Goal: Information Seeking & Learning: Learn about a topic

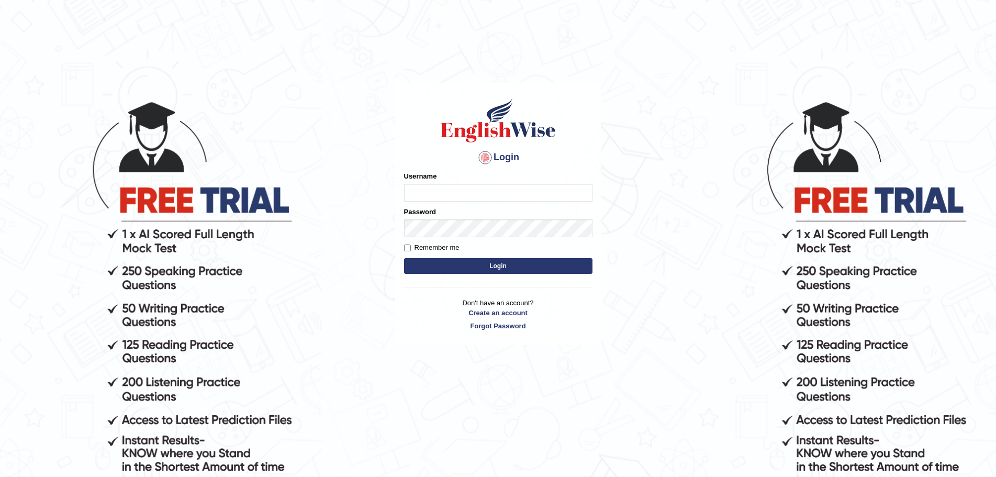
type input "Mugwunali"
click at [490, 265] on button "Login" at bounding box center [498, 266] width 188 height 16
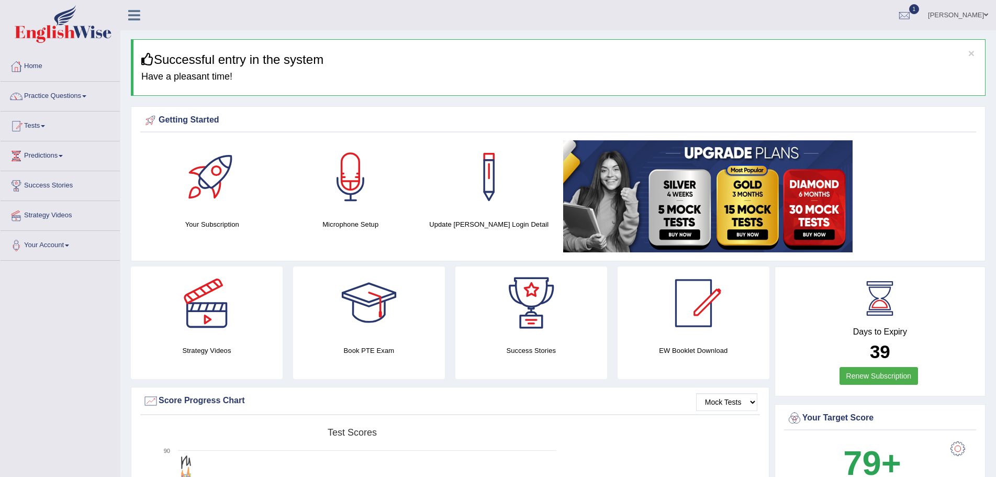
click at [86, 96] on span at bounding box center [84, 96] width 4 height 2
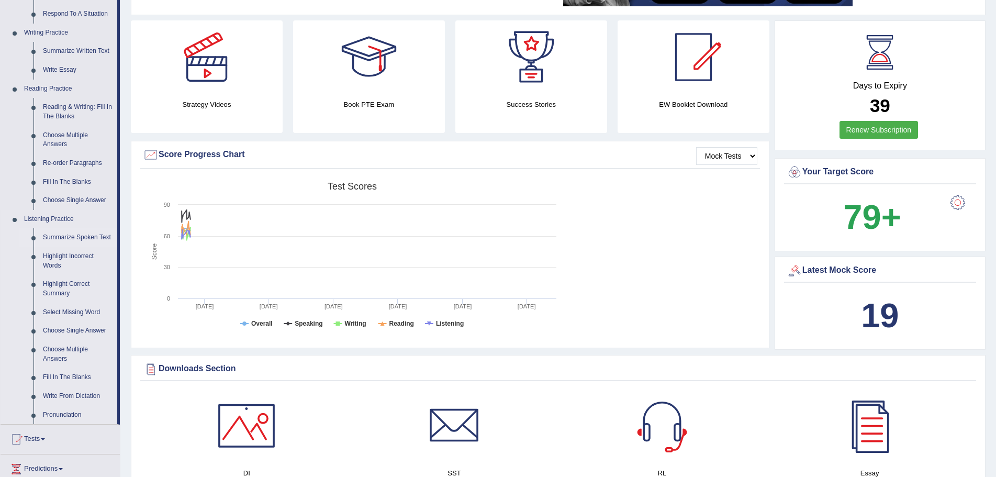
scroll to position [262, 0]
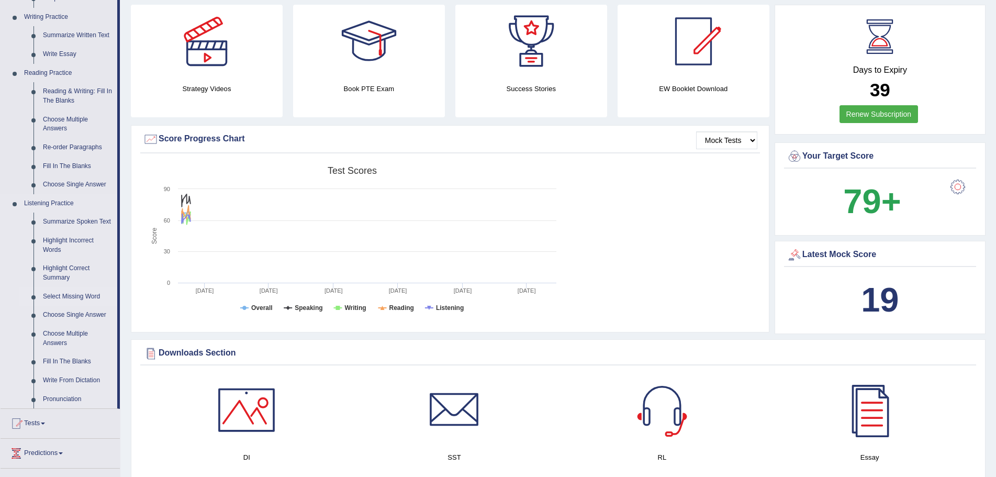
click at [70, 293] on link "Select Missing Word" at bounding box center [77, 296] width 79 height 19
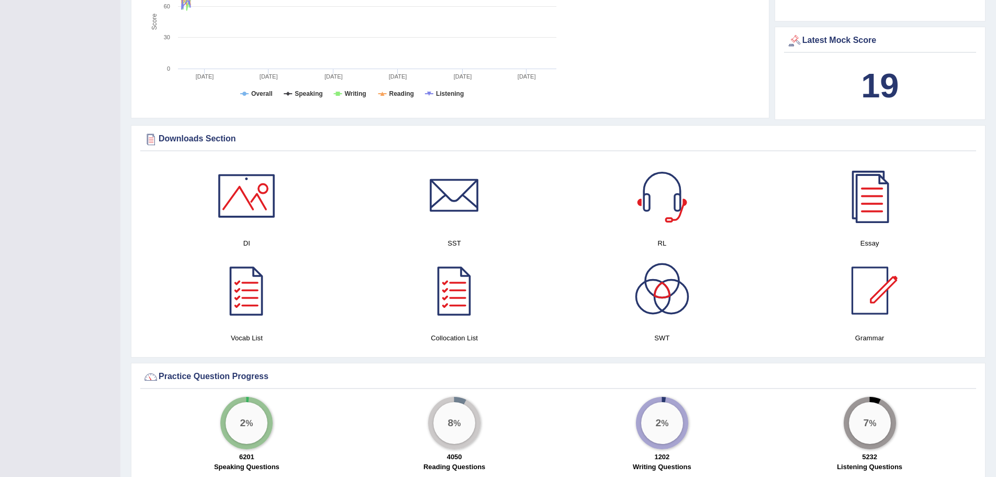
scroll to position [519, 0]
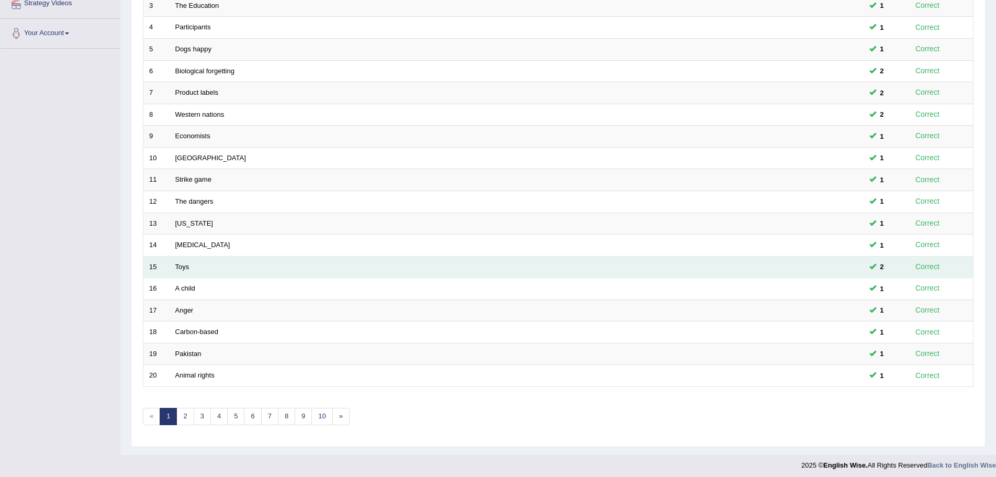
scroll to position [216, 0]
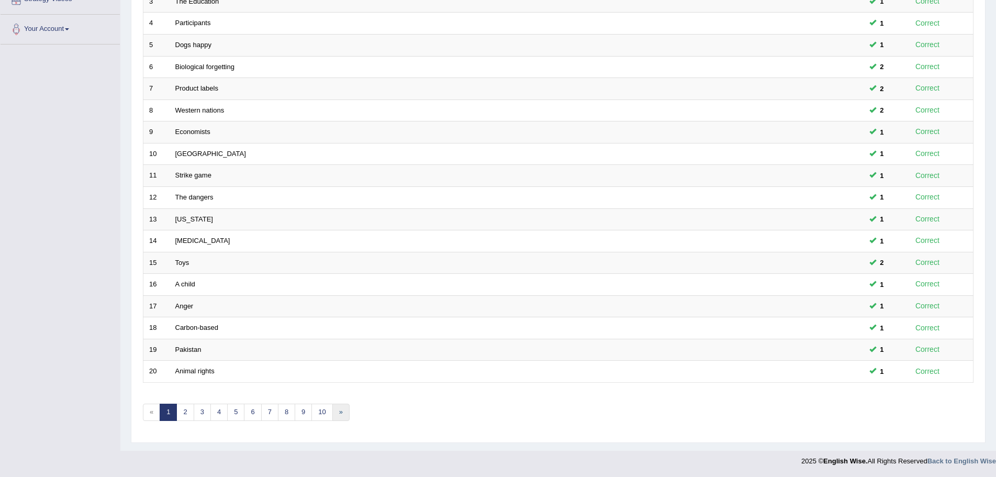
click at [340, 411] on link "»" at bounding box center [340, 412] width 17 height 17
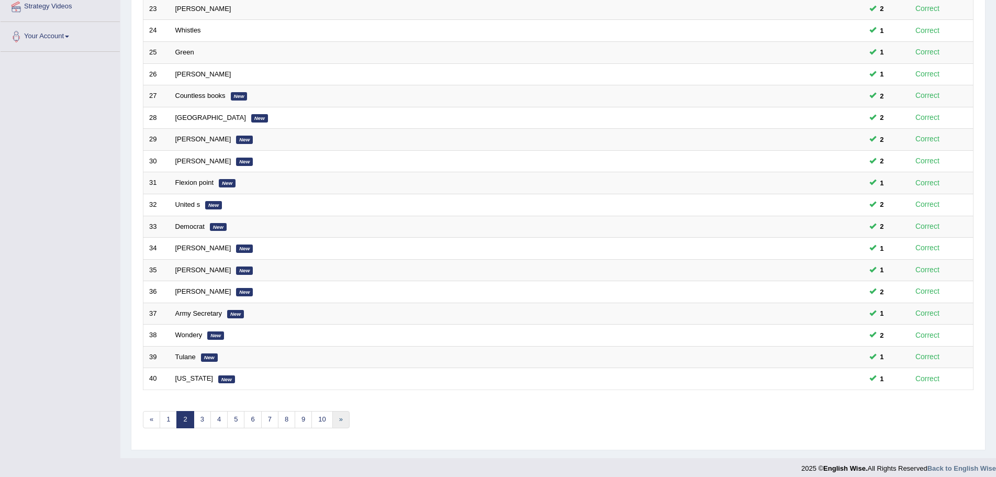
scroll to position [216, 0]
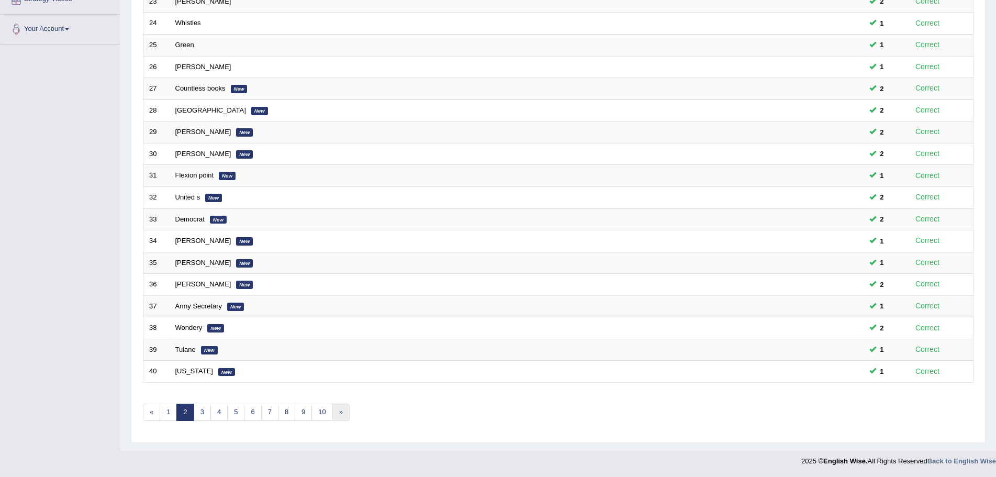
click at [341, 411] on link "»" at bounding box center [340, 412] width 17 height 17
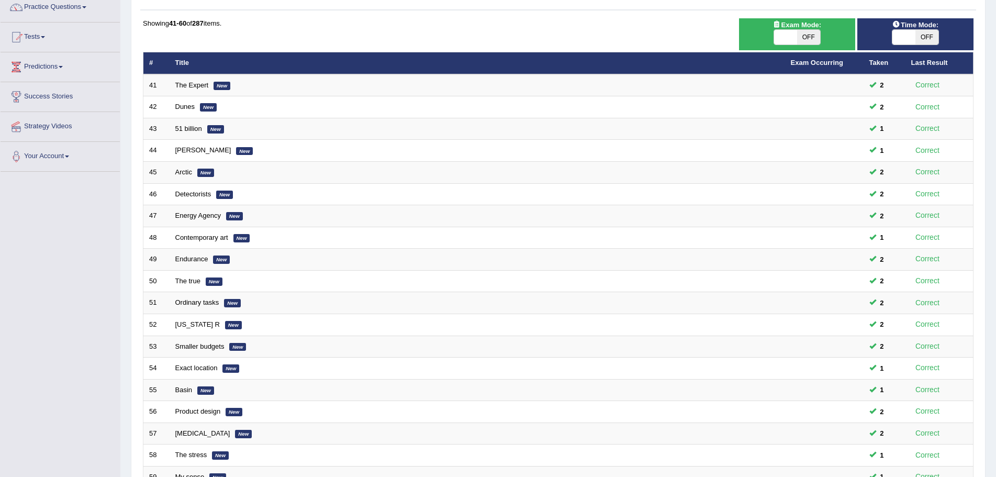
scroll to position [216, 0]
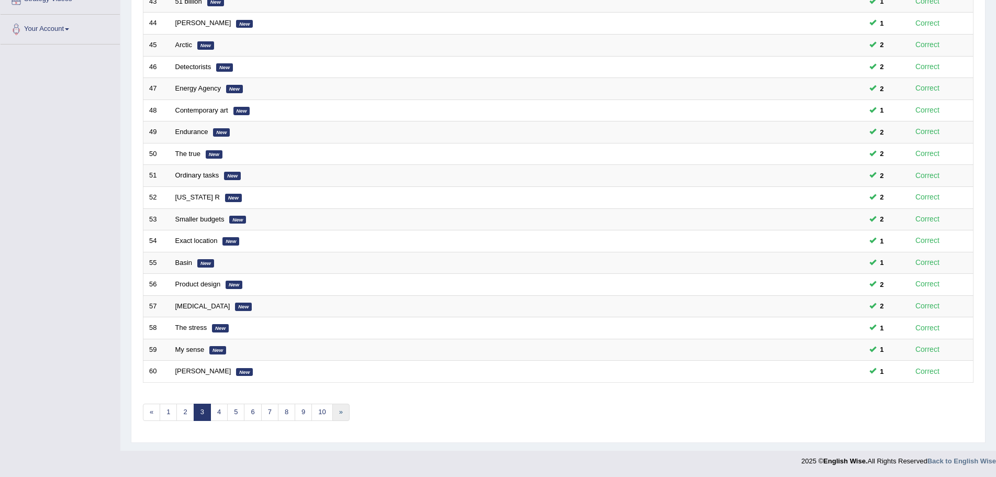
click at [341, 411] on link "»" at bounding box center [340, 412] width 17 height 17
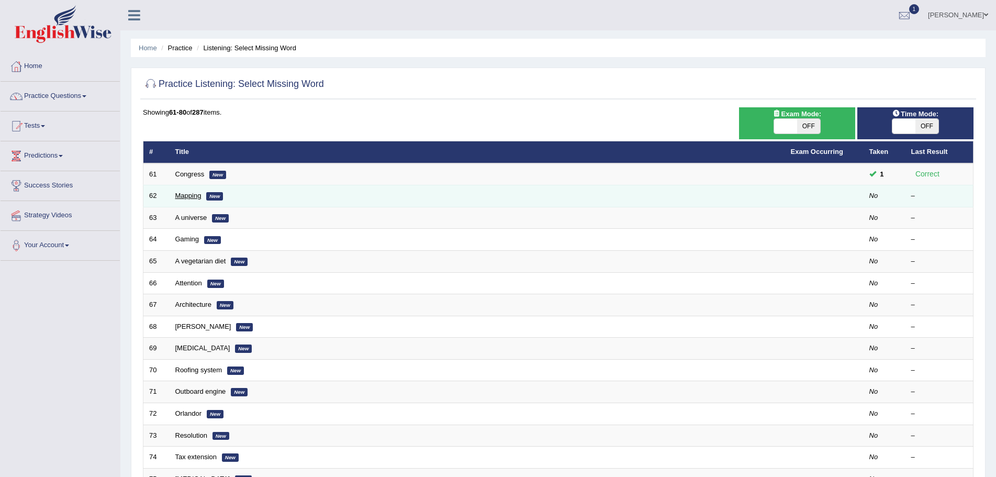
click at [189, 197] on link "Mapping" at bounding box center [188, 196] width 26 height 8
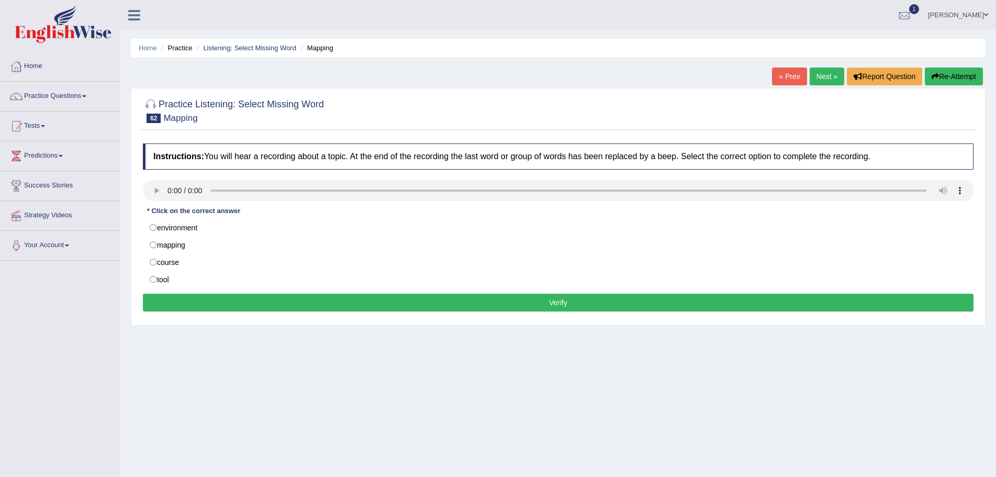
click at [695, 385] on div "Home Practice Listening: Select Missing Word Mapping « Prev Next » Report Quest…" at bounding box center [558, 261] width 876 height 523
click at [86, 95] on span at bounding box center [84, 96] width 4 height 2
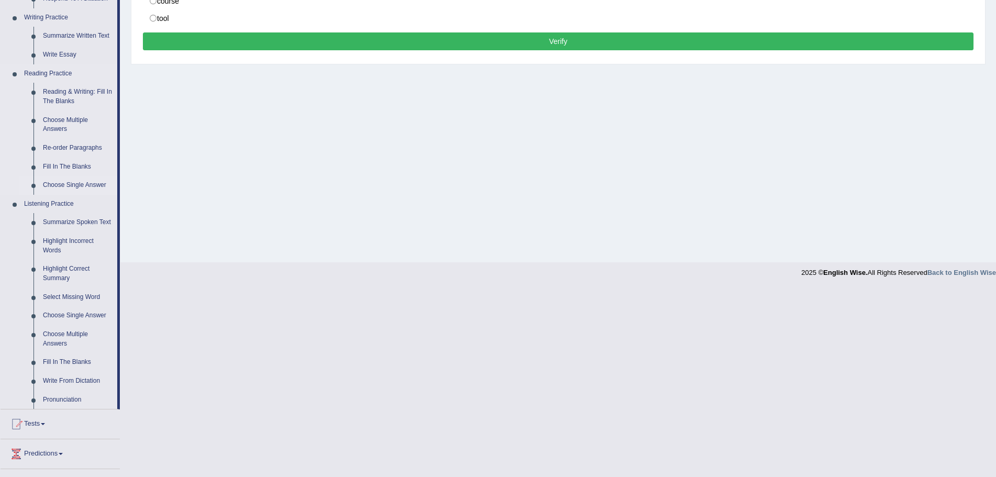
scroll to position [262, 0]
click at [81, 296] on link "Select Missing Word" at bounding box center [77, 296] width 79 height 19
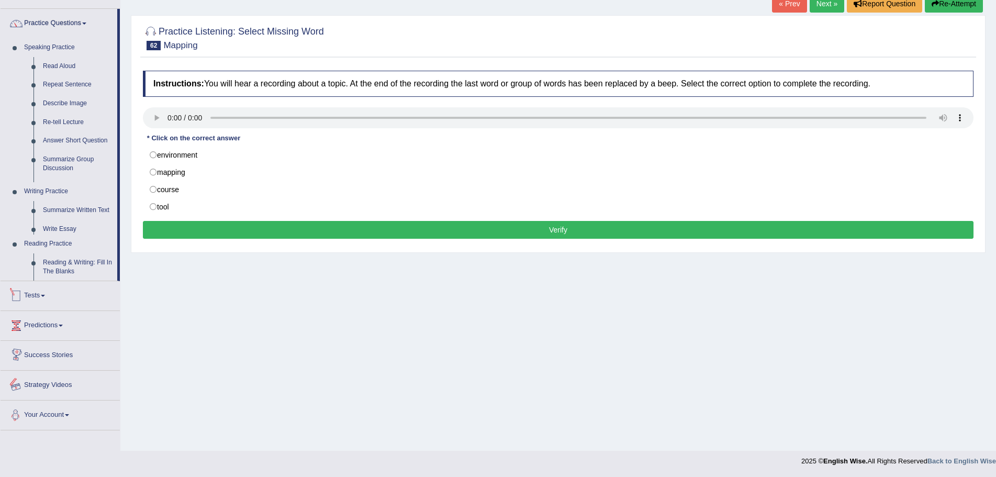
scroll to position [88, 0]
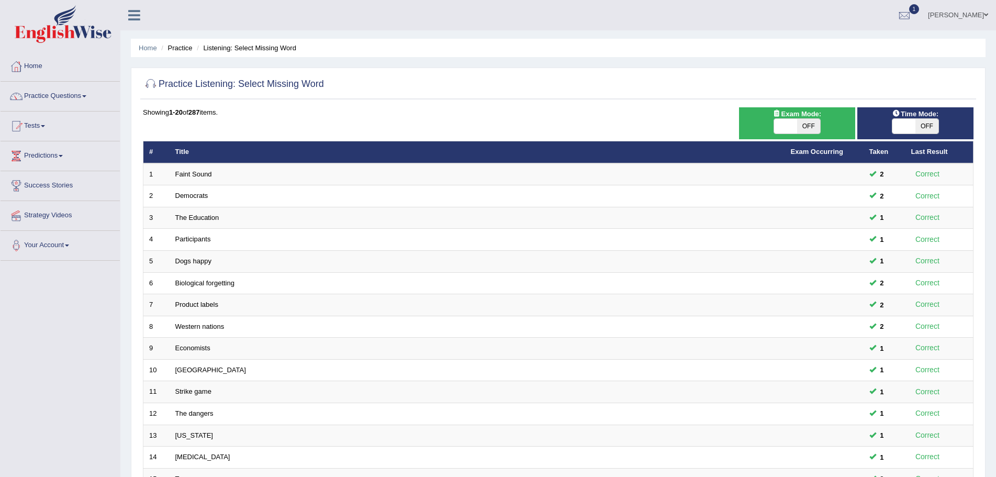
click at [928, 129] on span "OFF" at bounding box center [926, 126] width 23 height 15
checkbox input "true"
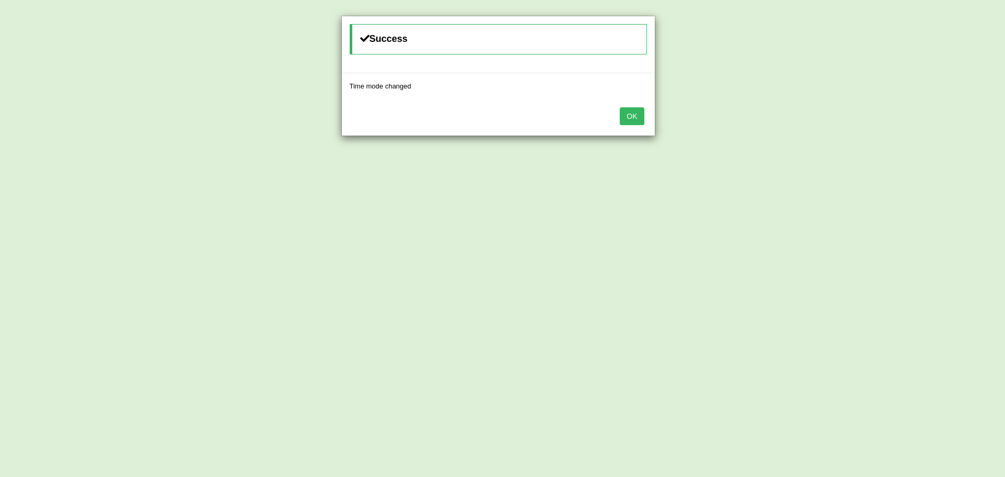
click at [638, 118] on button "OK" at bounding box center [632, 116] width 24 height 18
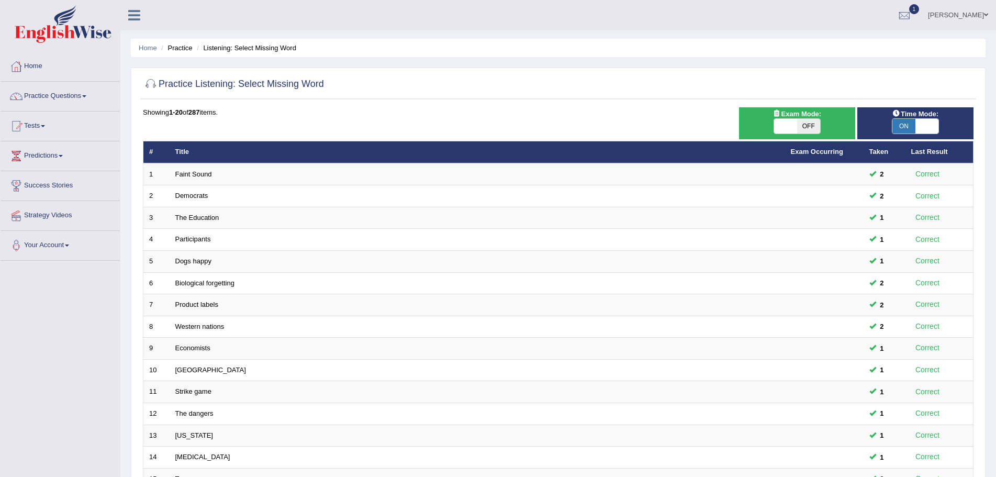
click at [805, 124] on span "OFF" at bounding box center [808, 126] width 23 height 15
checkbox input "true"
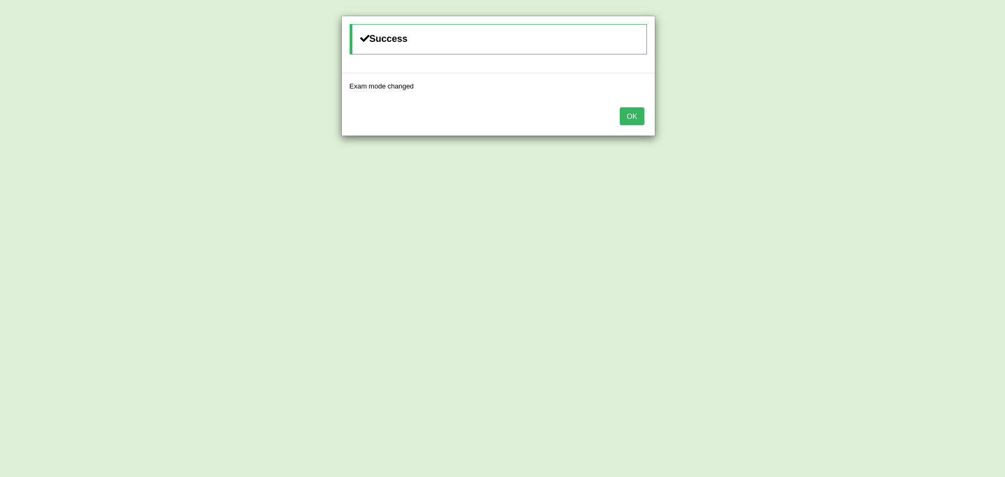
click at [637, 120] on button "OK" at bounding box center [632, 116] width 24 height 18
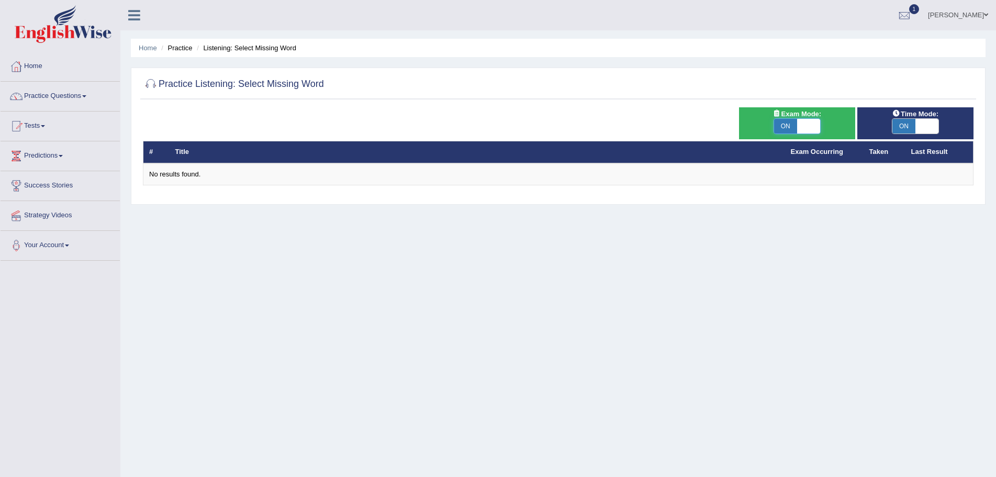
click at [818, 125] on span at bounding box center [808, 126] width 23 height 15
checkbox input "false"
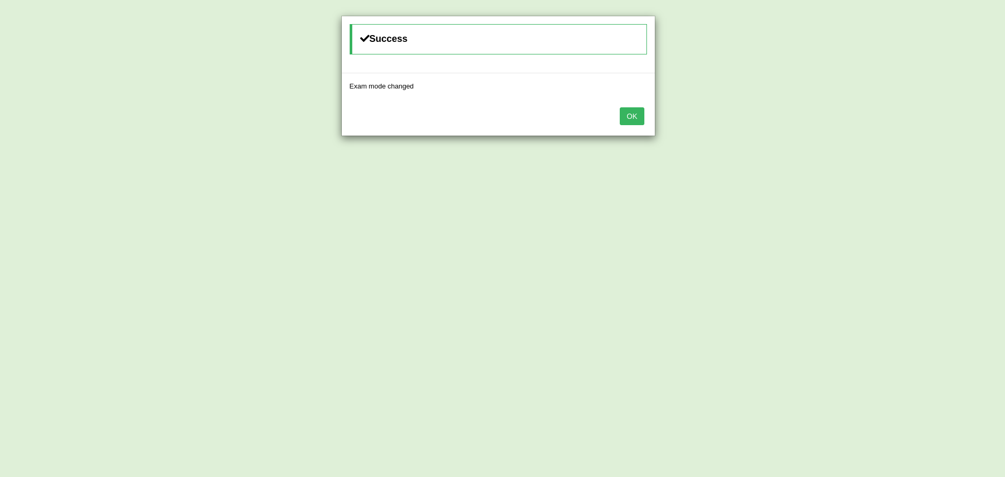
click at [633, 117] on button "OK" at bounding box center [632, 116] width 24 height 18
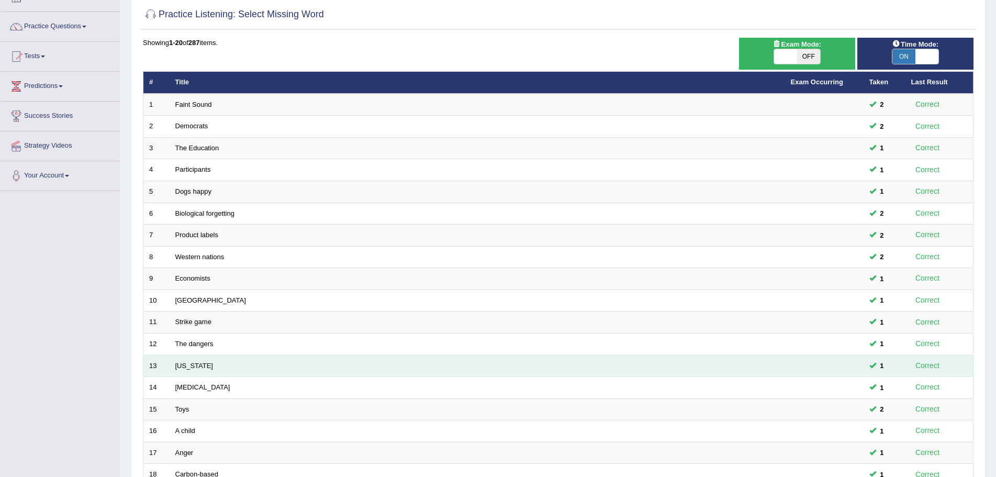
scroll to position [216, 0]
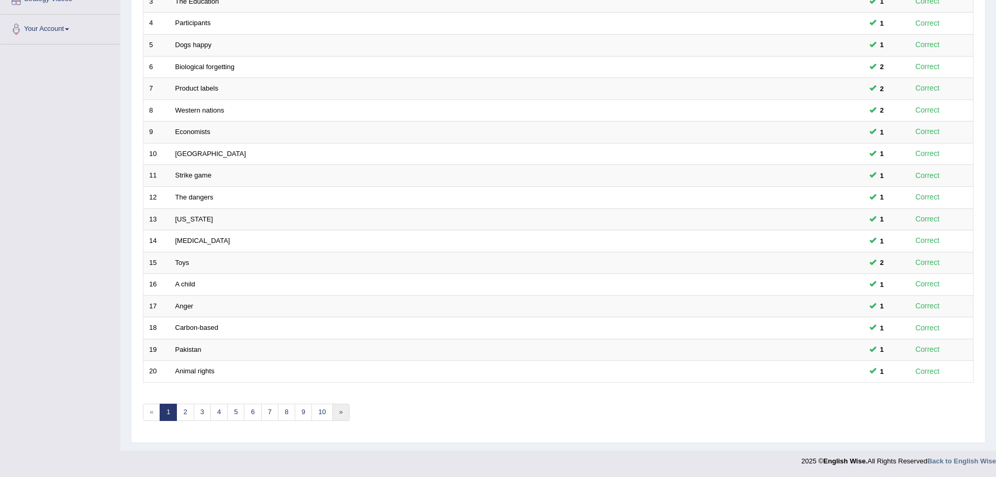
click at [343, 412] on link "»" at bounding box center [340, 412] width 17 height 17
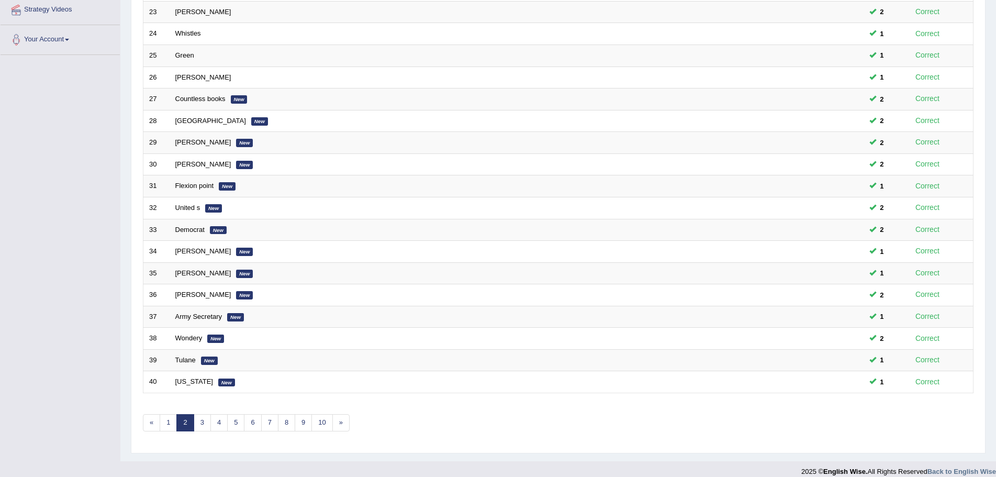
scroll to position [216, 0]
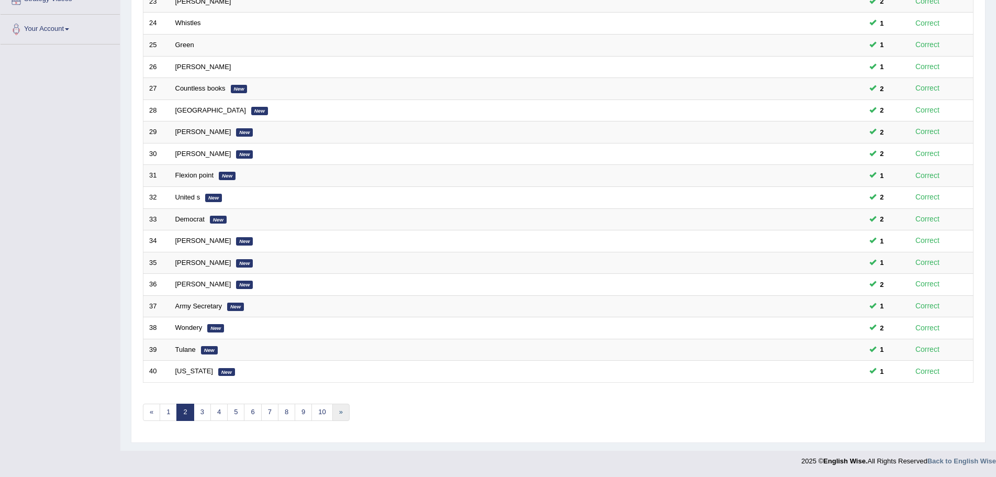
click at [342, 412] on link "»" at bounding box center [340, 412] width 17 height 17
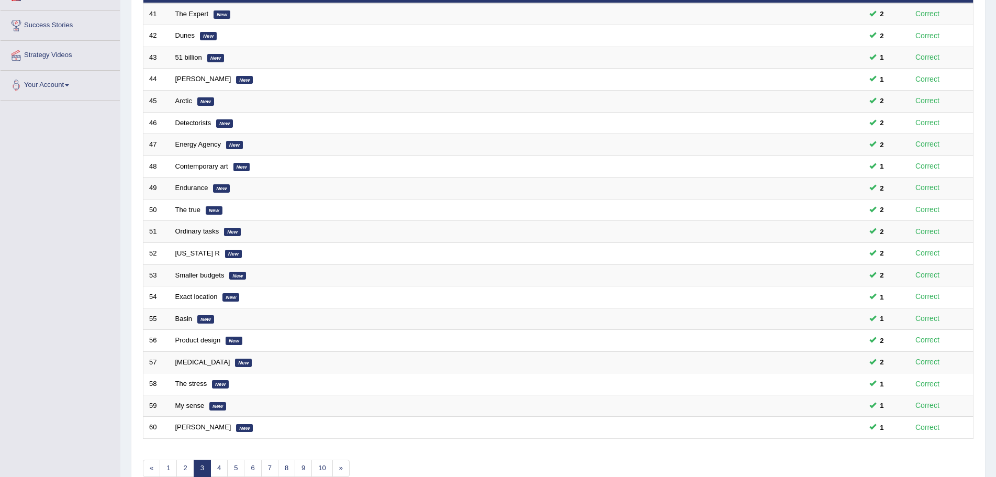
scroll to position [216, 0]
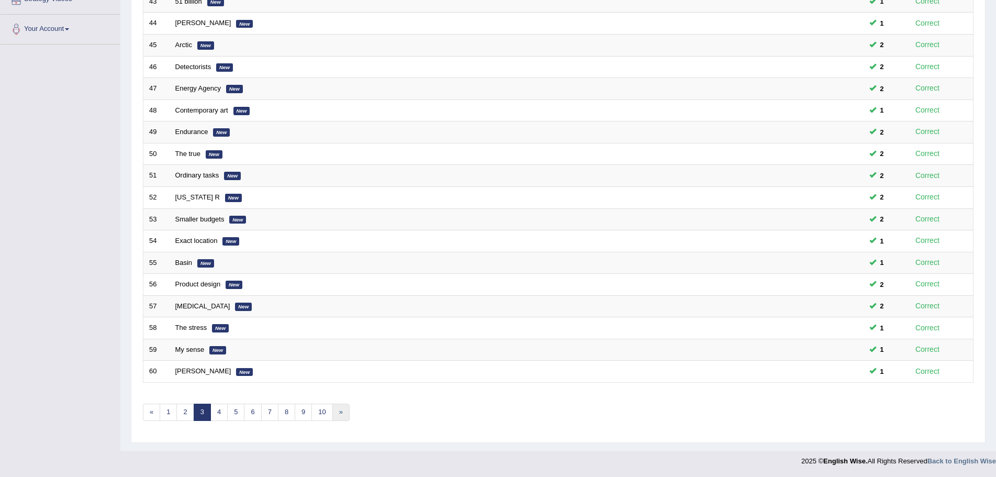
click at [337, 413] on link "»" at bounding box center [340, 412] width 17 height 17
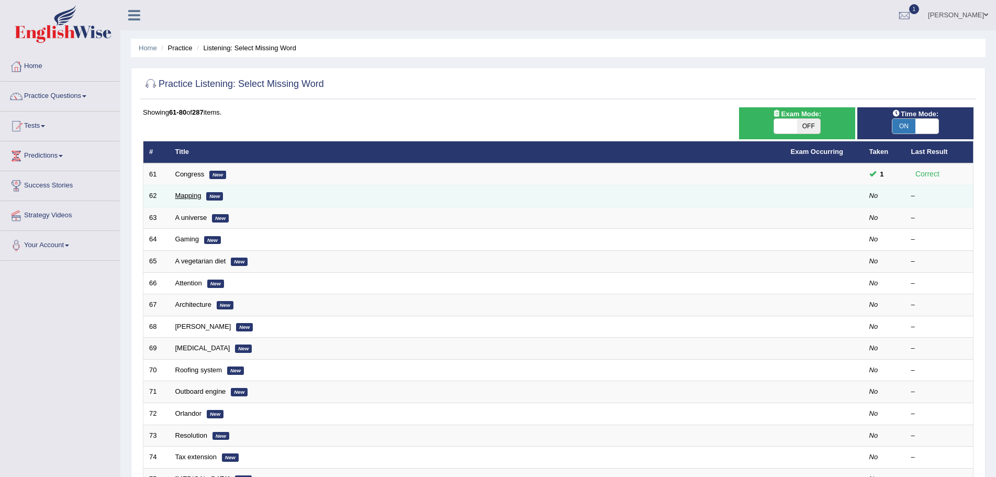
click at [192, 198] on link "Mapping" at bounding box center [188, 196] width 26 height 8
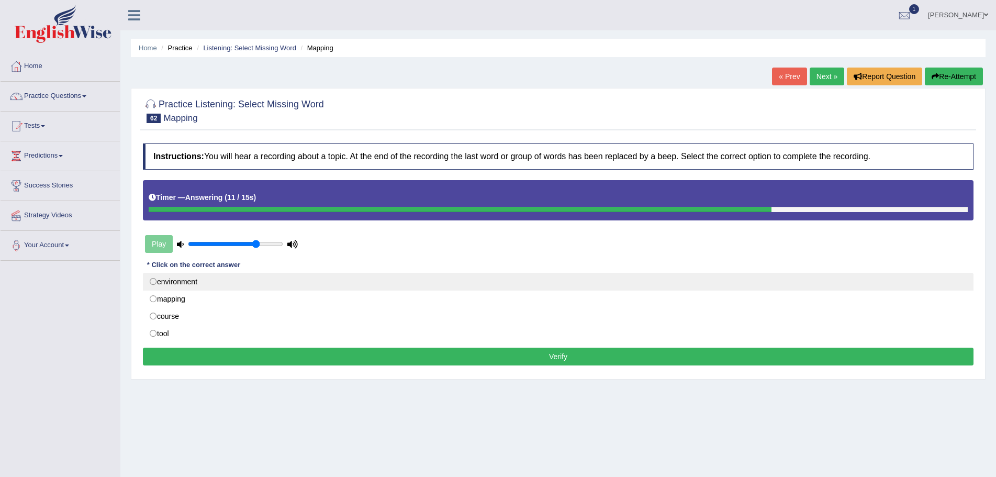
click at [152, 282] on label "environment" at bounding box center [558, 282] width 831 height 18
radio input "true"
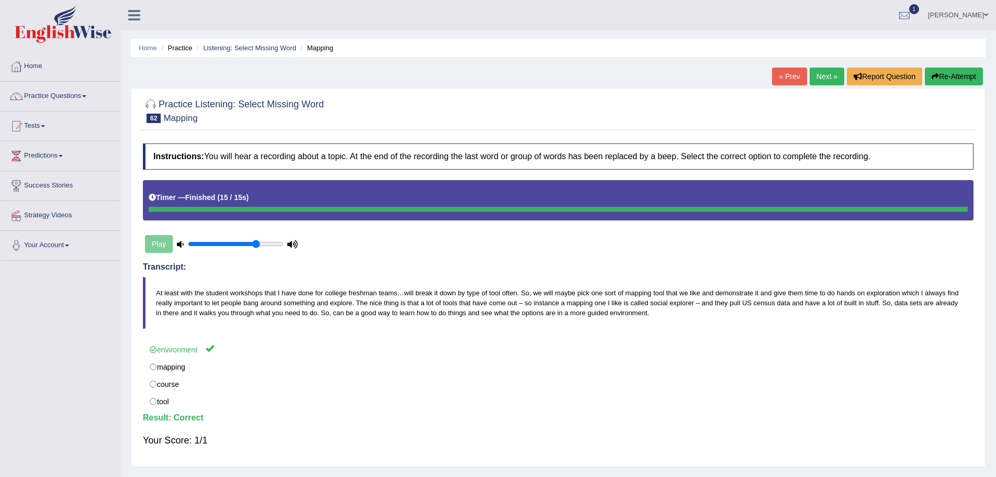
click at [819, 74] on link "Next »" at bounding box center [827, 77] width 35 height 18
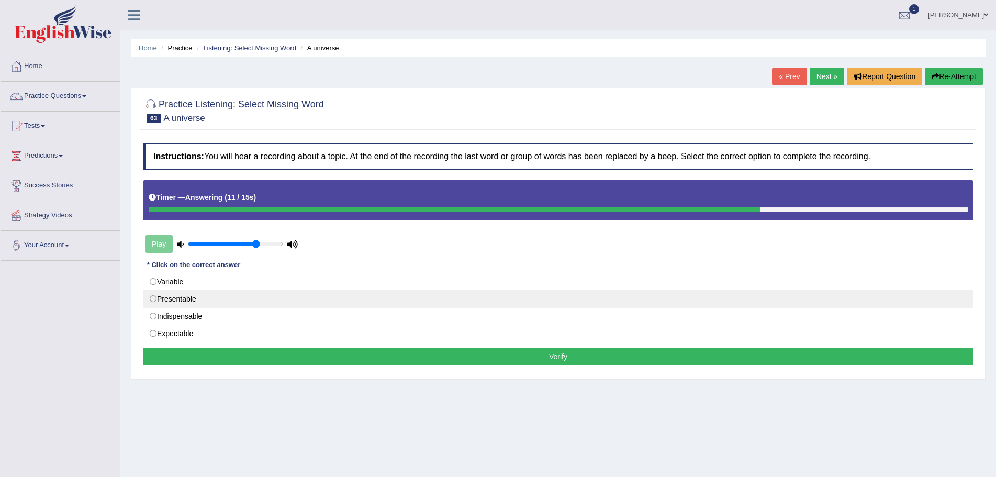
click at [151, 298] on label "Presentable" at bounding box center [558, 299] width 831 height 18
radio input "true"
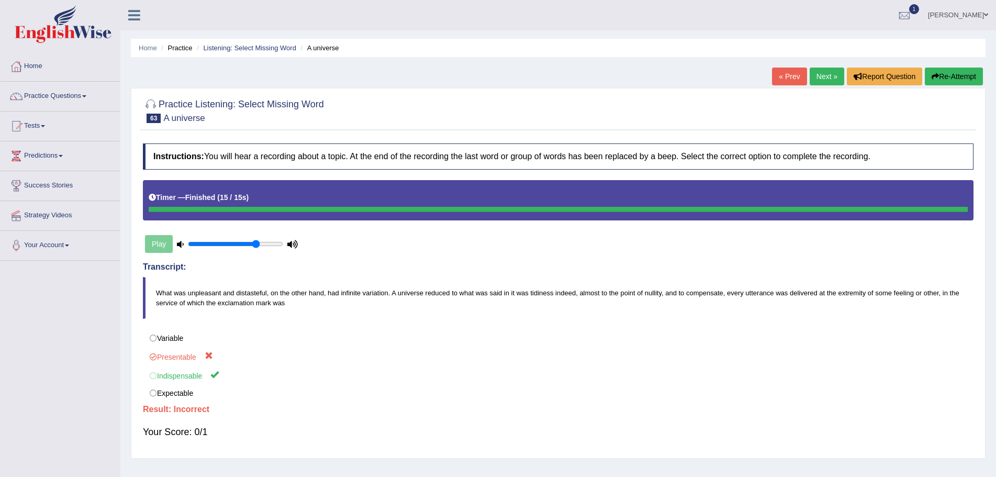
click at [958, 74] on button "Re-Attempt" at bounding box center [954, 77] width 58 height 18
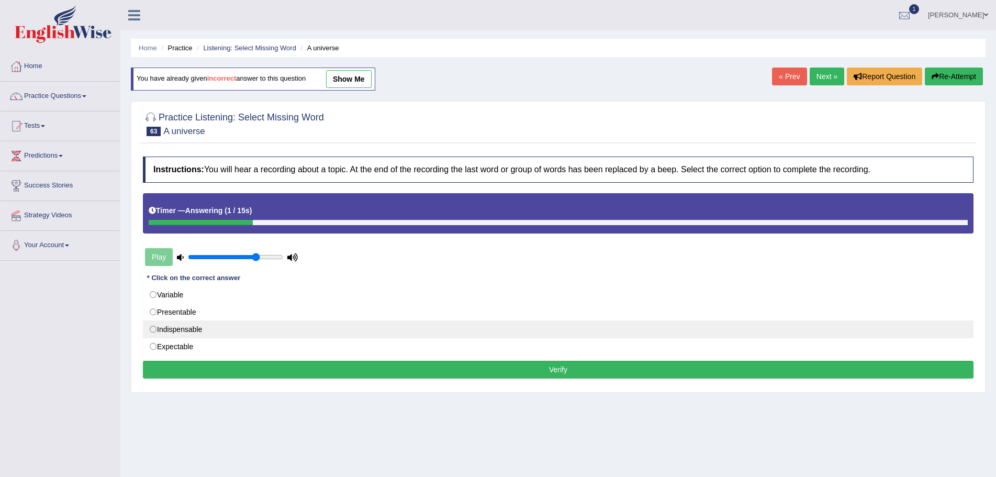
click at [153, 329] on label "Indispensable" at bounding box center [558, 329] width 831 height 18
radio input "true"
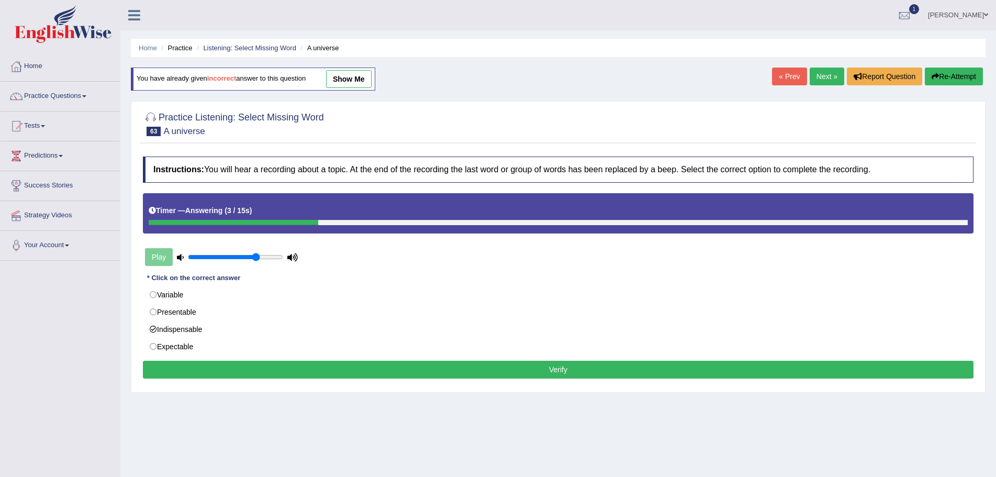
click at [471, 365] on button "Verify" at bounding box center [558, 370] width 831 height 18
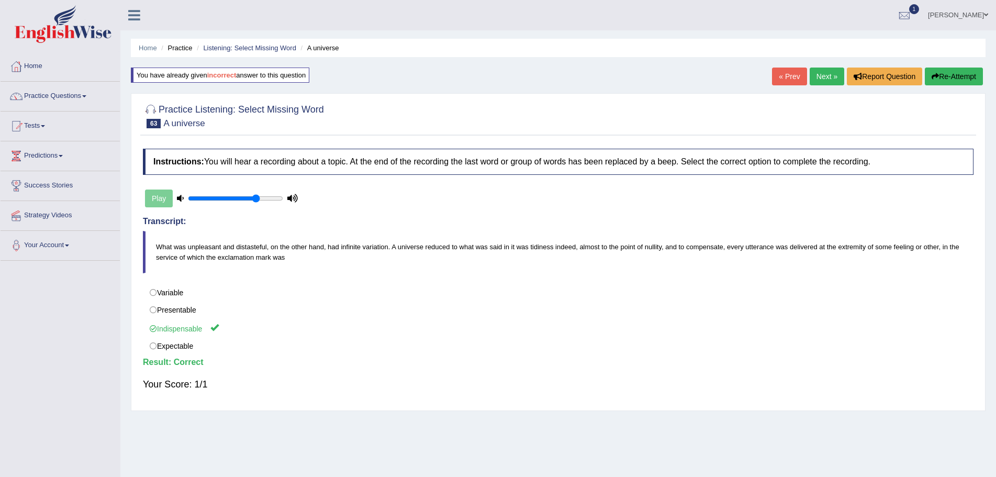
click at [818, 75] on link "Next »" at bounding box center [827, 77] width 35 height 18
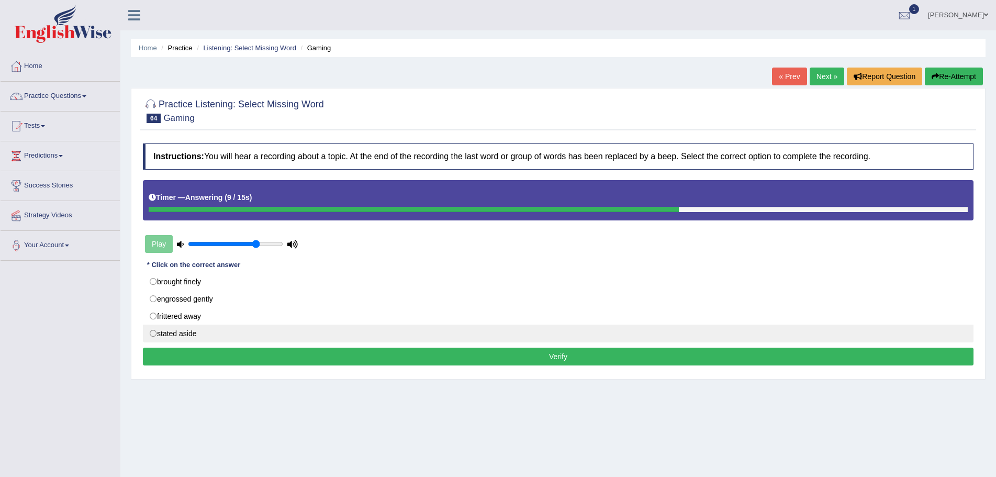
click at [151, 333] on label "stated aside" at bounding box center [558, 333] width 831 height 18
radio input "true"
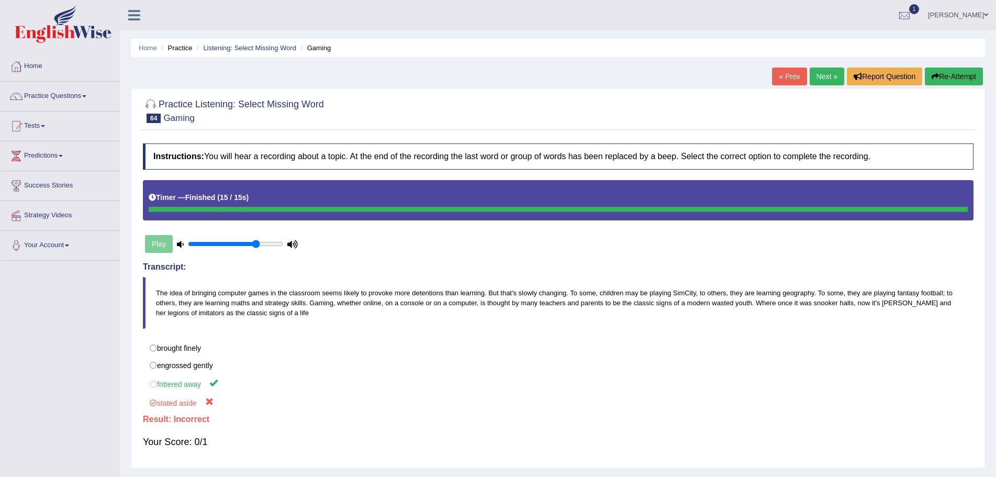
click at [954, 72] on button "Re-Attempt" at bounding box center [954, 77] width 58 height 18
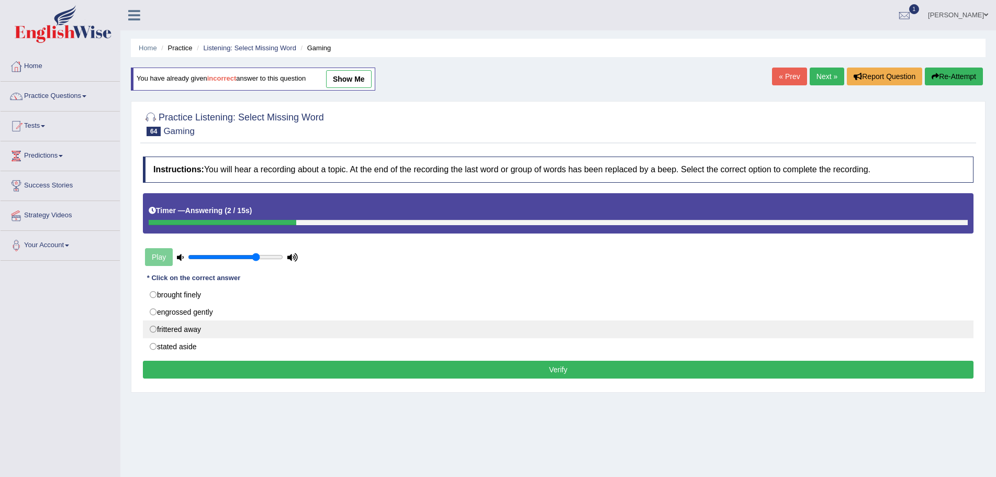
click at [152, 327] on label "frittered away" at bounding box center [558, 329] width 831 height 18
radio input "true"
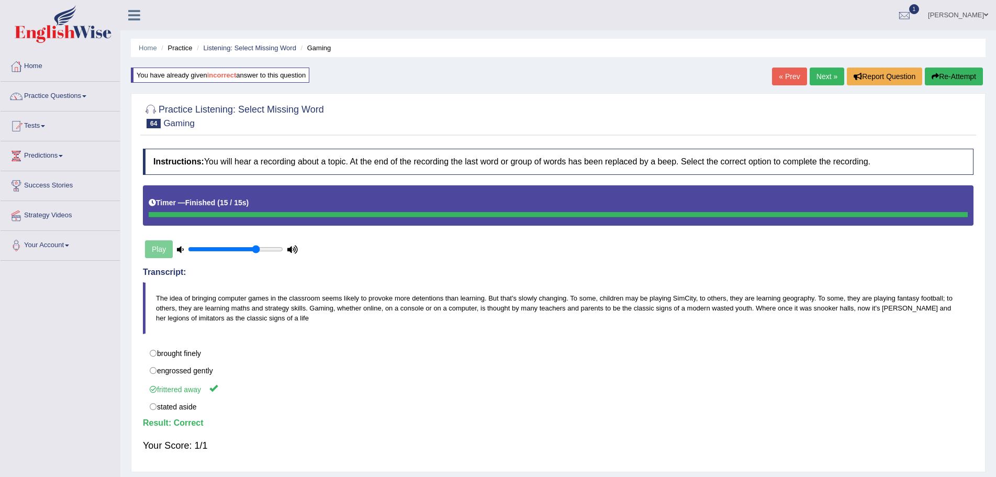
click at [816, 75] on link "Next »" at bounding box center [827, 77] width 35 height 18
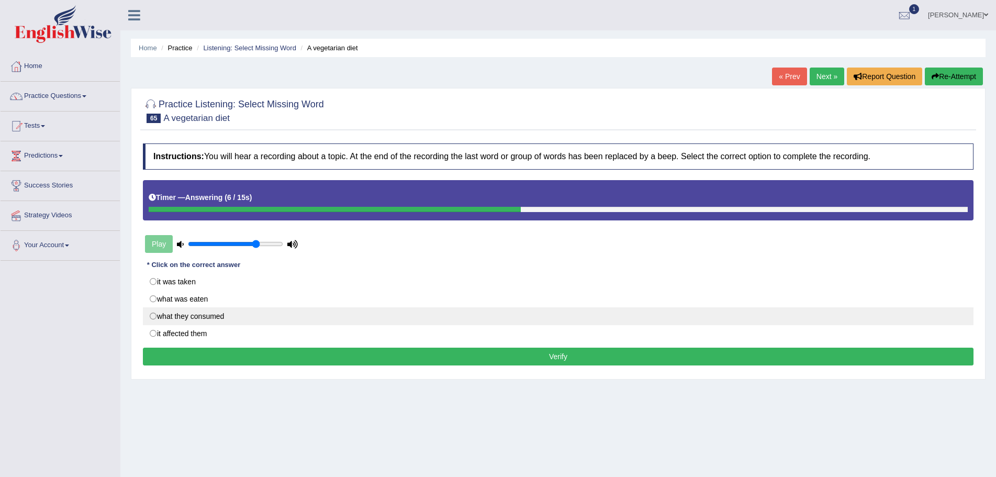
click at [152, 316] on label "what they consumed" at bounding box center [558, 316] width 831 height 18
radio input "true"
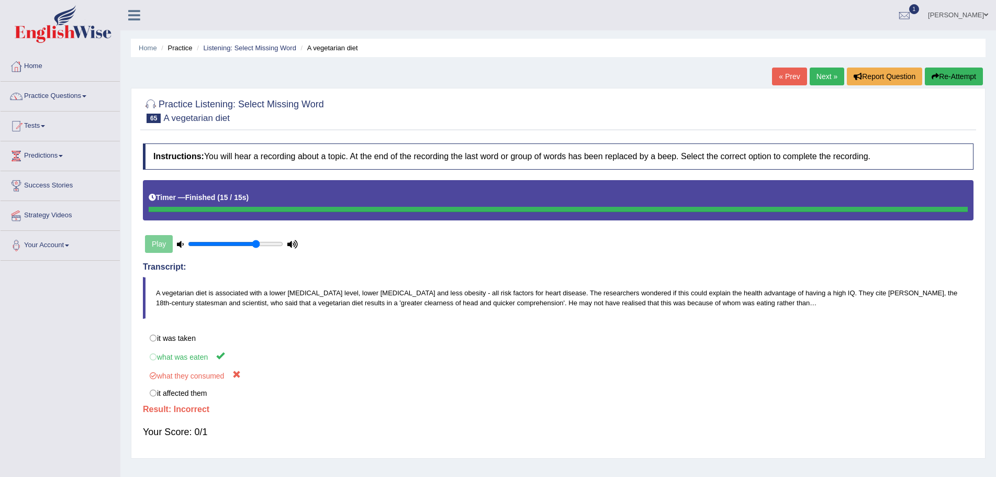
click at [949, 75] on button "Re-Attempt" at bounding box center [954, 77] width 58 height 18
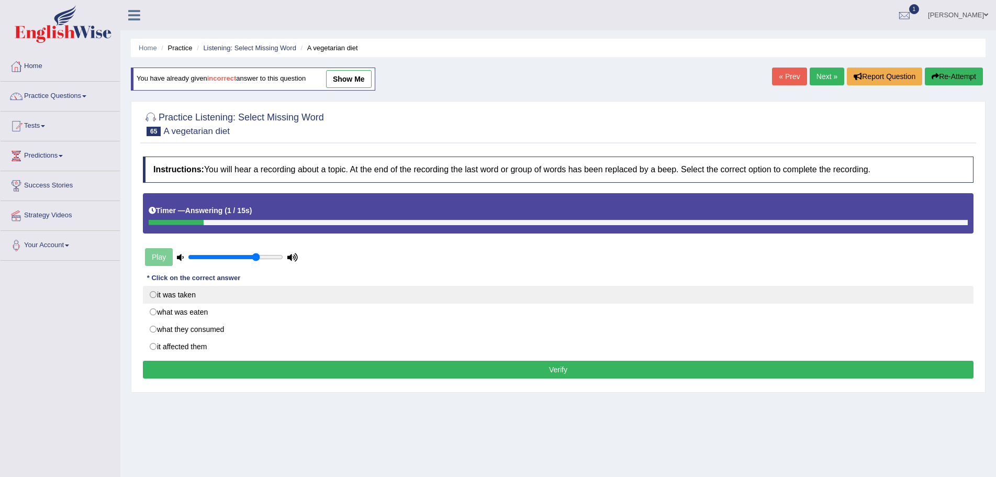
click at [153, 294] on label "it was taken" at bounding box center [558, 295] width 831 height 18
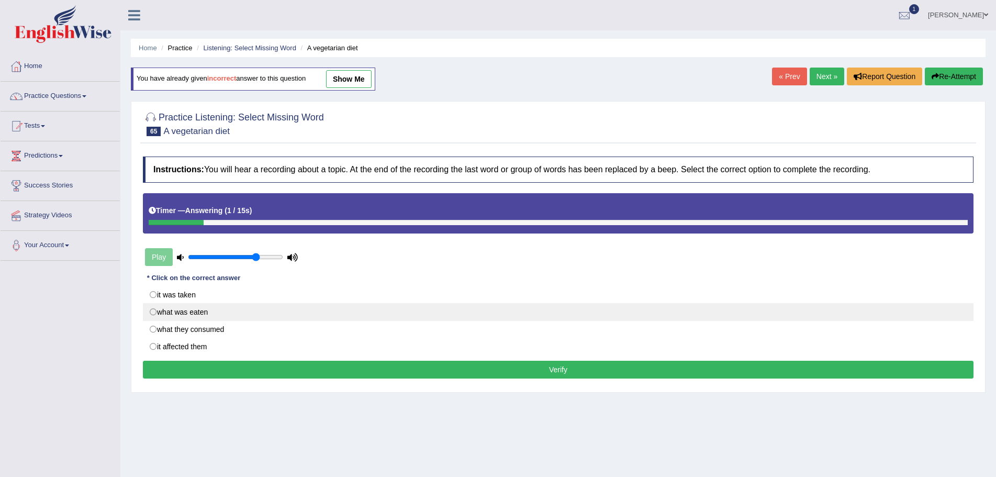
radio input "true"
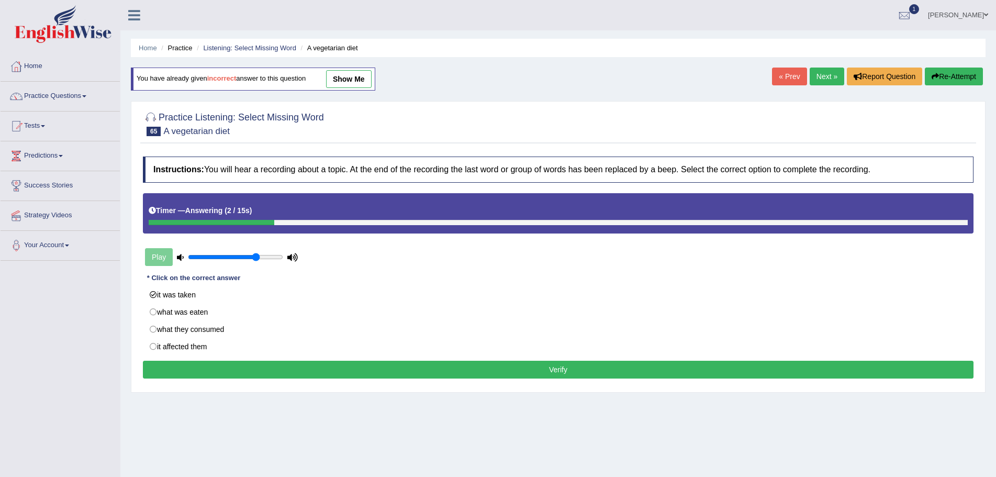
click at [539, 368] on button "Verify" at bounding box center [558, 370] width 831 height 18
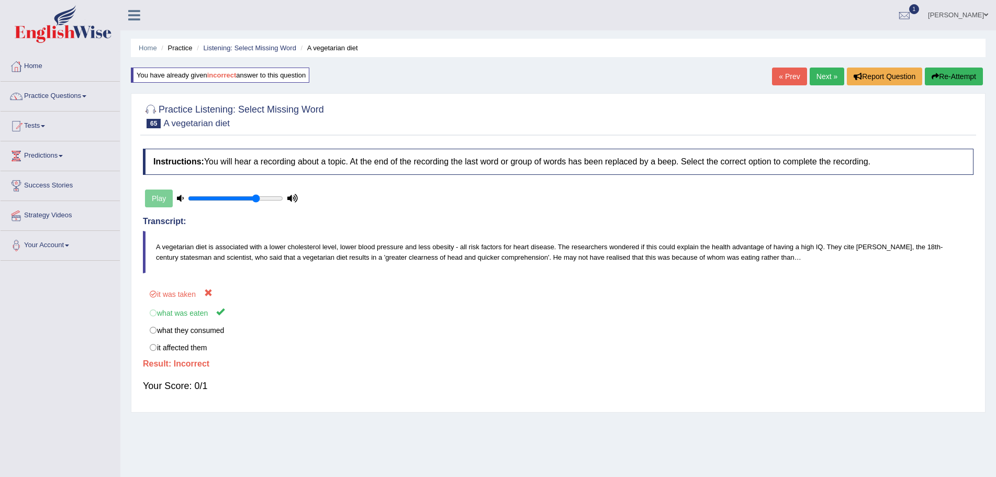
click at [945, 75] on button "Re-Attempt" at bounding box center [954, 77] width 58 height 18
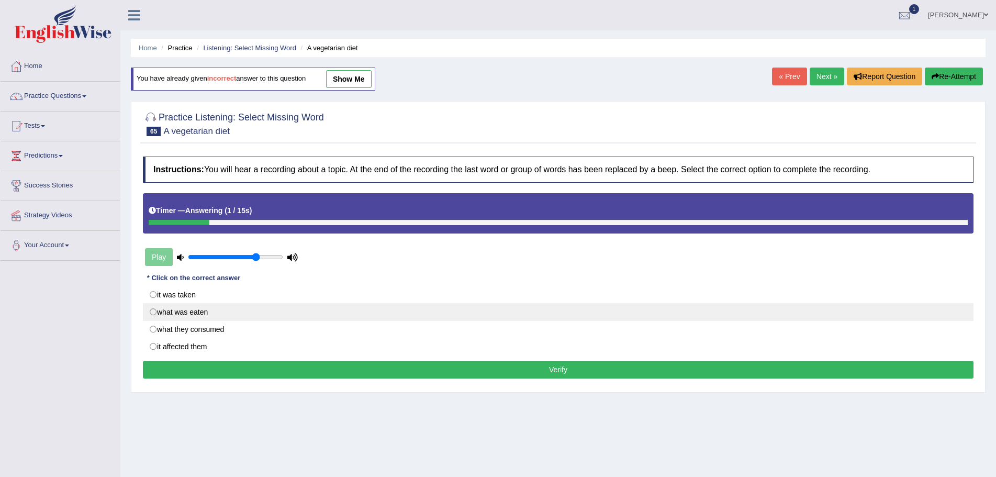
click at [153, 311] on label "what was eaten" at bounding box center [558, 312] width 831 height 18
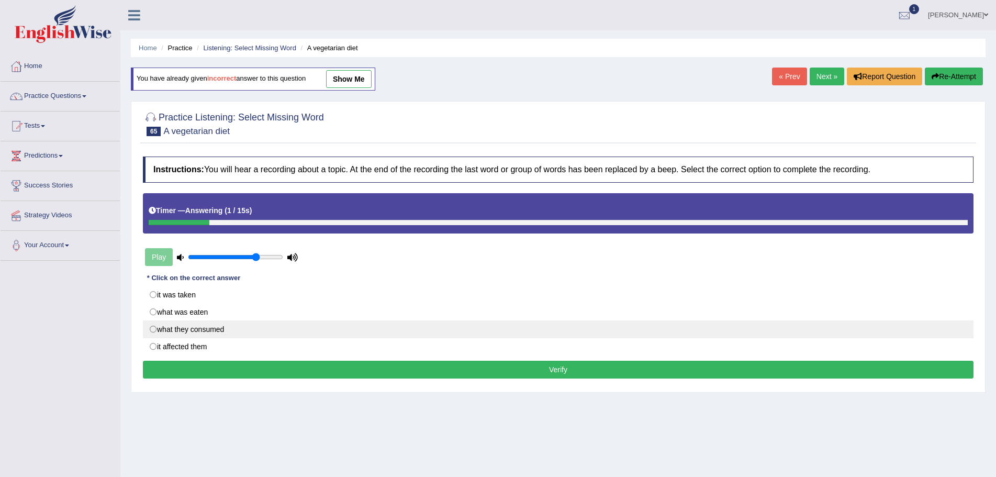
radio input "true"
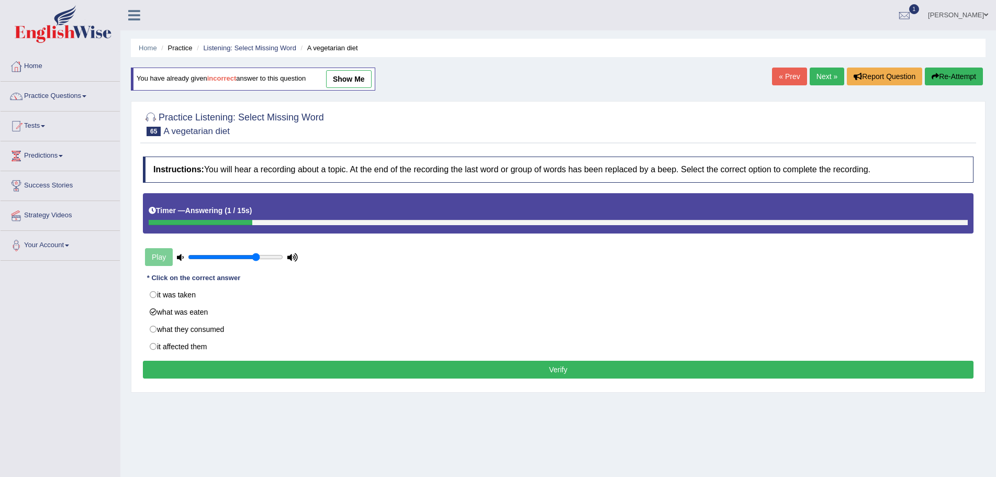
click at [526, 369] on button "Verify" at bounding box center [558, 370] width 831 height 18
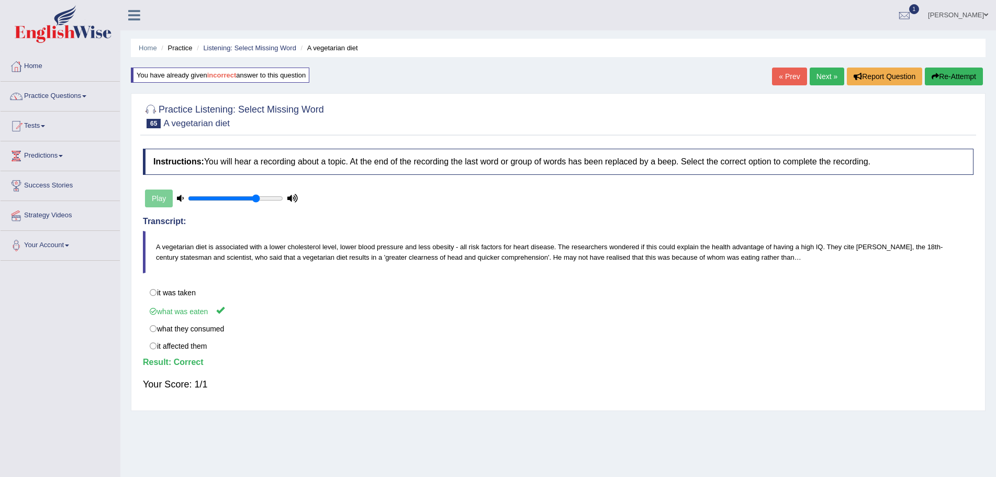
click at [816, 72] on link "Next »" at bounding box center [827, 77] width 35 height 18
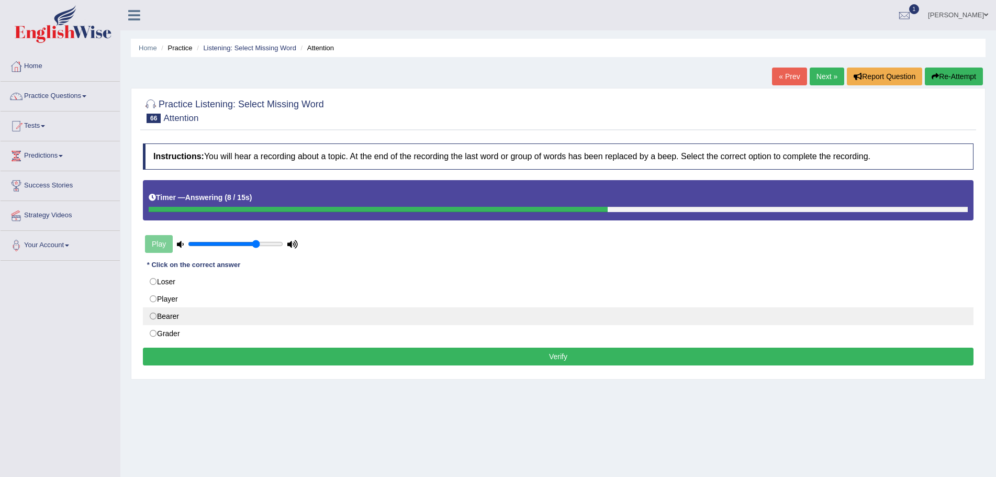
click at [151, 315] on label "Bearer" at bounding box center [558, 316] width 831 height 18
radio input "true"
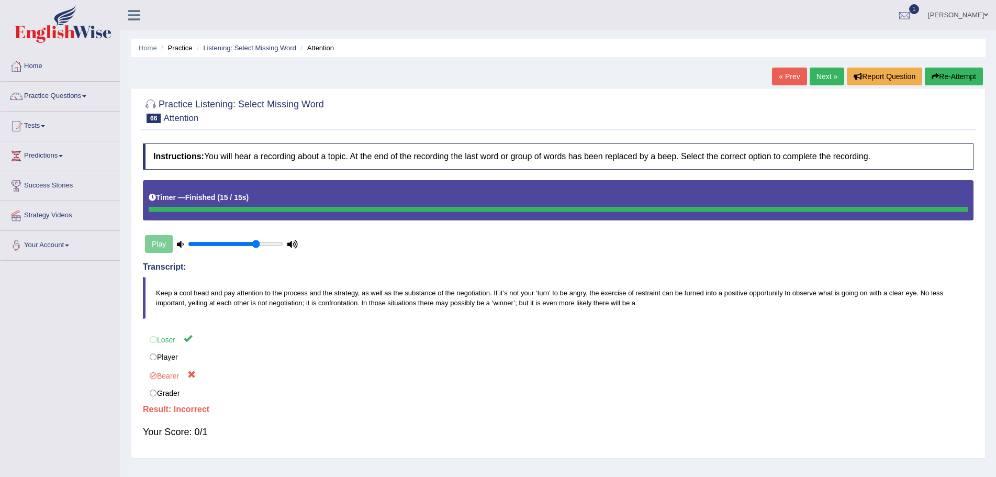
click at [952, 75] on button "Re-Attempt" at bounding box center [954, 77] width 58 height 18
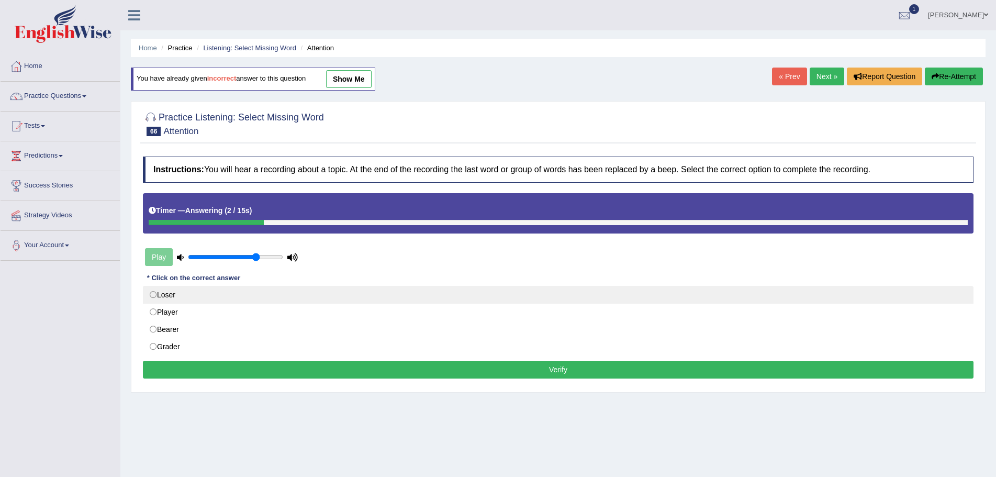
click at [152, 294] on label "Loser" at bounding box center [558, 295] width 831 height 18
radio input "true"
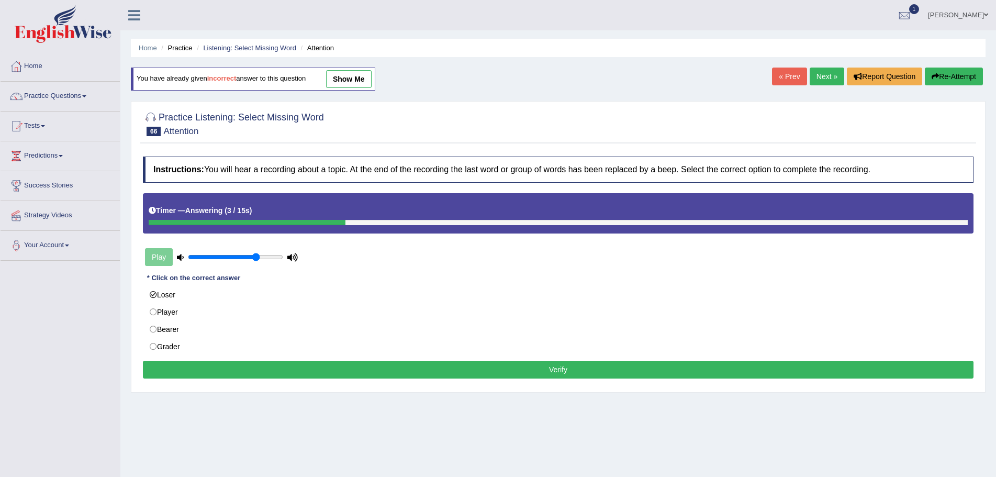
click at [580, 372] on button "Verify" at bounding box center [558, 370] width 831 height 18
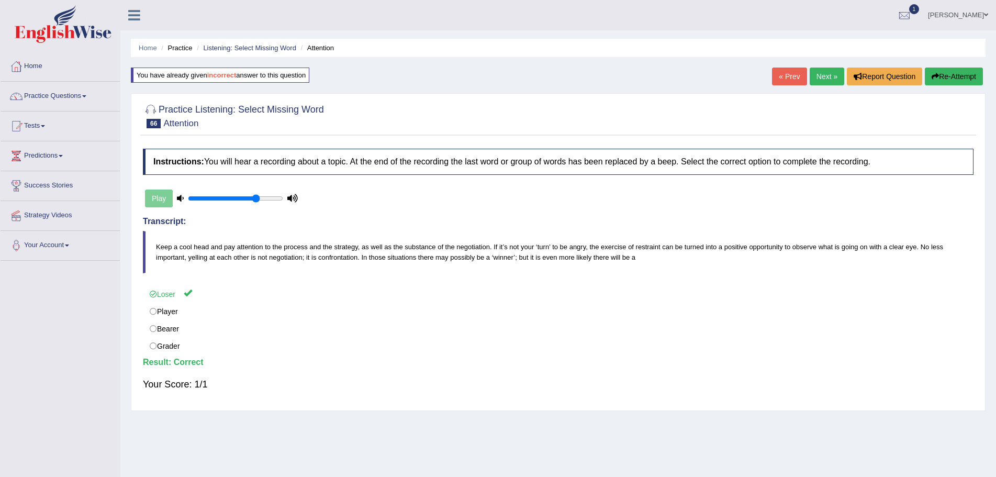
click at [819, 75] on link "Next »" at bounding box center [827, 77] width 35 height 18
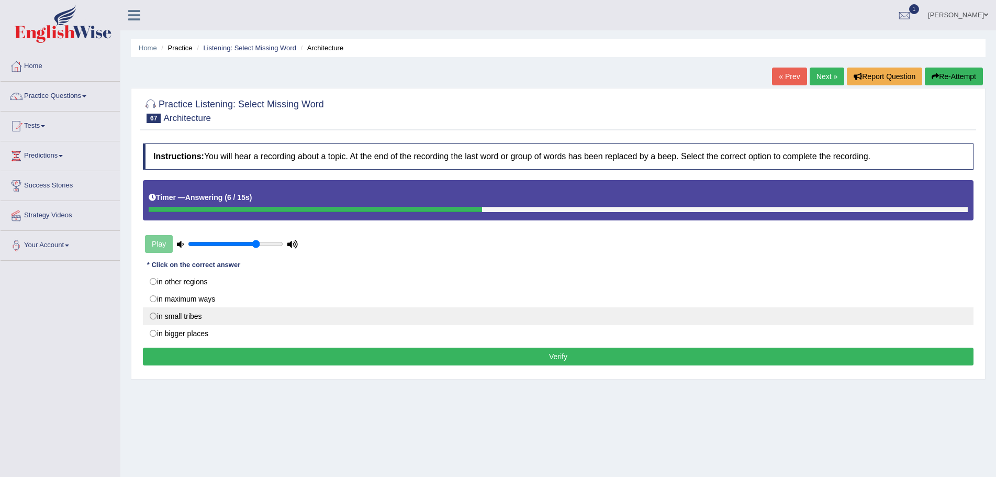
click at [152, 316] on label "in small tribes" at bounding box center [558, 316] width 831 height 18
radio input "true"
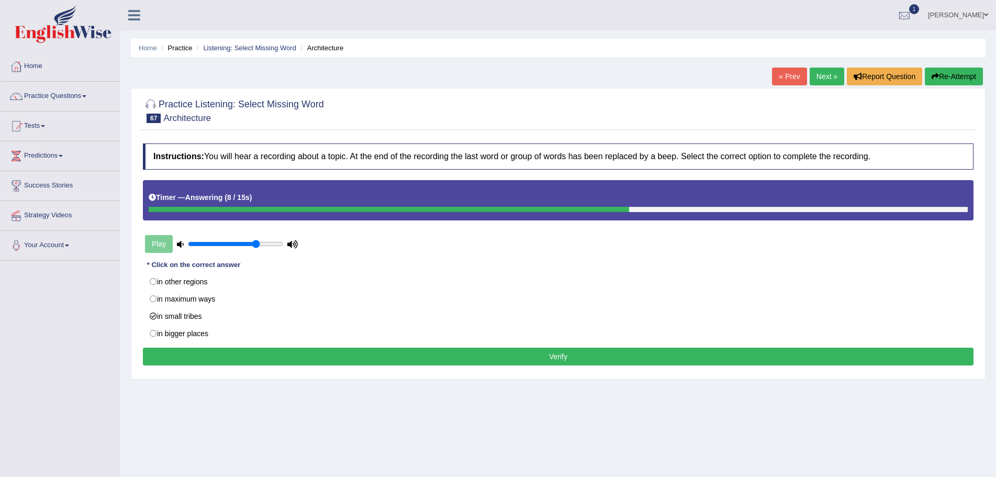
click at [372, 359] on button "Verify" at bounding box center [558, 357] width 831 height 18
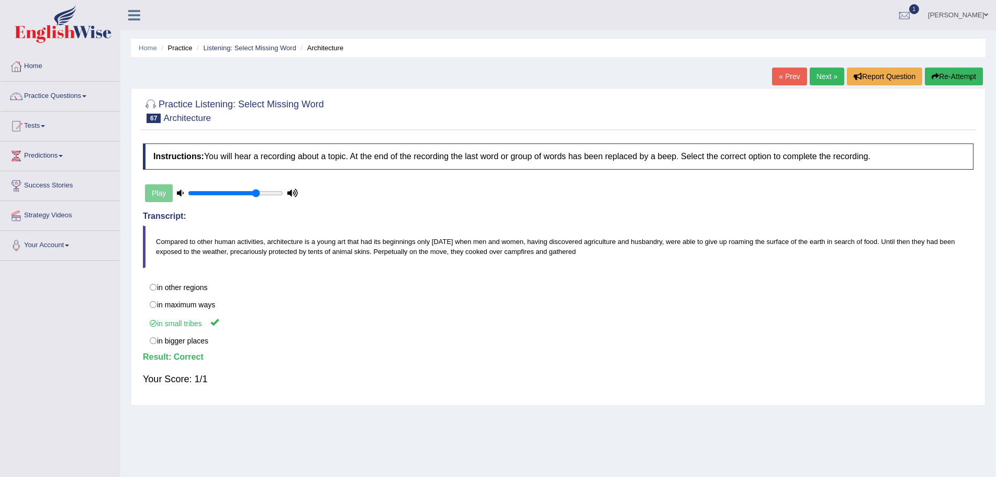
click at [814, 74] on link "Next »" at bounding box center [827, 77] width 35 height 18
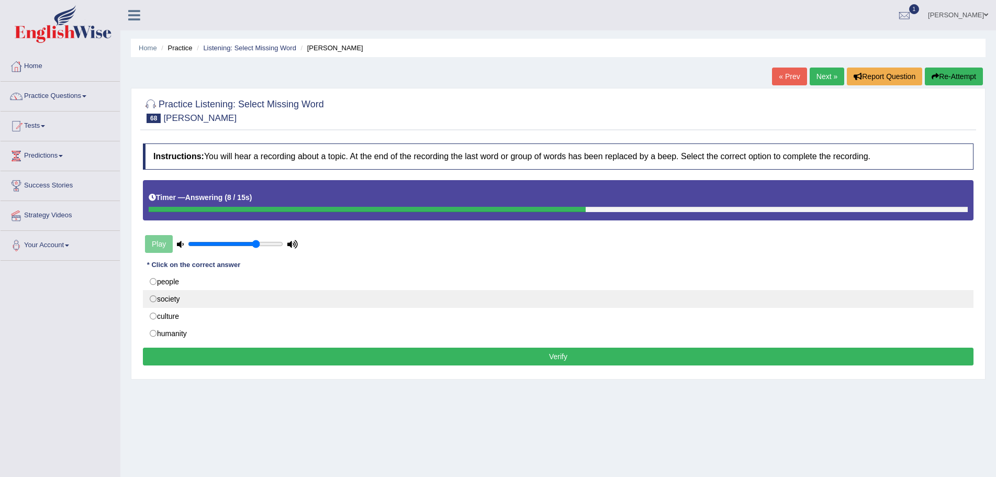
click at [153, 298] on label "society" at bounding box center [558, 299] width 831 height 18
radio input "true"
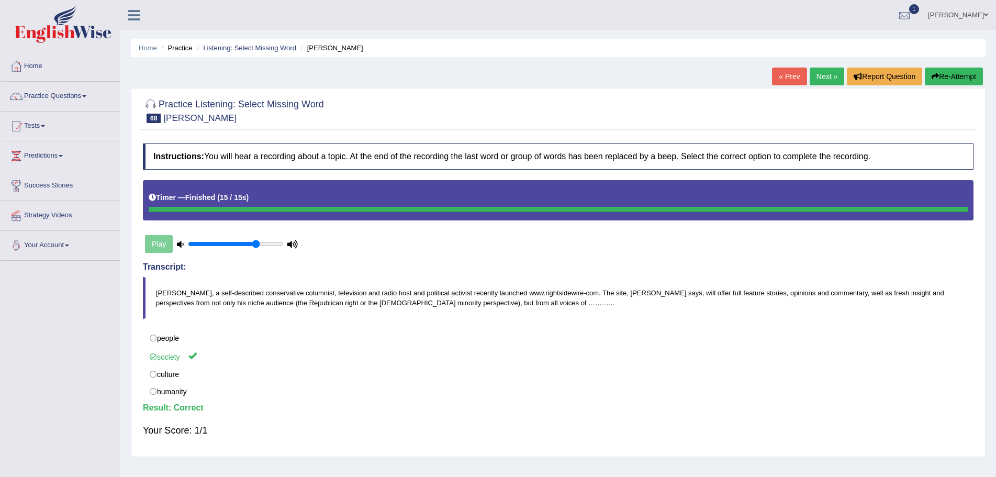
click at [815, 74] on link "Next »" at bounding box center [827, 77] width 35 height 18
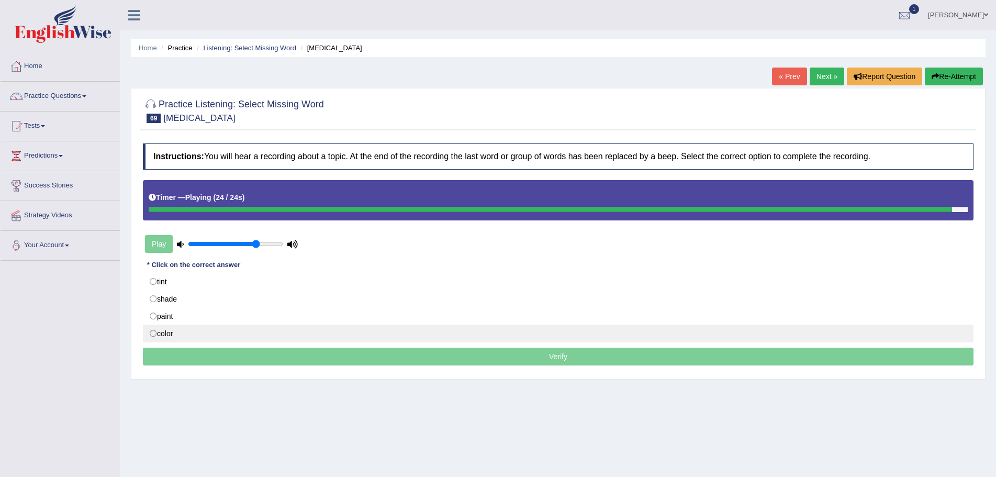
click at [151, 332] on label "color" at bounding box center [558, 333] width 831 height 18
radio input "true"
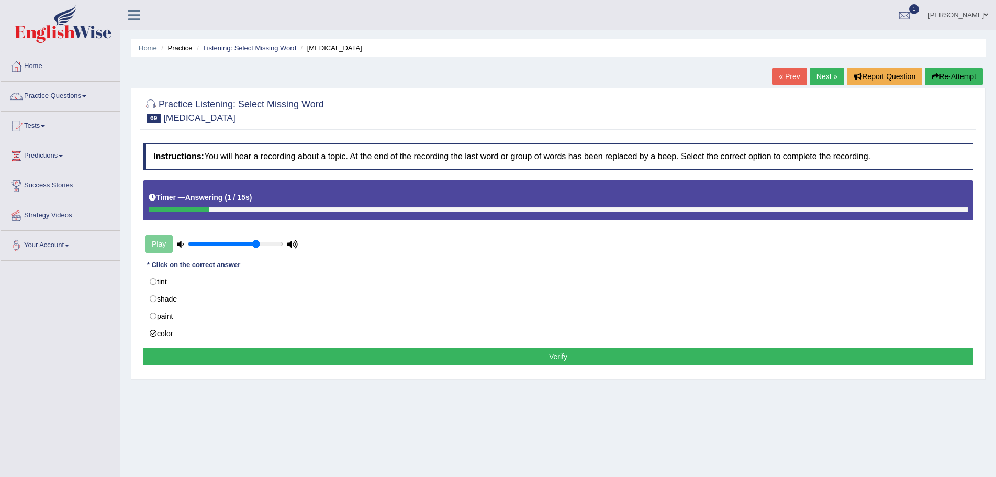
click at [429, 358] on button "Verify" at bounding box center [558, 357] width 831 height 18
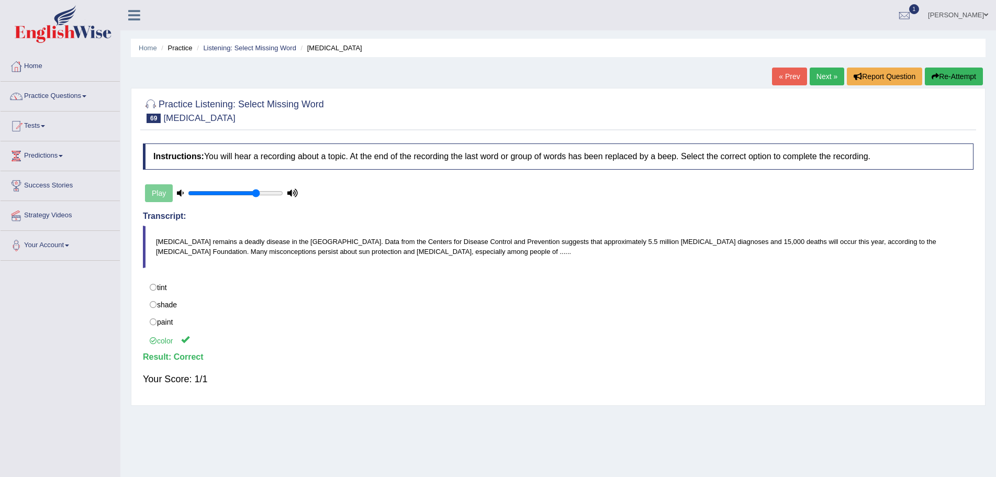
click at [816, 75] on link "Next »" at bounding box center [827, 77] width 35 height 18
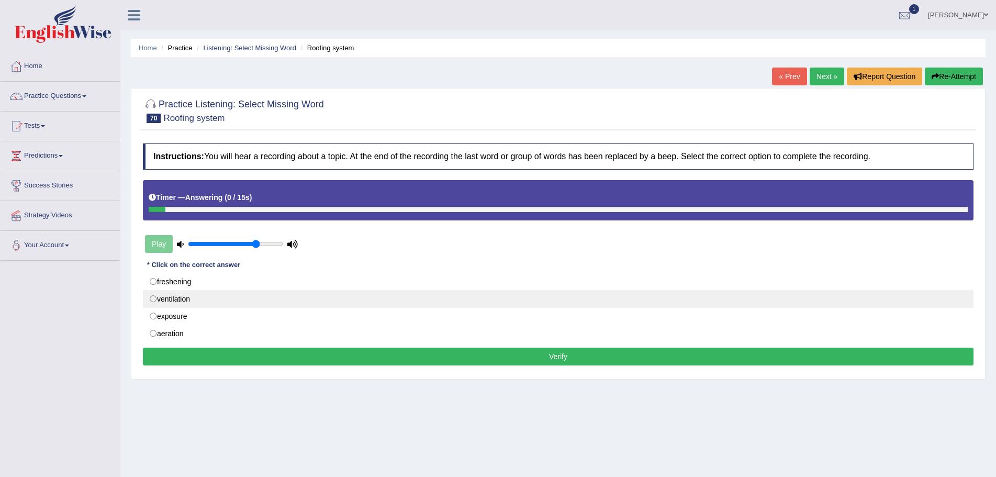
click at [153, 299] on label "ventilation" at bounding box center [558, 299] width 831 height 18
radio input "true"
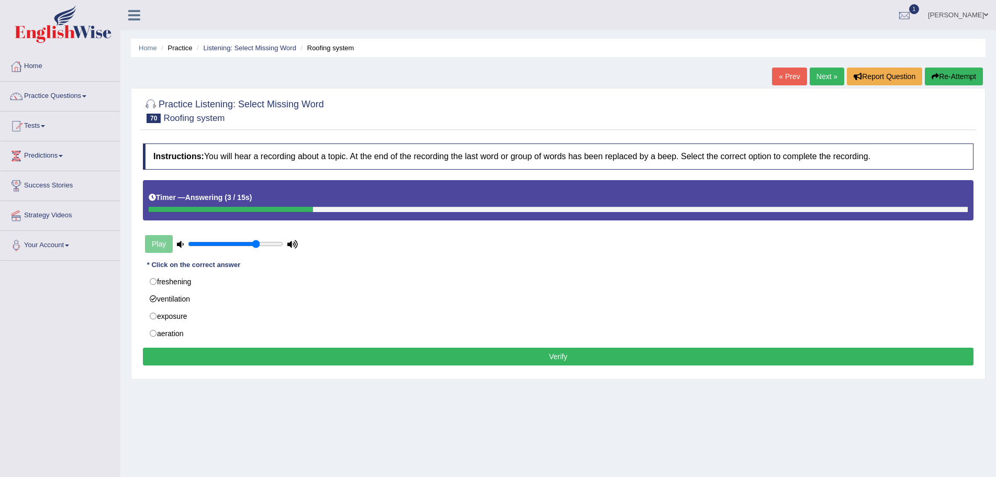
click at [546, 355] on button "Verify" at bounding box center [558, 357] width 831 height 18
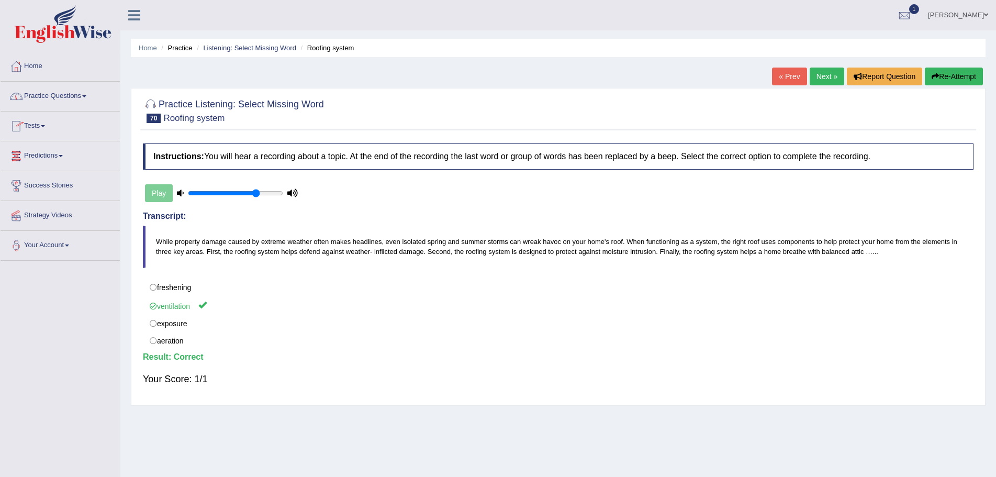
click at [86, 96] on span at bounding box center [84, 96] width 4 height 2
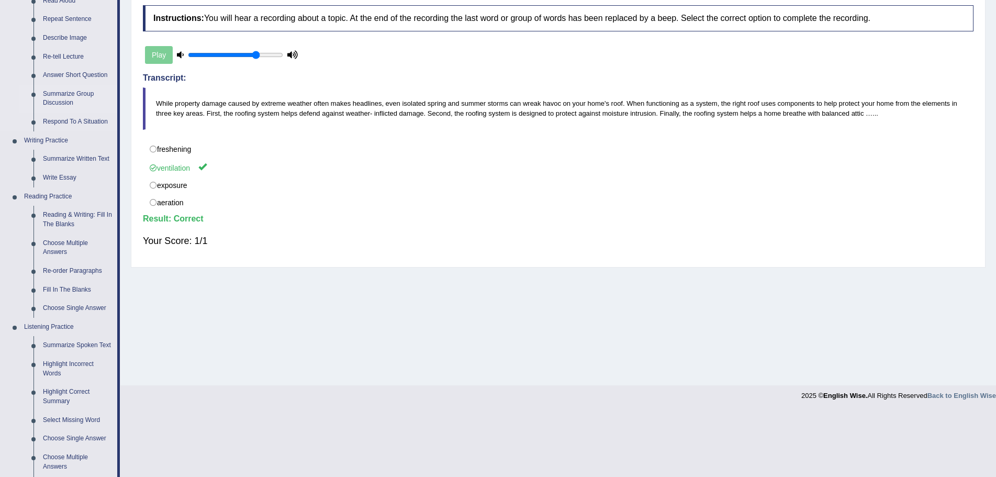
scroll to position [262, 0]
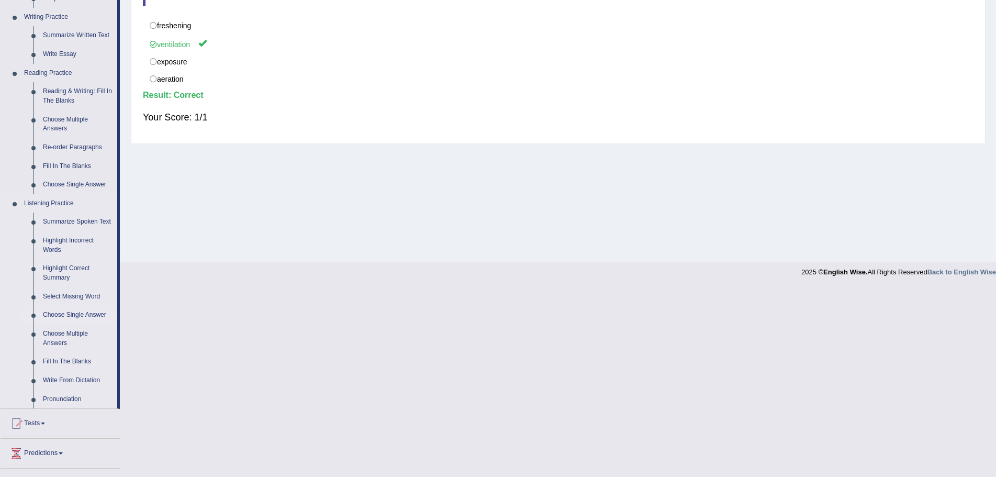
click at [79, 315] on link "Choose Single Answer" at bounding box center [77, 315] width 79 height 19
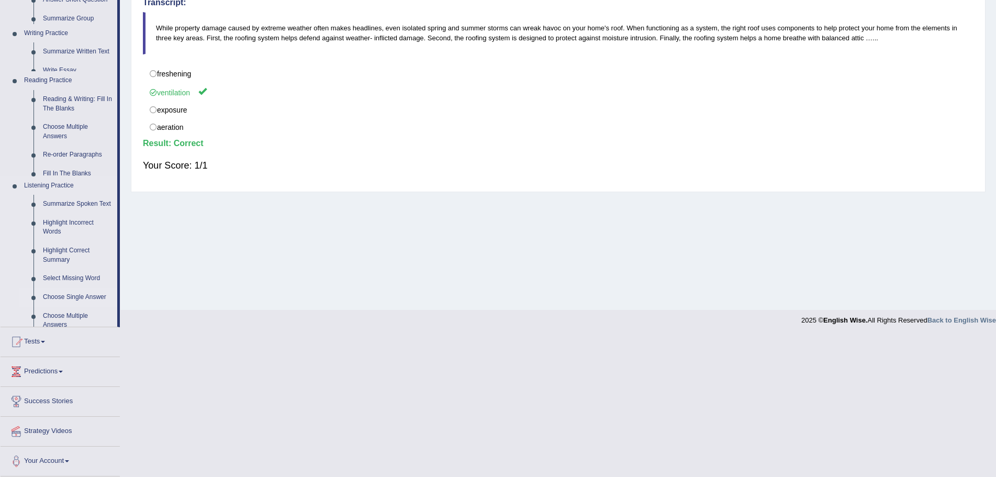
scroll to position [73, 0]
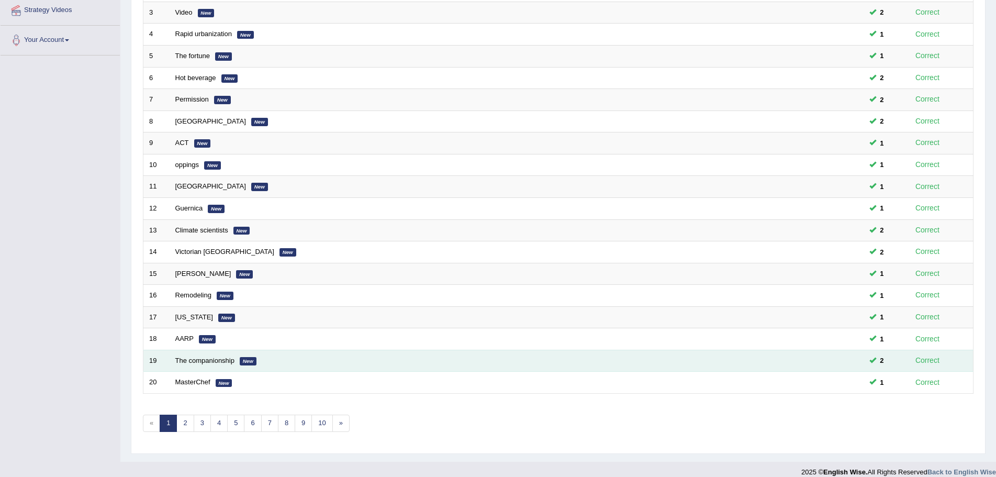
scroll to position [216, 0]
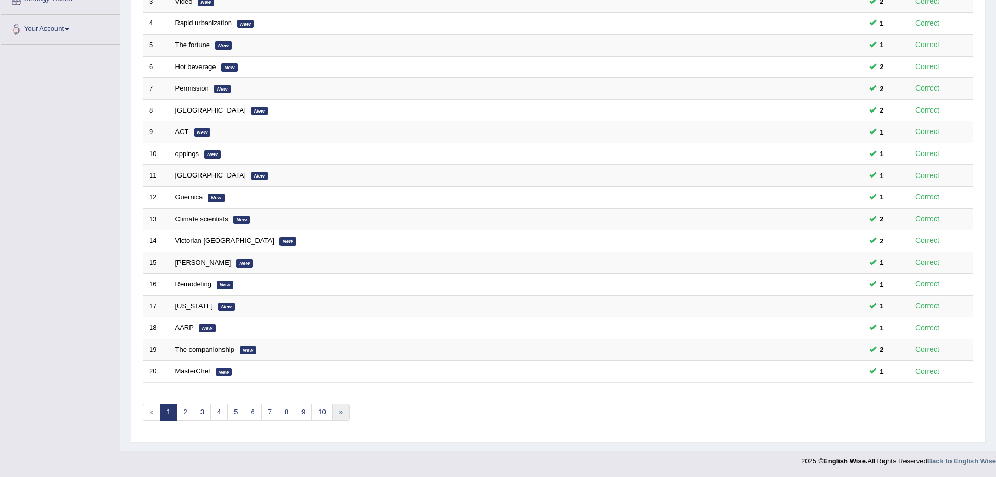
click at [340, 411] on link "»" at bounding box center [340, 412] width 17 height 17
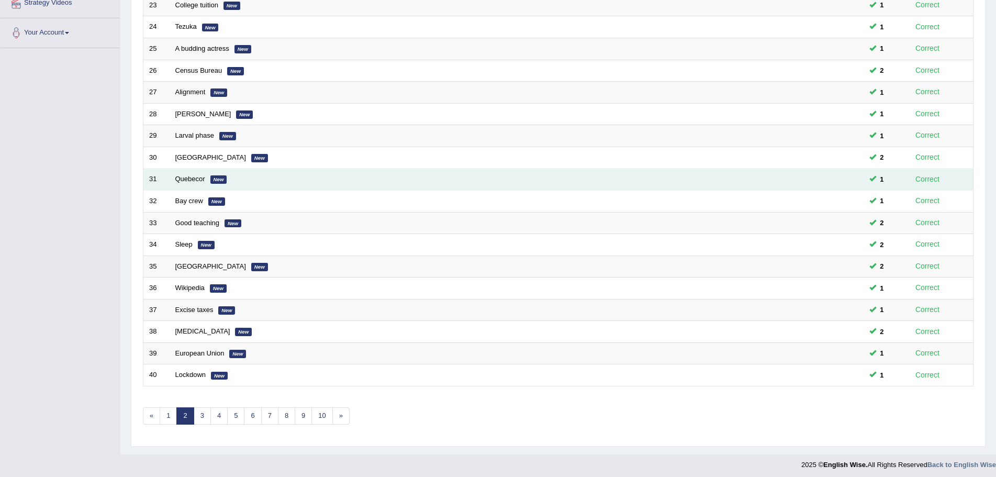
scroll to position [216, 0]
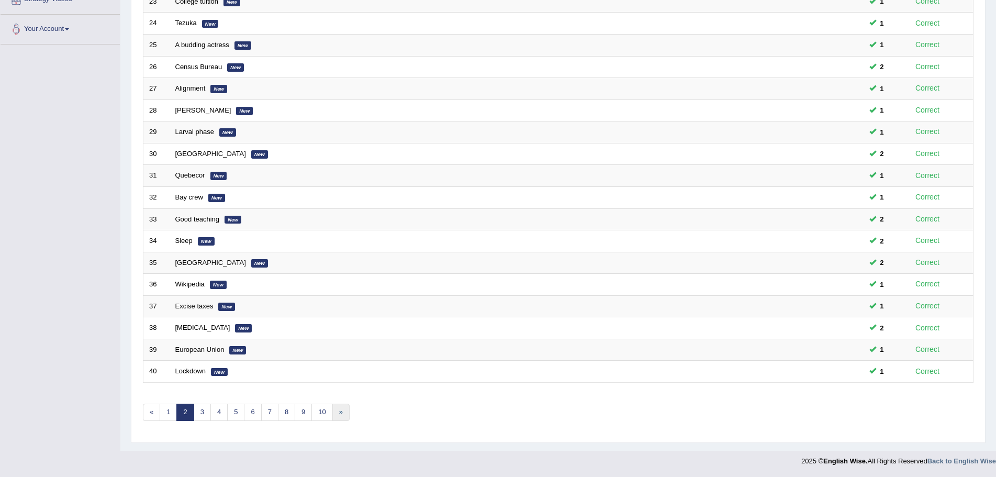
click at [342, 411] on link "»" at bounding box center [340, 412] width 17 height 17
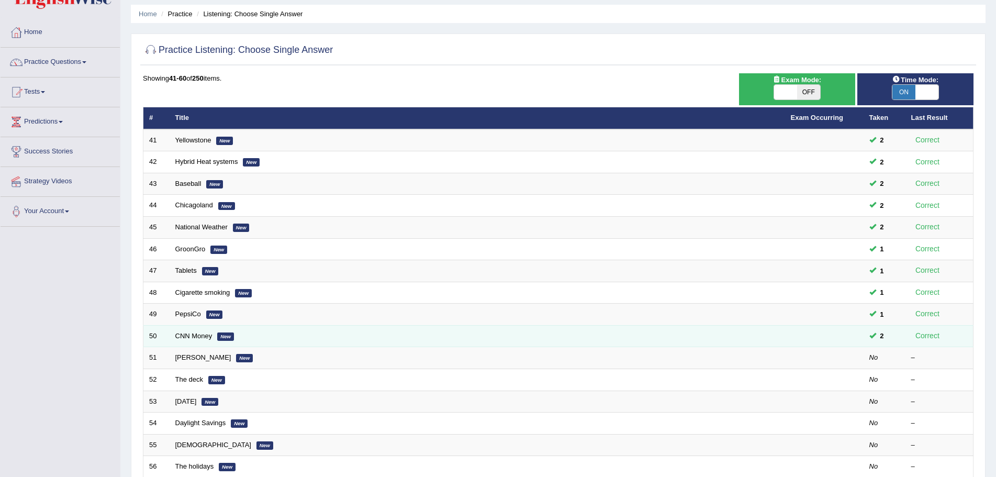
scroll to position [52, 0]
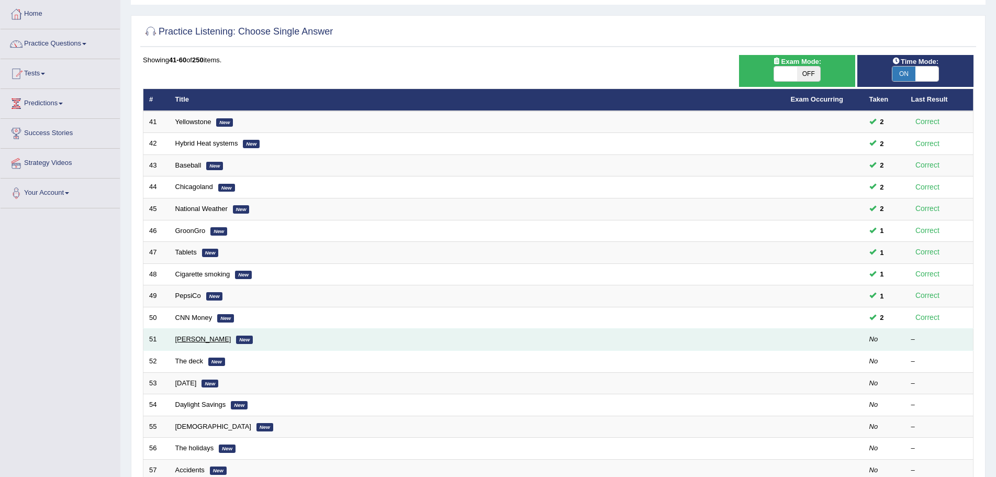
click at [197, 339] on link "[PERSON_NAME]" at bounding box center [203, 339] width 56 height 8
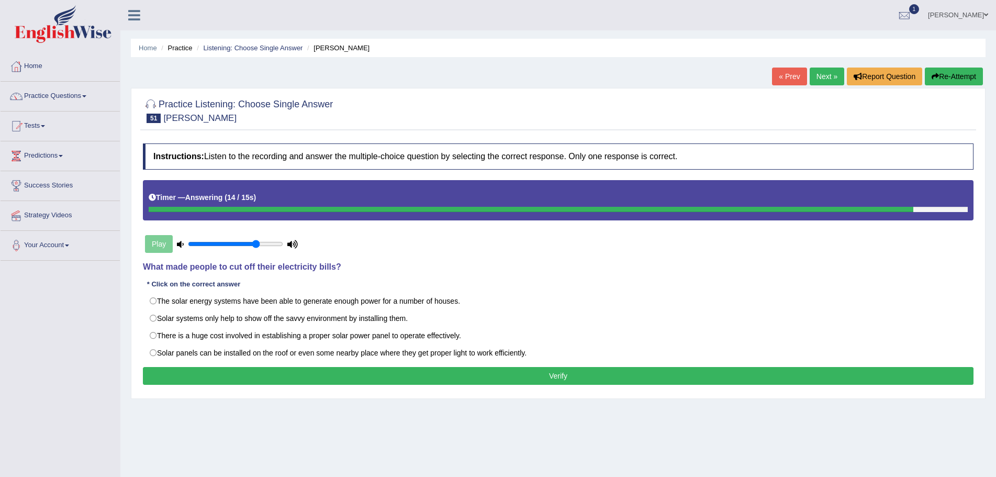
click at [490, 377] on button "Verify" at bounding box center [558, 376] width 831 height 18
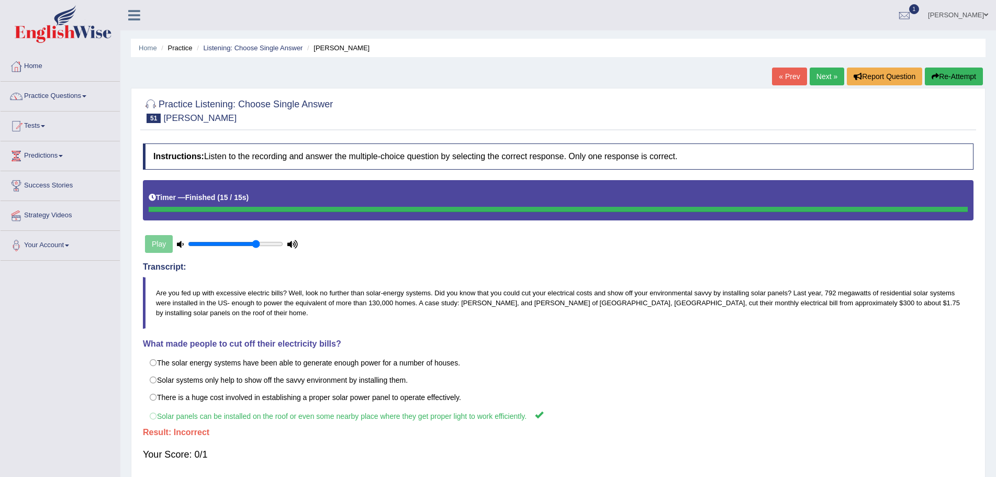
click at [946, 73] on button "Re-Attempt" at bounding box center [954, 77] width 58 height 18
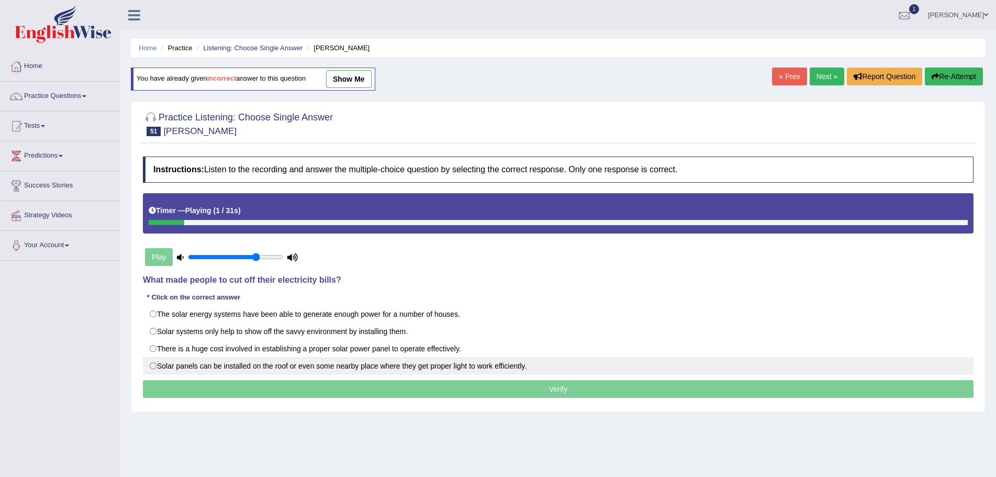
click at [152, 365] on label "Solar panels can be installed on the roof or even some nearby place where they …" at bounding box center [558, 366] width 831 height 18
radio input "true"
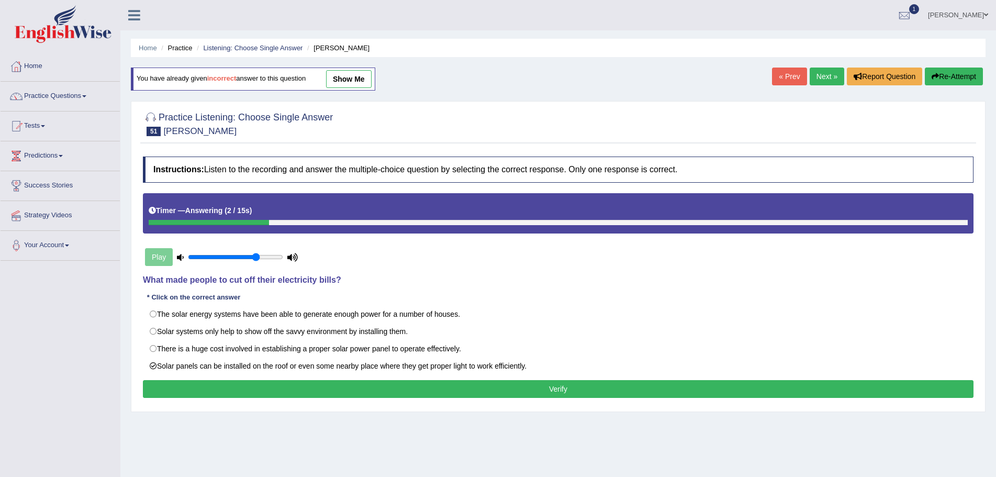
click at [475, 390] on button "Verify" at bounding box center [558, 389] width 831 height 18
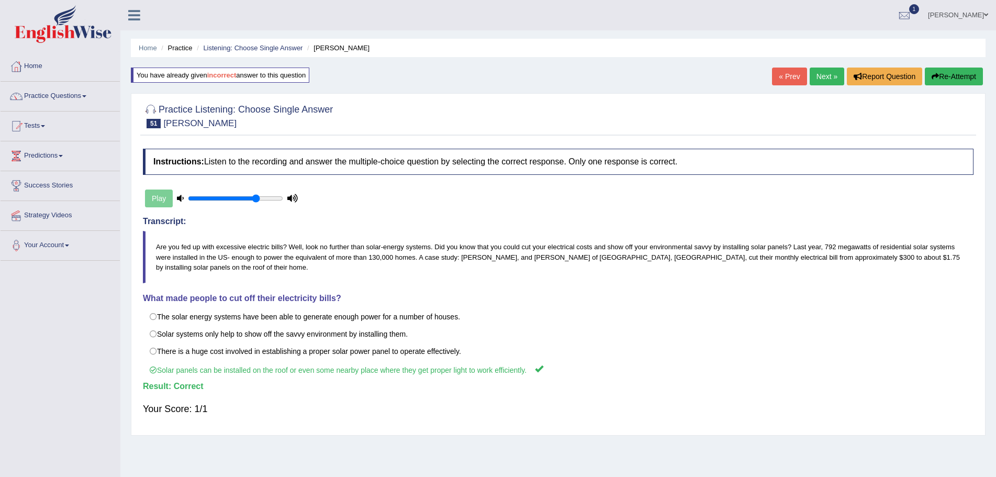
click at [816, 74] on link "Next »" at bounding box center [827, 77] width 35 height 18
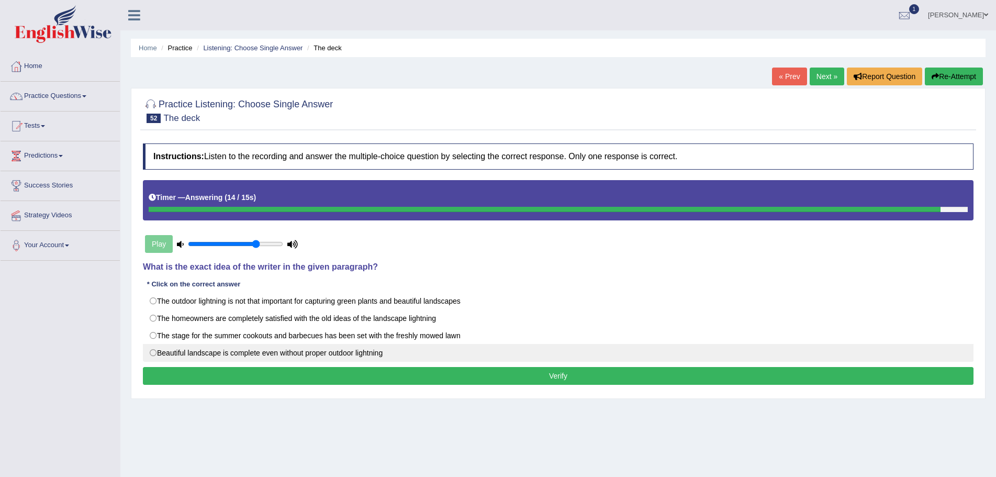
click at [153, 353] on label "Beautiful landscape is complete even without proper outdoor lightning" at bounding box center [558, 353] width 831 height 18
radio input "true"
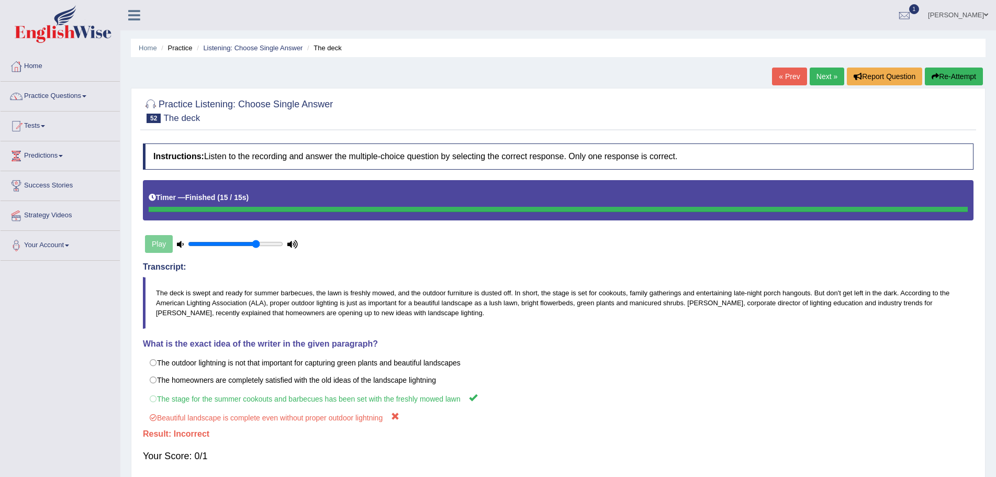
click at [944, 77] on button "Re-Attempt" at bounding box center [954, 77] width 58 height 18
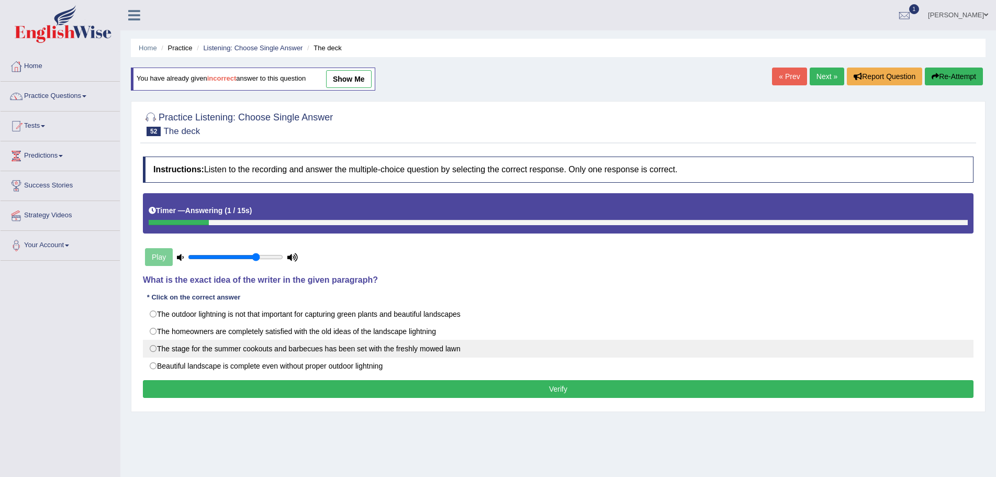
click at [153, 349] on label "The stage for the summer cookouts and barbecues has been set with the freshly m…" at bounding box center [558, 349] width 831 height 18
radio input "true"
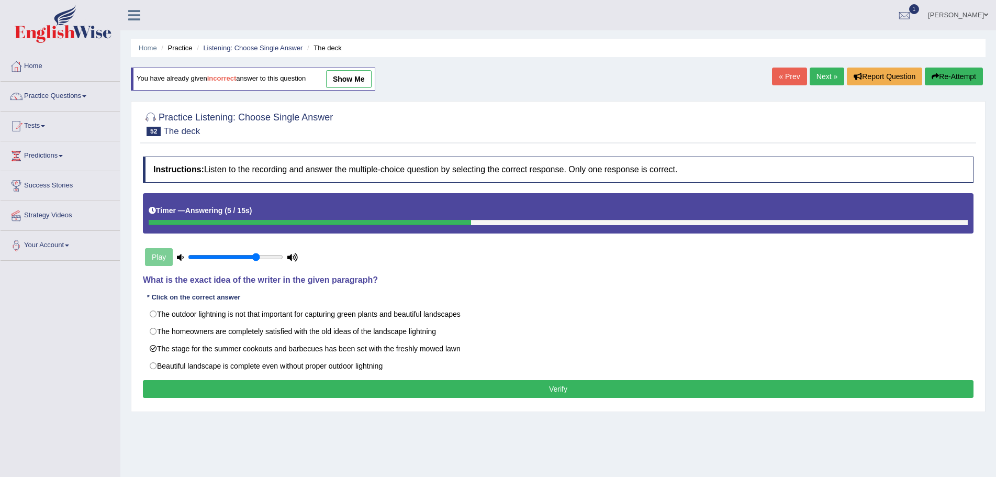
click at [538, 389] on button "Verify" at bounding box center [558, 389] width 831 height 18
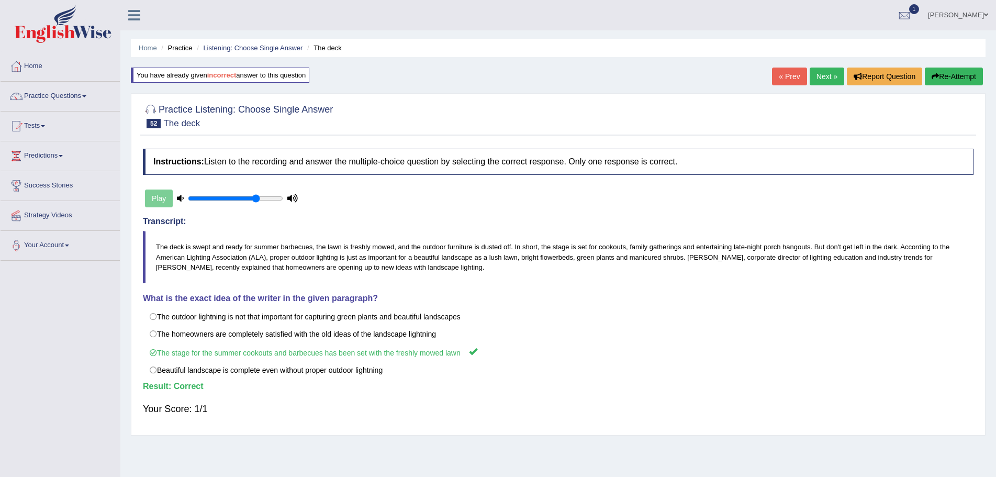
click at [814, 73] on link "Next »" at bounding box center [827, 77] width 35 height 18
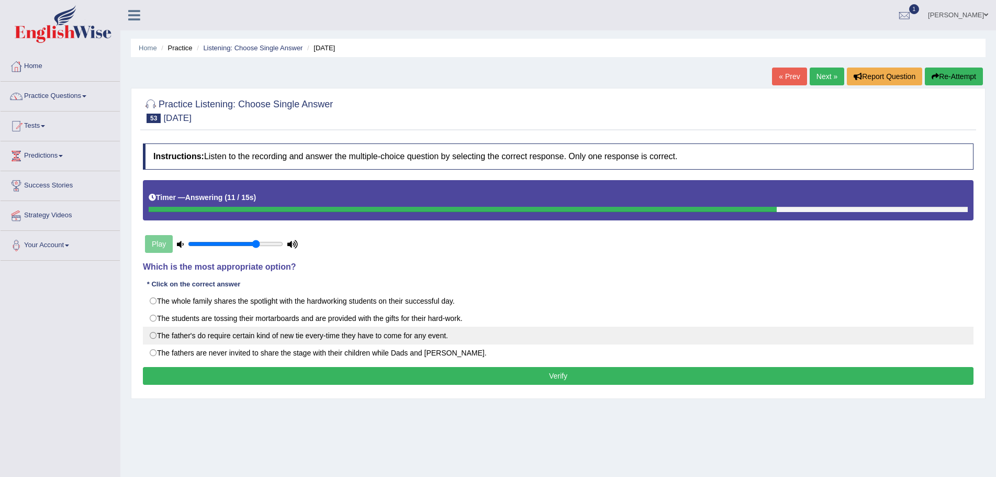
click at [153, 337] on label "The father's do require certain kind of new tie every-time they have to come fo…" at bounding box center [558, 336] width 831 height 18
radio input "true"
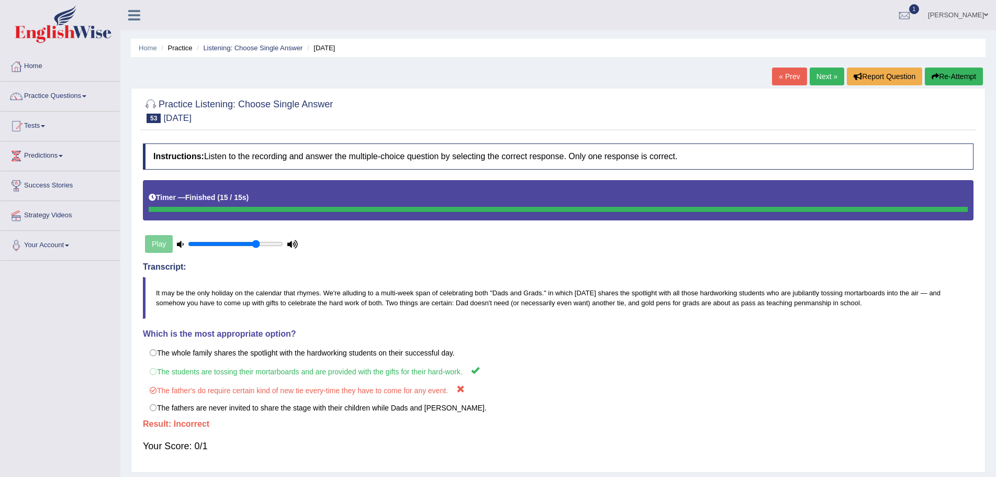
click at [948, 74] on button "Re-Attempt" at bounding box center [954, 77] width 58 height 18
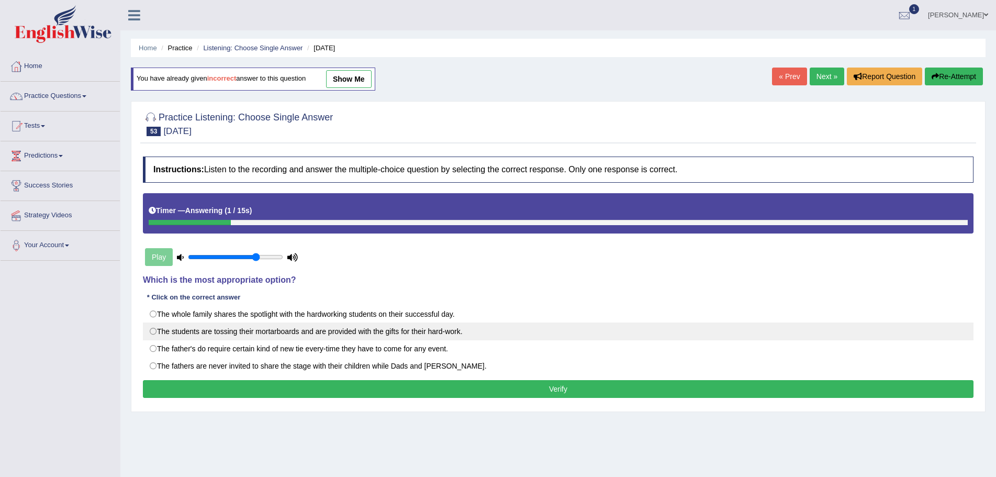
click at [151, 330] on label "The students are tossing their mortarboards and are provided with the gifts for…" at bounding box center [558, 331] width 831 height 18
radio input "true"
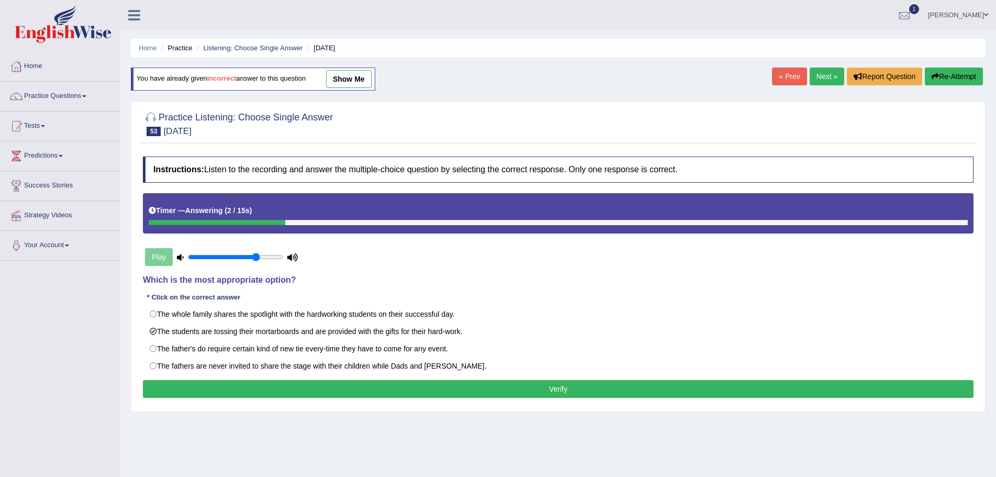
click at [529, 389] on button "Verify" at bounding box center [558, 389] width 831 height 18
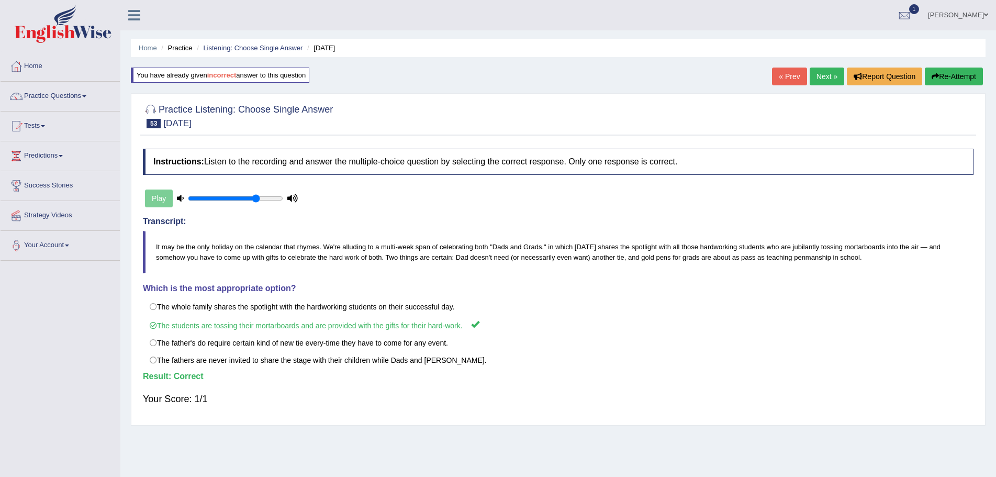
click at [815, 72] on link "Next »" at bounding box center [827, 77] width 35 height 18
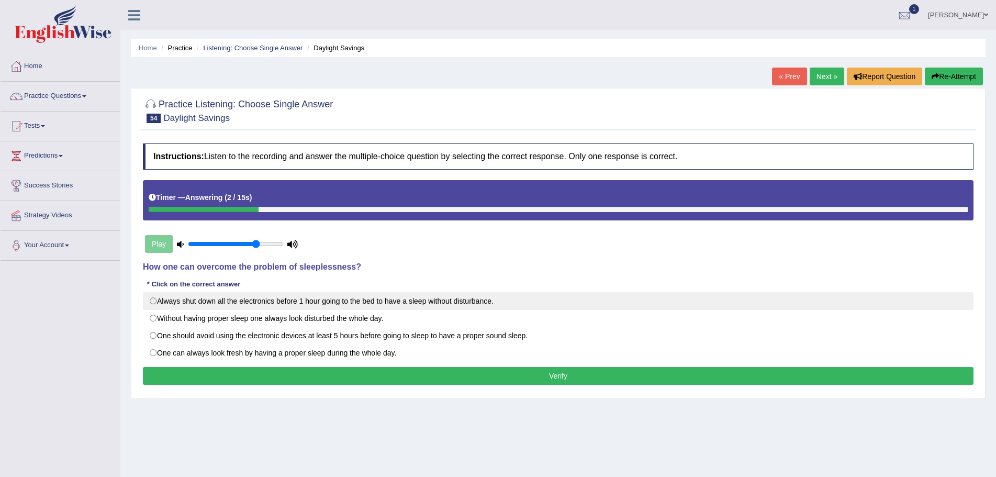
click at [150, 300] on label "Always shut down all the electronics before 1 hour going to the bed to have a s…" at bounding box center [558, 301] width 831 height 18
radio input "true"
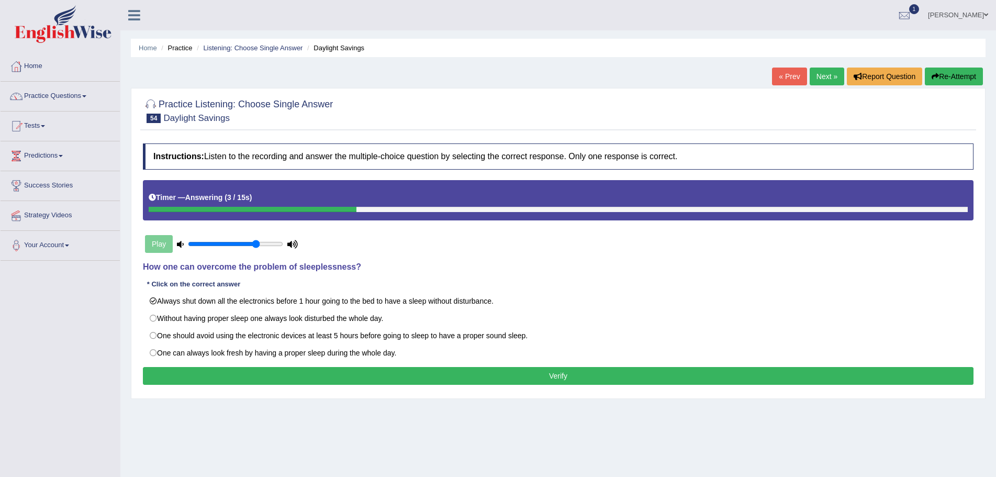
click at [533, 374] on button "Verify" at bounding box center [558, 376] width 831 height 18
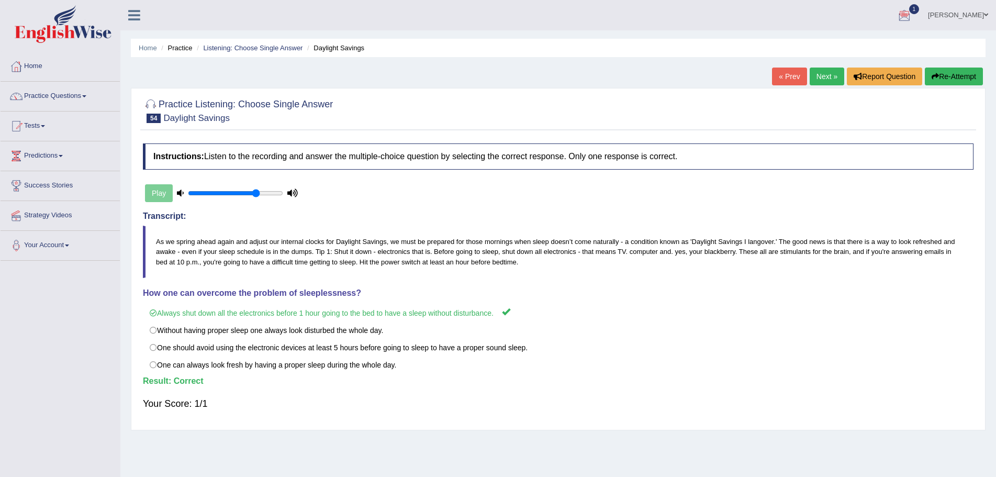
click at [822, 76] on link "Next »" at bounding box center [827, 77] width 35 height 18
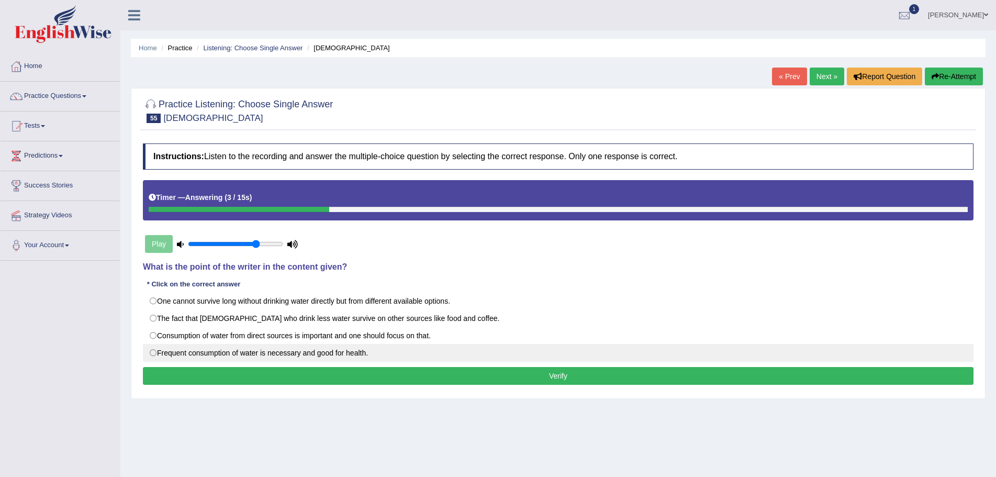
click at [152, 353] on label "Frequent consumption of water is necessary and good for health." at bounding box center [558, 353] width 831 height 18
radio input "true"
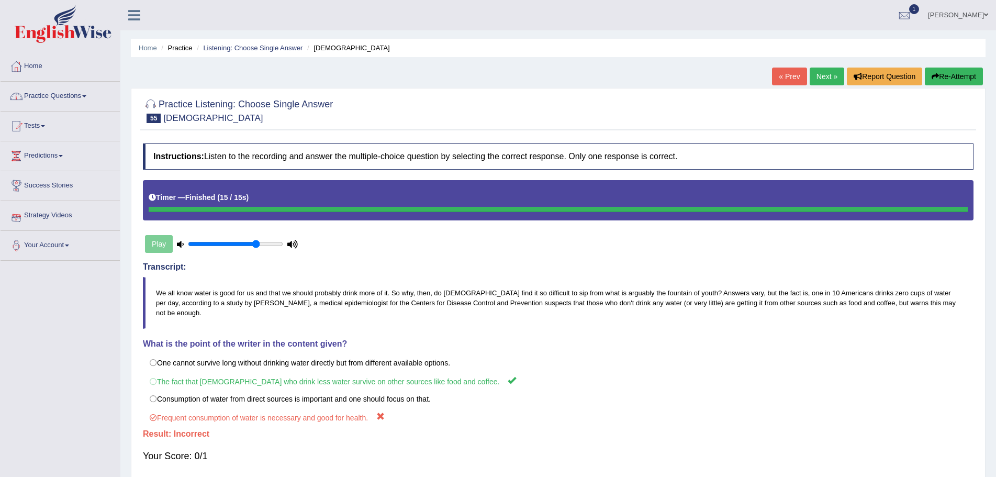
click at [939, 73] on button "Re-Attempt" at bounding box center [954, 77] width 58 height 18
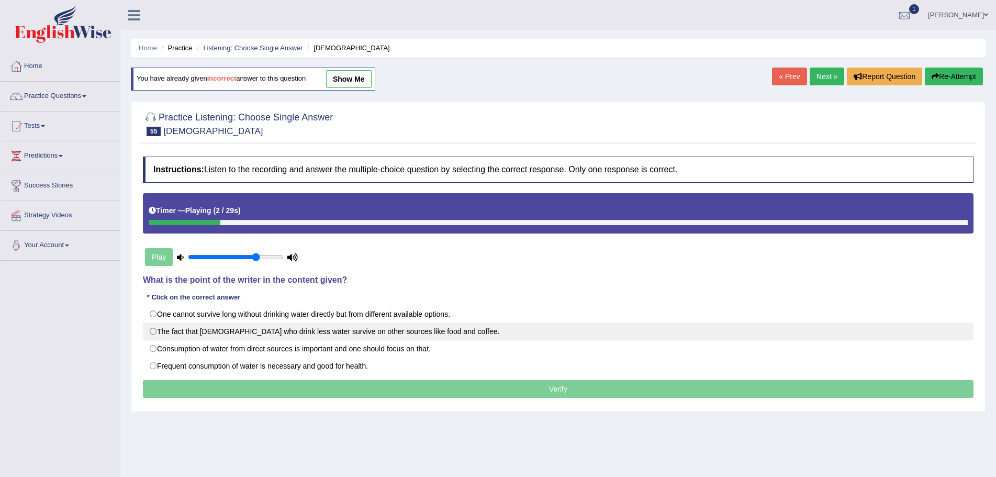
click at [153, 332] on label "The fact that Americans who drink less water survive on other sources like food…" at bounding box center [558, 331] width 831 height 18
radio input "true"
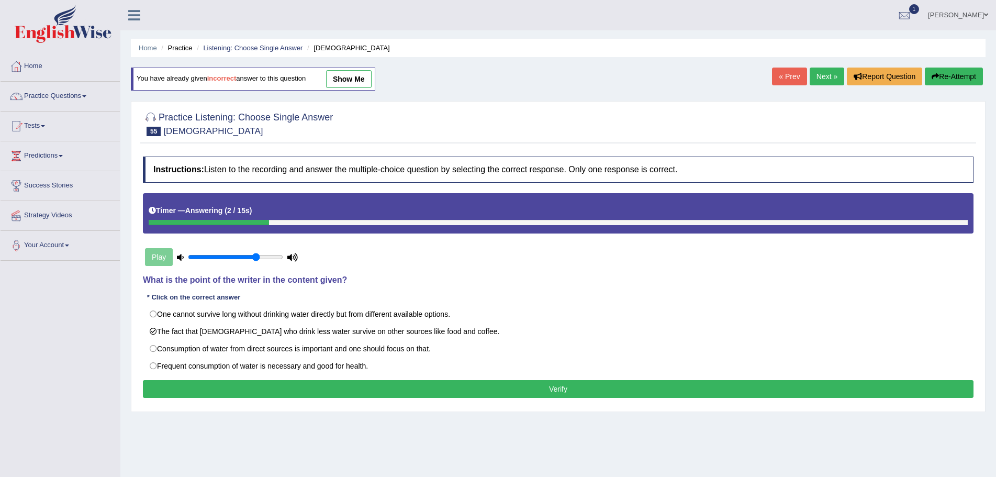
click at [554, 391] on button "Verify" at bounding box center [558, 389] width 831 height 18
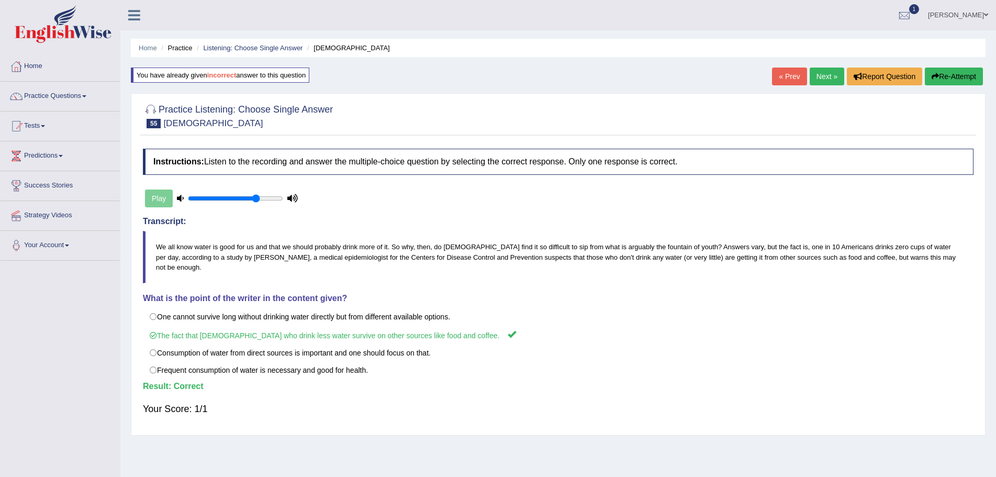
click at [822, 73] on link "Next »" at bounding box center [827, 77] width 35 height 18
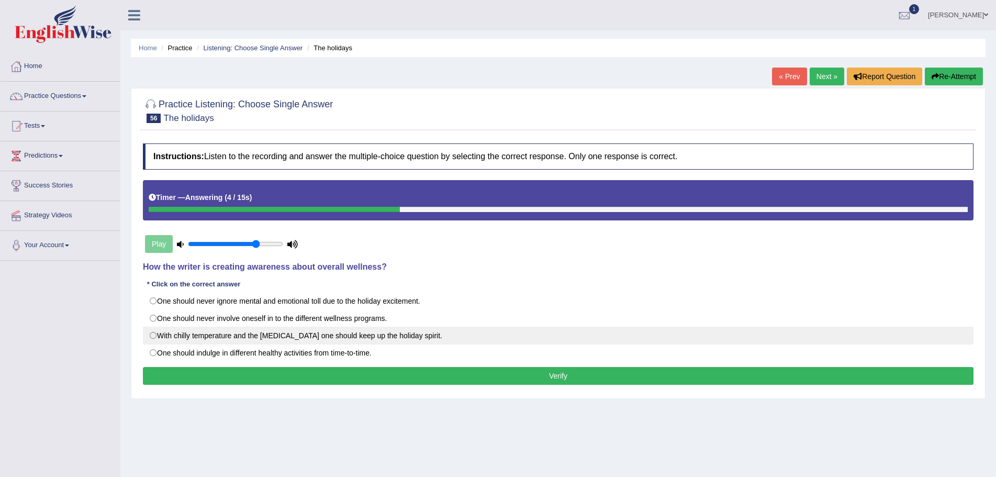
click at [153, 334] on label "With chilly temperature and the [MEDICAL_DATA] one should keep up the holiday s…" at bounding box center [558, 336] width 831 height 18
radio input "true"
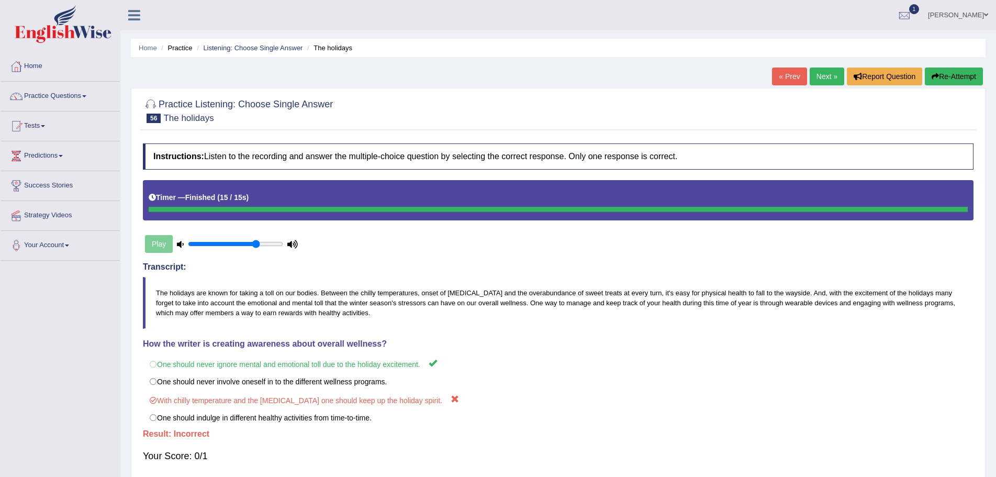
click at [947, 75] on button "Re-Attempt" at bounding box center [954, 77] width 58 height 18
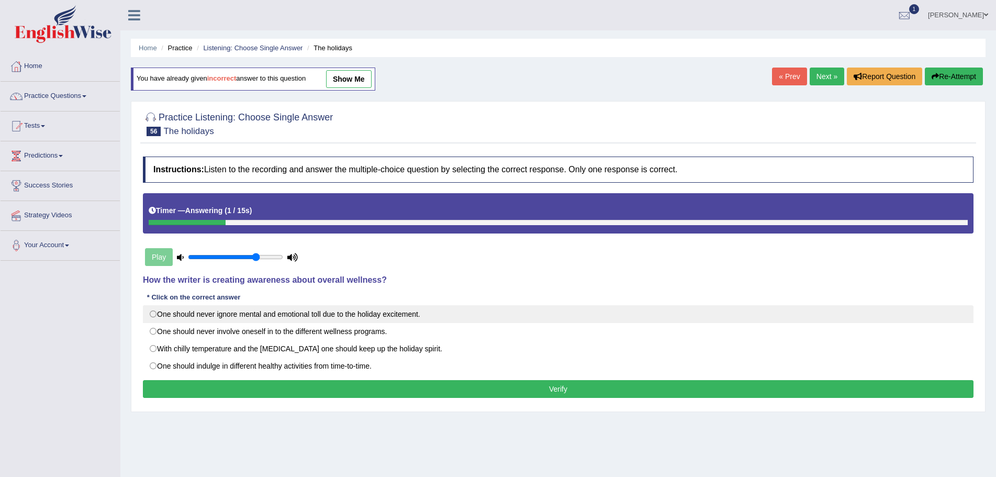
click at [151, 312] on label "One should never ignore mental and emotional toll due to the holiday excitement." at bounding box center [558, 314] width 831 height 18
radio input "true"
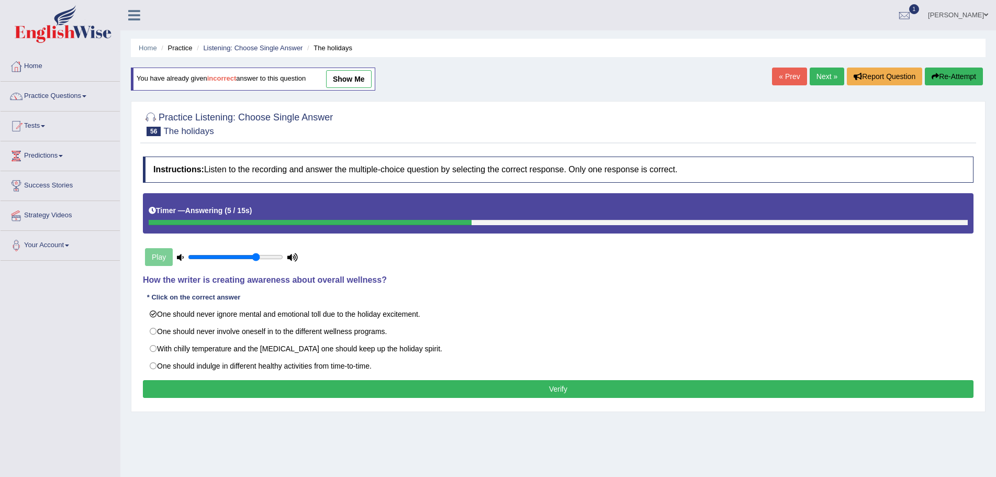
click at [567, 389] on button "Verify" at bounding box center [558, 389] width 831 height 18
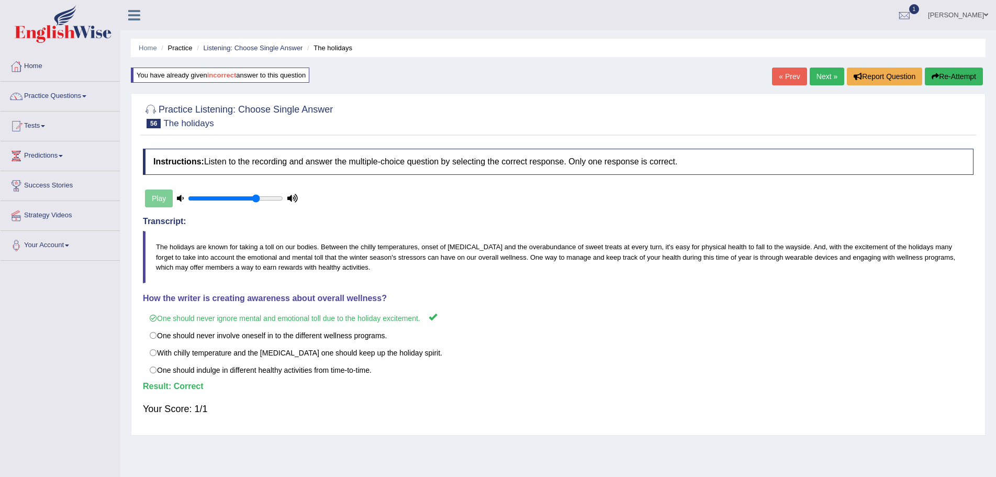
click at [819, 75] on link "Next »" at bounding box center [827, 77] width 35 height 18
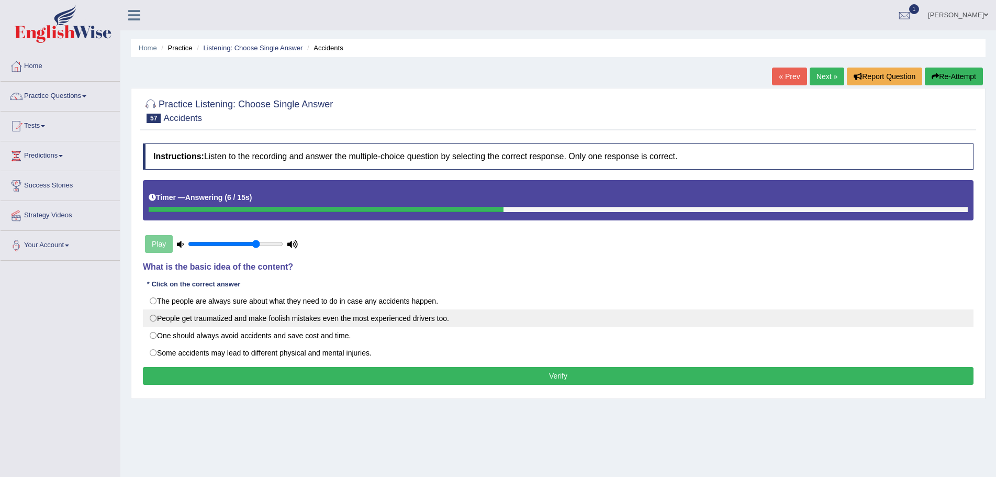
click at [153, 317] on label "People get traumatized and make foolish mistakes even the most experienced driv…" at bounding box center [558, 318] width 831 height 18
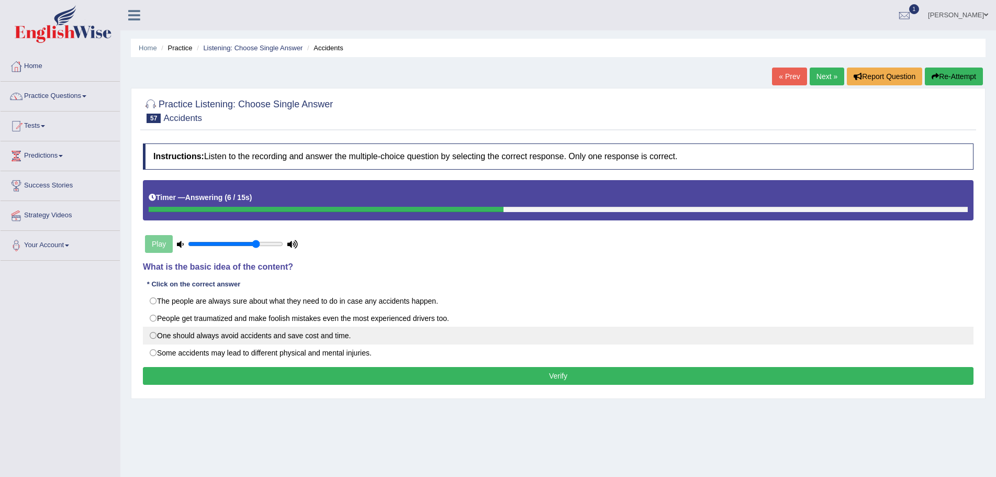
radio input "true"
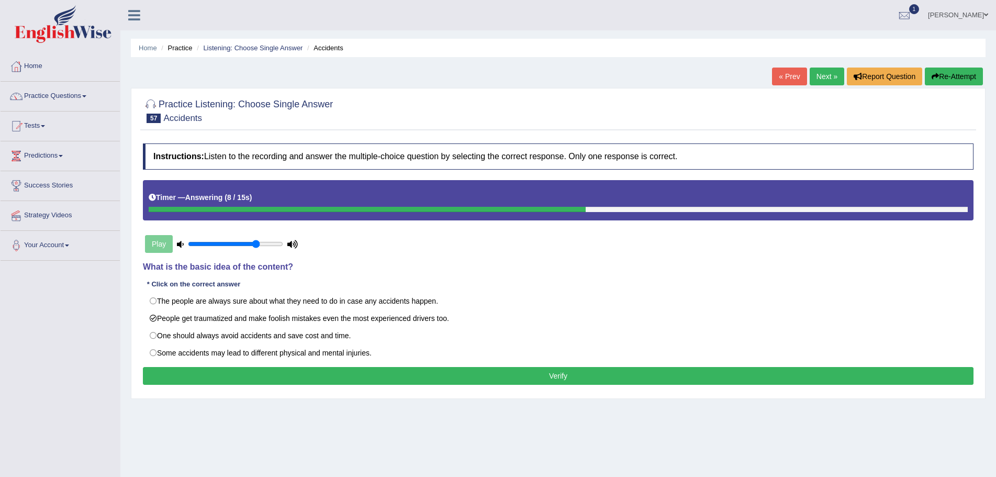
click at [460, 376] on button "Verify" at bounding box center [558, 376] width 831 height 18
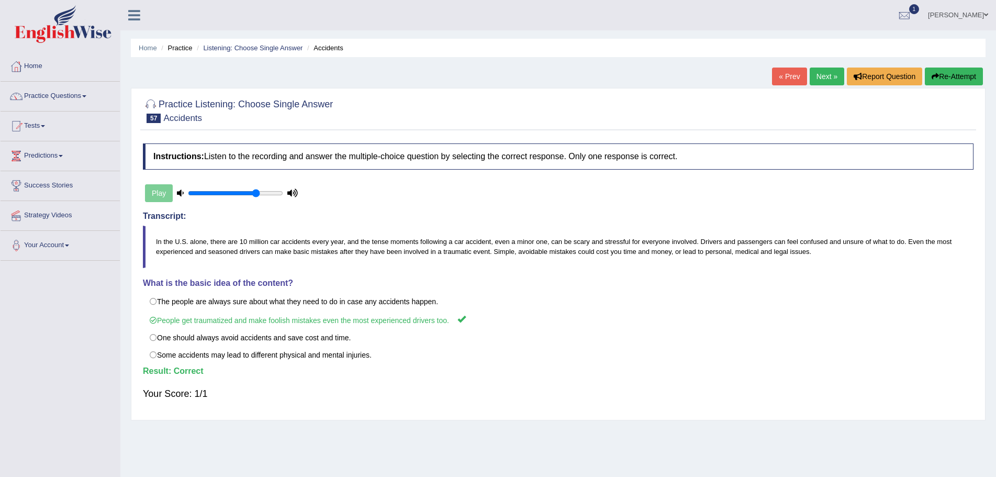
click at [818, 77] on link "Next »" at bounding box center [827, 77] width 35 height 18
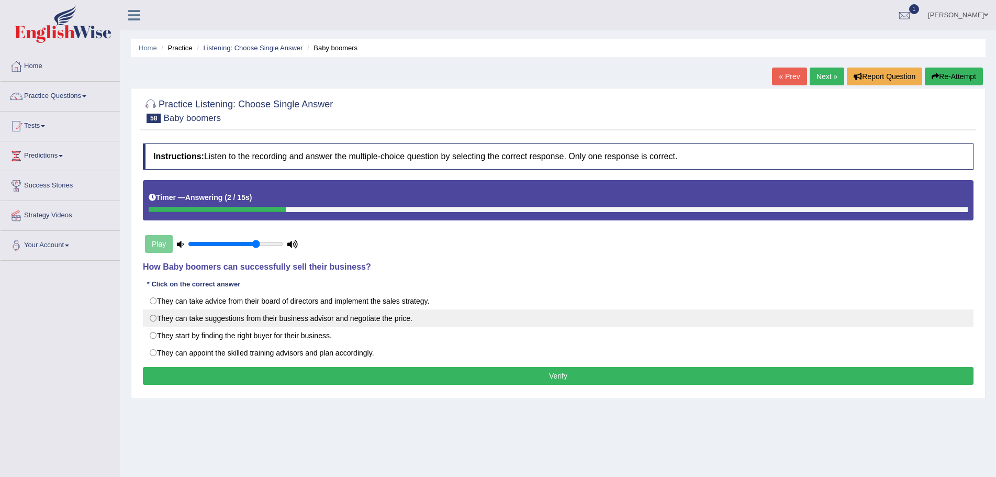
click at [153, 318] on label "They can take suggestions from their business advisor and negotiate the price." at bounding box center [558, 318] width 831 height 18
radio input "true"
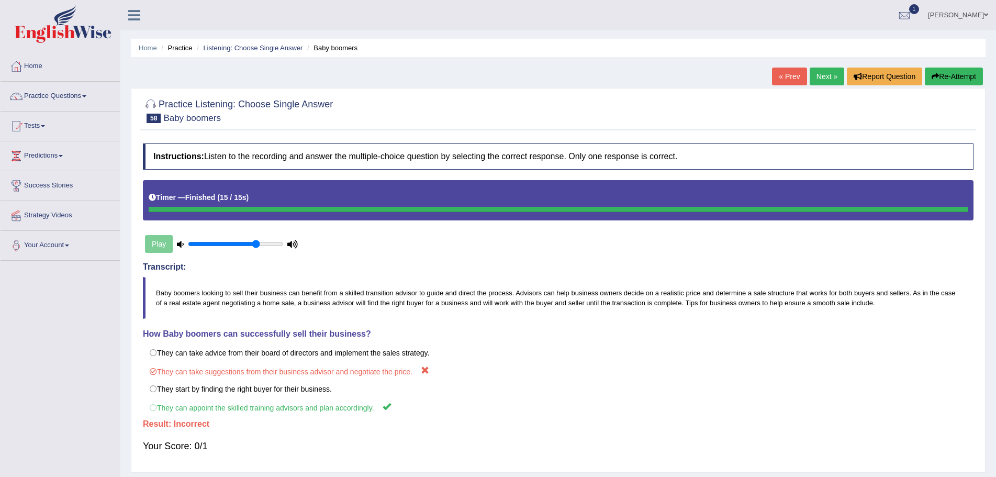
click at [947, 77] on button "Re-Attempt" at bounding box center [954, 77] width 58 height 18
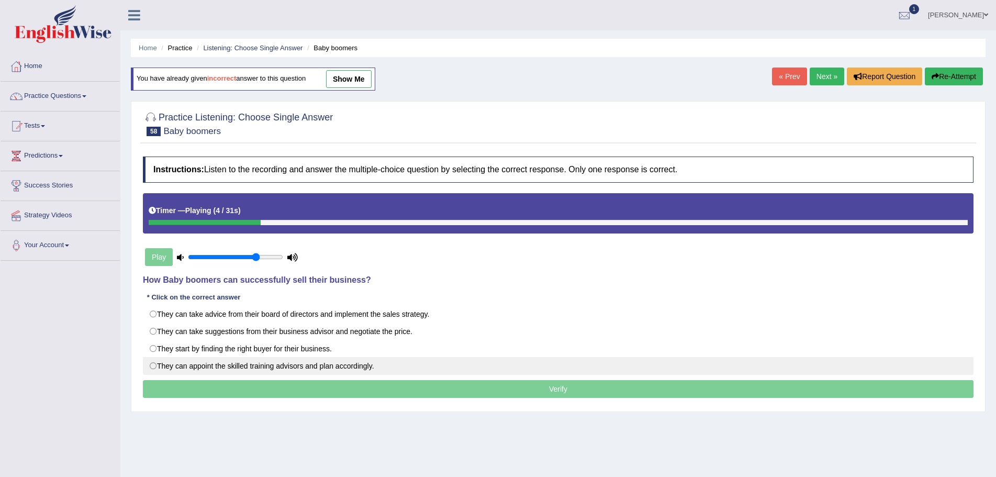
click at [153, 367] on label "They can appoint the skilled training advisors and plan accordingly." at bounding box center [558, 366] width 831 height 18
radio input "true"
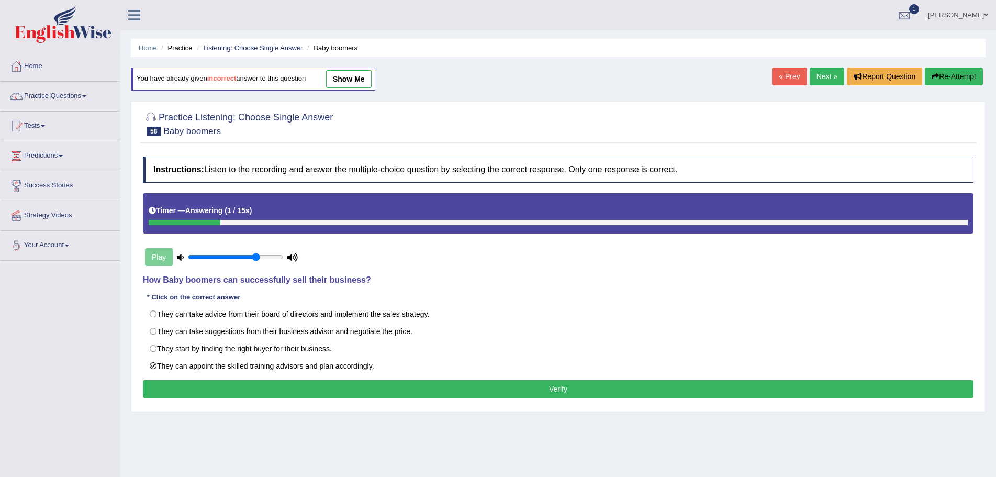
click at [555, 384] on button "Verify" at bounding box center [558, 389] width 831 height 18
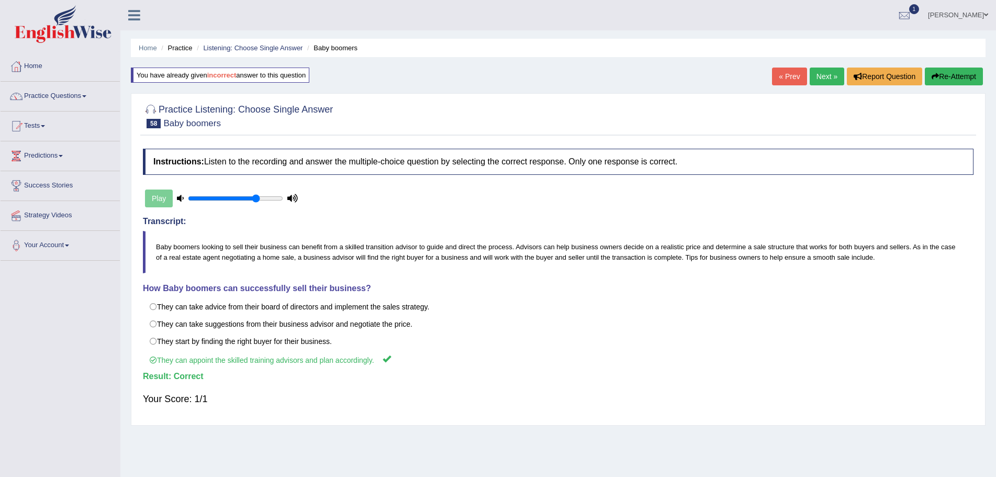
click at [820, 75] on link "Next »" at bounding box center [827, 77] width 35 height 18
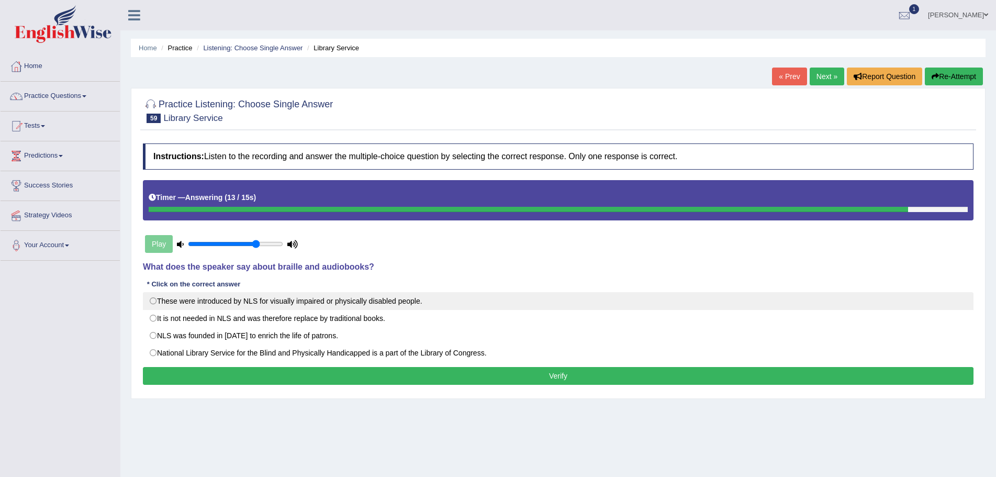
click at [152, 301] on label "These were introduced by NLS for visually impaired or physically disabled peopl…" at bounding box center [558, 301] width 831 height 18
radio input "true"
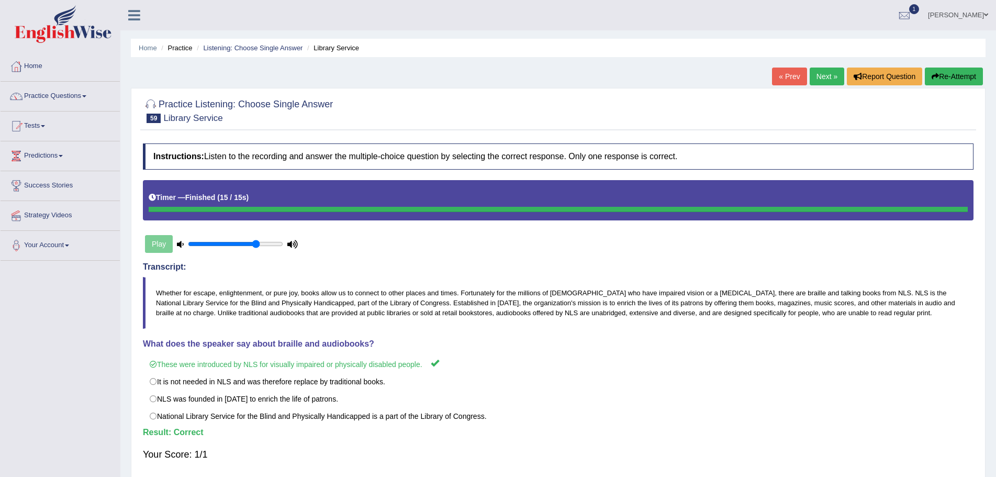
click at [816, 75] on link "Next »" at bounding box center [827, 77] width 35 height 18
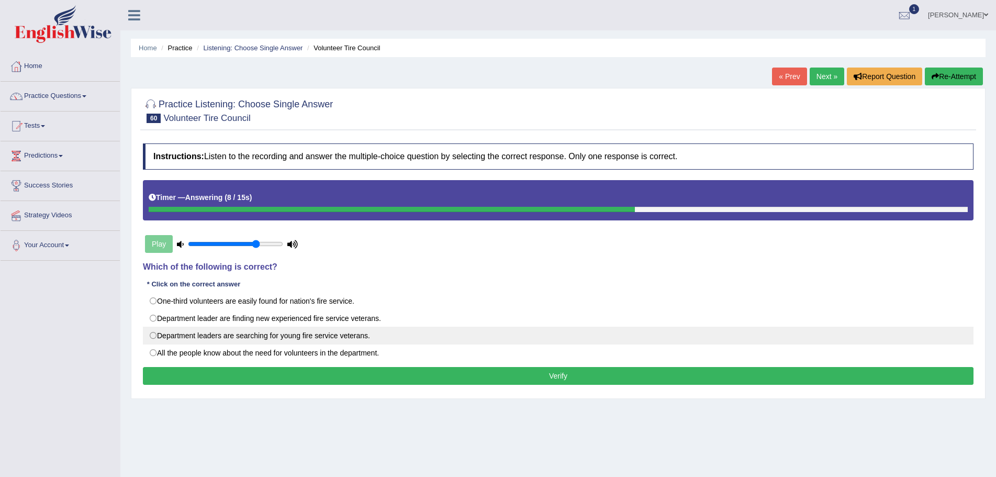
click at [153, 337] on label "Department leaders are searching for young fire service veterans." at bounding box center [558, 336] width 831 height 18
radio input "true"
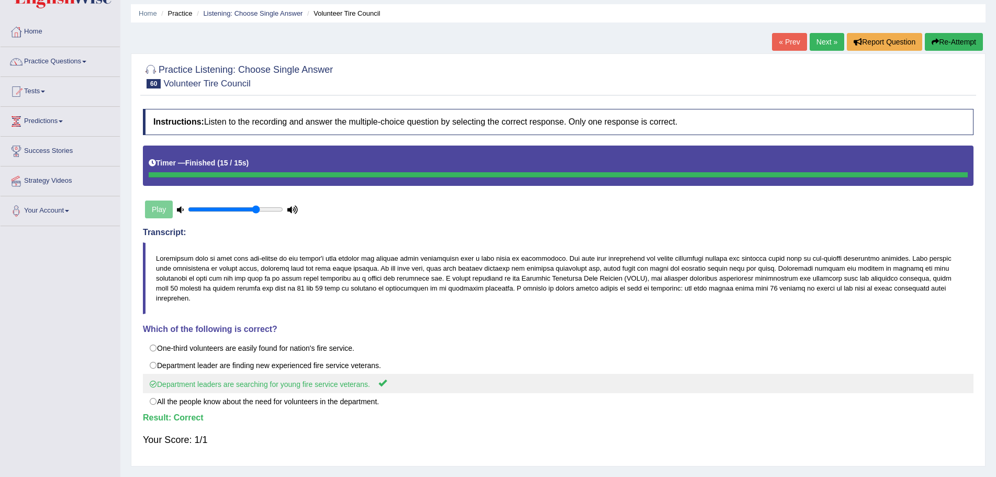
scroll to position [73, 0]
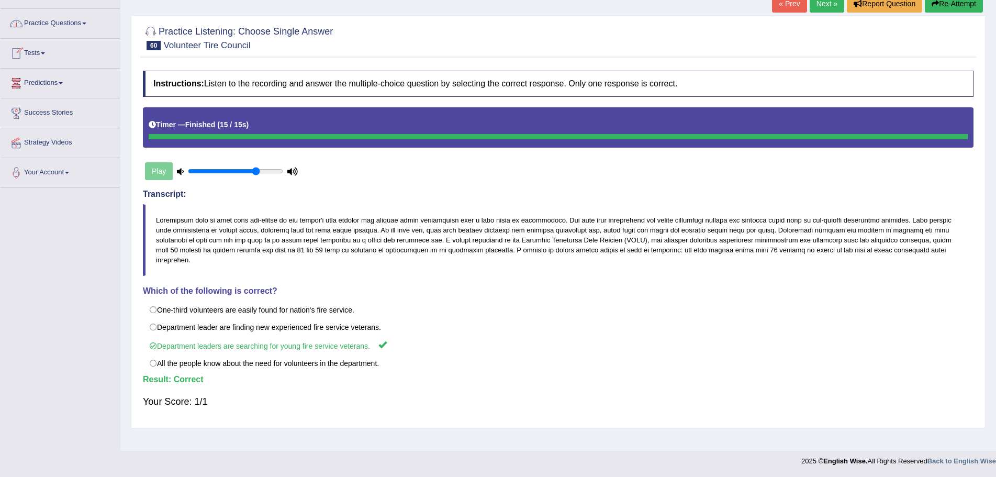
click at [87, 22] on link "Practice Questions" at bounding box center [60, 22] width 119 height 26
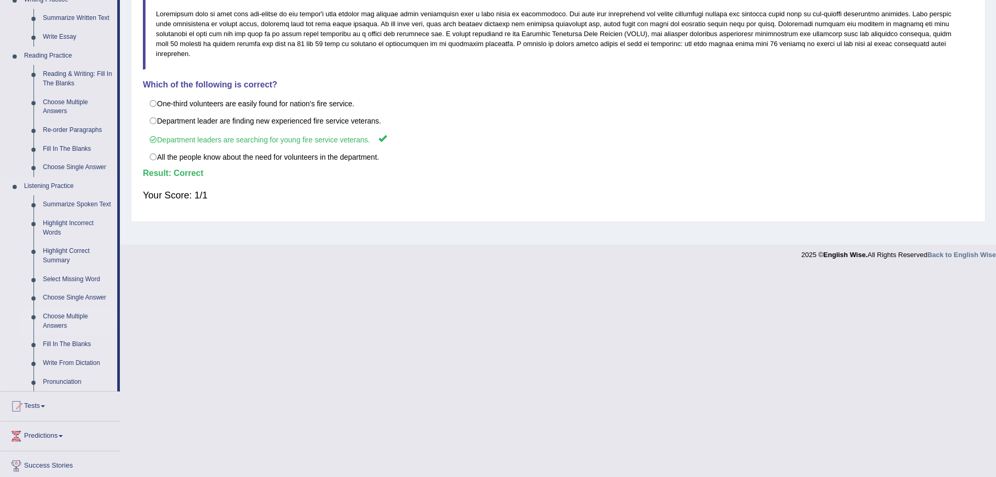
scroll to position [282, 0]
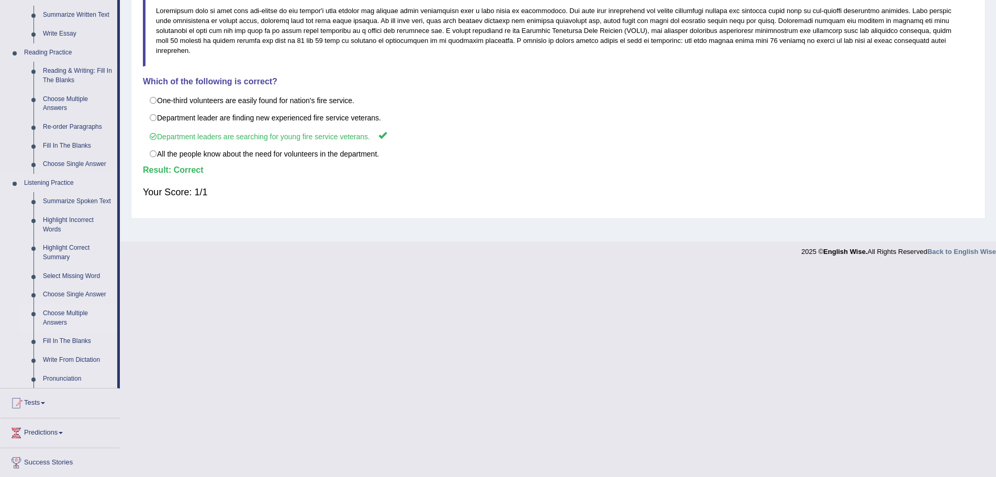
click at [60, 315] on link "Choose Multiple Answers" at bounding box center [77, 318] width 79 height 28
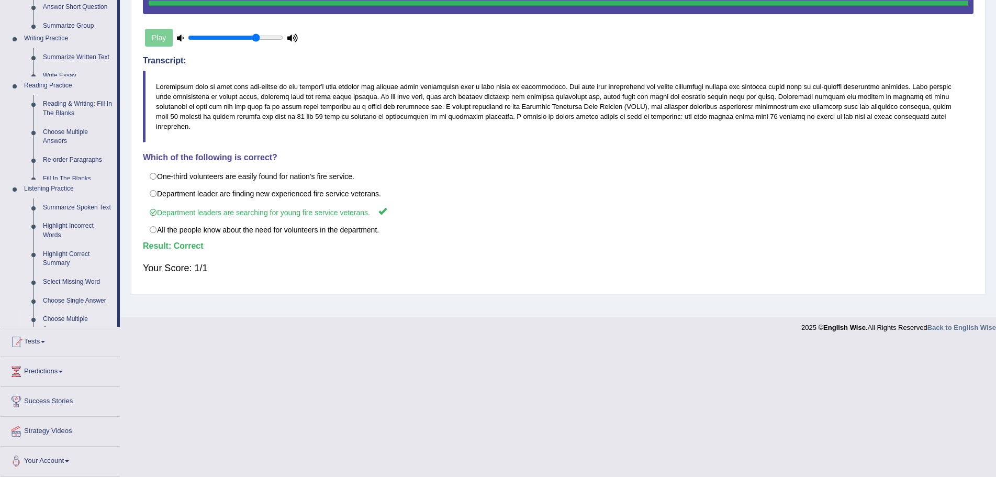
scroll to position [73, 0]
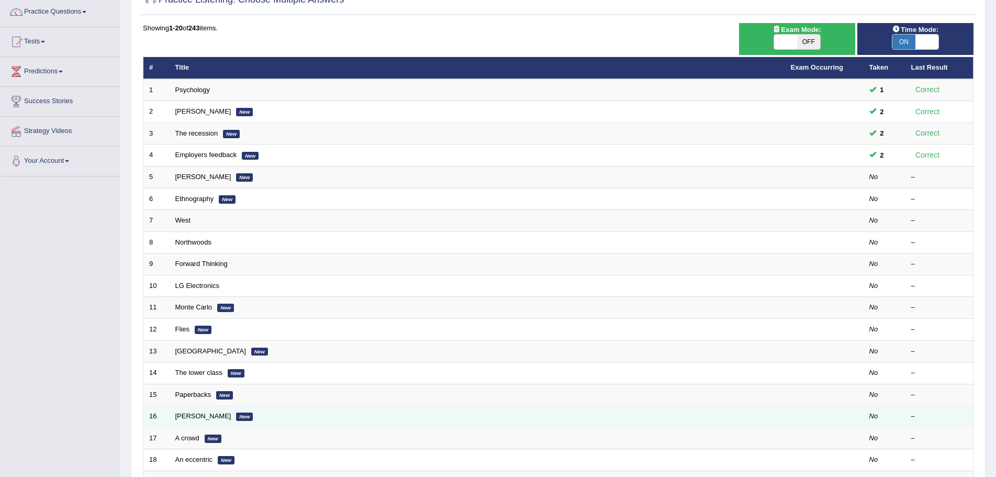
scroll to position [59, 0]
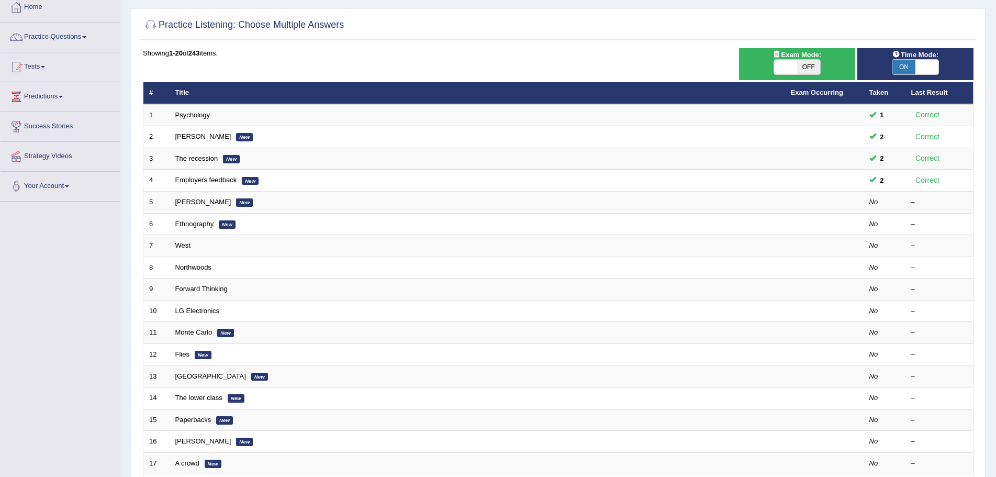
click at [810, 64] on span "OFF" at bounding box center [808, 67] width 23 height 15
checkbox input "true"
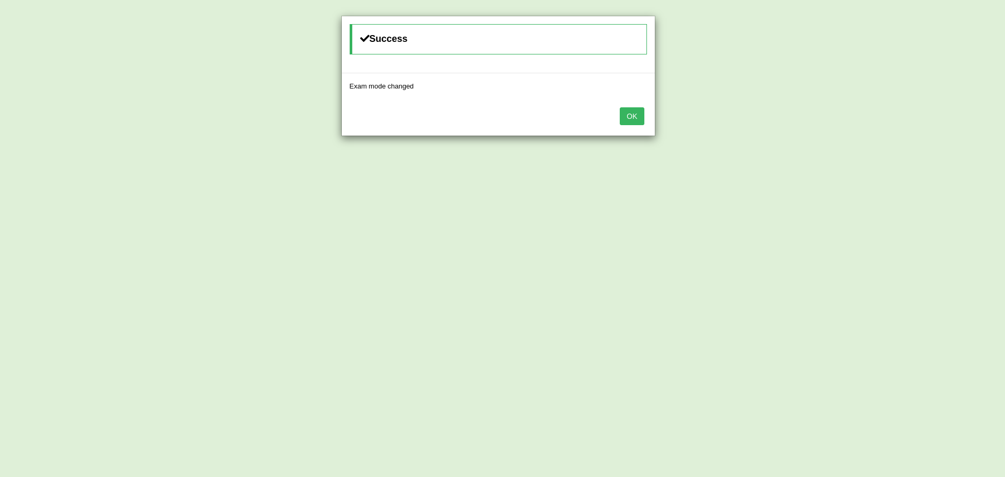
click at [630, 117] on button "OK" at bounding box center [632, 116] width 24 height 18
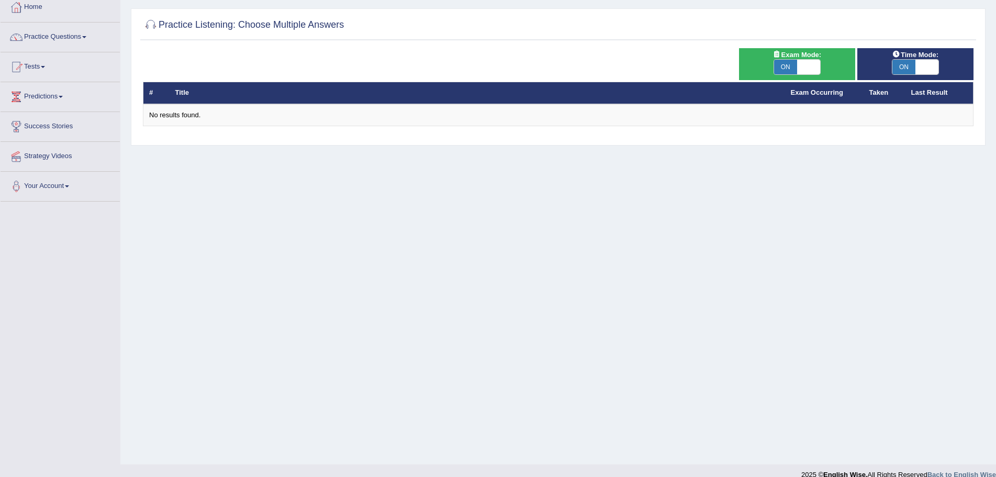
click at [810, 67] on span at bounding box center [808, 67] width 23 height 15
checkbox input "false"
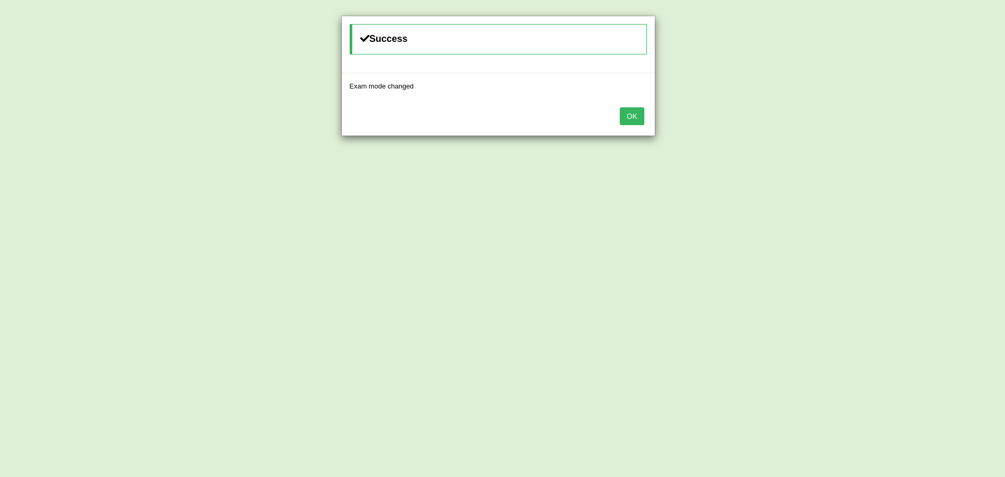
click at [635, 116] on button "OK" at bounding box center [632, 116] width 24 height 18
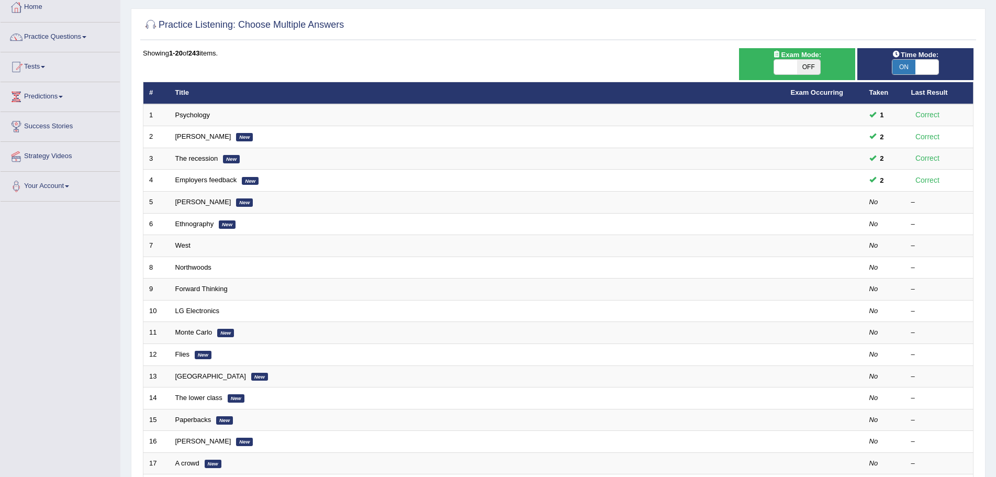
click at [925, 62] on span at bounding box center [926, 67] width 23 height 15
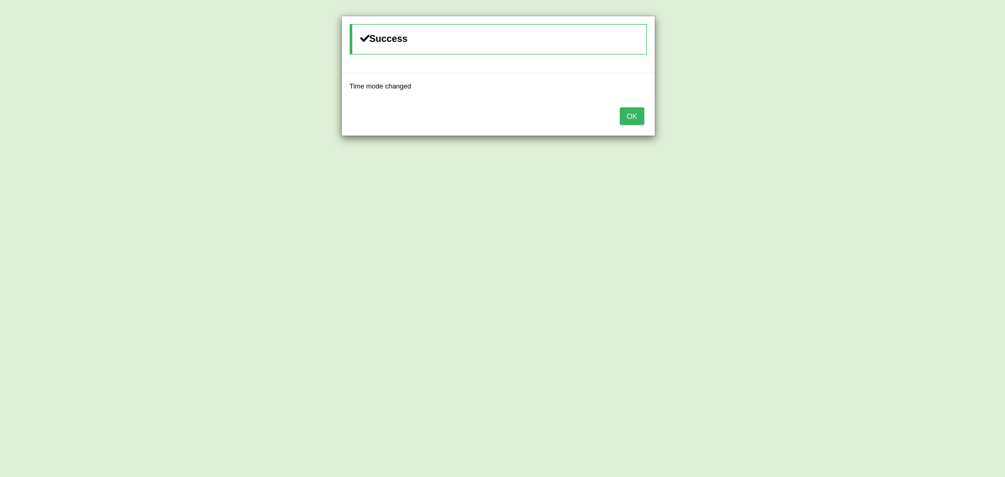
click at [630, 117] on button "OK" at bounding box center [632, 116] width 24 height 18
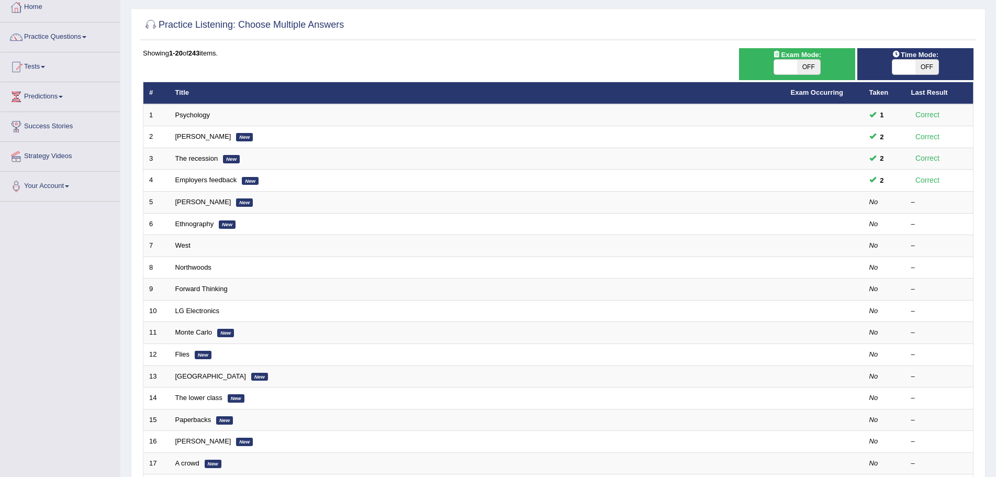
click at [923, 65] on span "OFF" at bounding box center [926, 67] width 23 height 15
checkbox input "true"
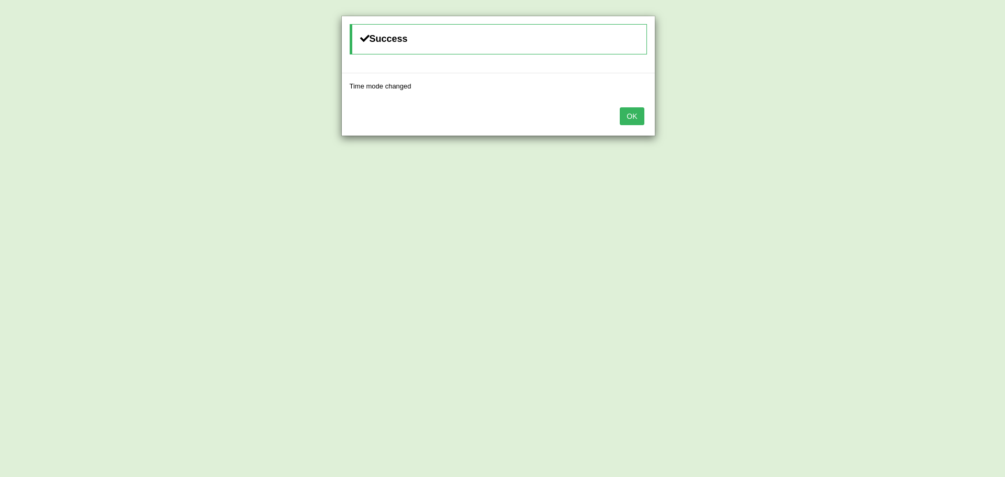
click at [633, 116] on button "OK" at bounding box center [632, 116] width 24 height 18
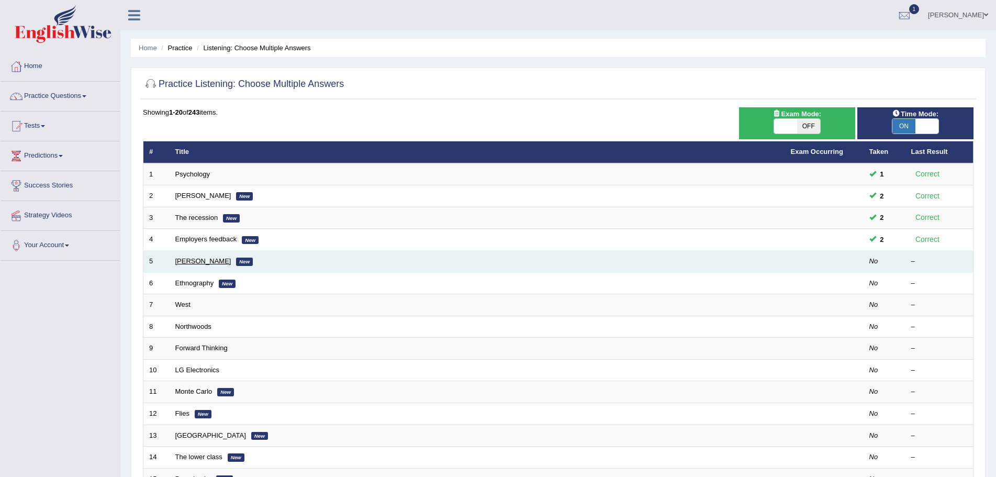
click at [190, 262] on link "[PERSON_NAME]" at bounding box center [203, 261] width 56 height 8
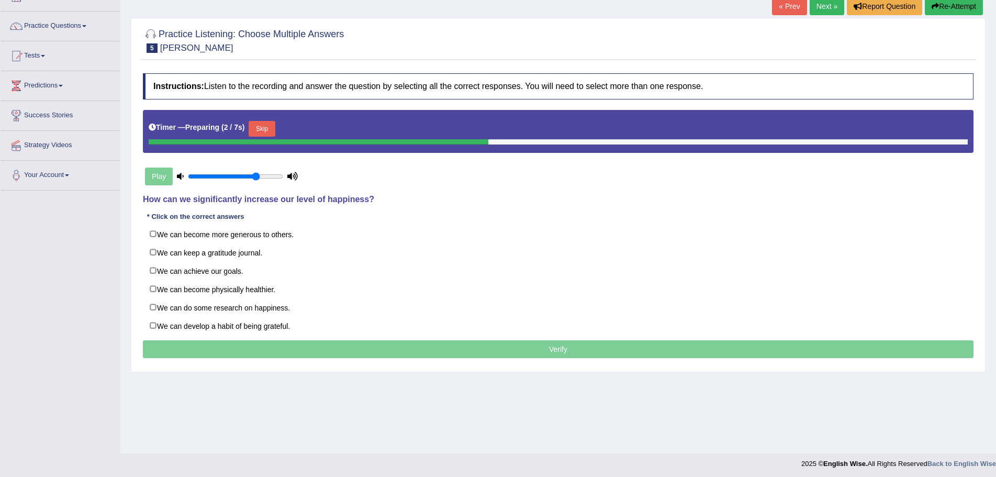
scroll to position [73, 0]
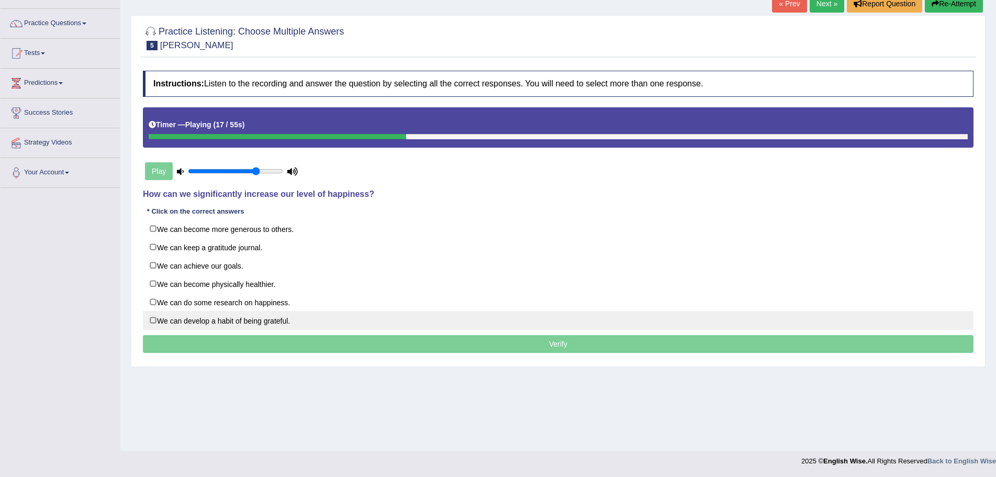
click at [152, 321] on label "We can develop a habit of being grateful." at bounding box center [558, 320] width 831 height 19
checkbox input "true"
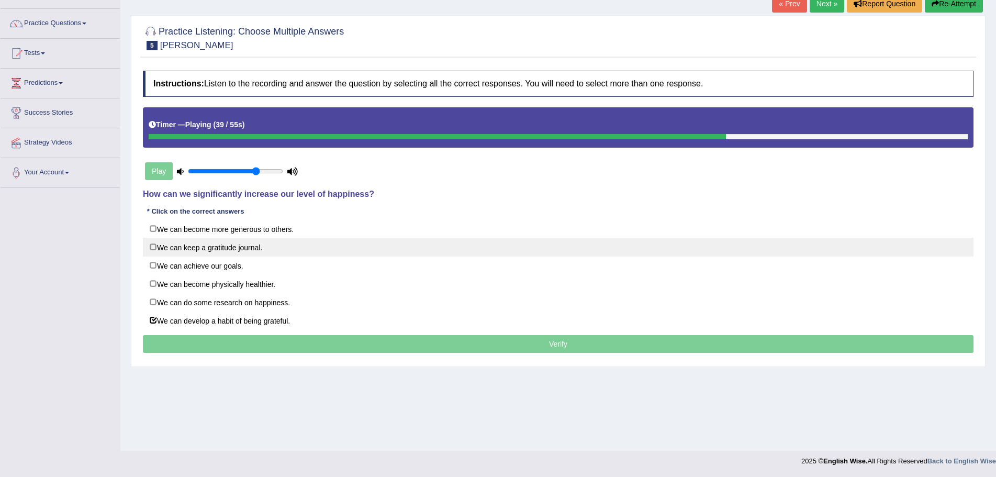
click at [154, 247] on label "We can keep a gratitude journal." at bounding box center [558, 247] width 831 height 19
checkbox input "true"
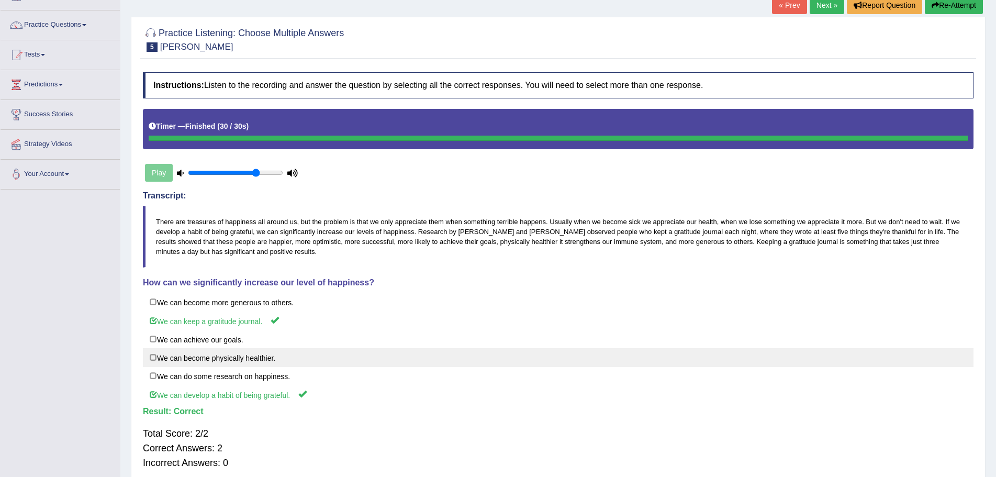
scroll to position [0, 0]
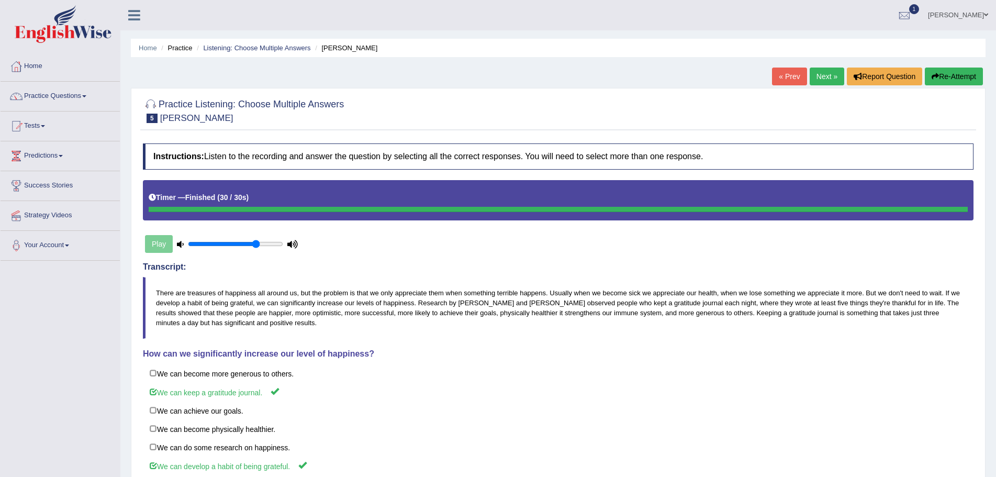
click at [823, 76] on link "Next »" at bounding box center [827, 77] width 35 height 18
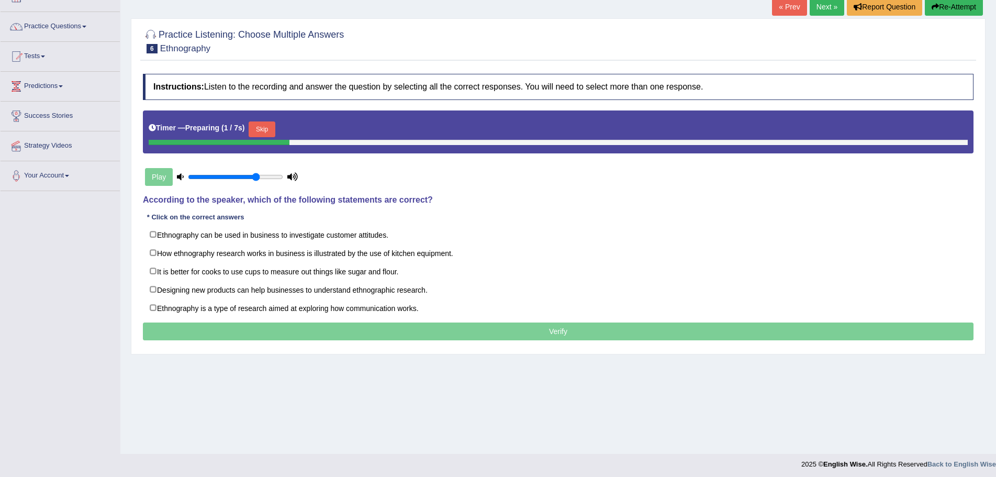
scroll to position [73, 0]
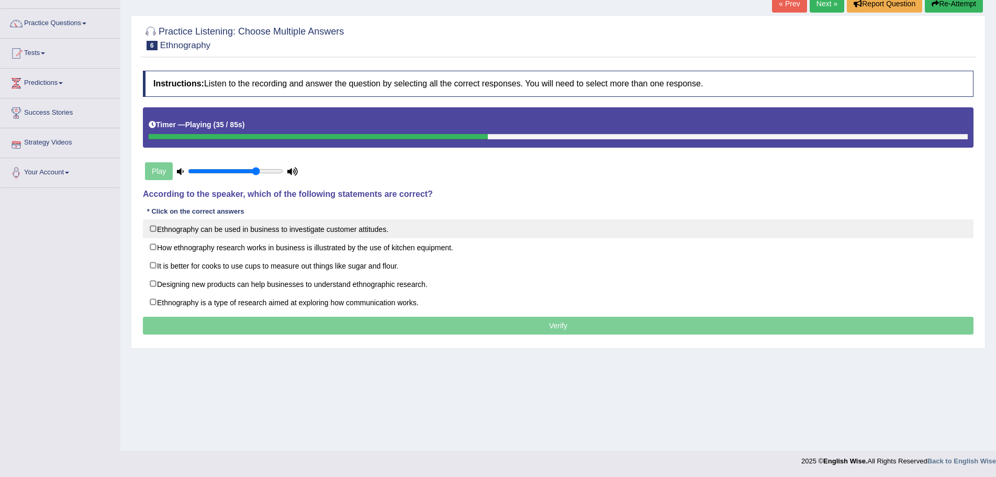
click at [152, 229] on label "Ethnography can be used in business to investigate customer attitudes." at bounding box center [558, 228] width 831 height 19
checkbox input "true"
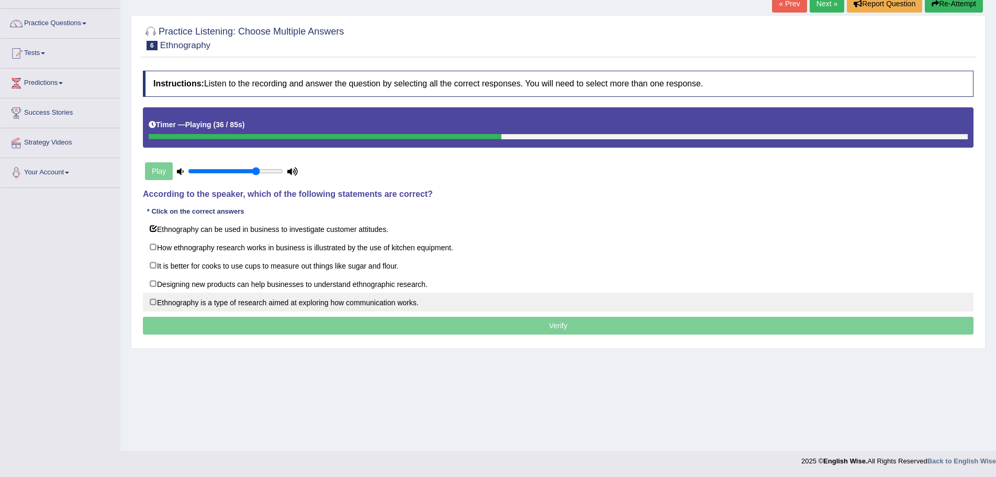
click at [151, 303] on label "Ethnography is a type of research aimed at exploring how communication works." at bounding box center [558, 302] width 831 height 19
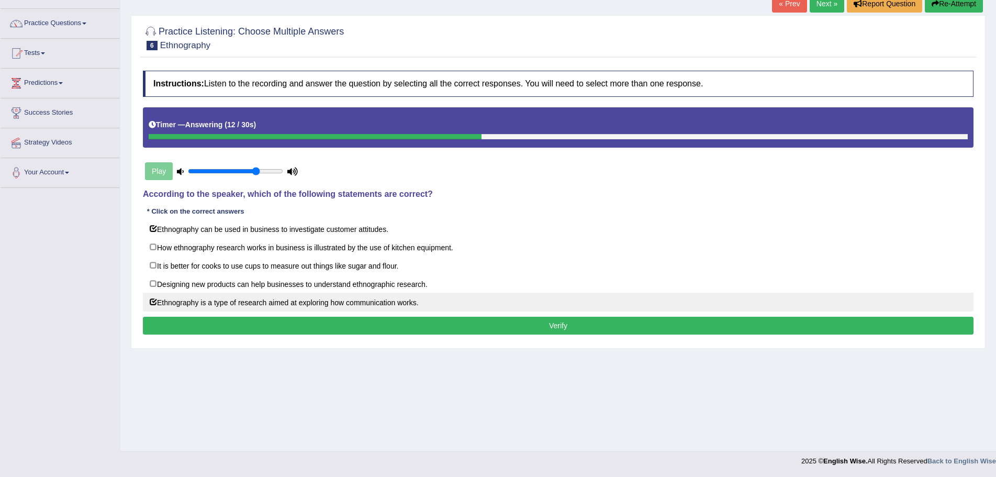
click at [154, 303] on label "Ethnography is a type of research aimed at exploring how communication works." at bounding box center [558, 302] width 831 height 19
checkbox input "false"
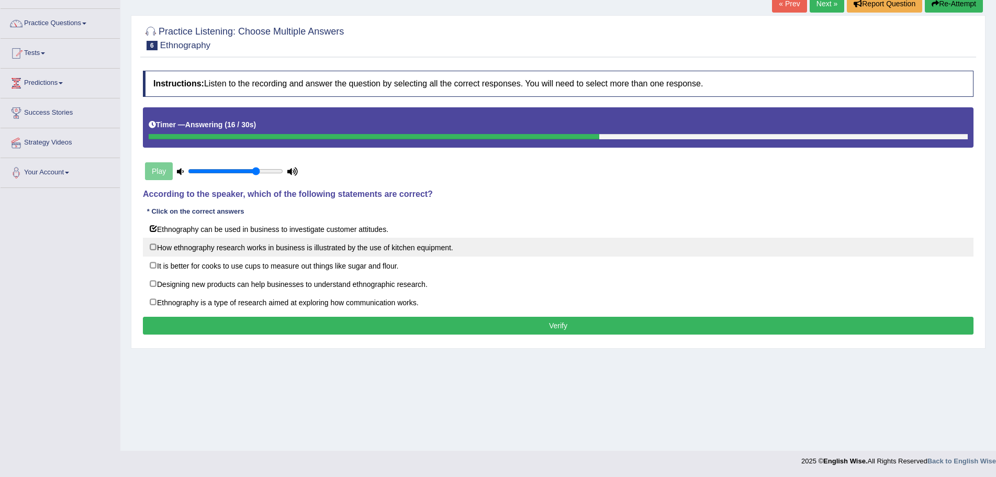
click at [153, 247] on label "How ethnography research works in business is illustrated by the use of kitchen…" at bounding box center [558, 247] width 831 height 19
checkbox input "true"
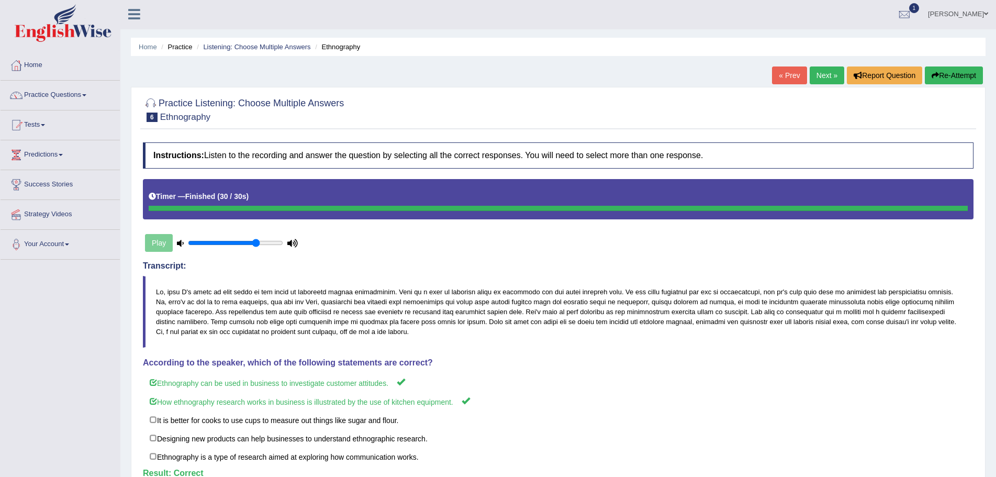
scroll to position [0, 0]
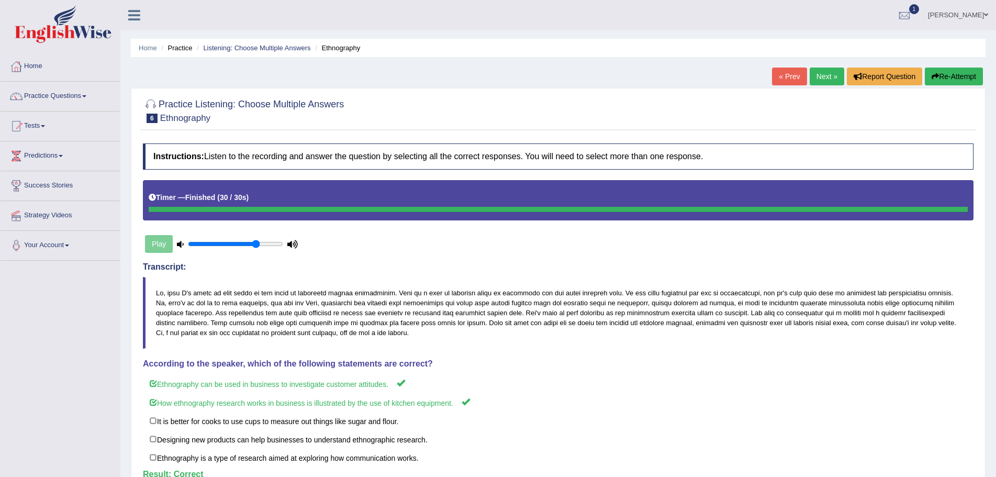
click at [823, 75] on link "Next »" at bounding box center [827, 77] width 35 height 18
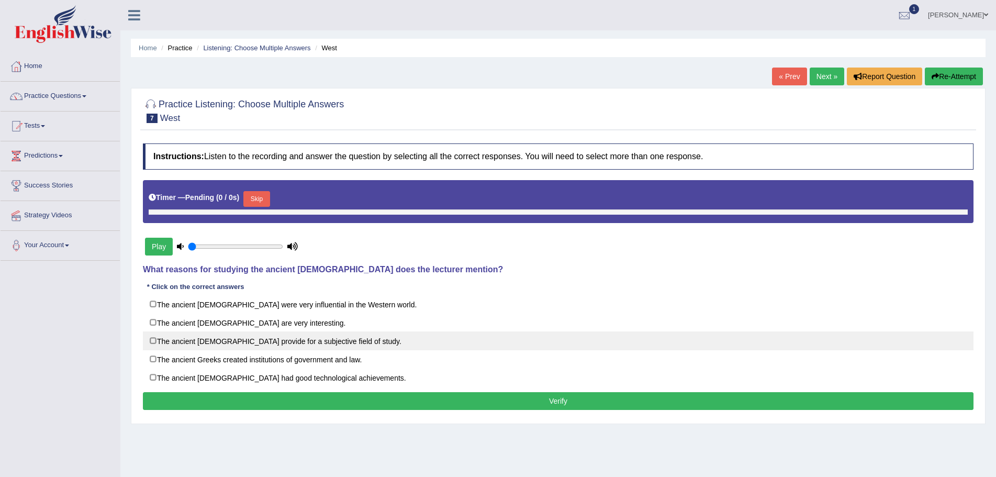
type input "0.75"
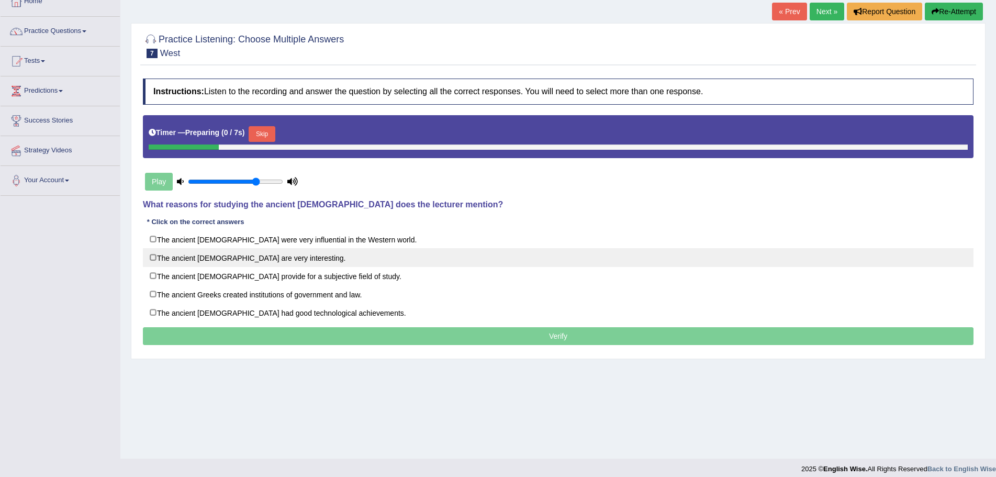
scroll to position [73, 0]
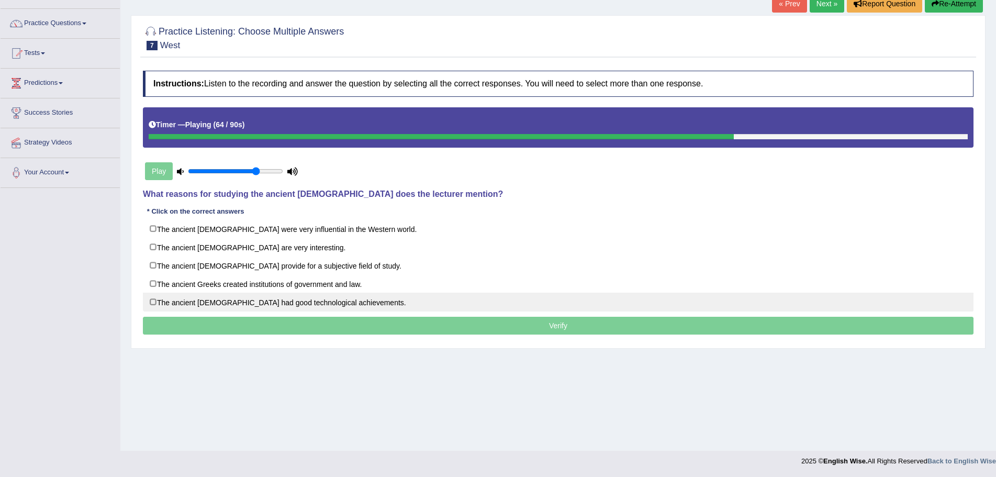
click at [151, 299] on label "The ancient [DEMOGRAPHIC_DATA] had good technological achievements." at bounding box center [558, 302] width 831 height 19
checkbox input "true"
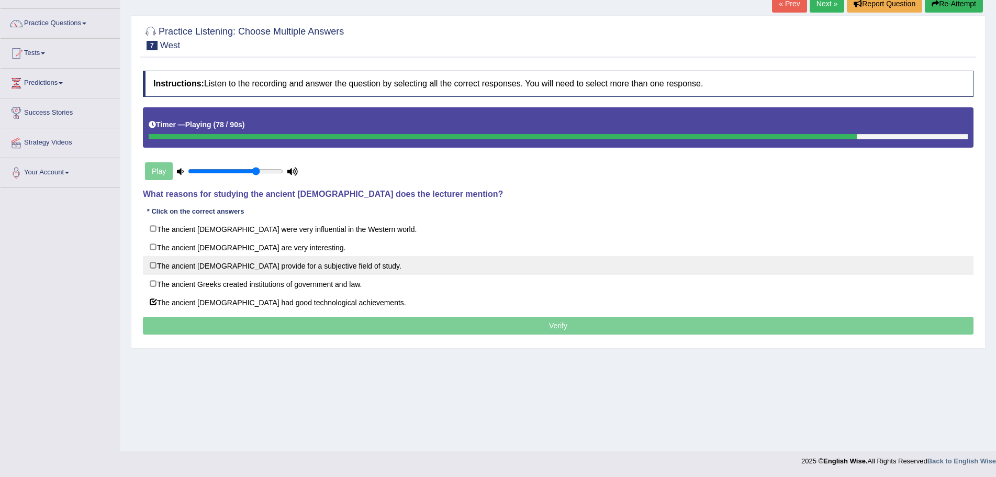
click at [150, 264] on label "The ancient [DEMOGRAPHIC_DATA] provide for a subjective field of study." at bounding box center [558, 265] width 831 height 19
checkbox input "true"
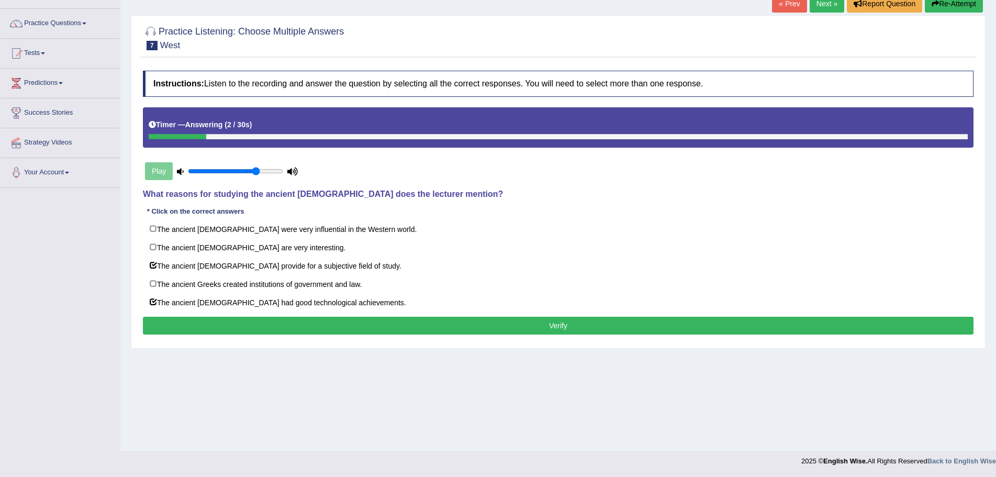
click at [360, 324] on button "Verify" at bounding box center [558, 326] width 831 height 18
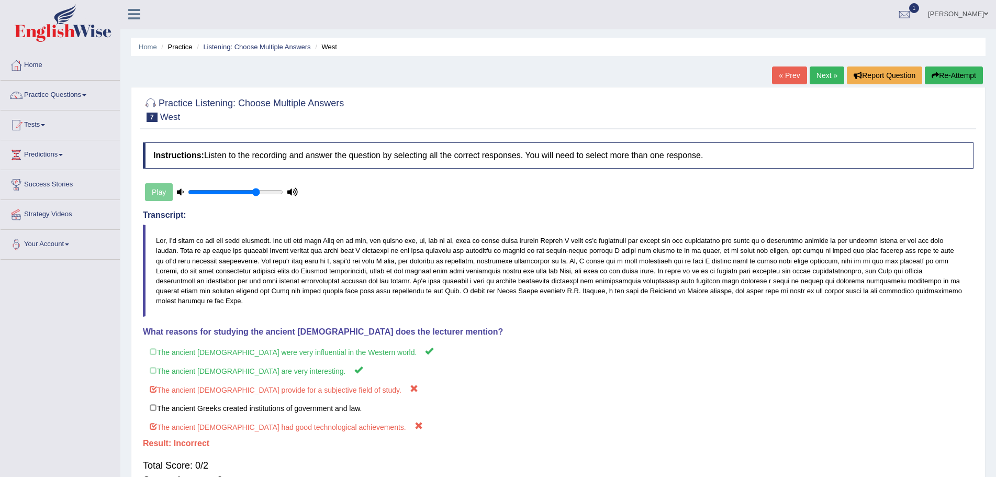
scroll to position [0, 0]
click at [946, 78] on button "Re-Attempt" at bounding box center [954, 77] width 58 height 18
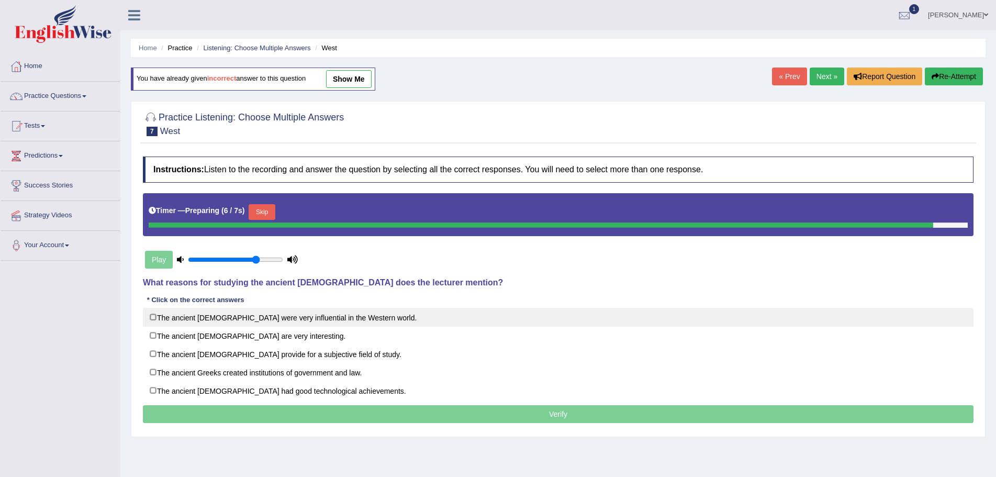
click at [152, 316] on label "The ancient [DEMOGRAPHIC_DATA] were very influential in the Western world." at bounding box center [558, 317] width 831 height 19
checkbox input "true"
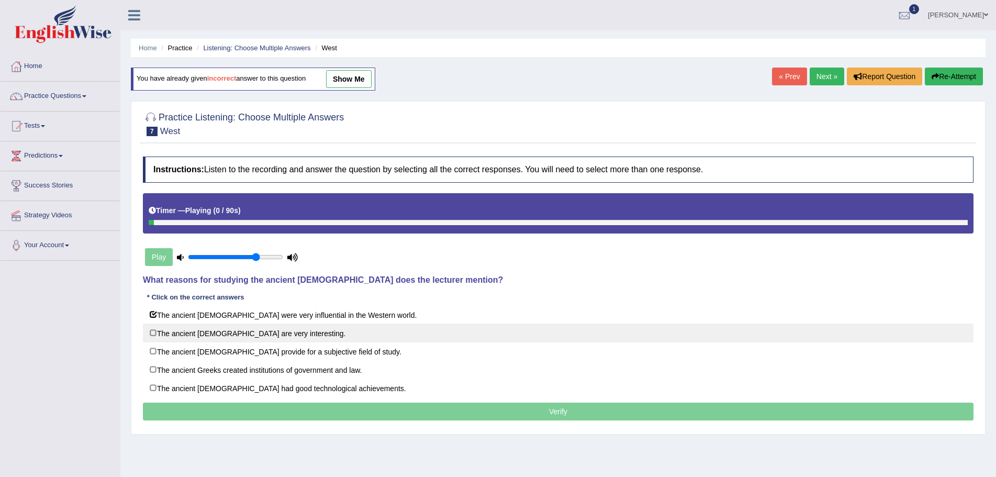
click at [152, 332] on label "The ancient [DEMOGRAPHIC_DATA] are very interesting." at bounding box center [558, 332] width 831 height 19
checkbox input "true"
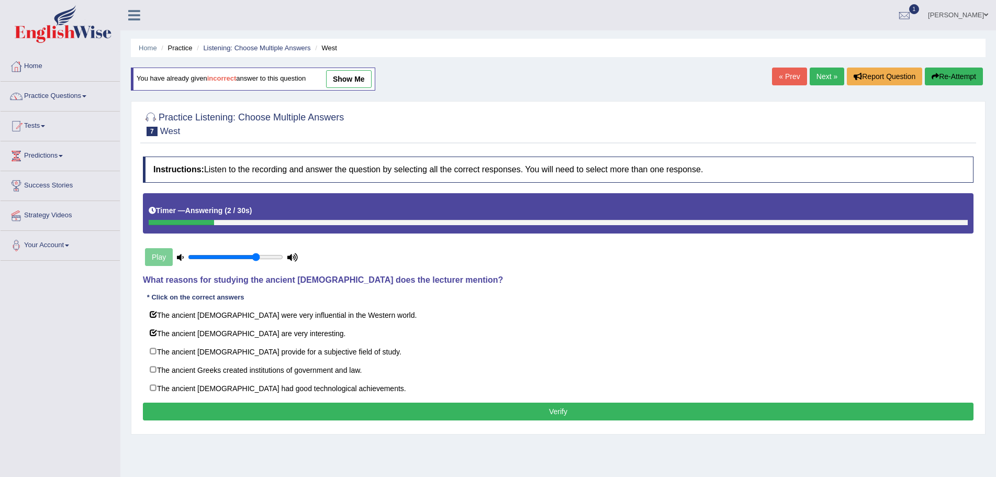
click at [555, 411] on button "Verify" at bounding box center [558, 411] width 831 height 18
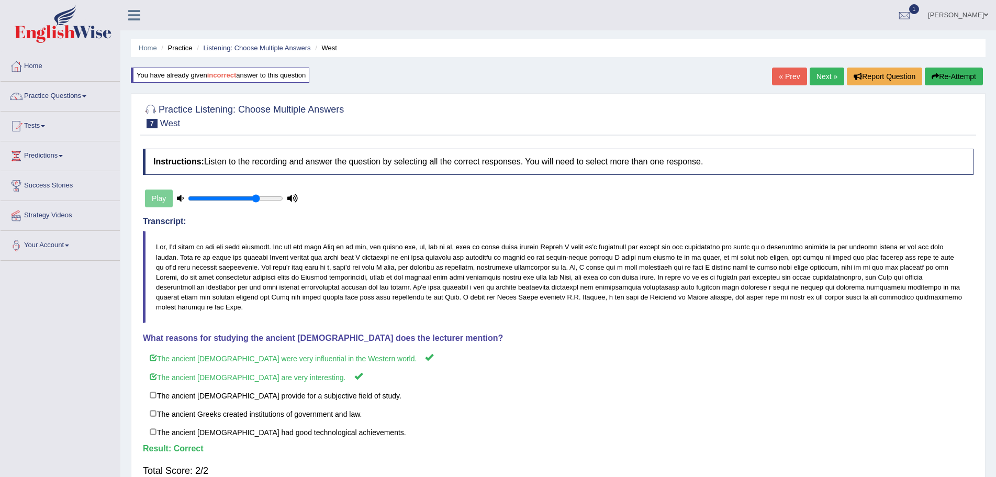
click at [820, 70] on link "Next »" at bounding box center [827, 77] width 35 height 18
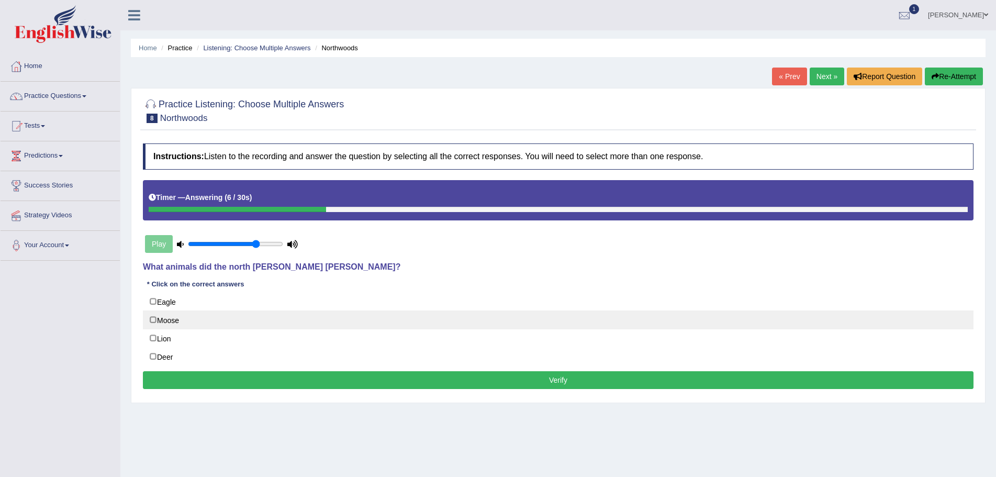
click at [153, 319] on label "Moose" at bounding box center [558, 319] width 831 height 19
checkbox input "true"
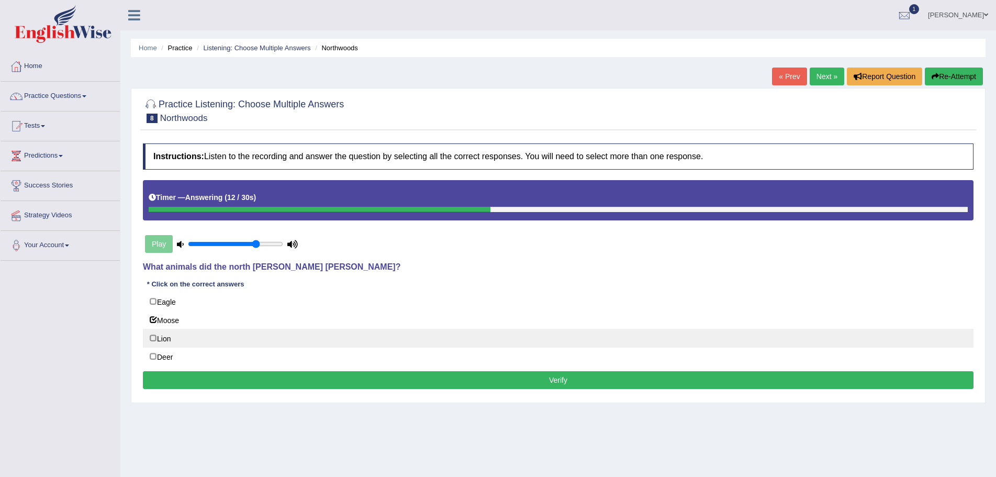
click at [152, 337] on label "Lion" at bounding box center [558, 338] width 831 height 19
checkbox input "true"
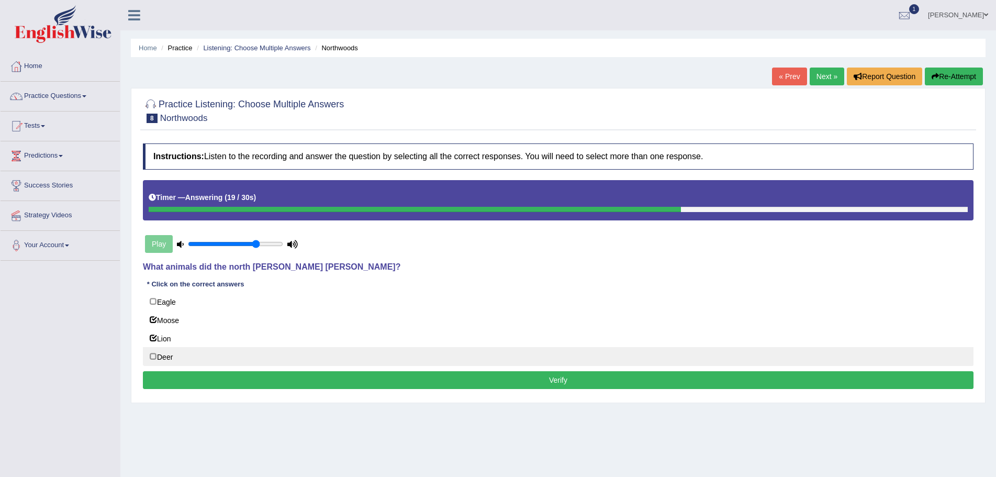
click at [153, 356] on label "Deer" at bounding box center [558, 356] width 831 height 19
checkbox input "true"
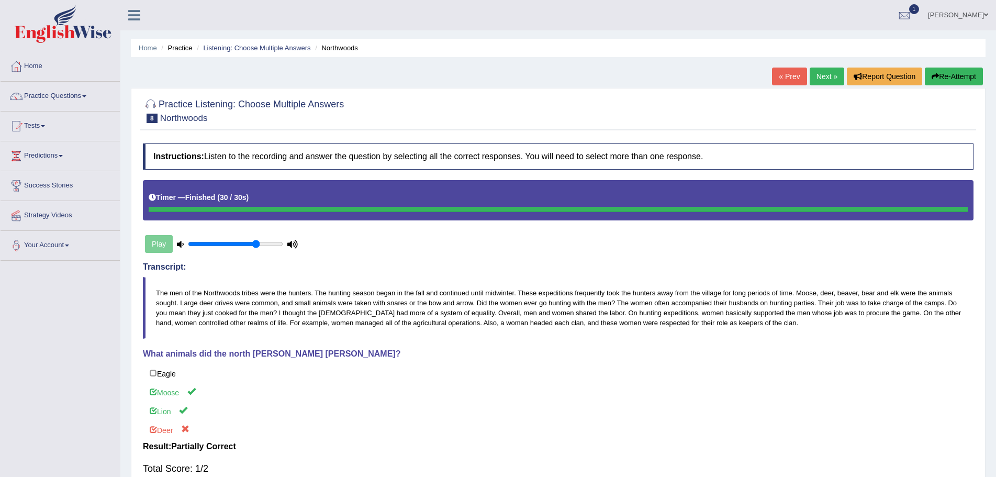
click at [952, 73] on button "Re-Attempt" at bounding box center [954, 77] width 58 height 18
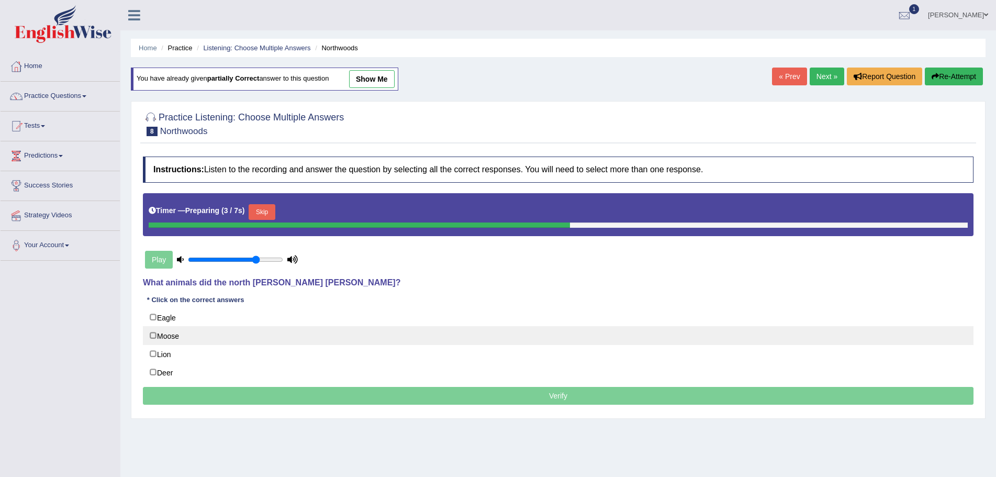
click at [152, 333] on label "Moose" at bounding box center [558, 335] width 831 height 19
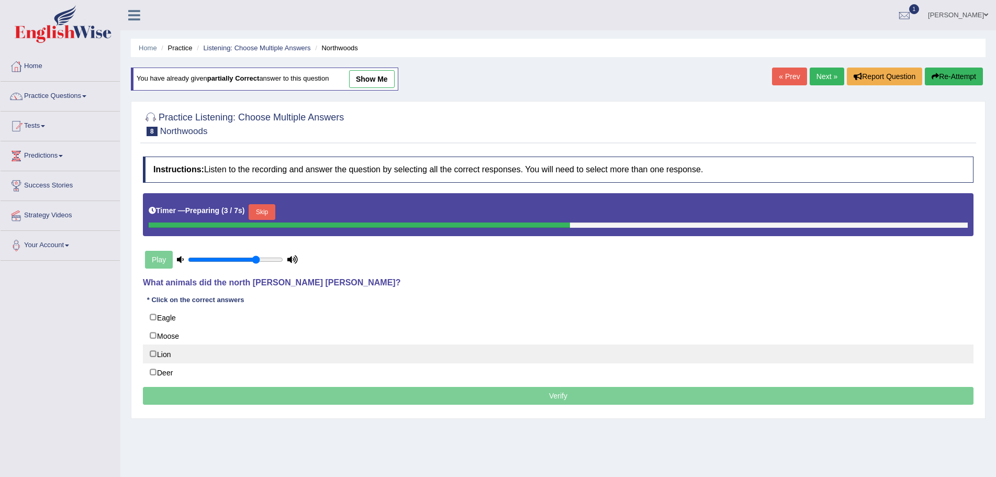
checkbox input "true"
click at [152, 355] on label "Lion" at bounding box center [558, 353] width 831 height 19
checkbox input "true"
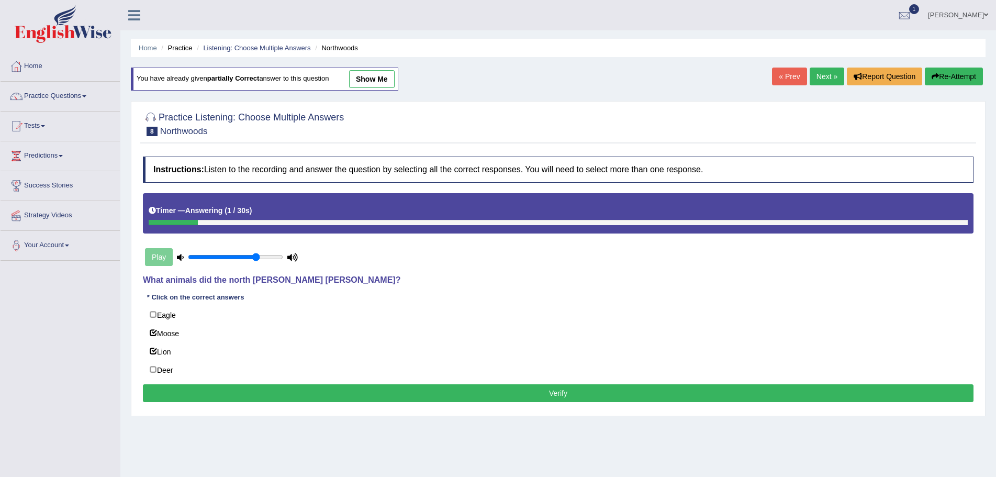
click at [582, 394] on button "Verify" at bounding box center [558, 393] width 831 height 18
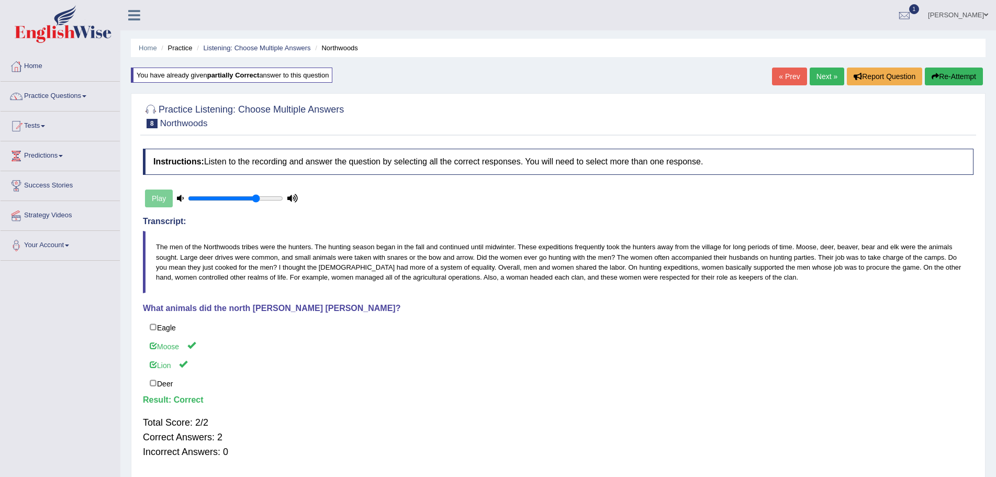
click at [819, 75] on link "Next »" at bounding box center [827, 77] width 35 height 18
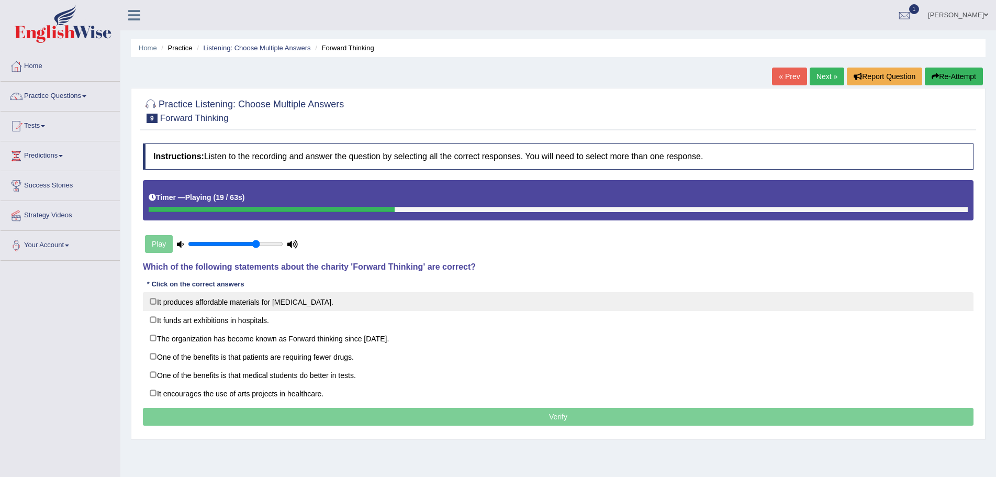
click at [152, 300] on label "It produces affordable materials for art therapy." at bounding box center [558, 301] width 831 height 19
checkbox input "true"
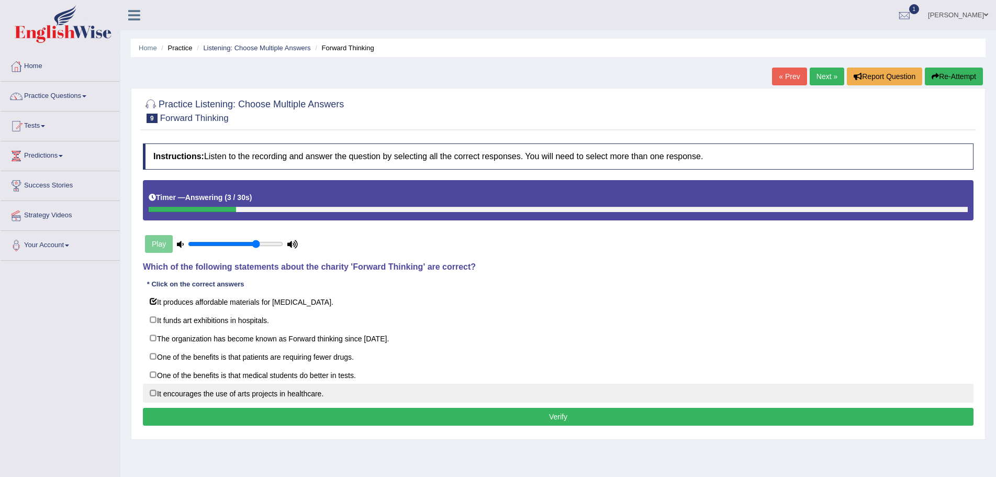
click at [152, 393] on label "It encourages the use of arts projects in healthcare." at bounding box center [558, 393] width 831 height 19
checkbox input "true"
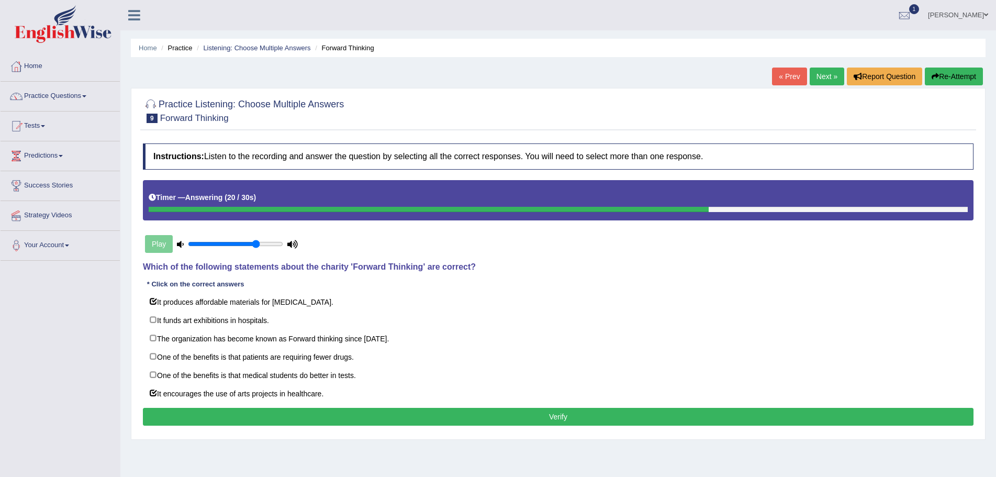
click at [519, 416] on button "Verify" at bounding box center [558, 417] width 831 height 18
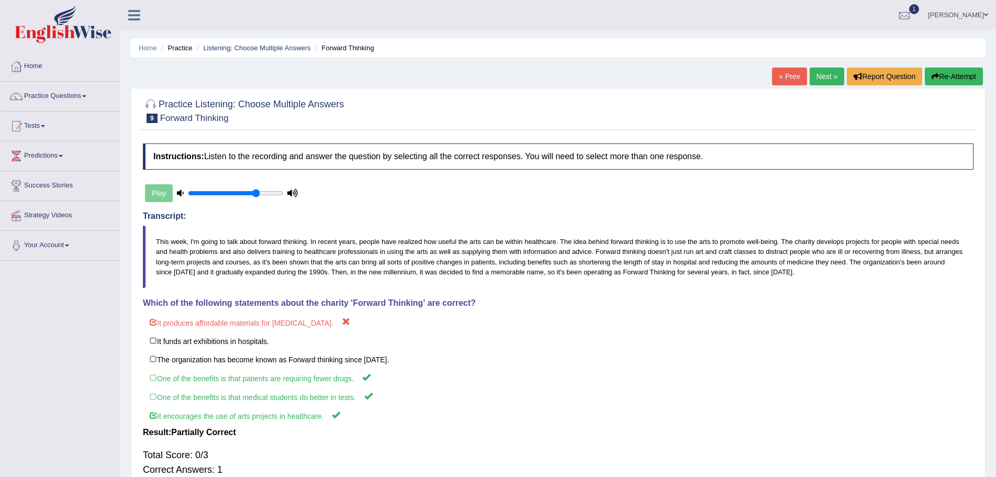
click at [944, 75] on button "Re-Attempt" at bounding box center [954, 77] width 58 height 18
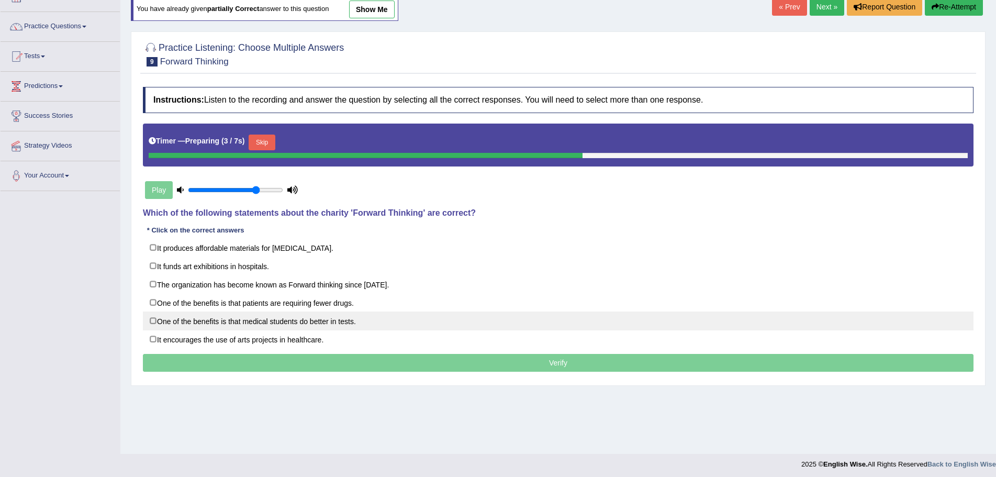
scroll to position [73, 0]
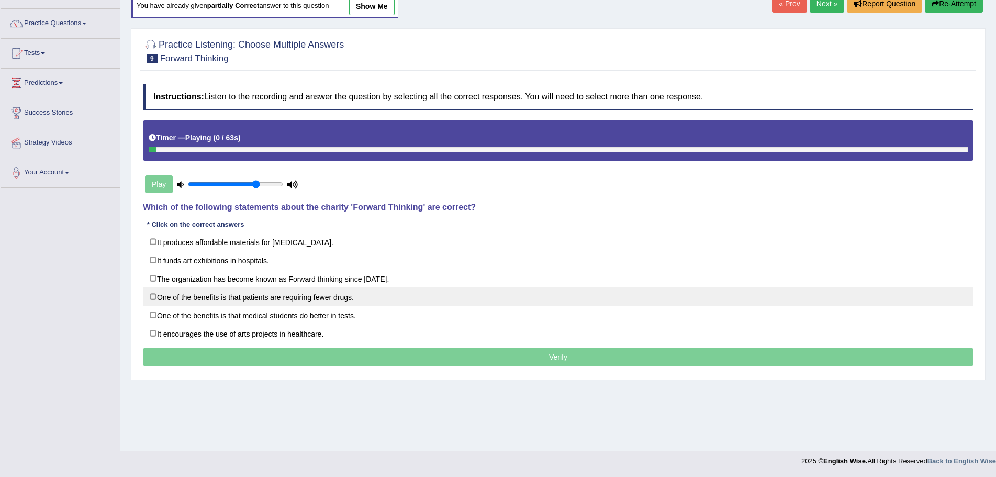
click at [152, 296] on label "One of the benefits is that patients are requiring fewer drugs." at bounding box center [558, 296] width 831 height 19
checkbox input "true"
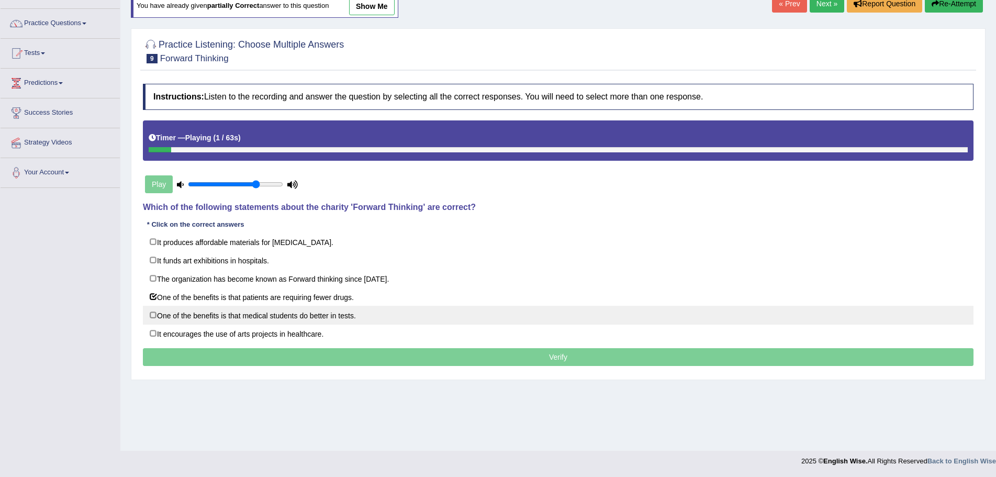
click at [151, 315] on label "One of the benefits is that medical students do better in tests." at bounding box center [558, 315] width 831 height 19
checkbox input "true"
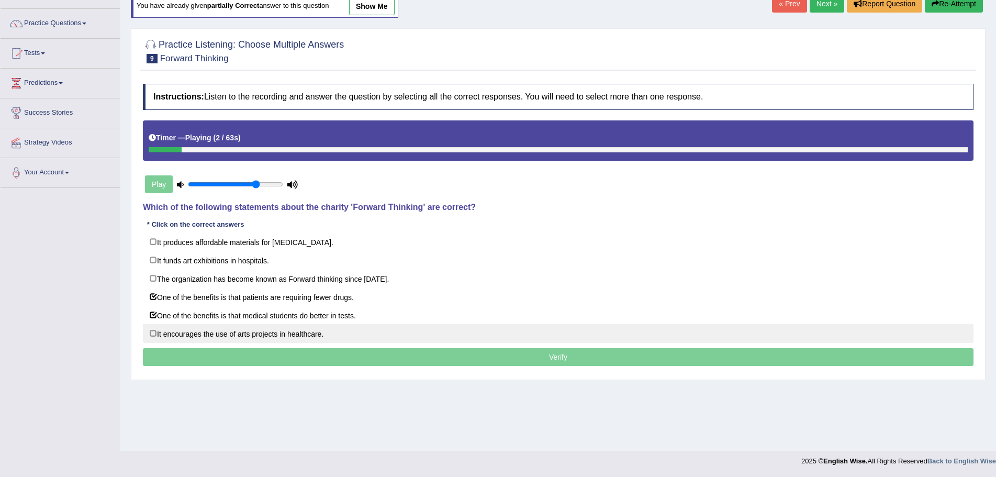
click at [153, 332] on label "It encourages the use of arts projects in healthcare." at bounding box center [558, 333] width 831 height 19
checkbox input "true"
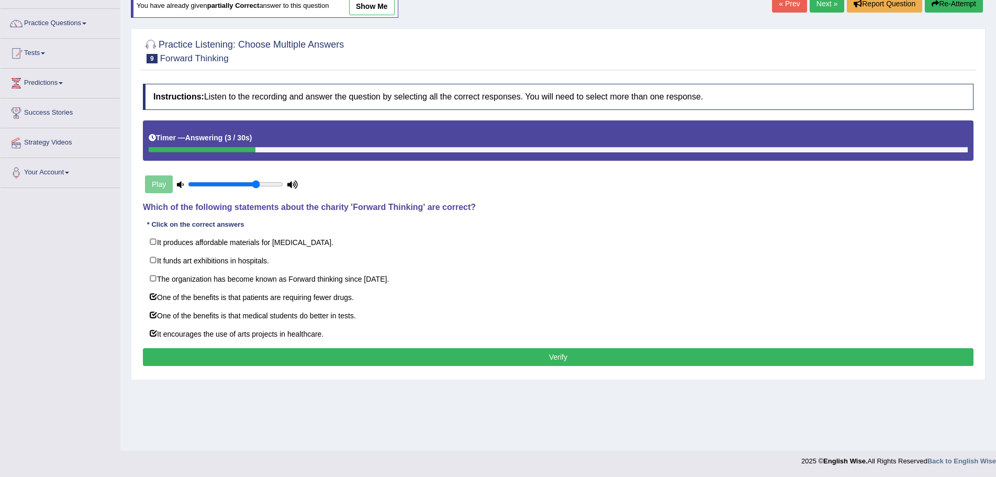
click at [541, 357] on button "Verify" at bounding box center [558, 357] width 831 height 18
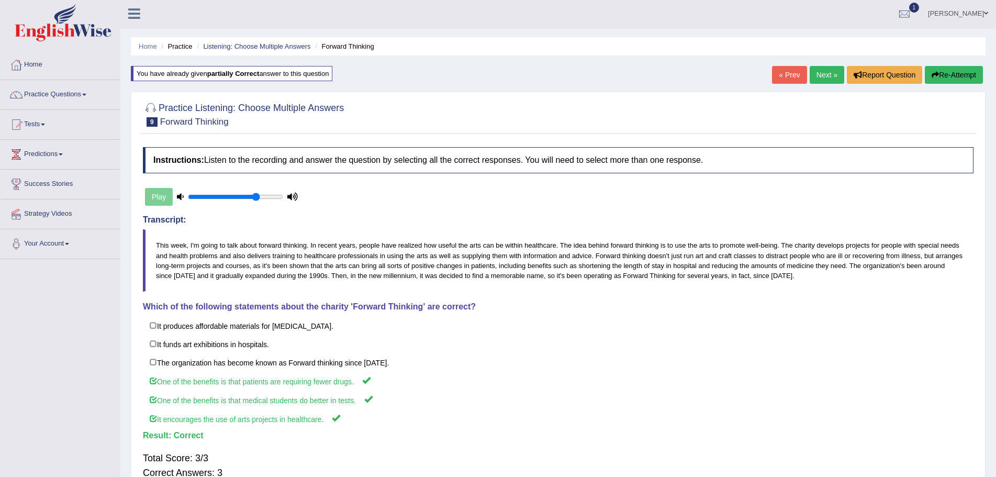
scroll to position [0, 0]
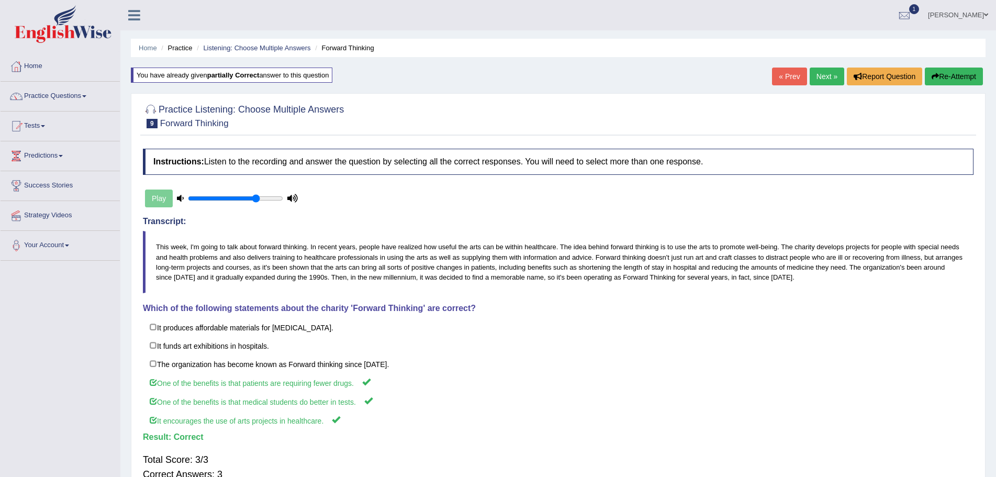
click at [819, 75] on link "Next »" at bounding box center [827, 77] width 35 height 18
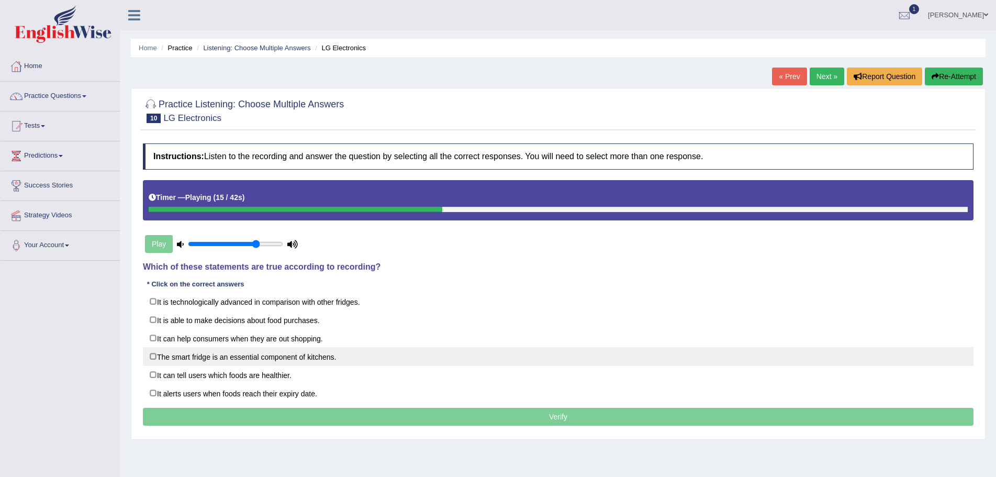
click at [152, 356] on label "The smart fridge is an essential component of kitchens." at bounding box center [558, 356] width 831 height 19
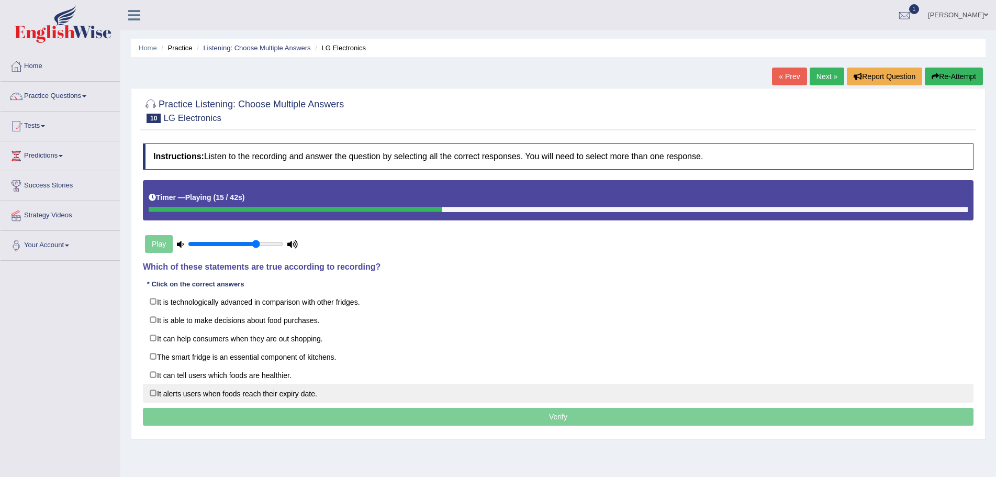
checkbox input "true"
click at [153, 394] on label "It alerts users when foods reach their expiry date." at bounding box center [558, 393] width 831 height 19
checkbox input "true"
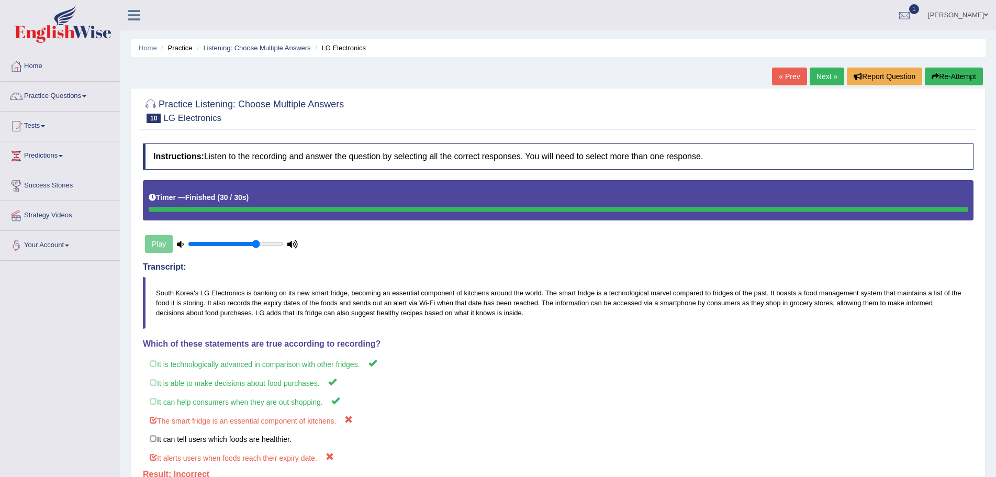
click at [948, 75] on button "Re-Attempt" at bounding box center [954, 77] width 58 height 18
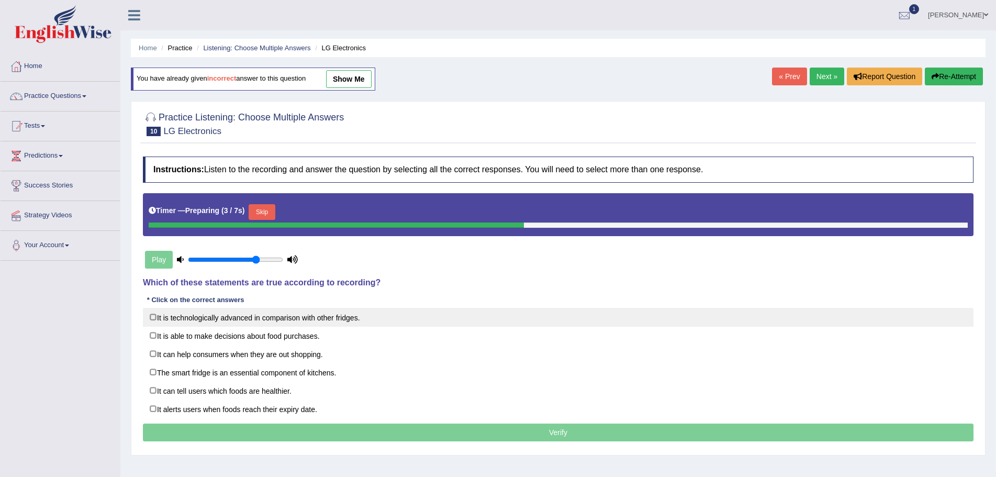
click at [152, 316] on label "It is technologically advanced in comparison with other fridges." at bounding box center [558, 317] width 831 height 19
checkbox input "true"
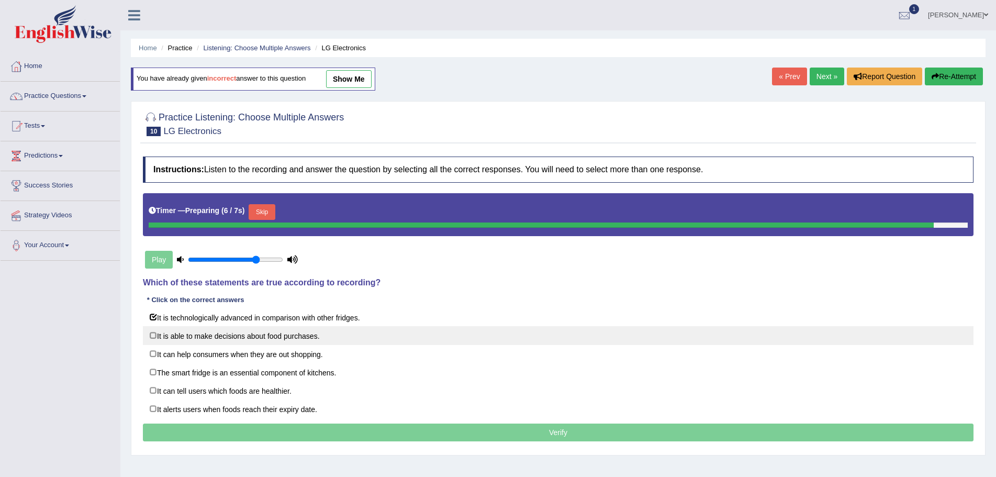
click at [150, 334] on label "It is able to make decisions about food purchases." at bounding box center [558, 335] width 831 height 19
checkbox input "true"
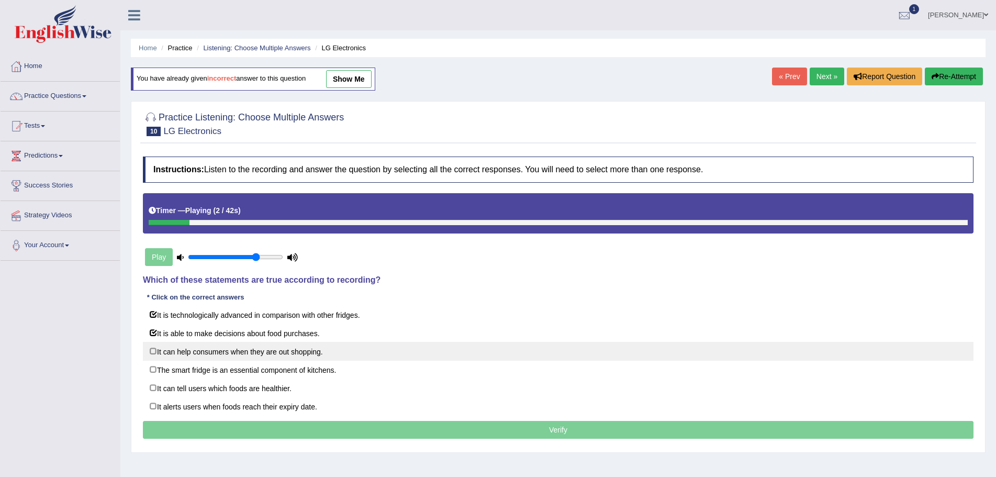
click at [152, 351] on label "It can help consumers when they are out shopping." at bounding box center [558, 351] width 831 height 19
checkbox input "true"
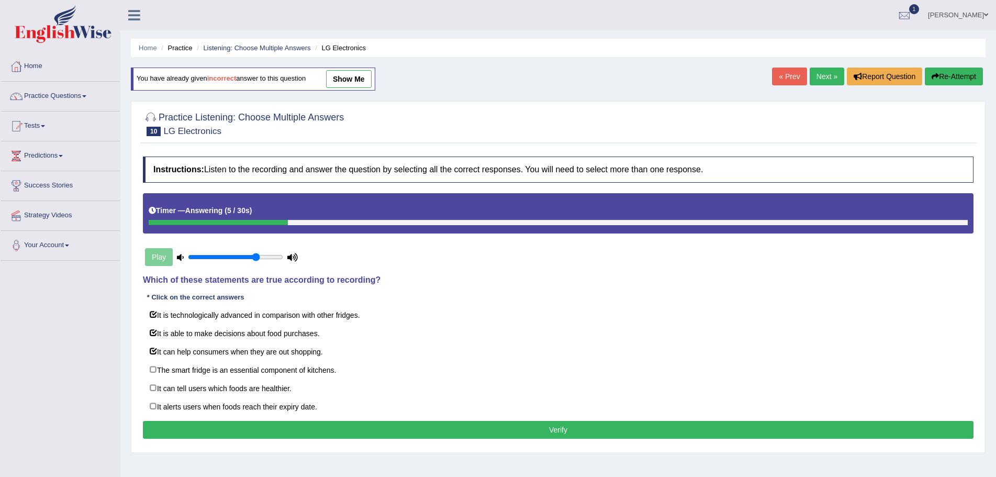
click at [554, 427] on button "Verify" at bounding box center [558, 430] width 831 height 18
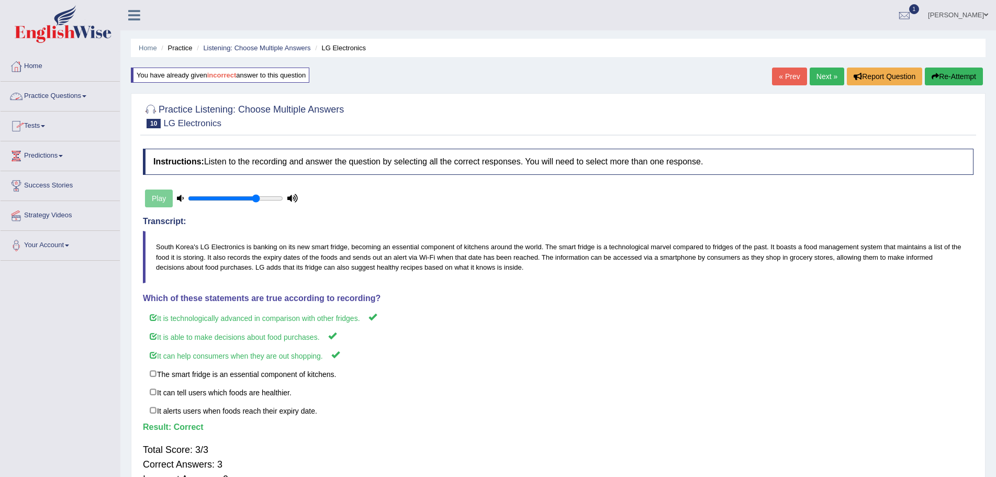
click at [86, 96] on span at bounding box center [84, 96] width 4 height 2
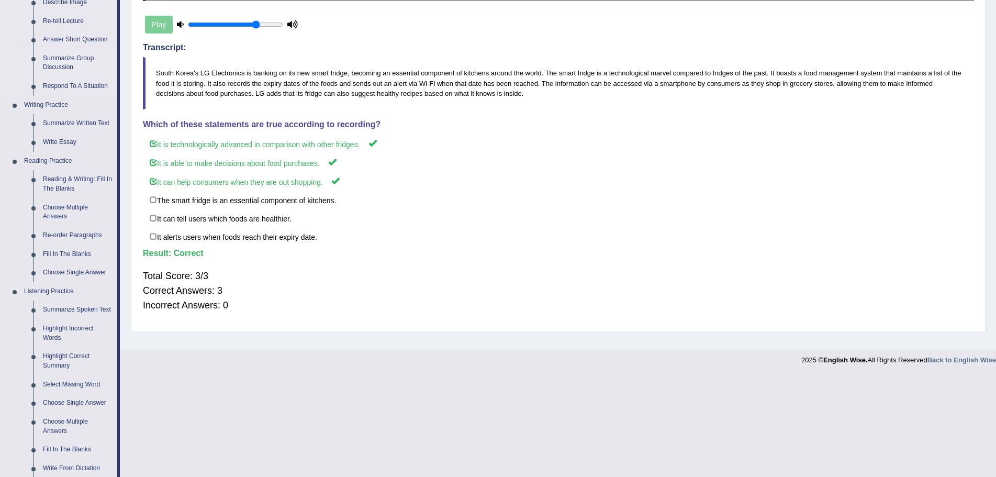
scroll to position [262, 0]
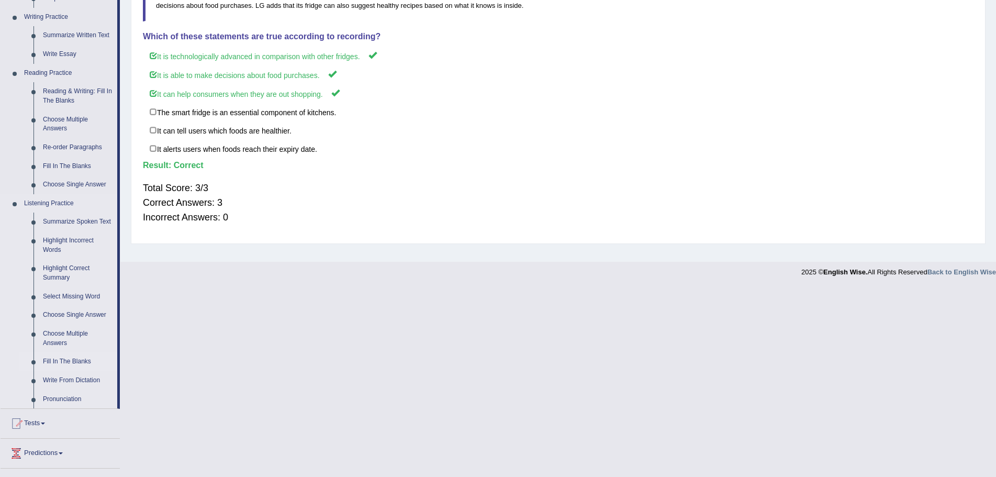
click at [61, 361] on link "Fill In The Blanks" at bounding box center [77, 361] width 79 height 19
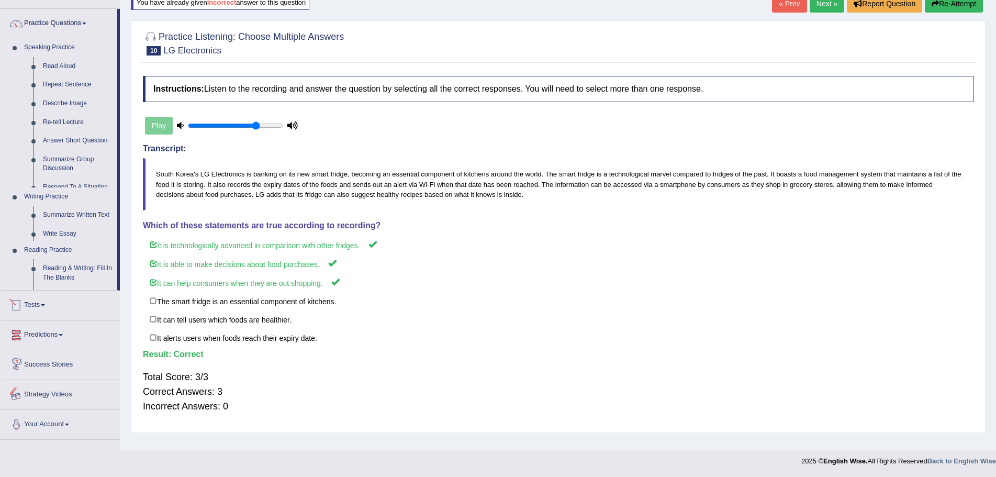
scroll to position [77, 0]
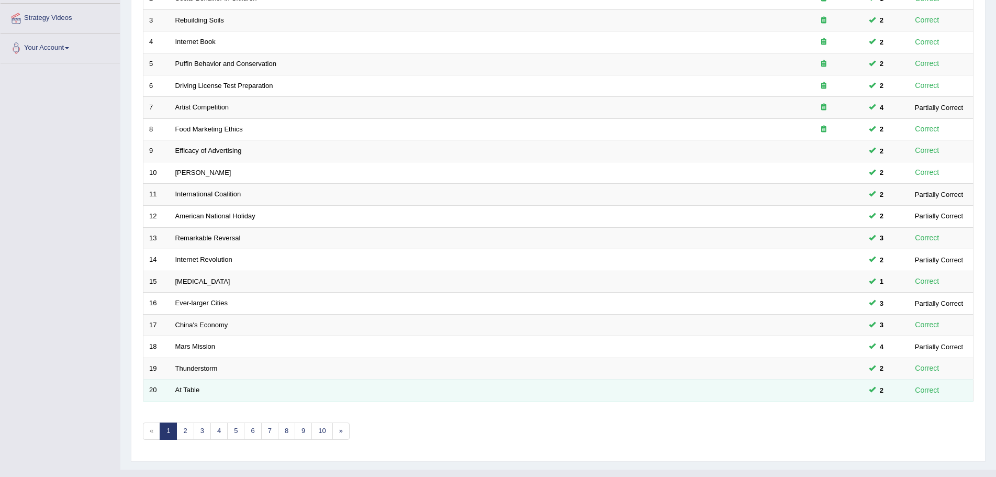
scroll to position [216, 0]
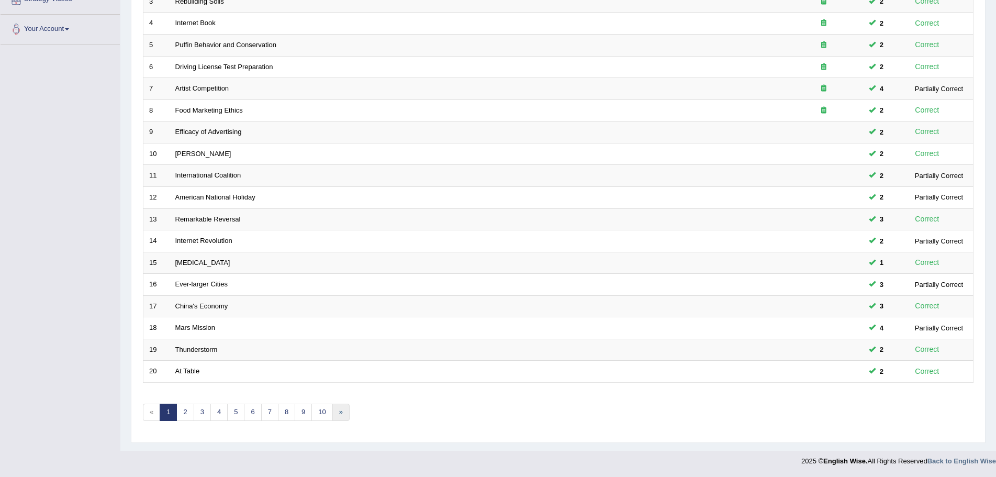
click at [337, 412] on link "»" at bounding box center [340, 412] width 17 height 17
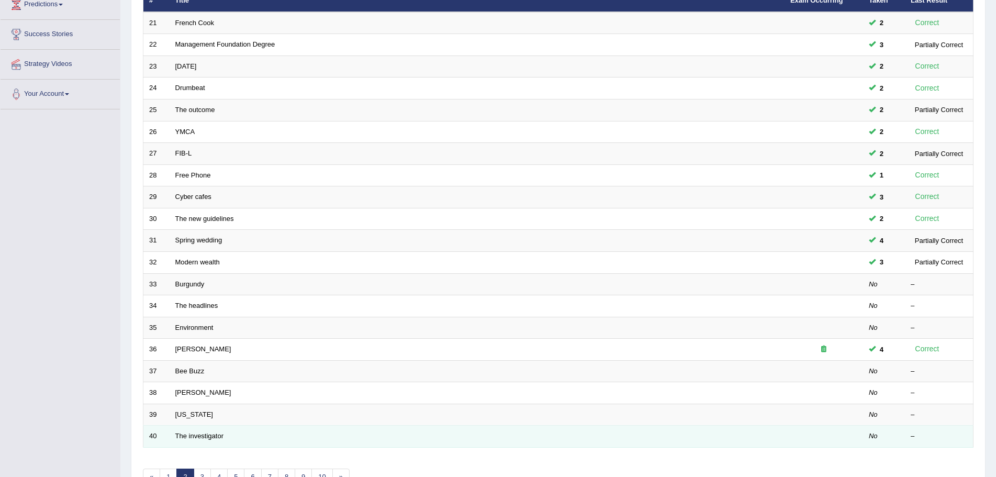
scroll to position [216, 0]
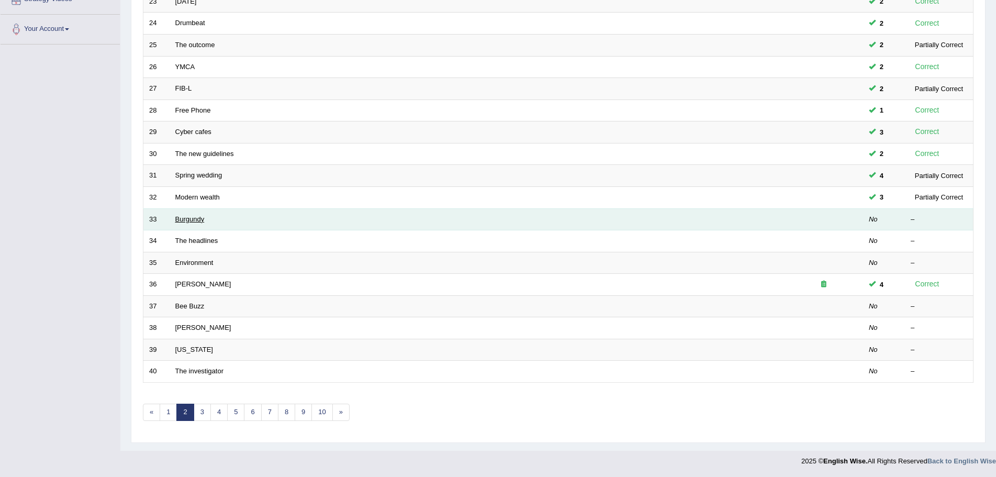
click at [191, 219] on link "Burgundy" at bounding box center [189, 219] width 29 height 8
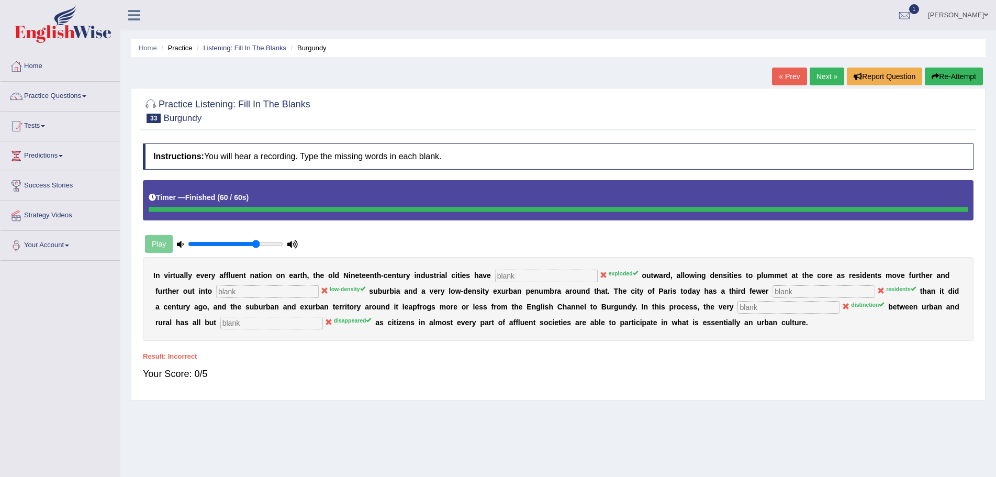
click at [953, 72] on button "Re-Attempt" at bounding box center [954, 77] width 58 height 18
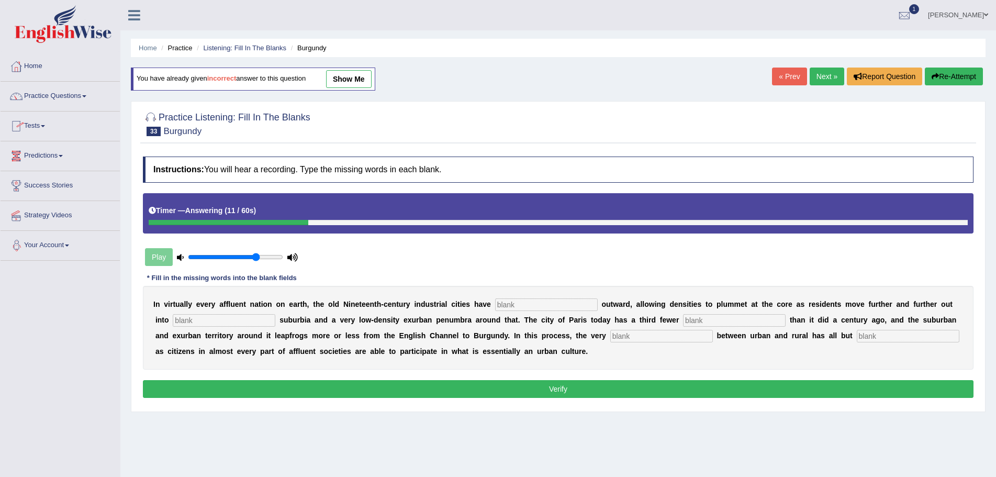
click at [546, 304] on input "text" at bounding box center [546, 304] width 103 height 13
type input "exploded"
click at [260, 318] on input "text" at bounding box center [224, 320] width 103 height 13
type input "loww-density"
click at [710, 319] on input "text" at bounding box center [734, 320] width 103 height 13
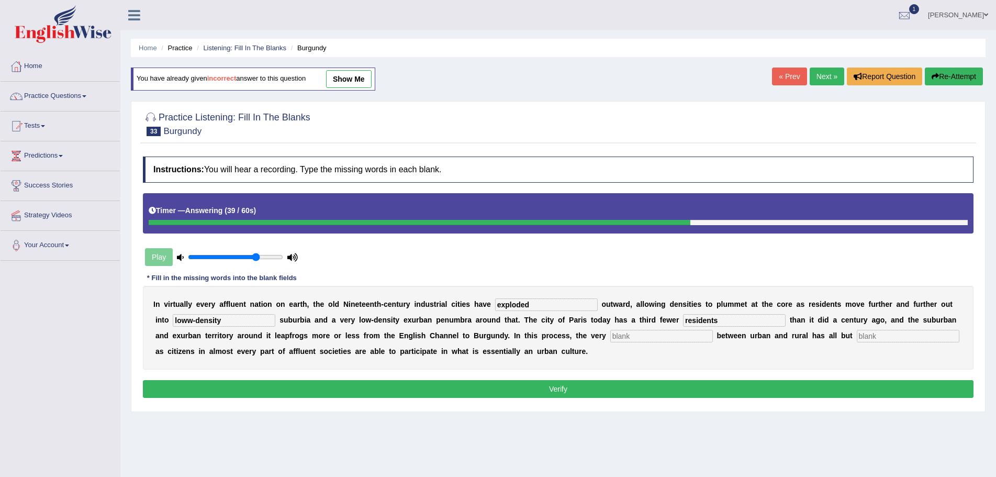
type input "residents"
click at [677, 339] on input "text" at bounding box center [661, 336] width 103 height 13
click at [628, 339] on input "disntintive" at bounding box center [661, 336] width 103 height 13
type input "disntintive"
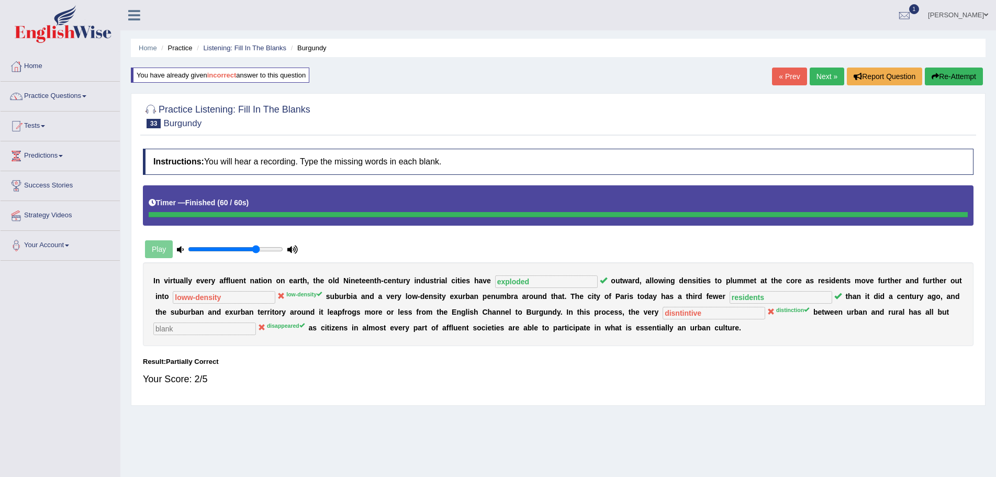
click at [941, 76] on button "Re-Attempt" at bounding box center [954, 77] width 58 height 18
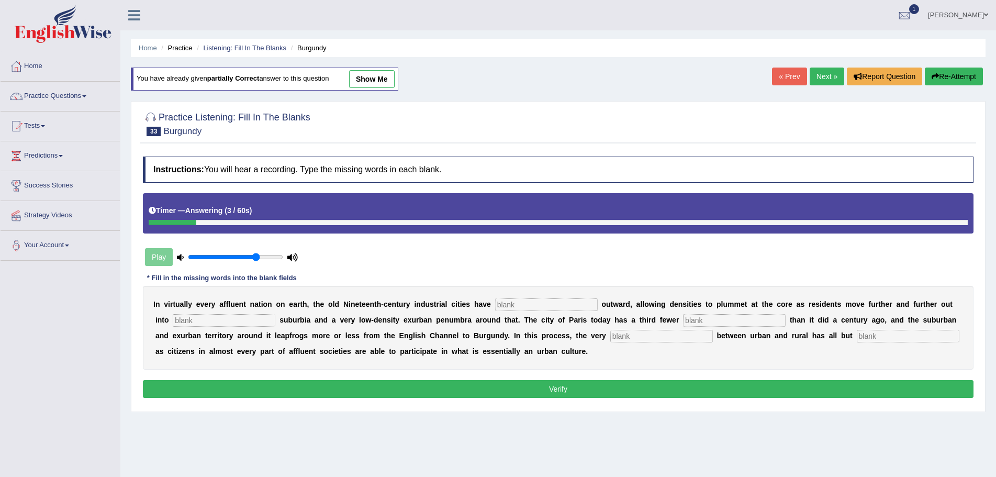
click at [567, 297] on div "I n v i r t u a l l y e v e r y a f f l u e n t n a t i o n o n e a r t h , t h…" at bounding box center [558, 328] width 831 height 84
click at [569, 306] on input "text" at bounding box center [546, 304] width 103 height 13
type input "exploded"
click at [265, 320] on input "text" at bounding box center [224, 320] width 103 height 13
type input "low-density"
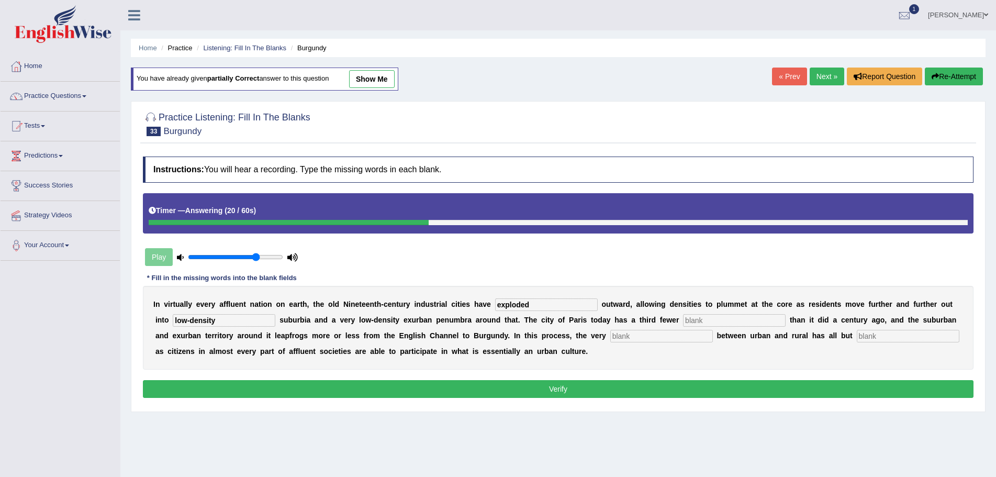
click at [706, 321] on input "text" at bounding box center [734, 320] width 103 height 13
type input "residents"
click at [645, 335] on input "text" at bounding box center [661, 336] width 103 height 13
type input "distintion"
click at [875, 335] on input "text" at bounding box center [908, 336] width 103 height 13
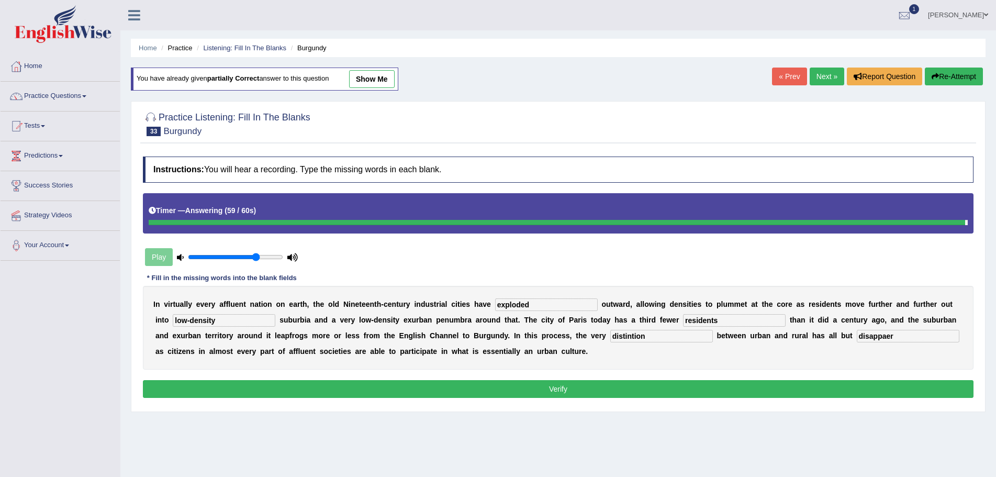
type input "disappaer"
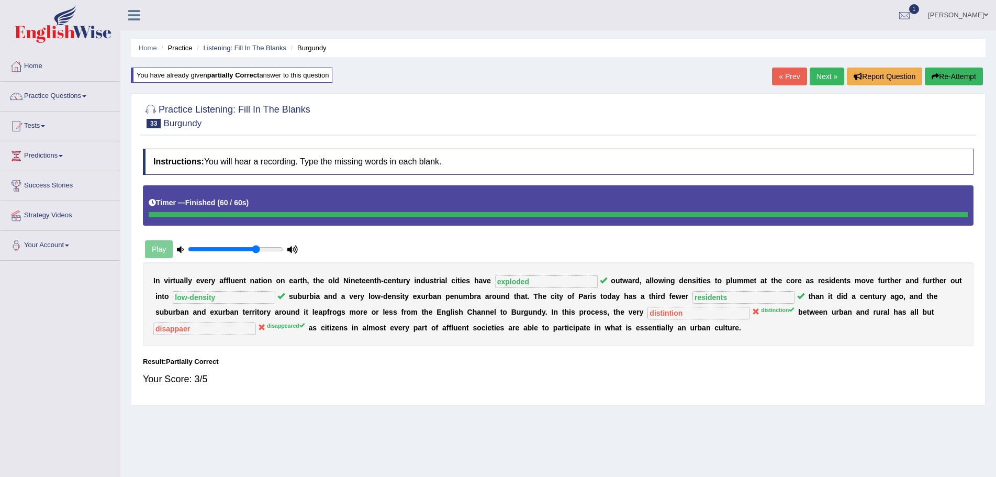
click at [958, 75] on button "Re-Attempt" at bounding box center [954, 77] width 58 height 18
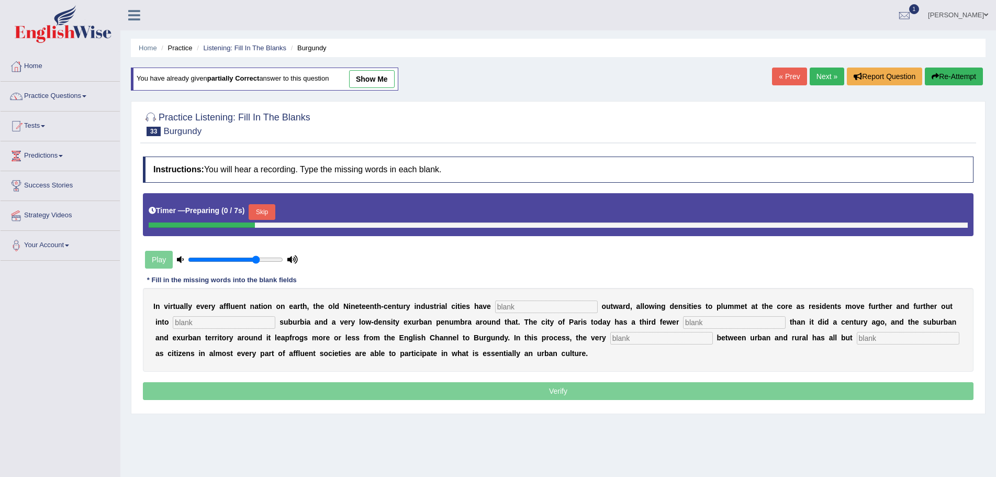
click at [550, 307] on input "text" at bounding box center [546, 306] width 103 height 13
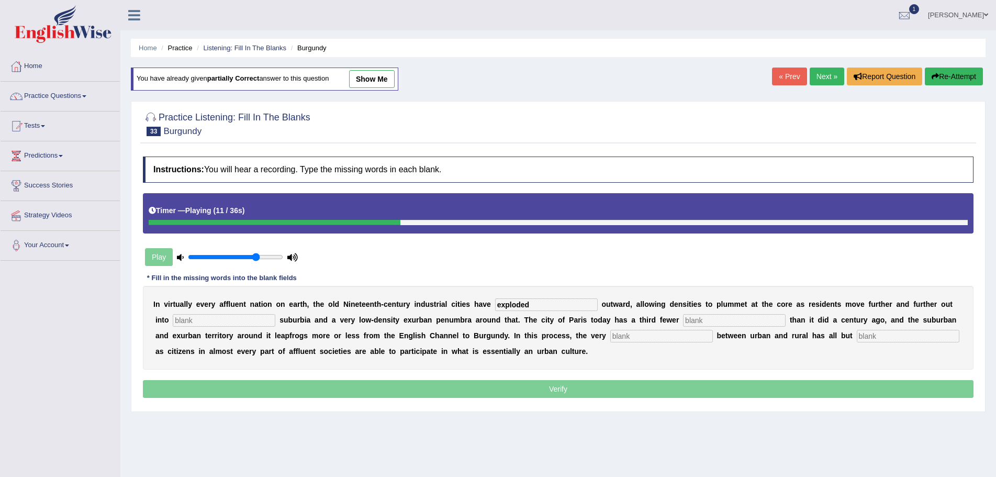
type input "exploded"
drag, startPoint x: 258, startPoint y: 321, endPoint x: 273, endPoint y: 317, distance: 15.4
click at [260, 320] on input "text" at bounding box center [224, 320] width 103 height 13
type input "low-density"
click at [723, 319] on input "text" at bounding box center [734, 320] width 103 height 13
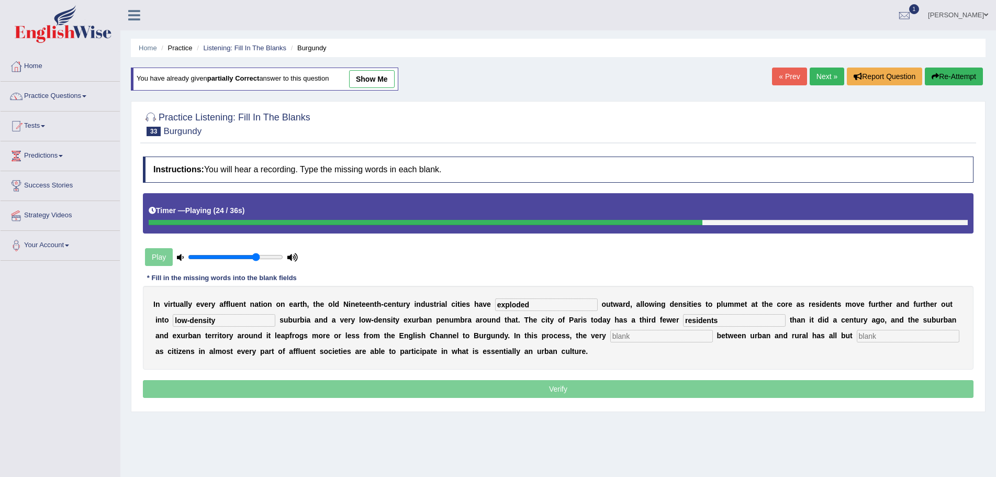
type input "residents"
click at [629, 335] on input "text" at bounding box center [661, 336] width 103 height 13
type input "distinction"
click at [890, 338] on input "text" at bounding box center [908, 336] width 103 height 13
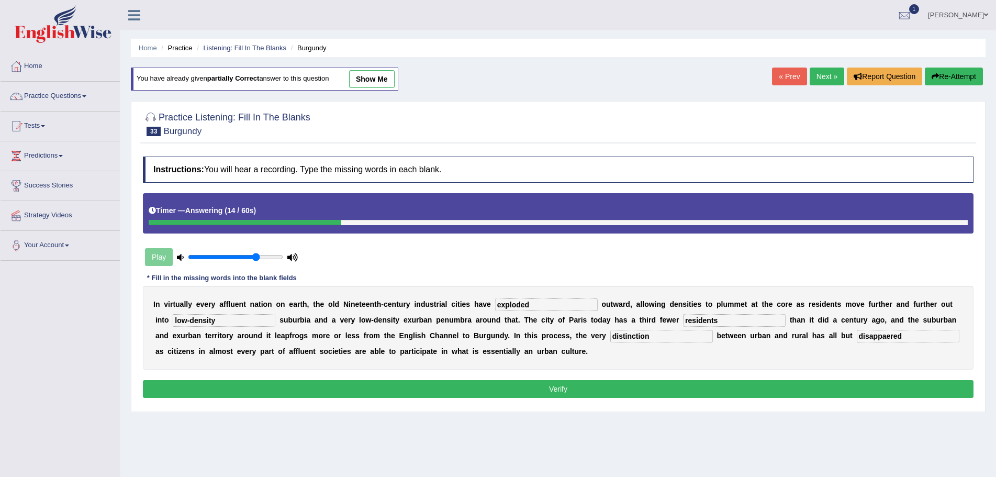
type input "disappaered"
click at [555, 387] on button "Verify" at bounding box center [558, 389] width 831 height 18
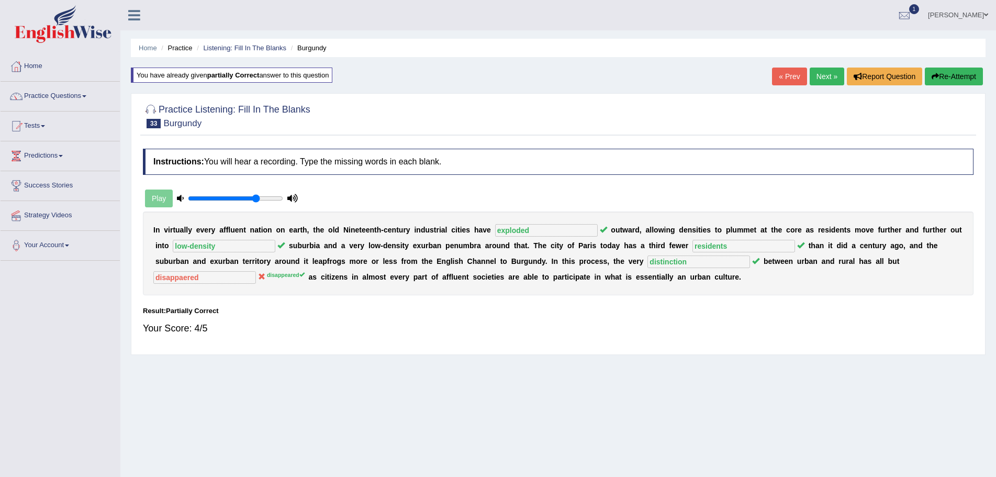
click at [946, 79] on button "Re-Attempt" at bounding box center [954, 77] width 58 height 18
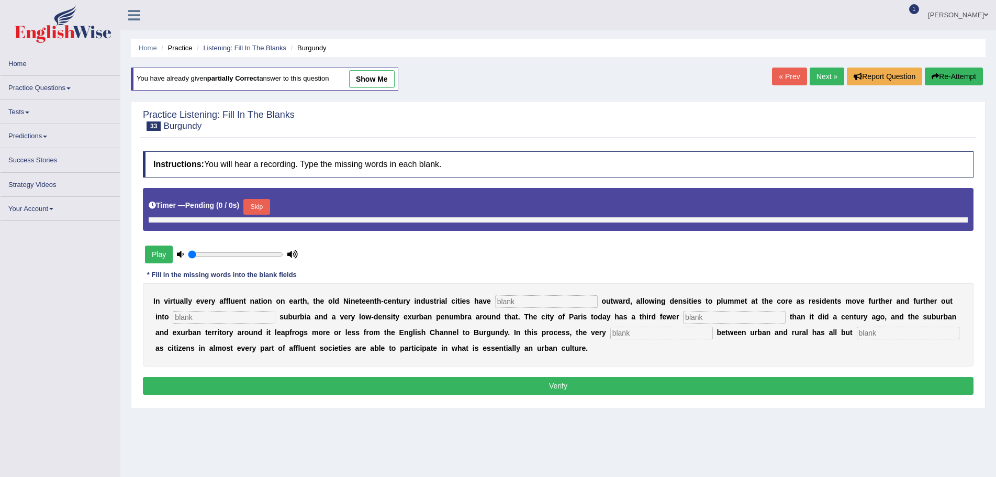
click at [550, 302] on input "text" at bounding box center [546, 301] width 103 height 13
type input "0.75"
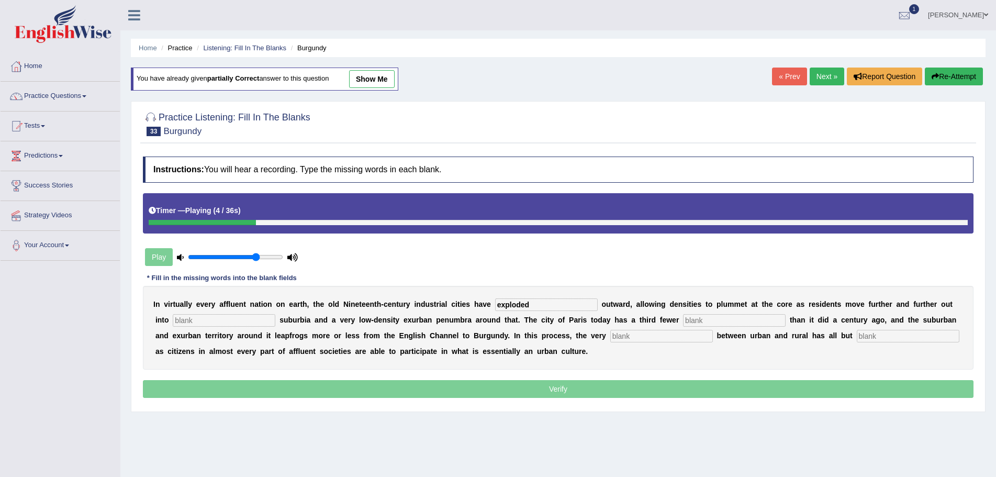
type input "exploded"
click at [258, 311] on div "I n v i r t u a l l y e v e r y a f f l u e n t n a t i o n o n e a r t h , t h…" at bounding box center [558, 328] width 831 height 84
click at [261, 320] on input "text" at bounding box center [224, 320] width 103 height 13
type input "low-density"
click at [711, 318] on input "text" at bounding box center [734, 320] width 103 height 13
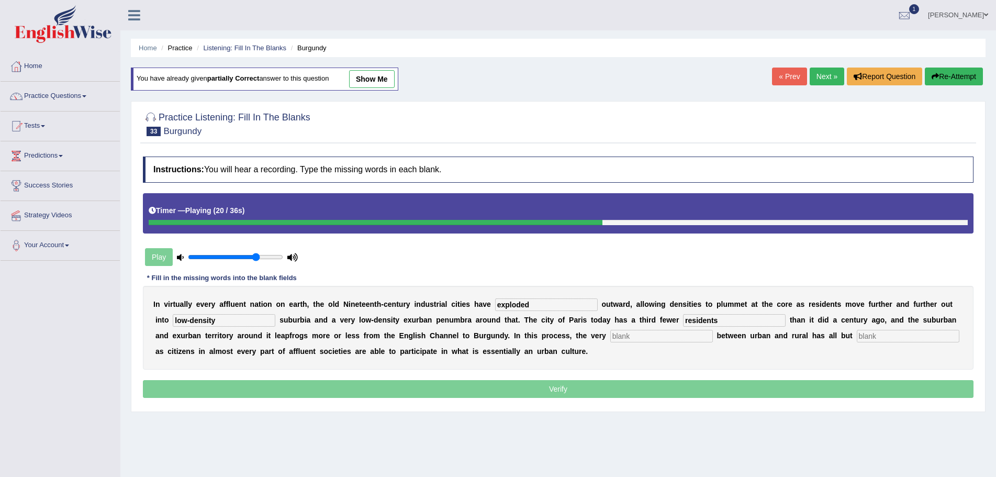
type input "residents"
click at [656, 335] on input "text" at bounding box center [661, 336] width 103 height 13
type input "distinction"
click at [886, 333] on input "text" at bounding box center [908, 336] width 103 height 13
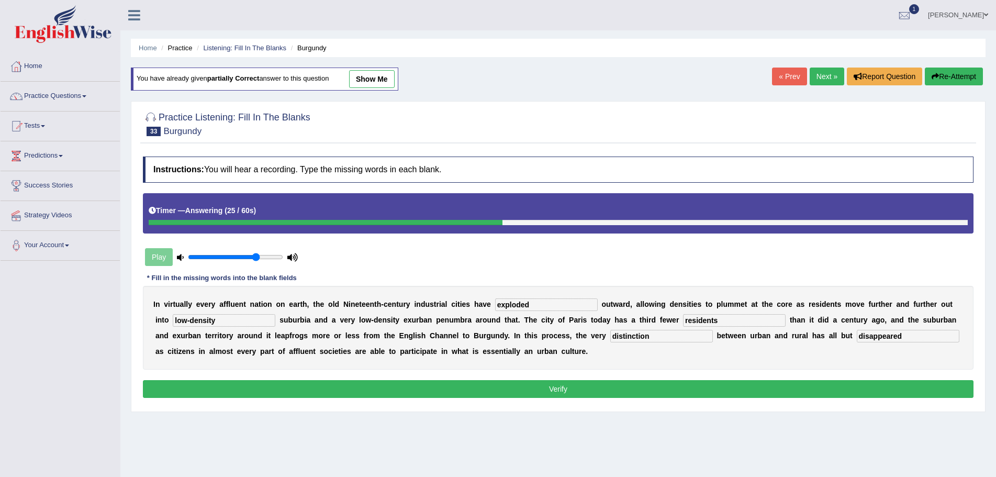
type input "disappeared"
click at [574, 388] on button "Verify" at bounding box center [558, 389] width 831 height 18
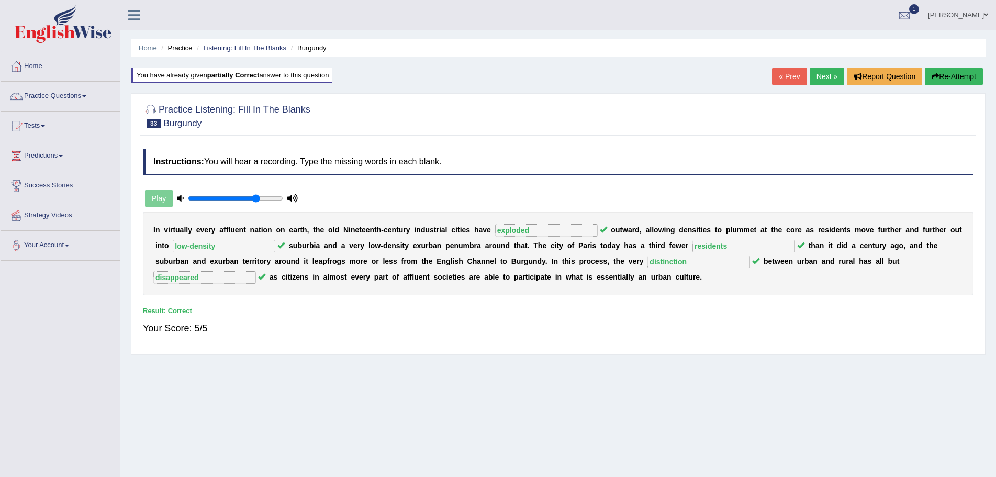
click at [818, 75] on link "Next »" at bounding box center [827, 77] width 35 height 18
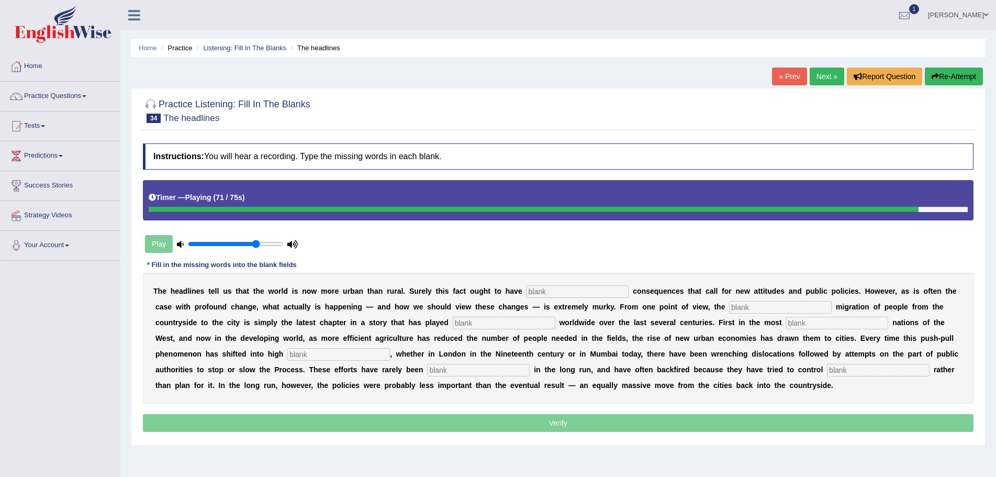
click at [607, 292] on input "text" at bounding box center [577, 291] width 103 height 13
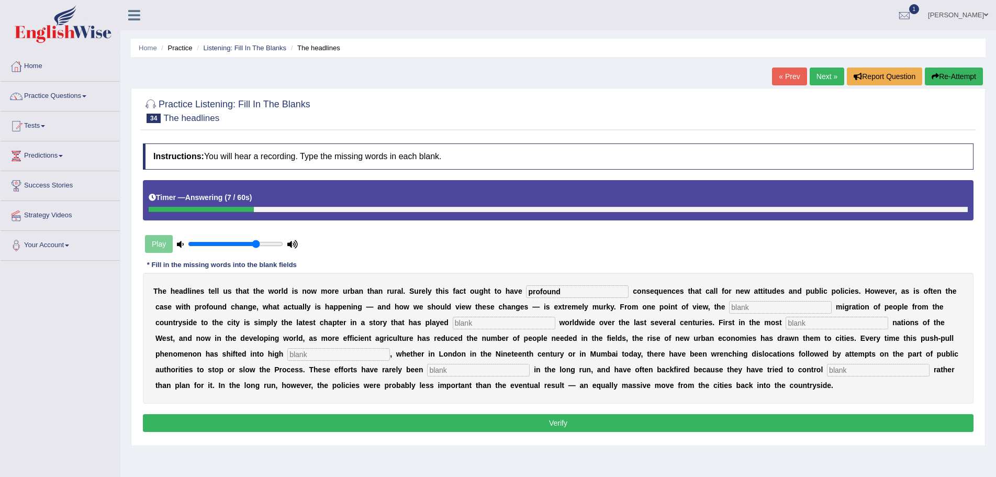
type input "profound"
click at [763, 307] on input "text" at bounding box center [780, 307] width 103 height 13
type input "vast"
click at [530, 322] on input "text" at bounding box center [504, 323] width 103 height 13
type input "out"
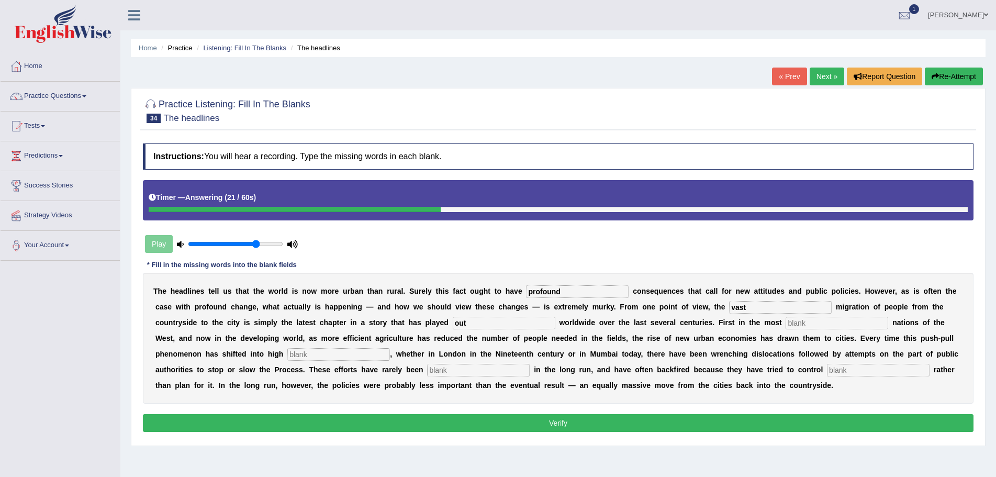
click at [822, 322] on input "text" at bounding box center [837, 323] width 103 height 13
type input "afflunce"
click at [345, 355] on input "text" at bounding box center [338, 354] width 103 height 13
type input "gear"
click at [475, 372] on input "text" at bounding box center [478, 370] width 103 height 13
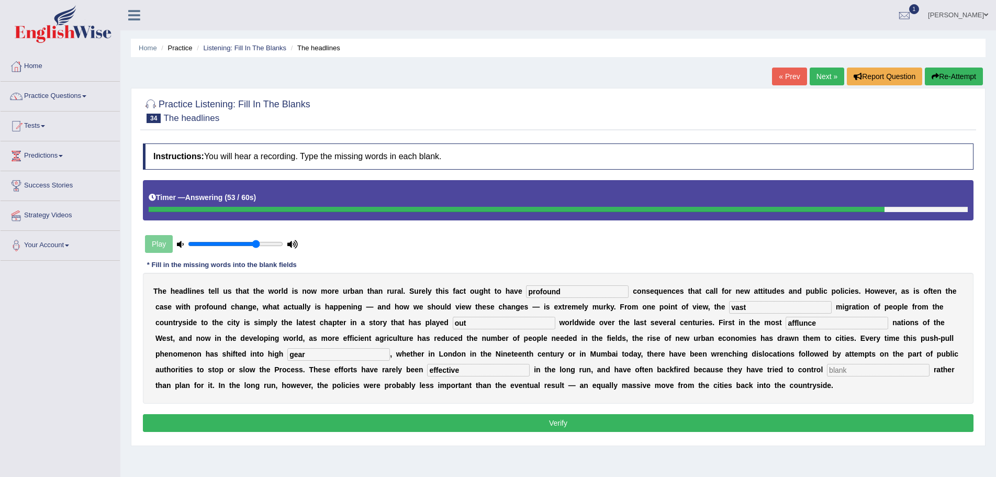
type input "effective"
click at [851, 372] on input "text" at bounding box center [878, 370] width 103 height 13
type input "behaviour"
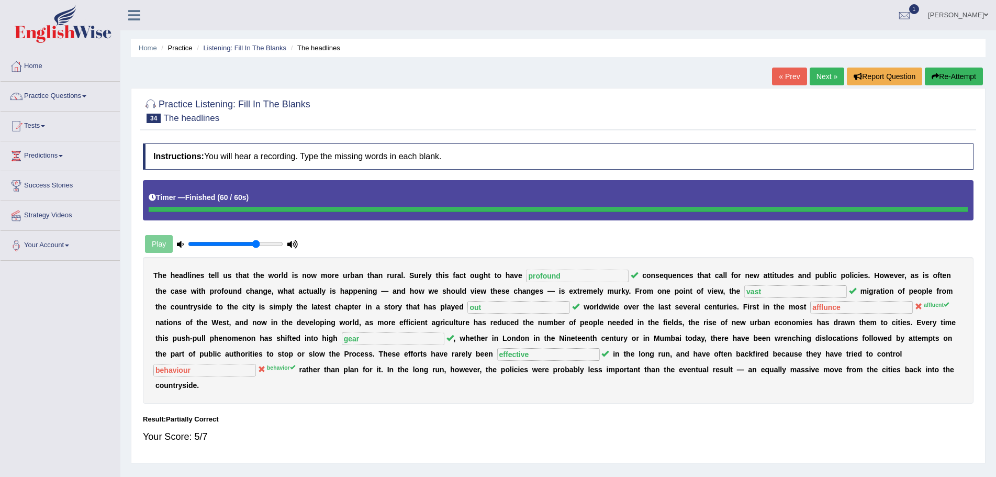
click at [957, 75] on button "Re-Attempt" at bounding box center [954, 77] width 58 height 18
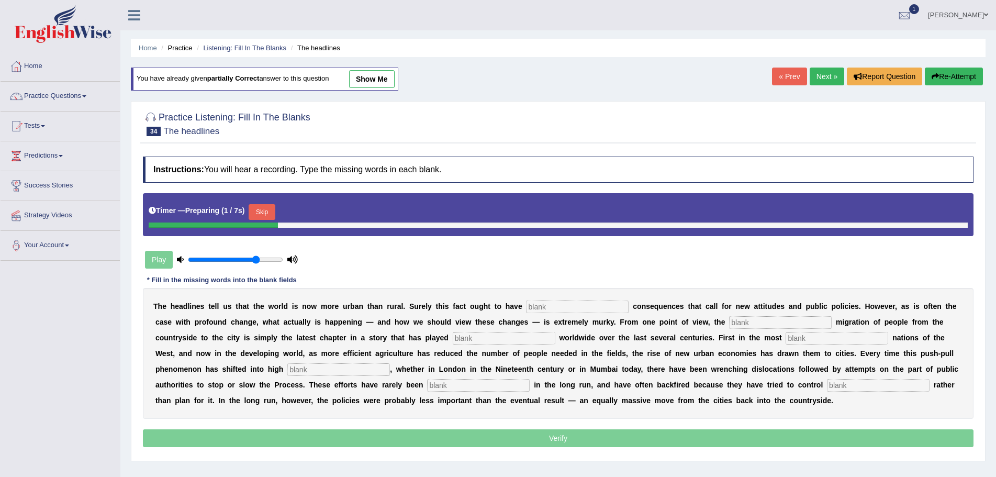
click at [594, 307] on input "text" at bounding box center [577, 306] width 103 height 13
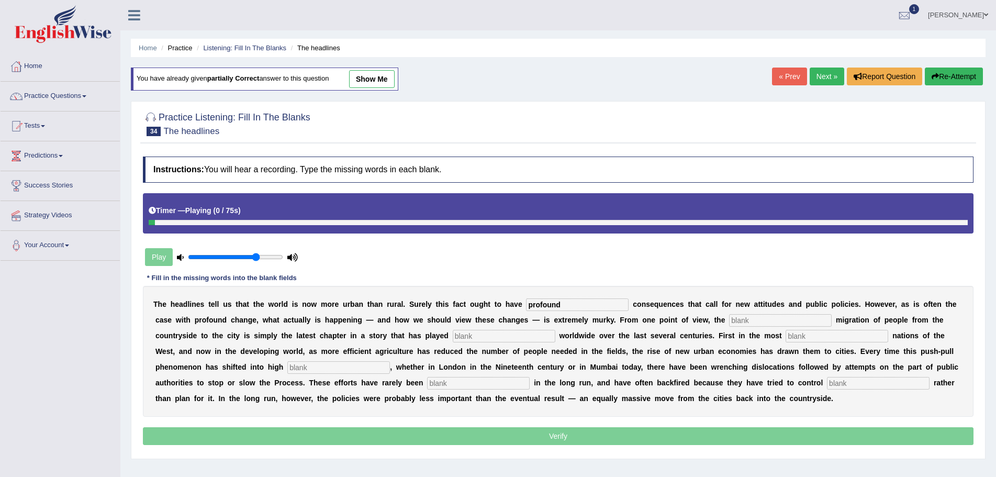
type input "profound"
click at [752, 320] on input "text" at bounding box center [780, 320] width 103 height 13
type input "vast"
click at [526, 341] on input "text" at bounding box center [504, 336] width 103 height 13
type input "out"
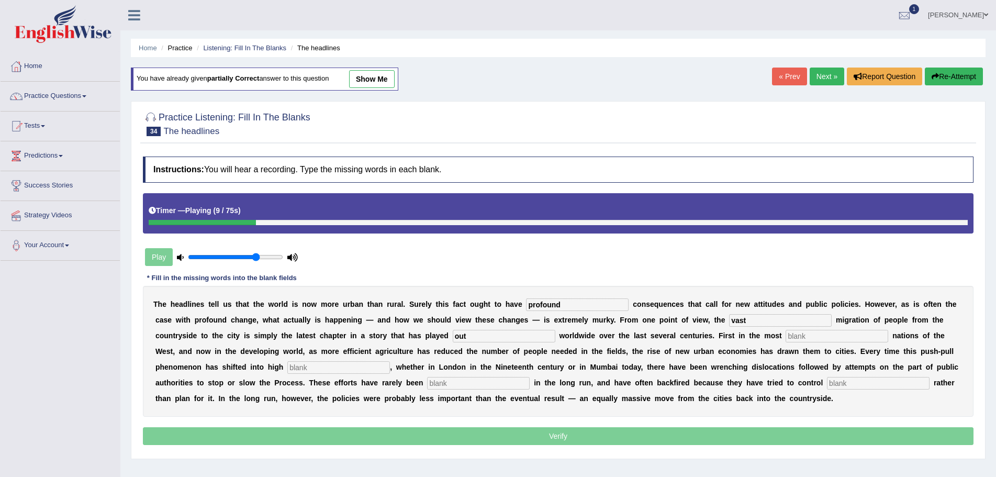
click at [808, 338] on input "text" at bounding box center [837, 336] width 103 height 13
type input "affluent"
click at [357, 368] on input "text" at bounding box center [338, 367] width 103 height 13
type input "gear"
click at [467, 384] on input "text" at bounding box center [478, 383] width 103 height 13
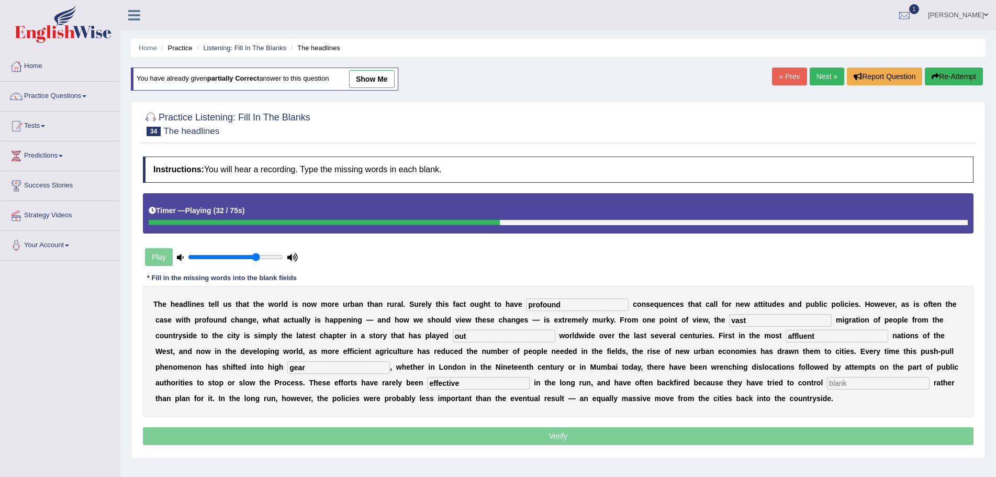
type input "effective"
click at [859, 385] on input "text" at bounding box center [878, 383] width 103 height 13
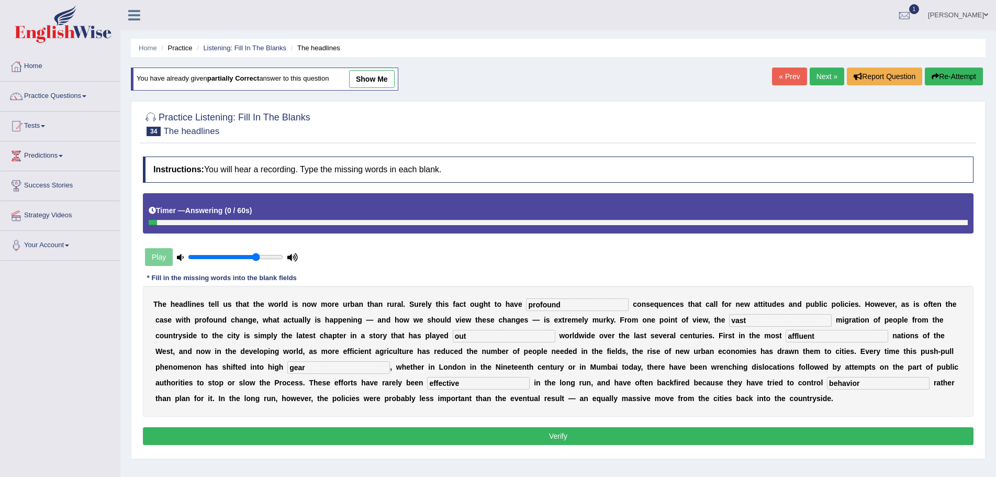
type input "behavior"
click at [550, 435] on button "Verify" at bounding box center [558, 436] width 831 height 18
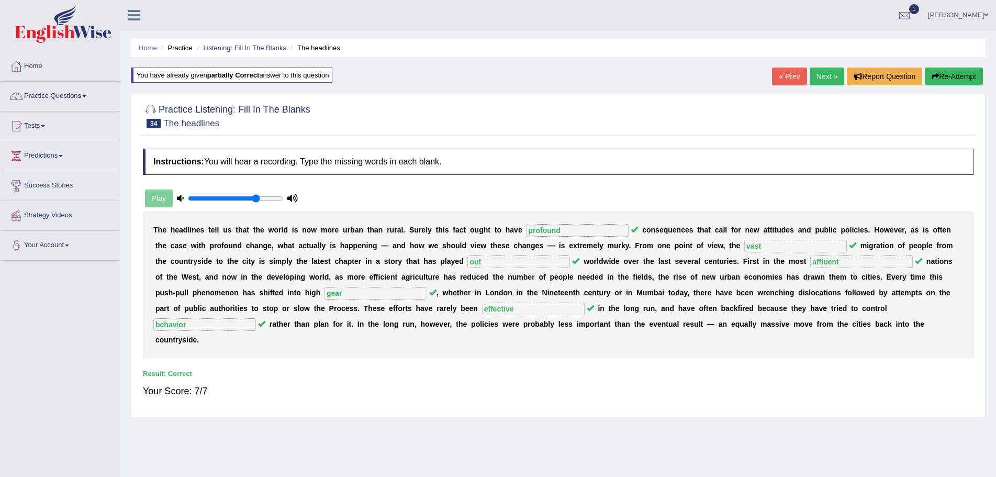
click at [819, 75] on link "Next »" at bounding box center [827, 77] width 35 height 18
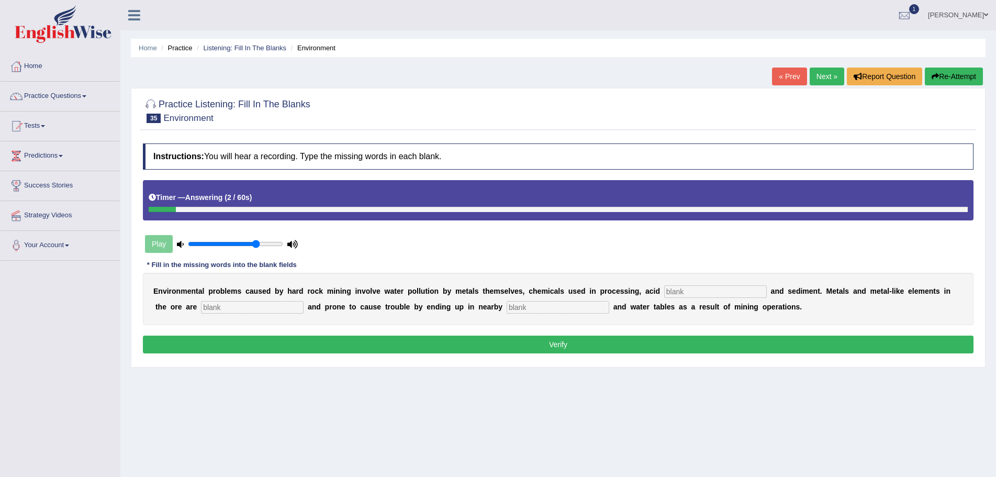
click at [579, 310] on input "text" at bounding box center [558, 307] width 103 height 13
type input "streams"
click at [700, 292] on input "text" at bounding box center [715, 291] width 103 height 13
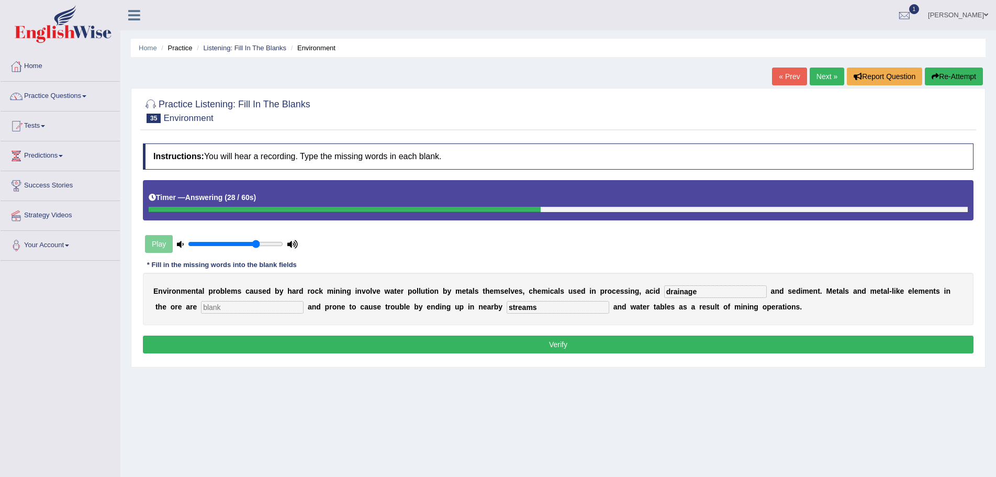
type input "drainage"
click at [233, 304] on input "text" at bounding box center [252, 307] width 103 height 13
type input "task"
click at [481, 346] on button "Verify" at bounding box center [558, 344] width 831 height 18
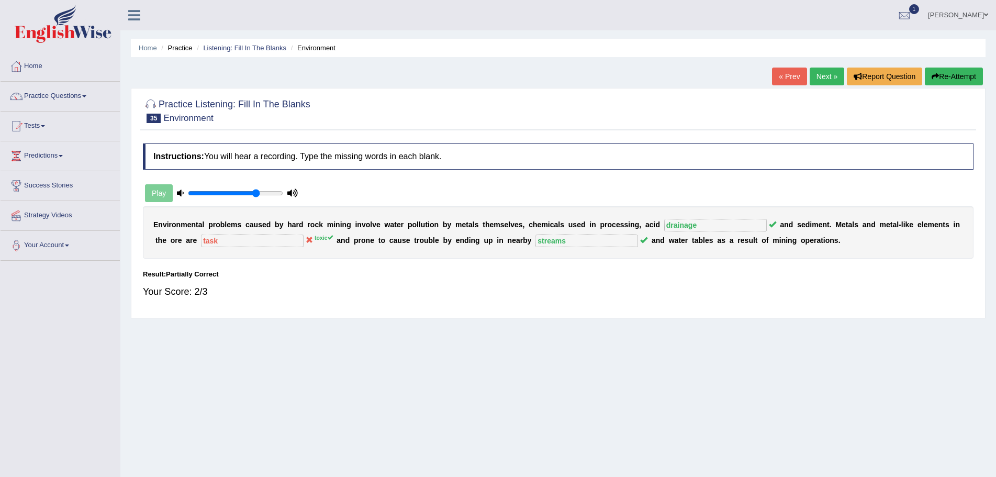
click at [962, 75] on button "Re-Attempt" at bounding box center [954, 77] width 58 height 18
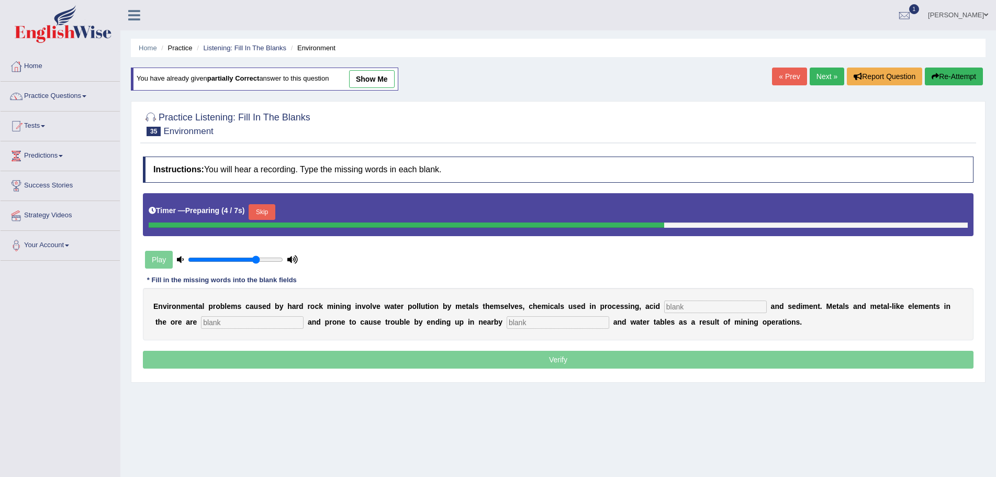
click at [697, 308] on input "text" at bounding box center [715, 306] width 103 height 13
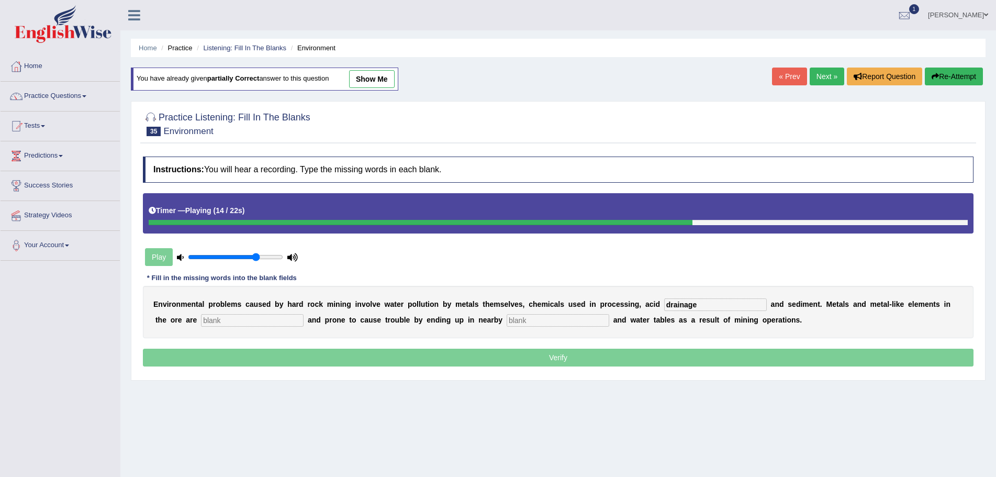
type input "drainage"
click at [259, 320] on input "text" at bounding box center [252, 320] width 103 height 13
type input "toxic"
click at [558, 321] on input "text" at bounding box center [558, 320] width 103 height 13
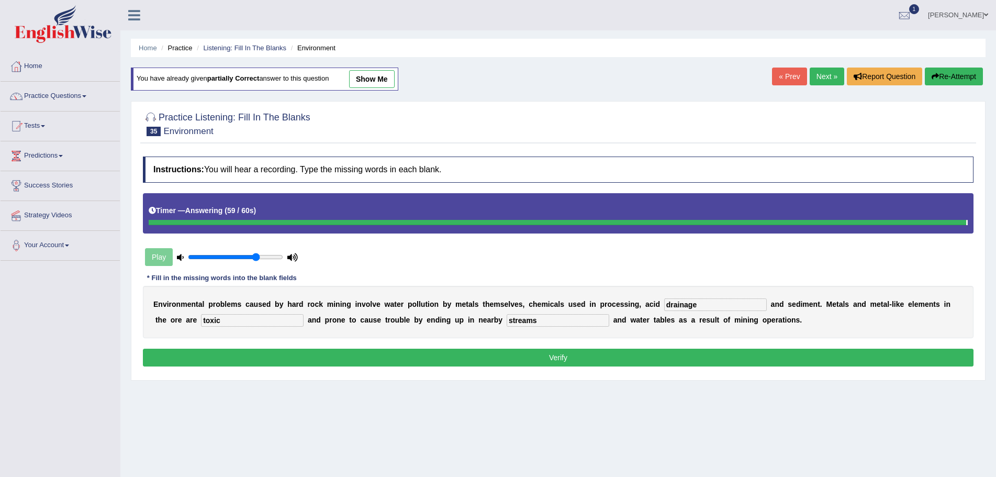
type input "streams"
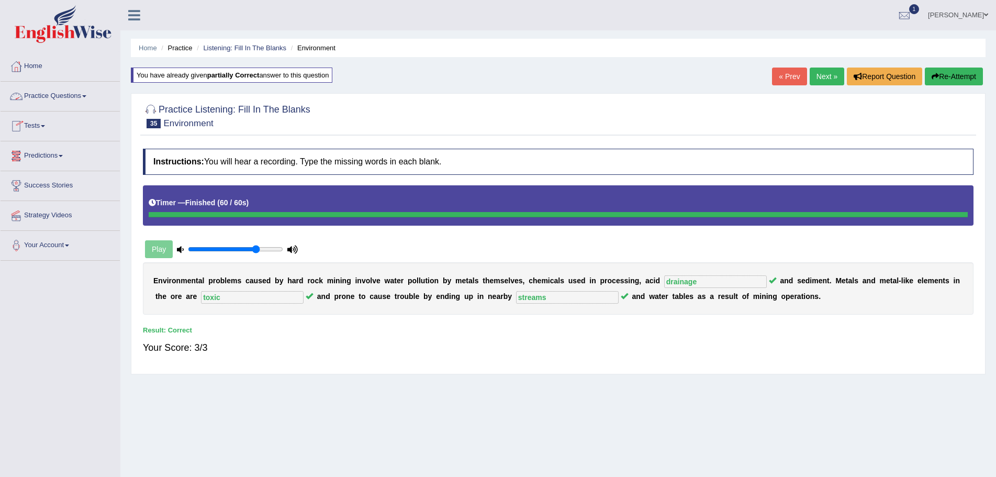
click at [86, 95] on span at bounding box center [84, 96] width 4 height 2
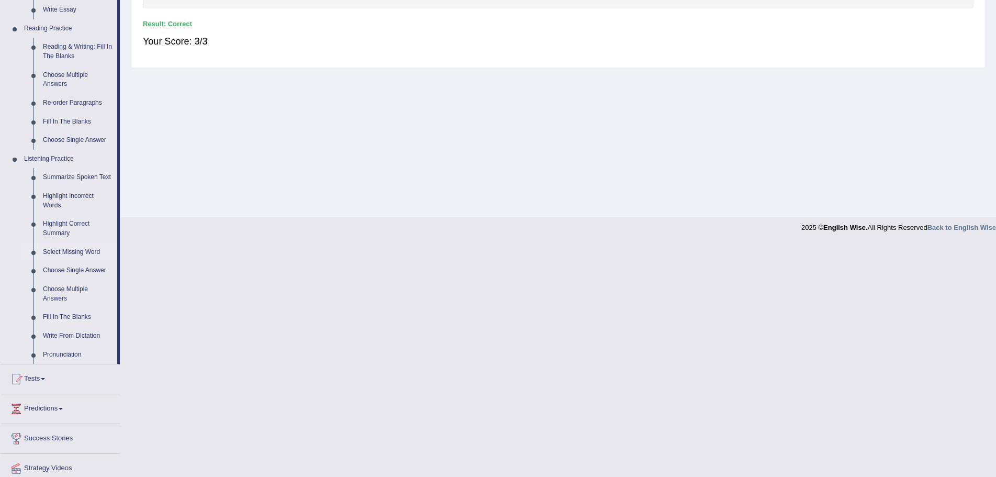
scroll to position [314, 0]
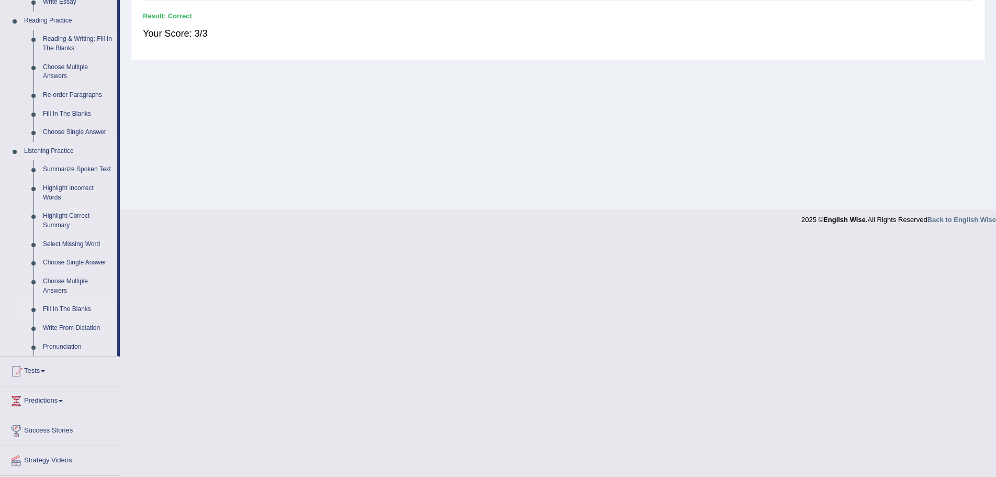
click at [71, 308] on link "Fill In The Blanks" at bounding box center [77, 309] width 79 height 19
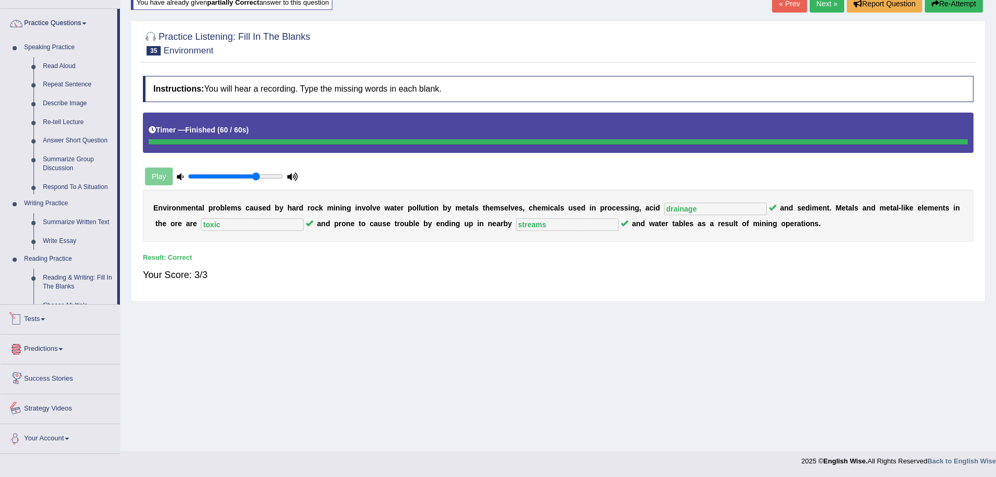
scroll to position [84, 0]
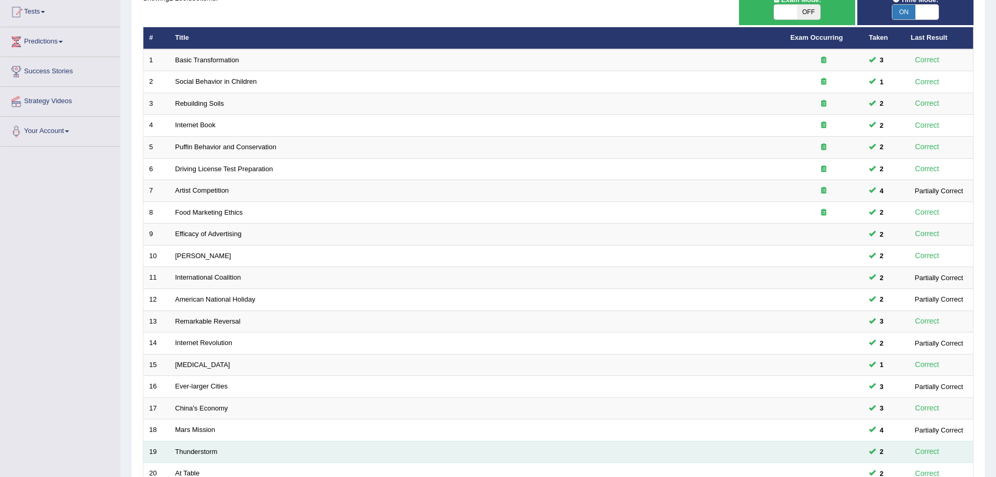
scroll to position [216, 0]
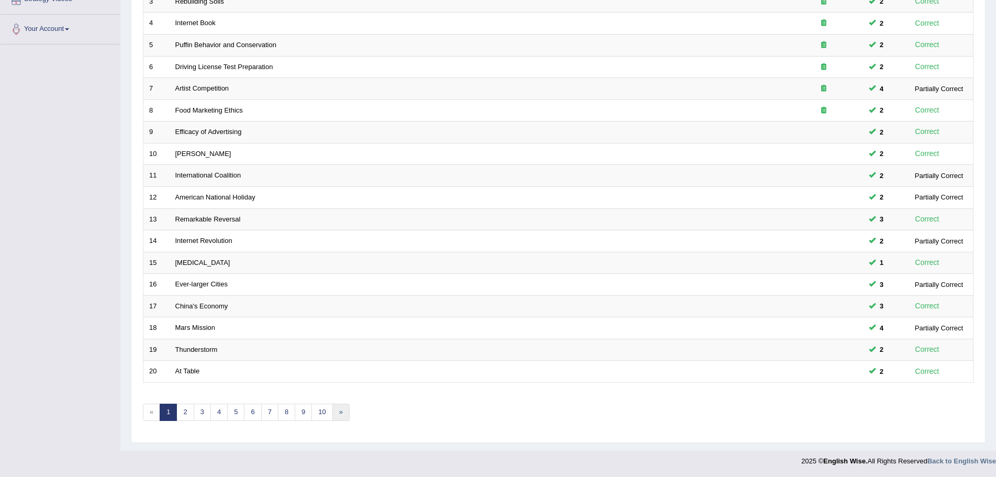
click at [341, 412] on link "»" at bounding box center [340, 412] width 17 height 17
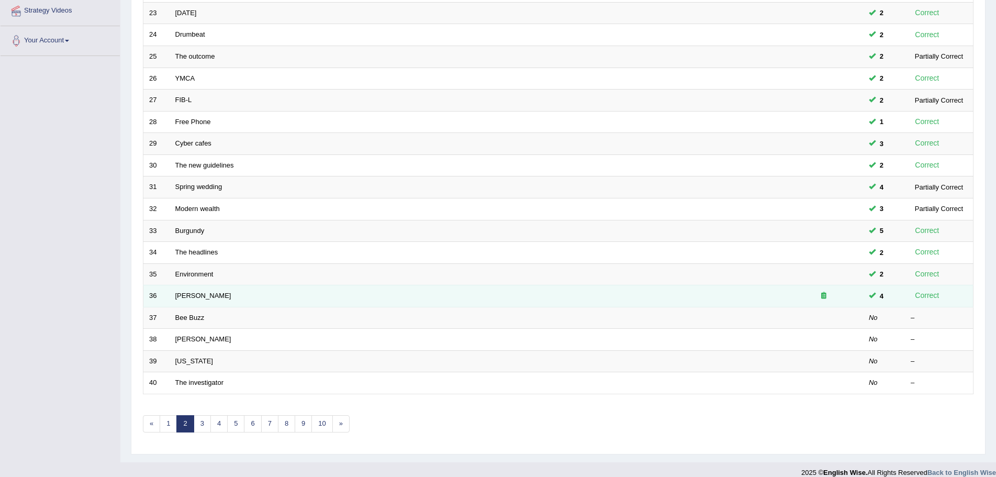
scroll to position [216, 0]
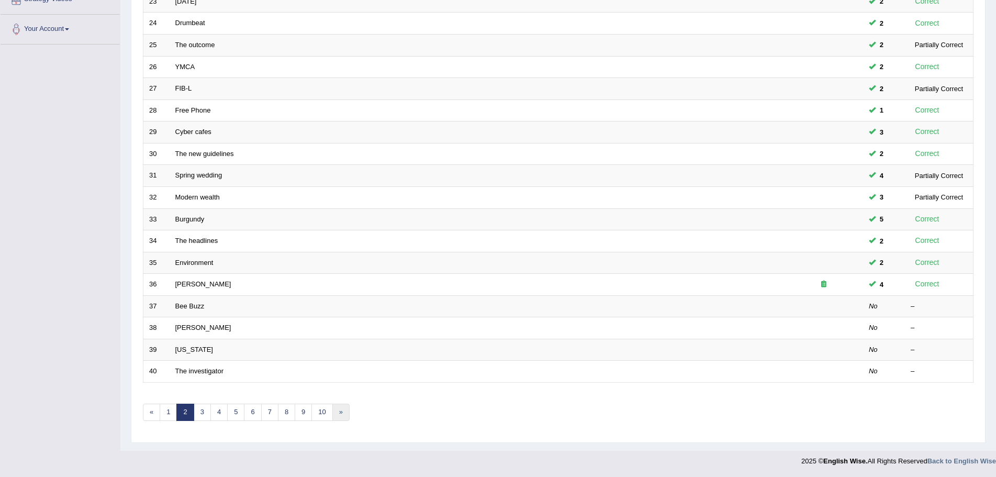
click at [337, 411] on link "»" at bounding box center [340, 412] width 17 height 17
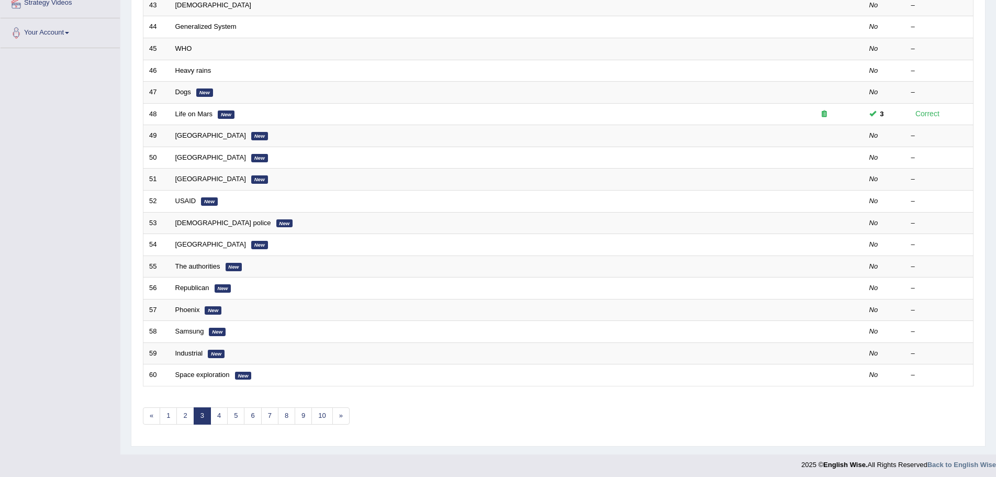
scroll to position [216, 0]
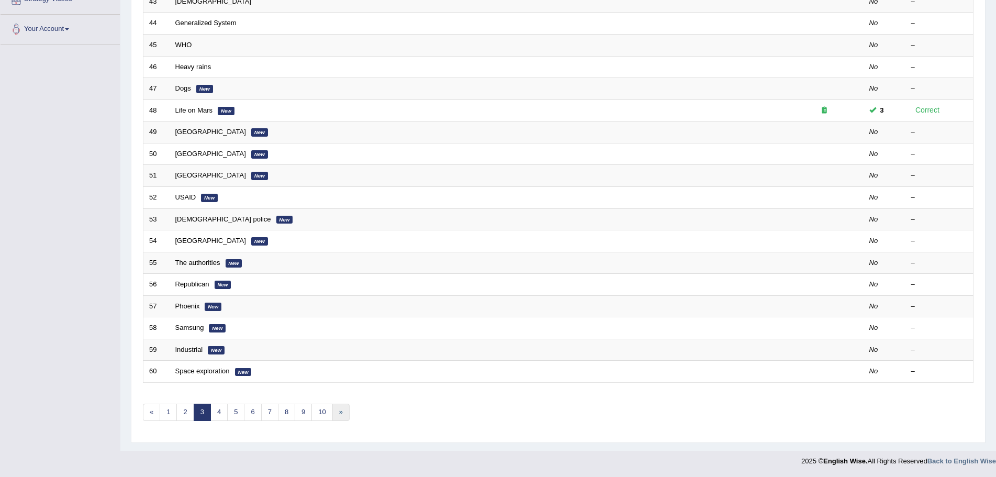
click at [337, 409] on link "»" at bounding box center [340, 412] width 17 height 17
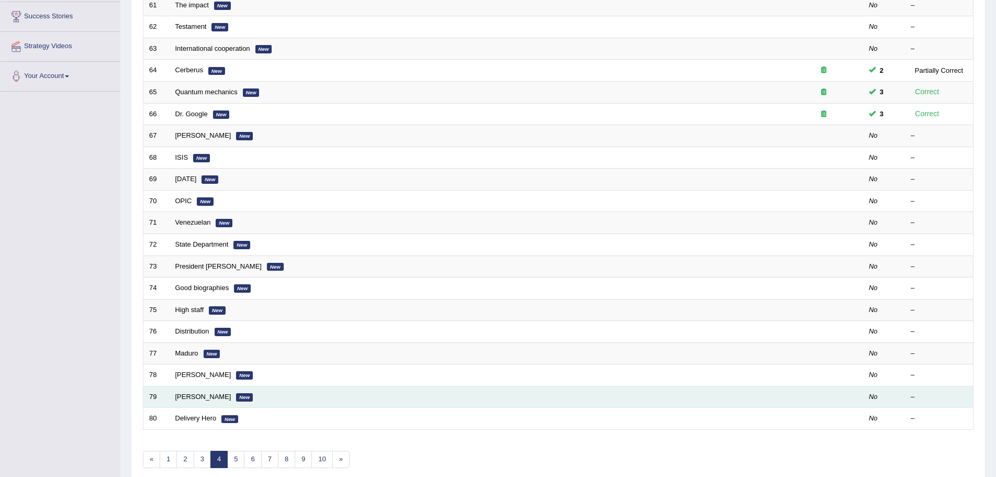
scroll to position [216, 0]
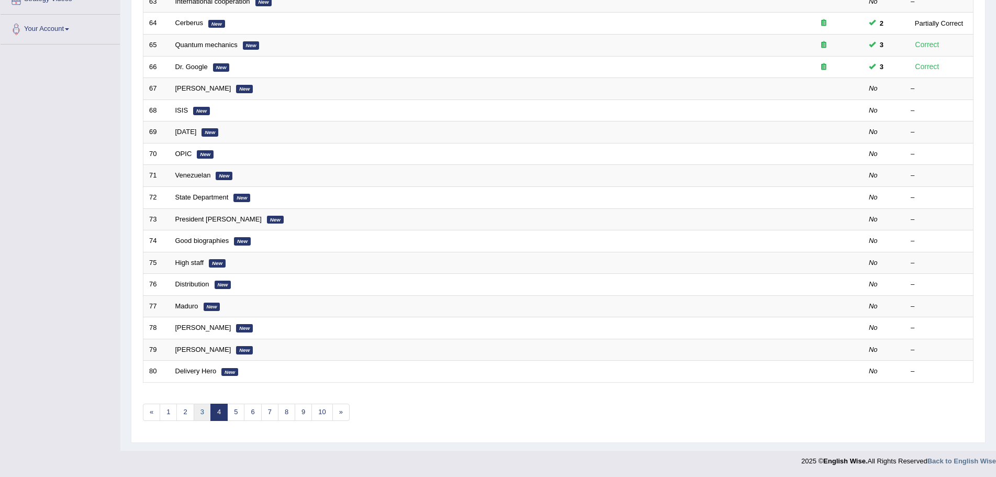
click at [202, 413] on link "3" at bounding box center [202, 412] width 17 height 17
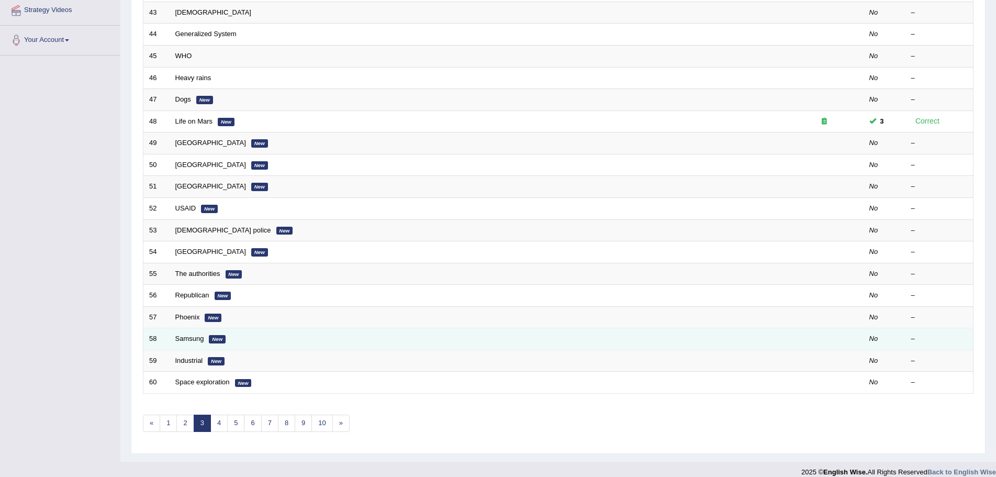
scroll to position [216, 0]
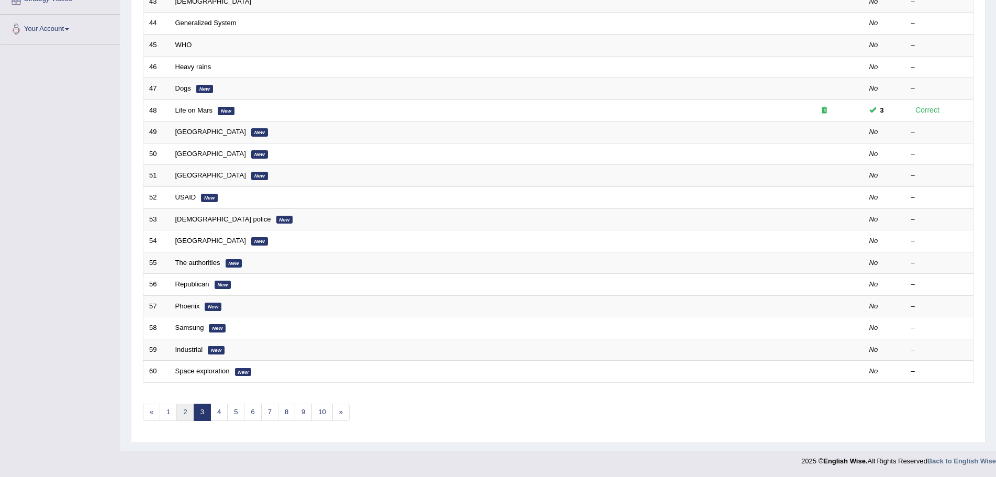
click at [183, 413] on link "2" at bounding box center [184, 412] width 17 height 17
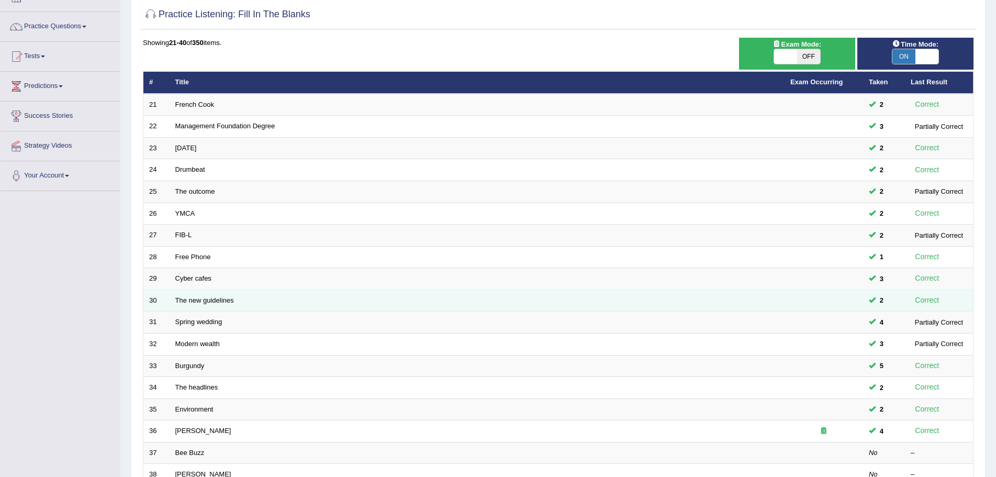
scroll to position [216, 0]
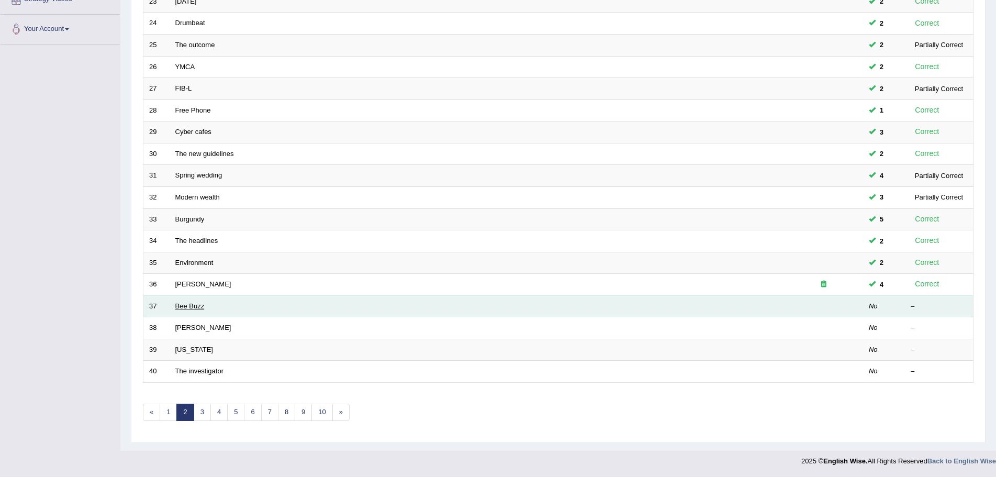
click at [188, 307] on link "Bee Buzz" at bounding box center [189, 306] width 29 height 8
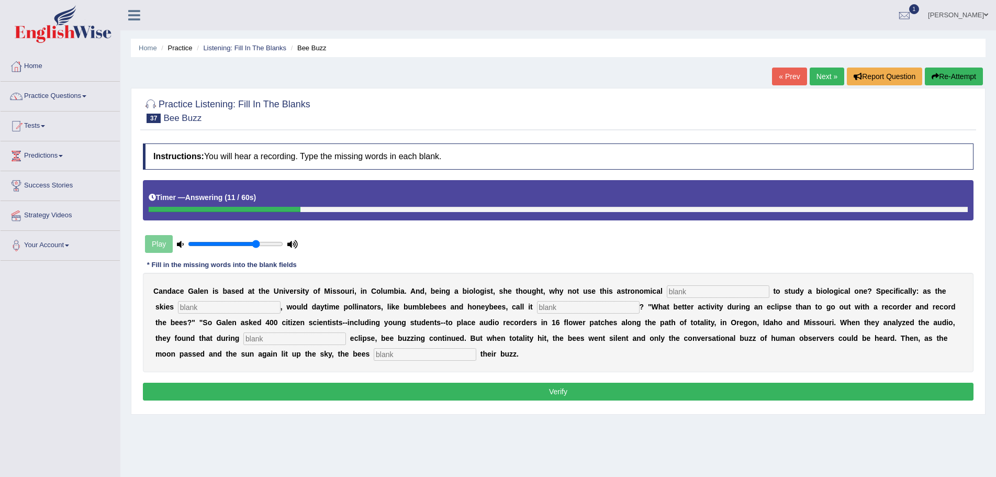
click at [743, 295] on input "text" at bounding box center [718, 291] width 103 height 13
type input "phenomenon"
click at [237, 309] on input "text" at bounding box center [229, 307] width 103 height 13
type input "darken"
click at [560, 308] on input "text" at bounding box center [588, 307] width 103 height 13
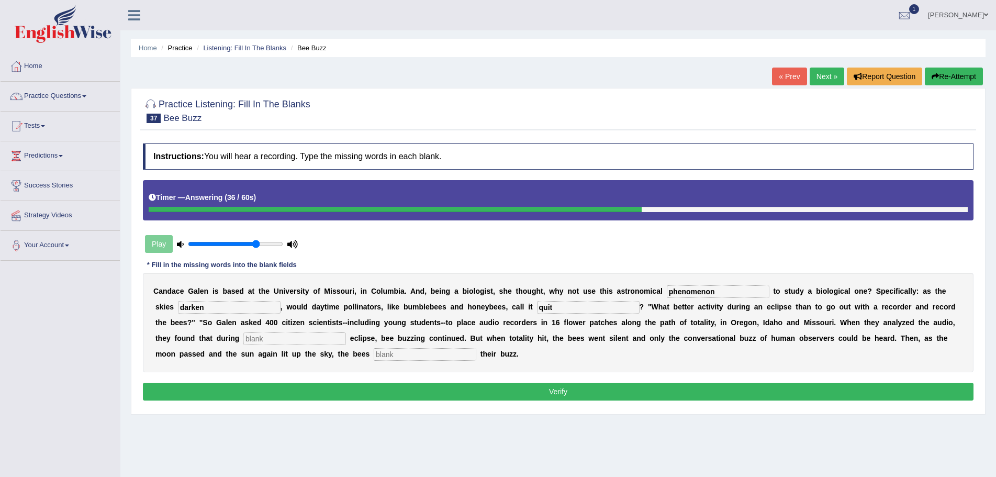
type input "quit"
click at [442, 357] on input "text" at bounding box center [425, 354] width 103 height 13
type input "regain"
click at [317, 338] on input "text" at bounding box center [294, 338] width 103 height 13
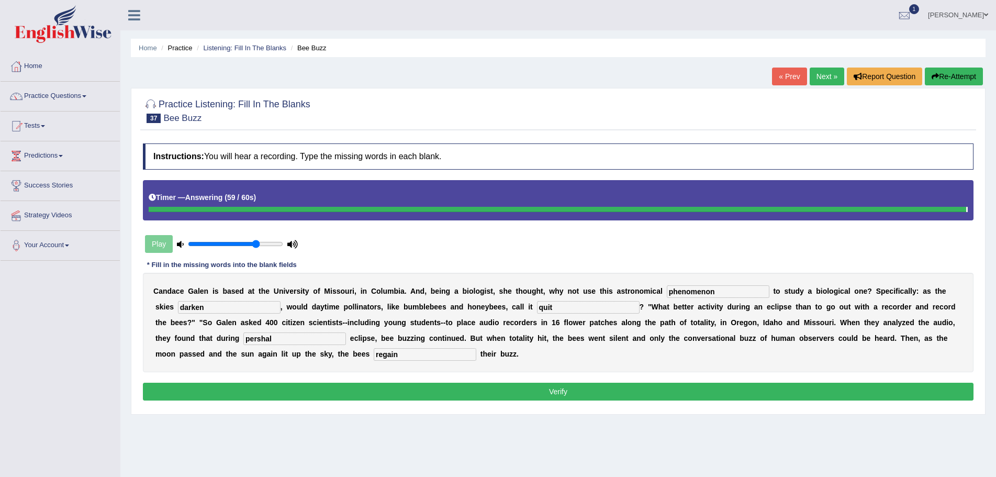
type input "pershal"
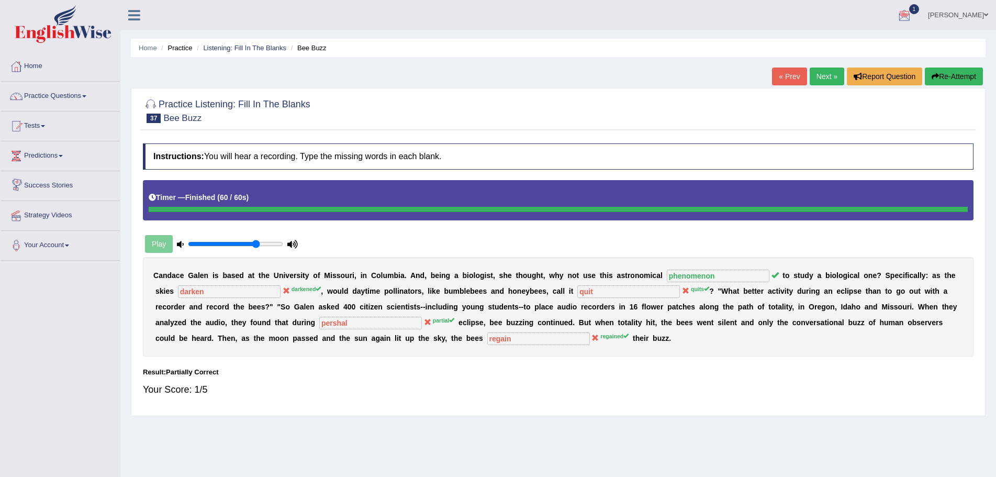
click at [946, 77] on button "Re-Attempt" at bounding box center [954, 77] width 58 height 18
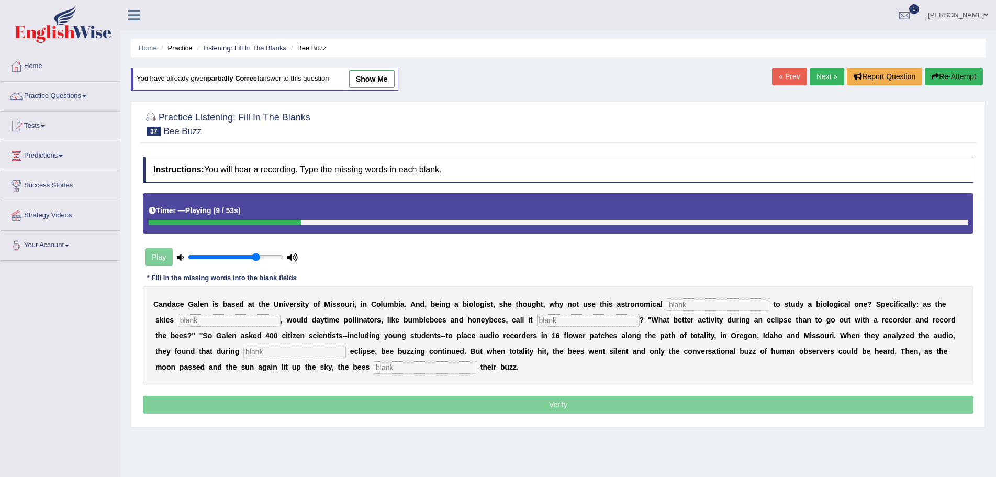
click at [741, 308] on input "text" at bounding box center [718, 304] width 103 height 13
type input "phenomenon"
click at [212, 316] on input "text" at bounding box center [229, 320] width 103 height 13
type input "darkened"
click at [594, 323] on input "text" at bounding box center [588, 320] width 103 height 13
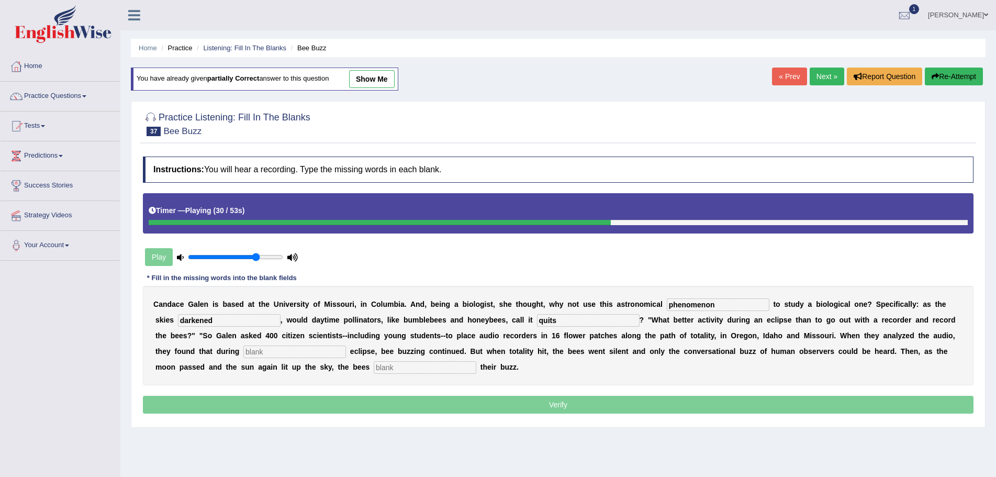
type input "quits"
click at [317, 353] on input "text" at bounding box center [294, 351] width 103 height 13
type input "partial"
click at [408, 366] on input "text" at bounding box center [425, 367] width 103 height 13
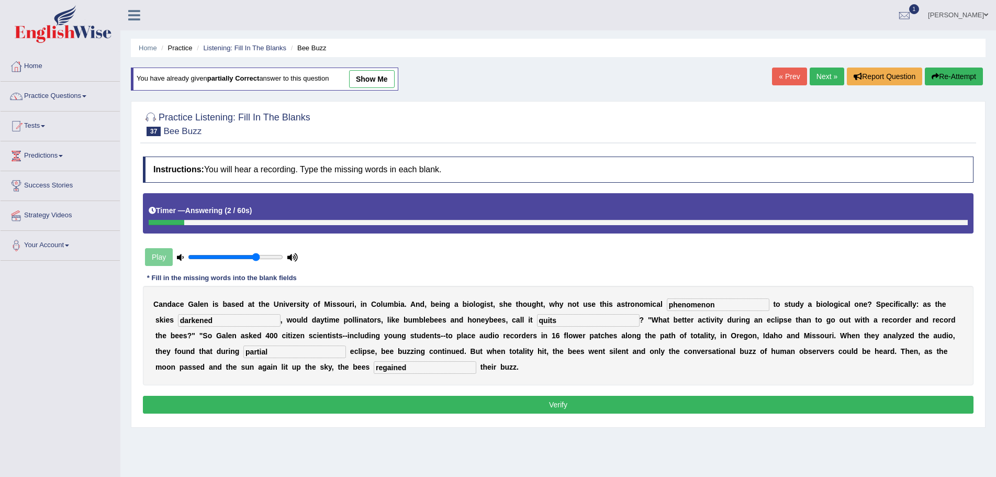
type input "regained"
click at [564, 401] on button "Verify" at bounding box center [558, 405] width 831 height 18
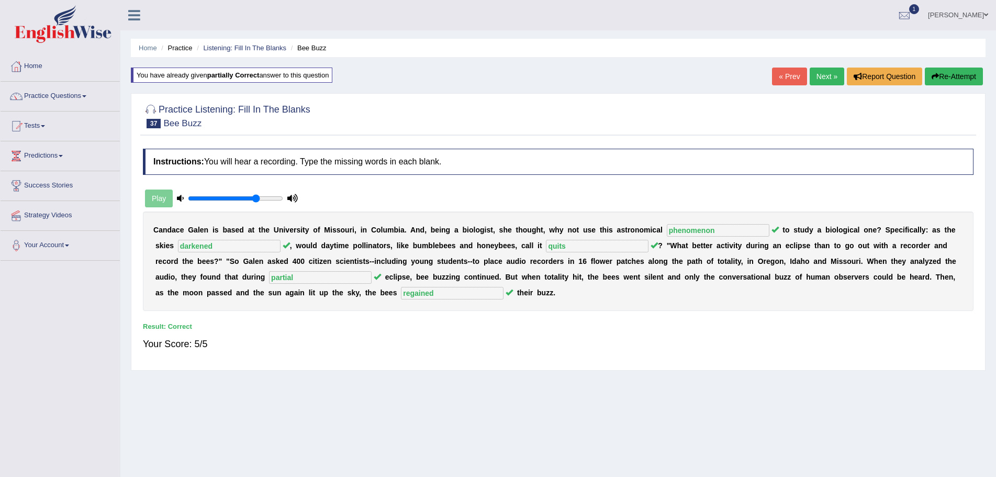
click at [821, 77] on link "Next »" at bounding box center [827, 77] width 35 height 18
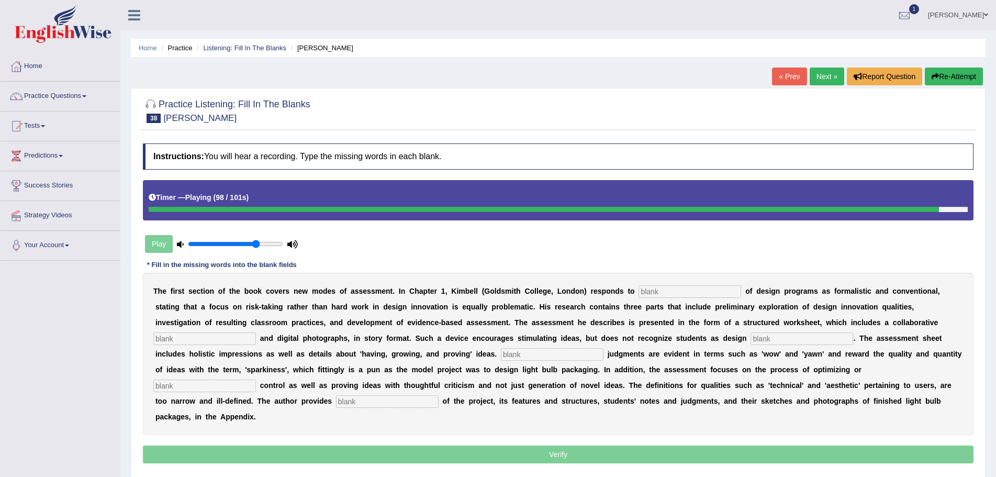
click at [430, 398] on input "text" at bounding box center [387, 401] width 103 height 13
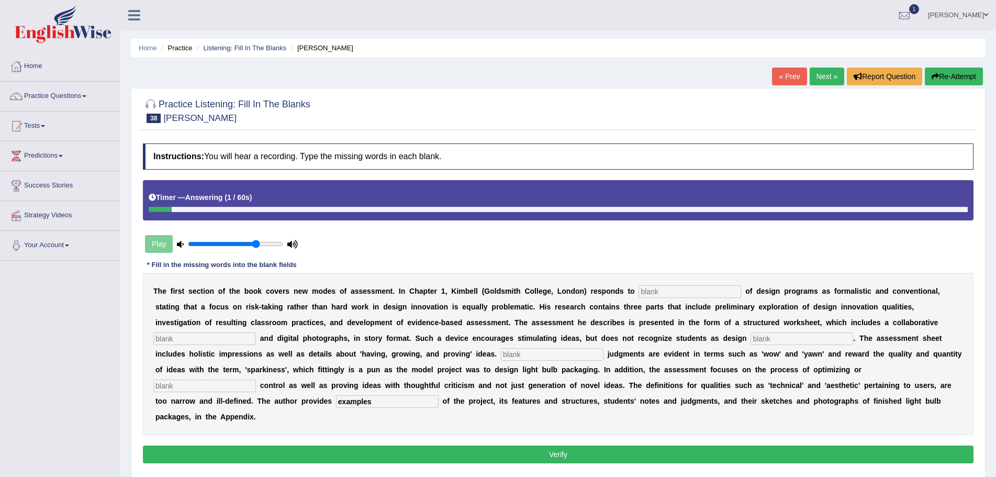
type input "examples"
click at [690, 293] on input "text" at bounding box center [690, 291] width 103 height 13
type input "criticsm"
click at [246, 341] on input "text" at bounding box center [204, 338] width 103 height 13
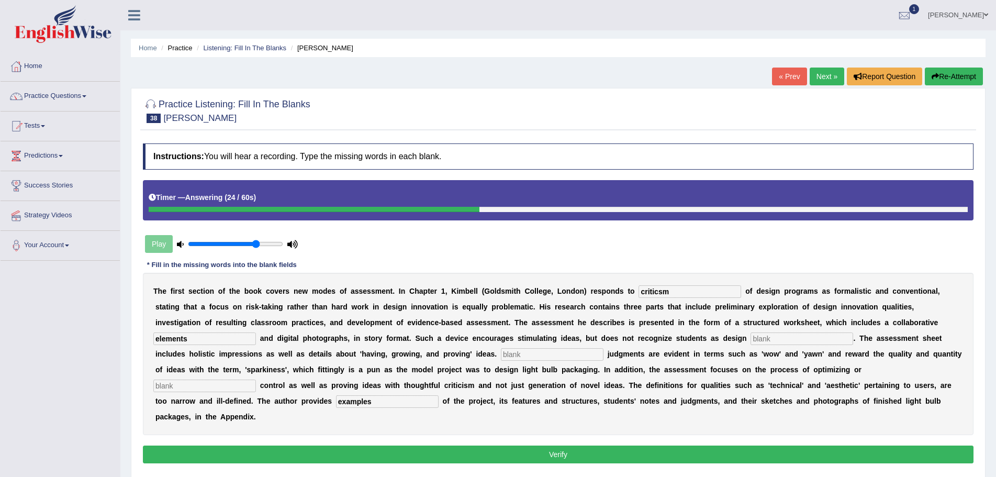
type input "elements"
click at [772, 337] on input "text" at bounding box center [802, 338] width 103 height 13
type input "innovators"
click at [564, 355] on input "text" at bounding box center [552, 354] width 103 height 13
type input "colloquial"
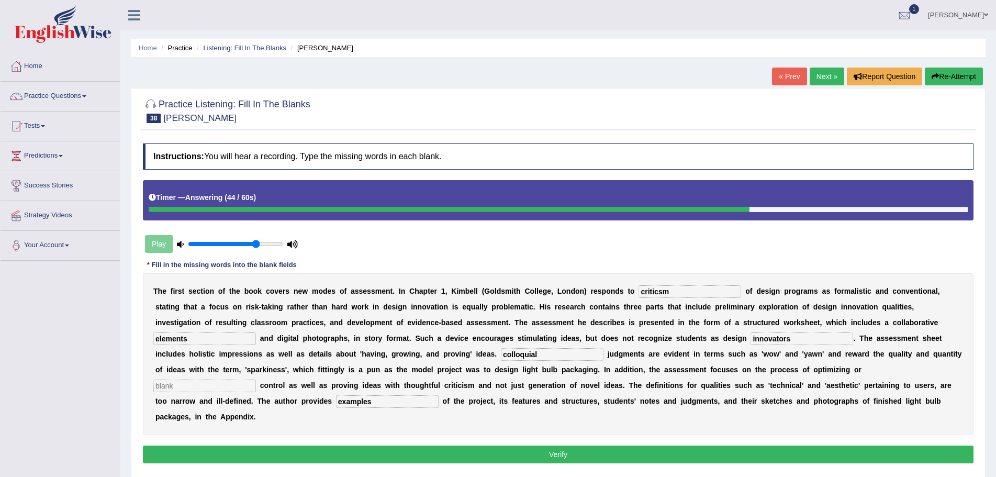
click at [245, 386] on input "text" at bounding box center [204, 385] width 103 height 13
type input "complexities"
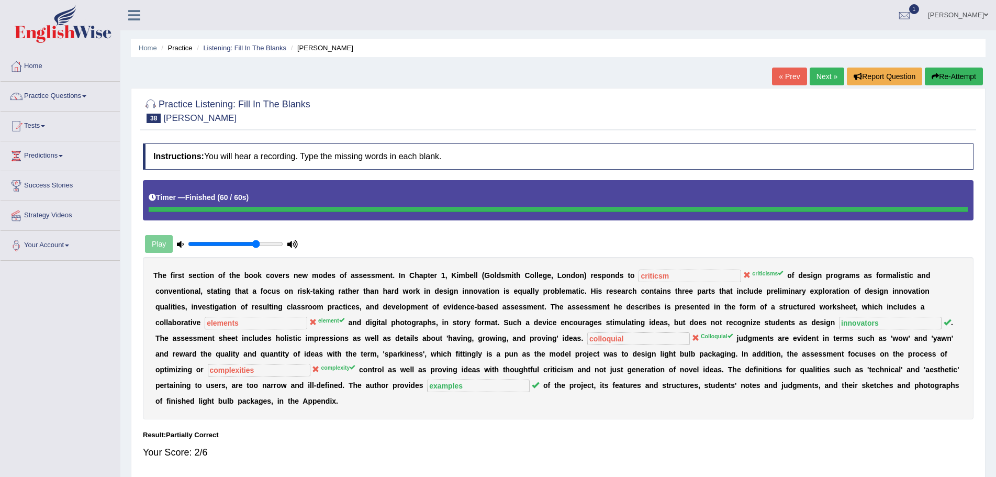
click at [948, 74] on button "Re-Attempt" at bounding box center [954, 77] width 58 height 18
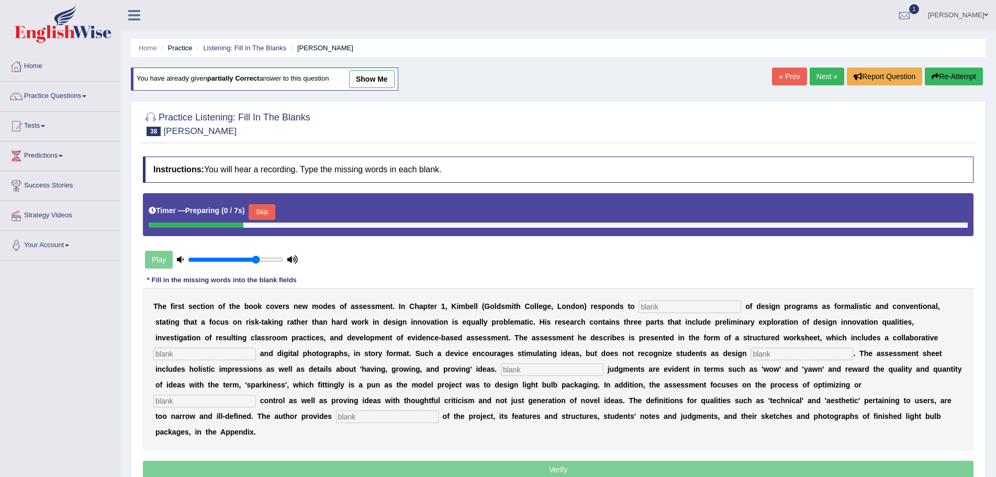
click at [693, 307] on input "text" at bounding box center [690, 306] width 103 height 13
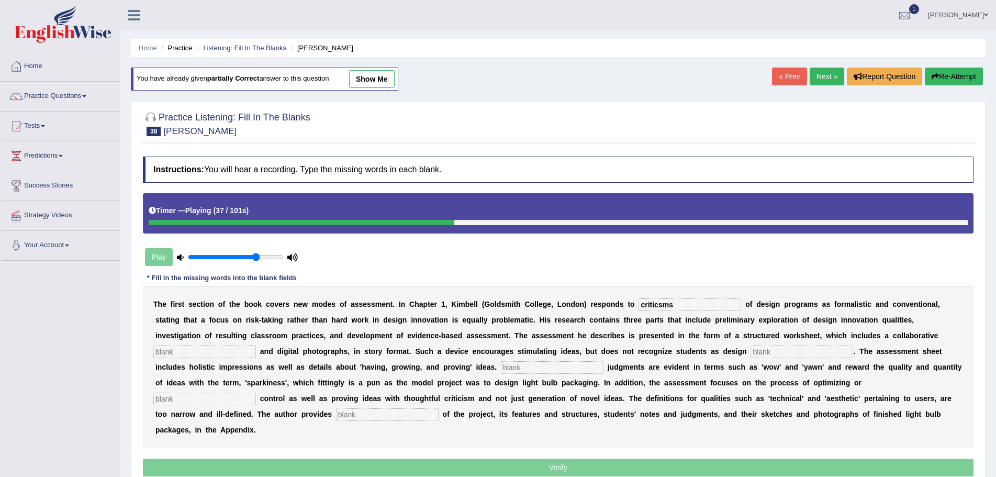
type input "criticsms"
click at [238, 351] on input "text" at bounding box center [204, 351] width 103 height 13
type input "element"
click at [773, 353] on input "text" at bounding box center [802, 351] width 103 height 13
type input "innovators"
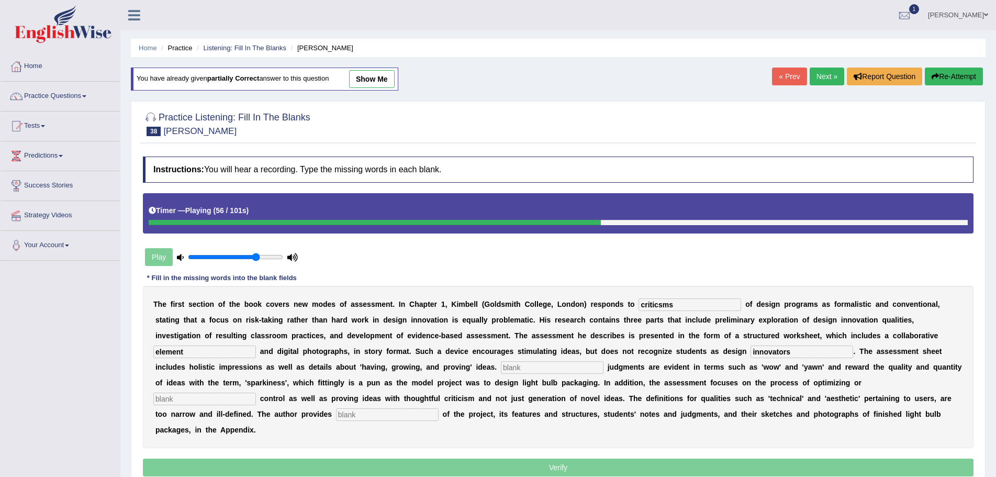
click at [521, 367] on input "text" at bounding box center [552, 367] width 103 height 13
type input "Colloquail"
click at [250, 399] on input "text" at bounding box center [204, 399] width 103 height 13
type input "complxity"
click at [367, 416] on input "text" at bounding box center [387, 414] width 103 height 13
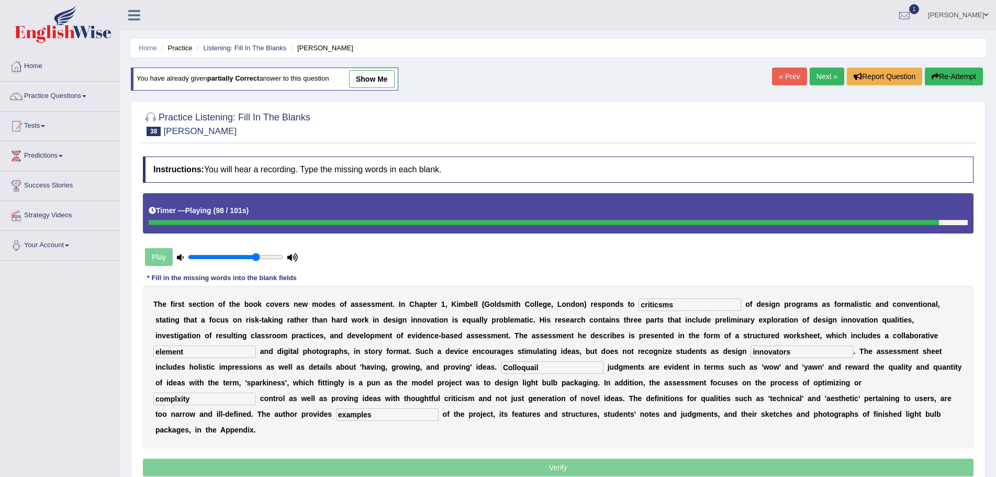
type input "examples"
click at [177, 397] on input "complxity" at bounding box center [204, 399] width 103 height 13
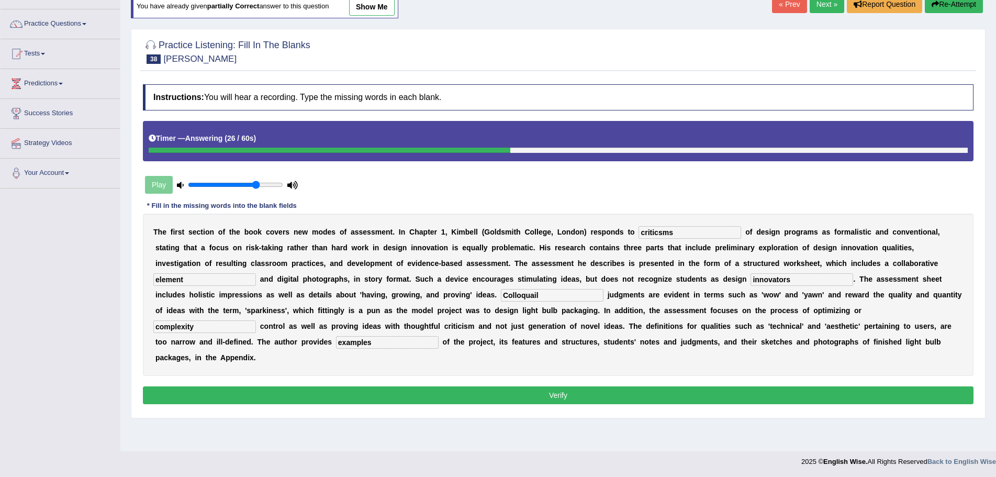
scroll to position [73, 0]
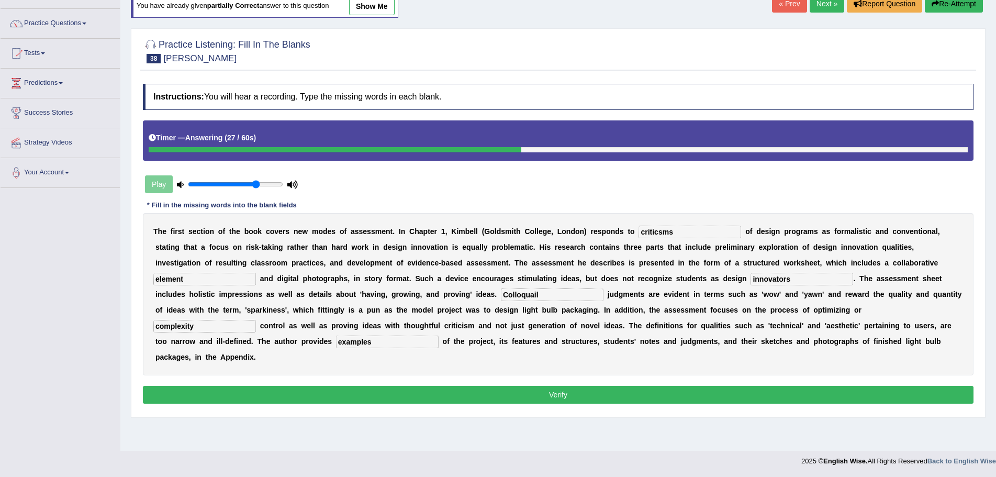
type input "complexity"
click at [571, 393] on button "Verify" at bounding box center [558, 395] width 831 height 18
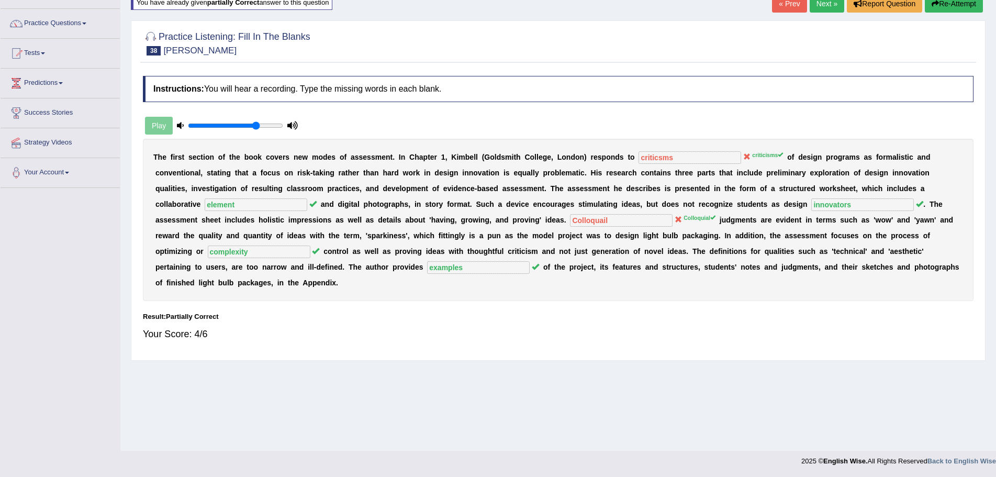
click at [950, 7] on button "Re-Attempt" at bounding box center [954, 4] width 58 height 18
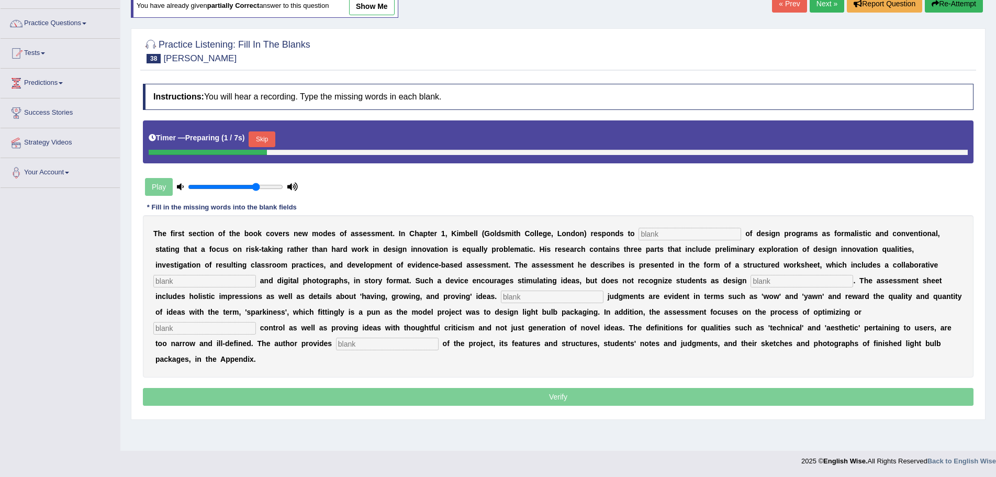
click at [701, 233] on input "text" at bounding box center [690, 234] width 103 height 13
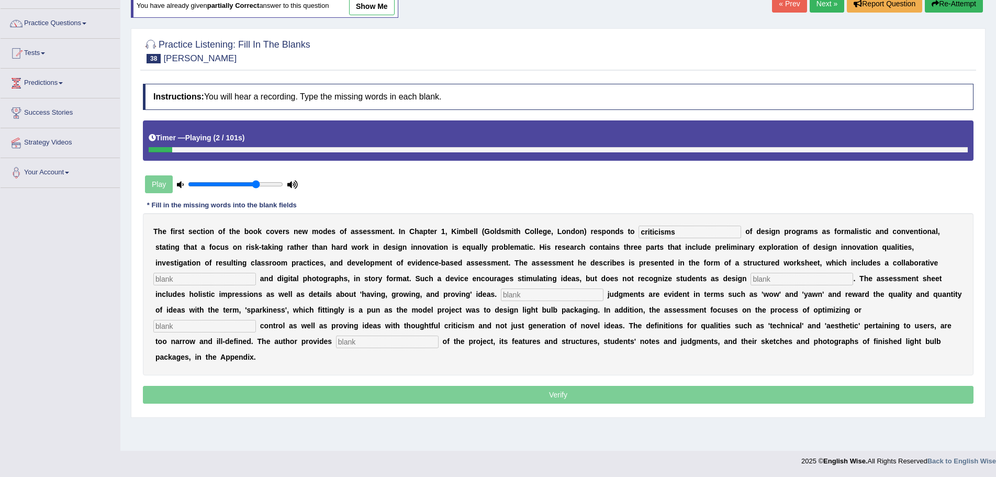
type input "criticisms"
click at [237, 278] on input "text" at bounding box center [204, 279] width 103 height 13
type input "element"
click at [774, 278] on input "text" at bounding box center [802, 279] width 103 height 13
type input "innovators"
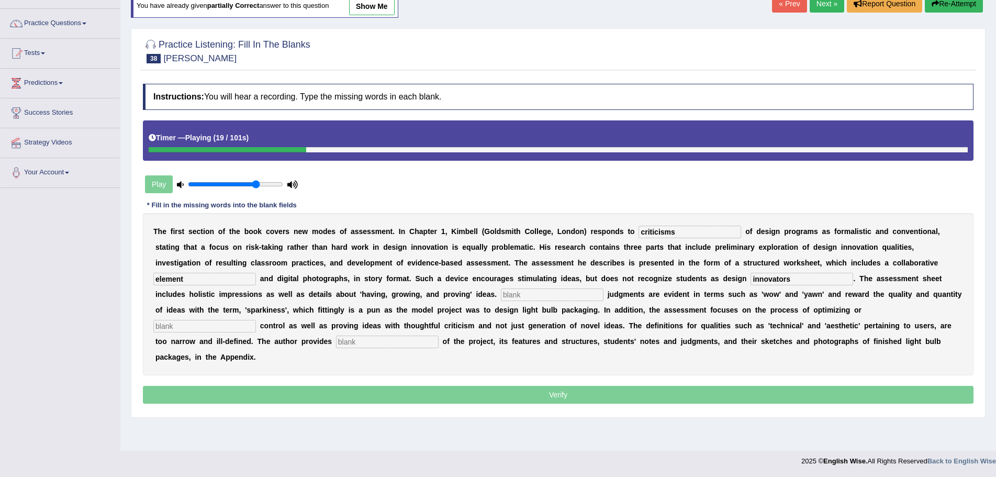
click at [530, 293] on input "text" at bounding box center [552, 294] width 103 height 13
type input "Colloquial"
click at [242, 326] on input "text" at bounding box center [204, 326] width 103 height 13
type input "complexity"
click at [376, 342] on input "text" at bounding box center [387, 341] width 103 height 13
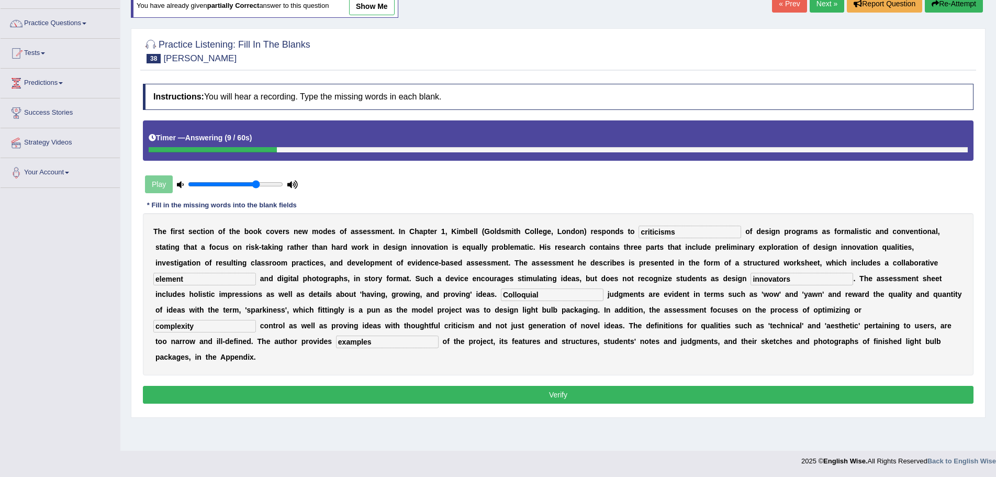
type input "examples"
click at [494, 396] on button "Verify" at bounding box center [558, 395] width 831 height 18
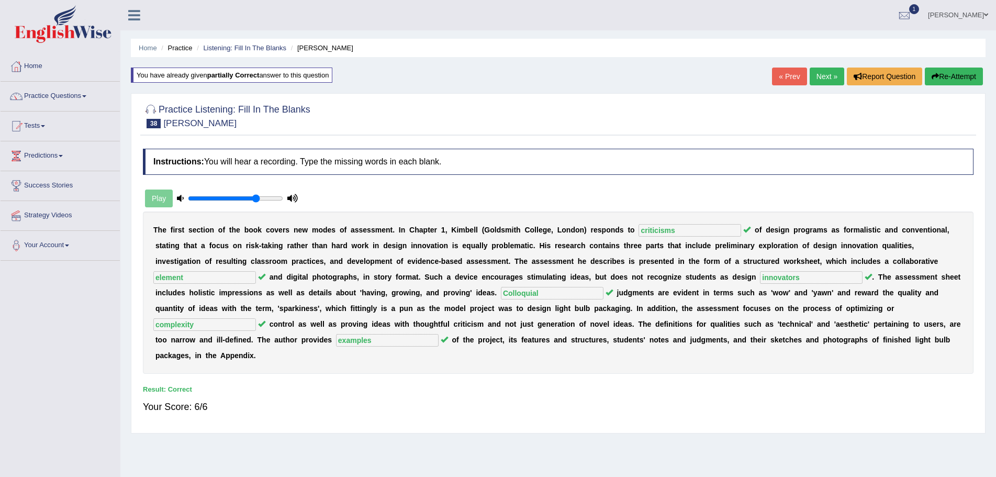
click at [815, 79] on link "Next »" at bounding box center [827, 77] width 35 height 18
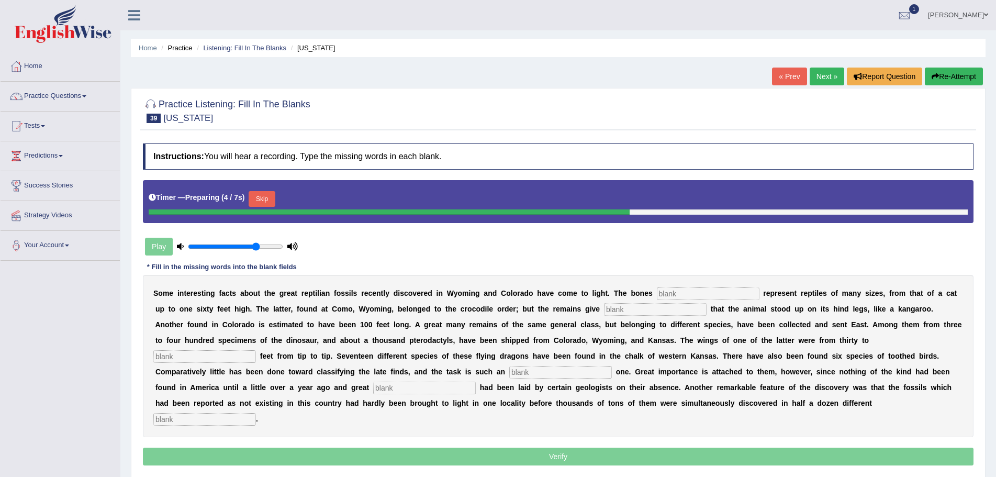
click at [703, 295] on input "text" at bounding box center [708, 293] width 103 height 13
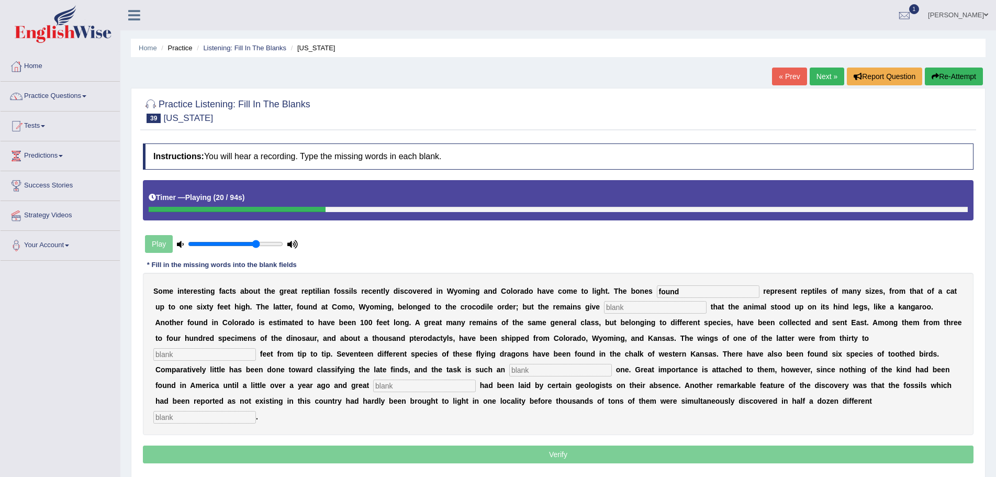
type input "found"
click at [640, 307] on input "text" at bounding box center [655, 307] width 103 height 13
type input "evidence"
click at [235, 353] on input "text" at bounding box center [204, 354] width 103 height 13
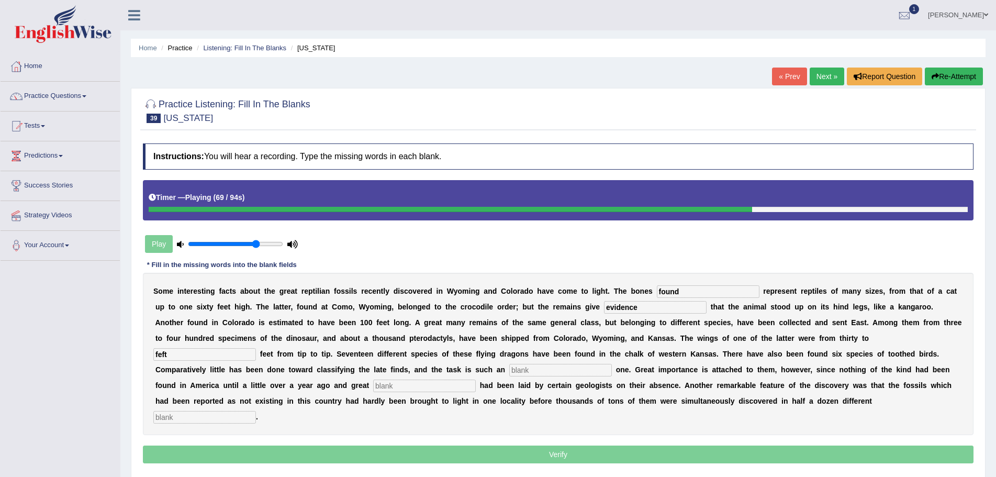
type input "feft"
click at [531, 371] on input "text" at bounding box center [560, 370] width 103 height 13
type input "enormous"
click at [404, 385] on input "text" at bounding box center [424, 385] width 103 height 13
type input "stress"
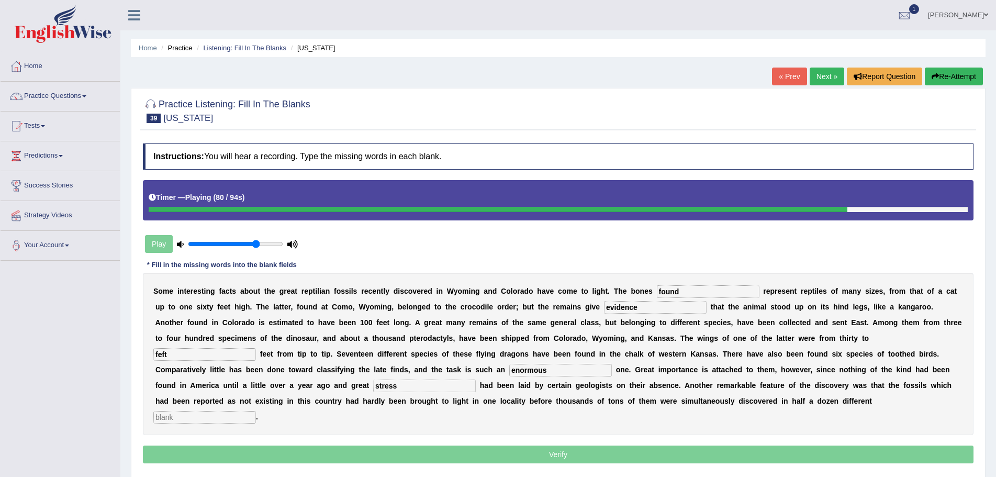
click at [245, 419] on input "text" at bounding box center [204, 417] width 103 height 13
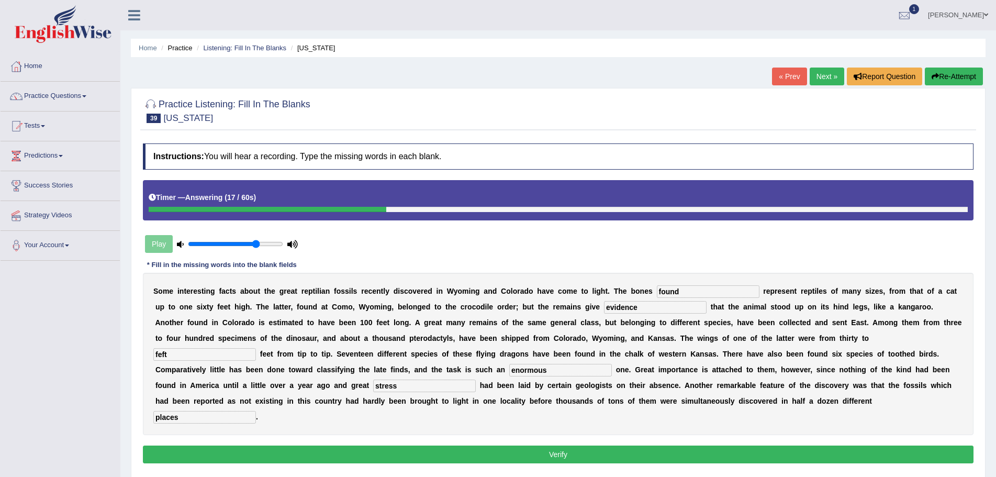
type input "places"
click at [173, 354] on input "feft" at bounding box center [204, 354] width 103 height 13
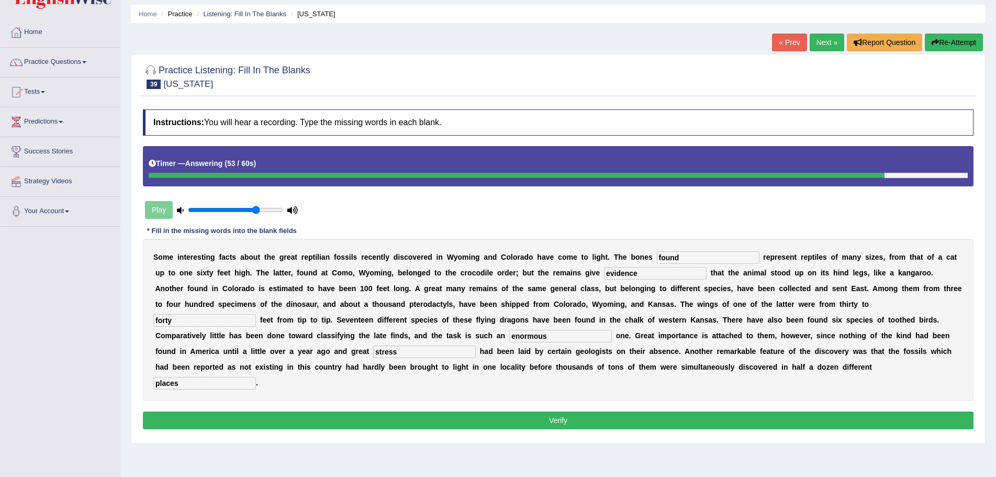
scroll to position [73, 0]
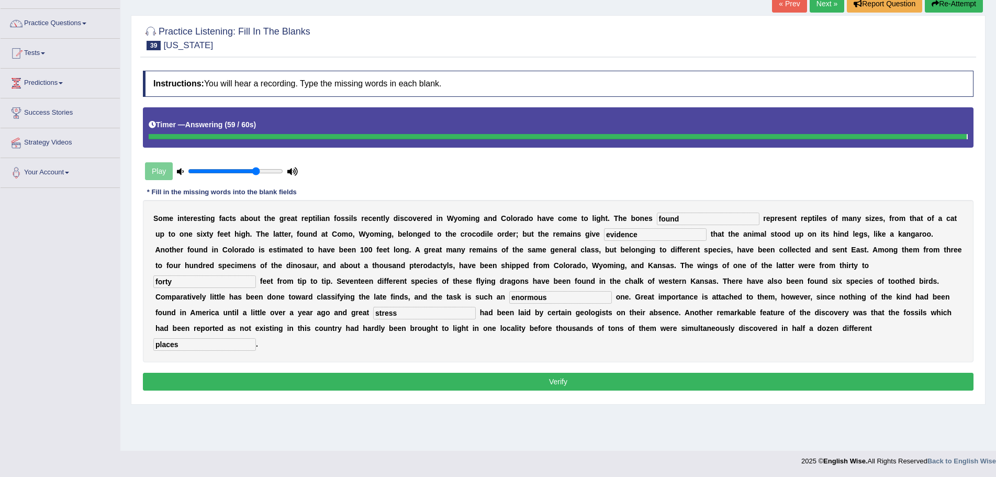
type input "forty"
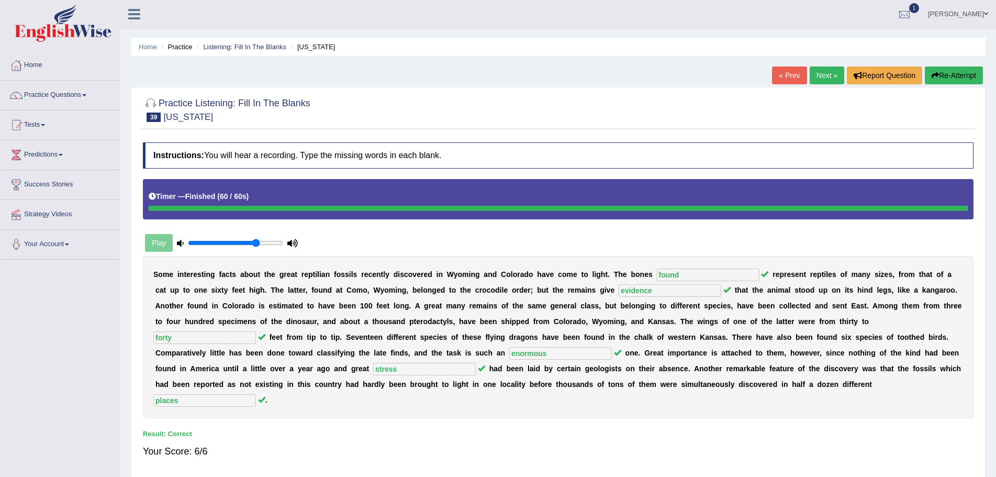
scroll to position [0, 0]
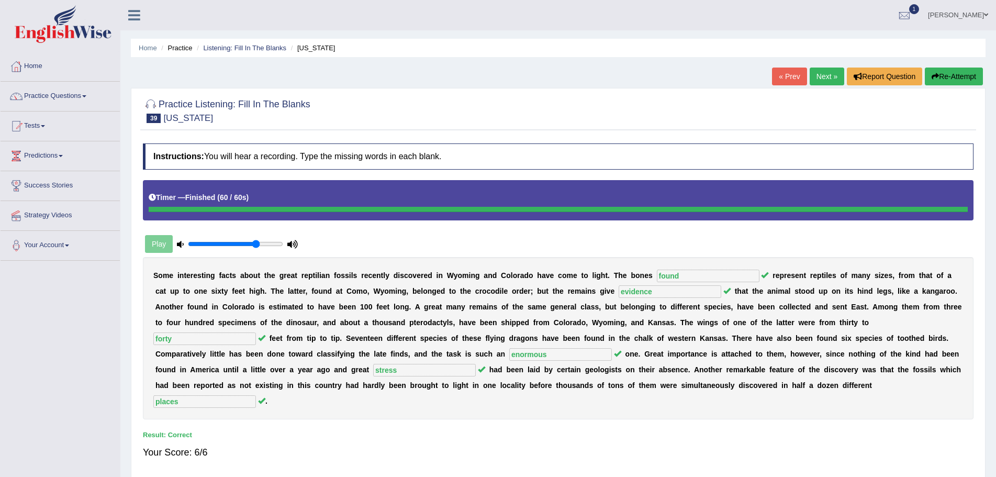
click at [822, 77] on link "Next »" at bounding box center [827, 77] width 35 height 18
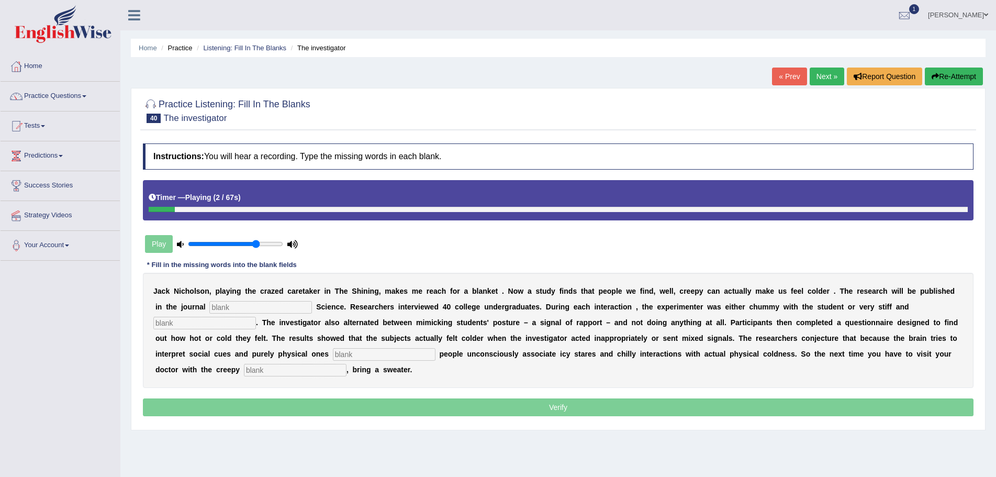
click at [288, 308] on input "text" at bounding box center [260, 307] width 103 height 13
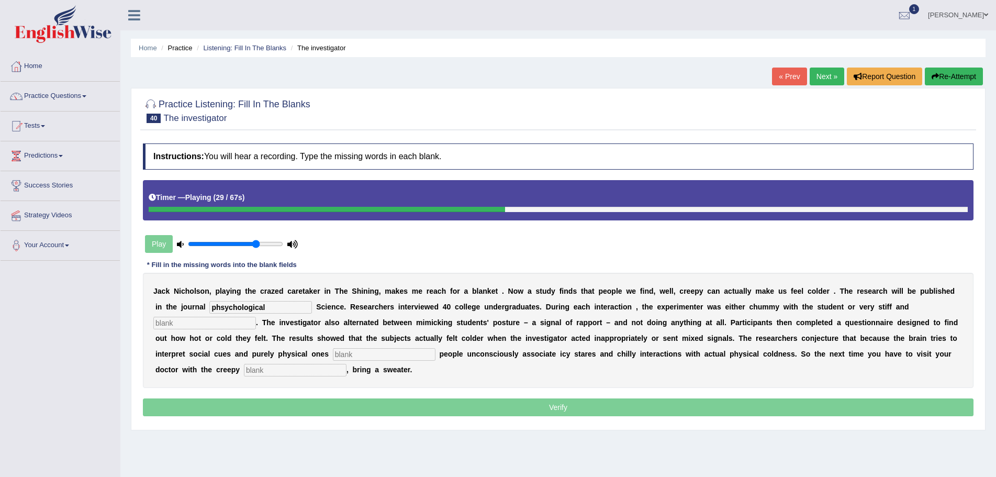
type input "phsychological"
click at [246, 323] on input "text" at bounding box center [204, 323] width 103 height 13
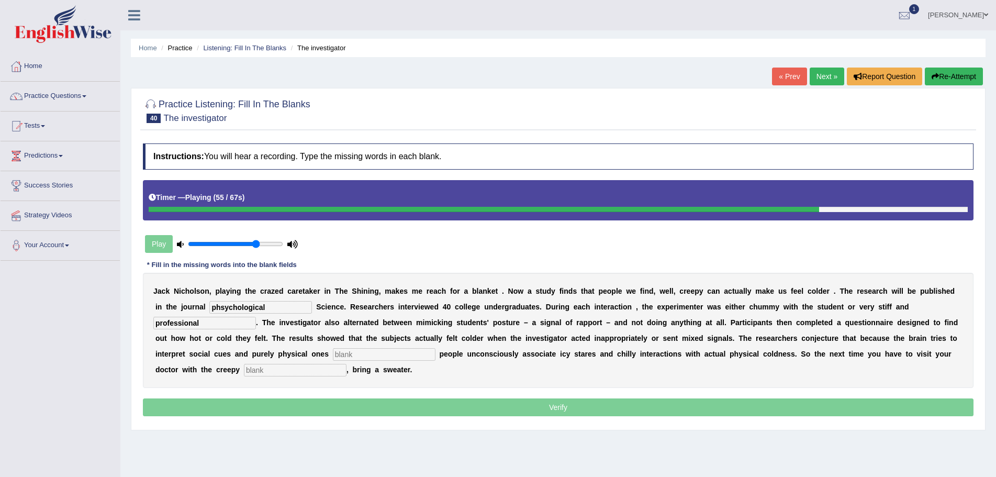
type input "professional"
click at [361, 356] on input "text" at bounding box center [384, 354] width 103 height 13
type input "simut"
click at [294, 372] on input "text" at bounding box center [295, 370] width 103 height 13
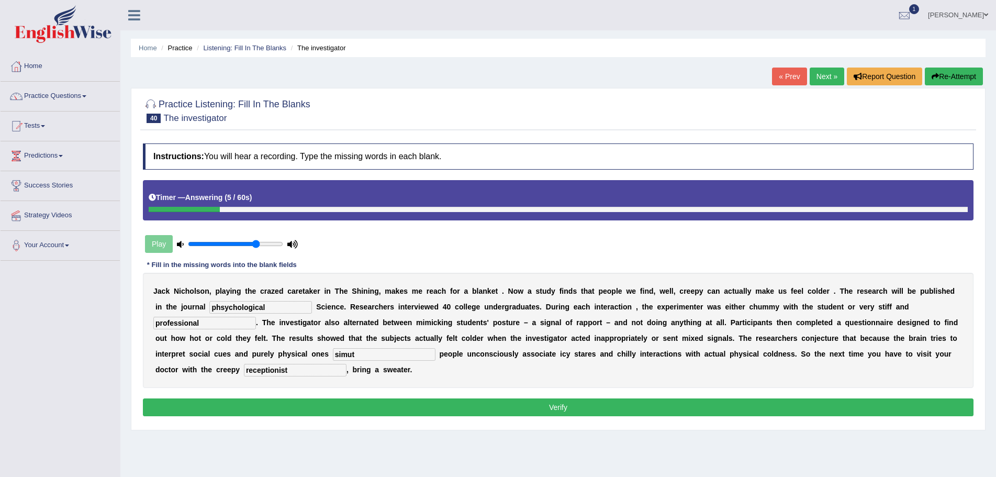
type input "receptionist"
click at [362, 355] on input "simut" at bounding box center [384, 354] width 103 height 13
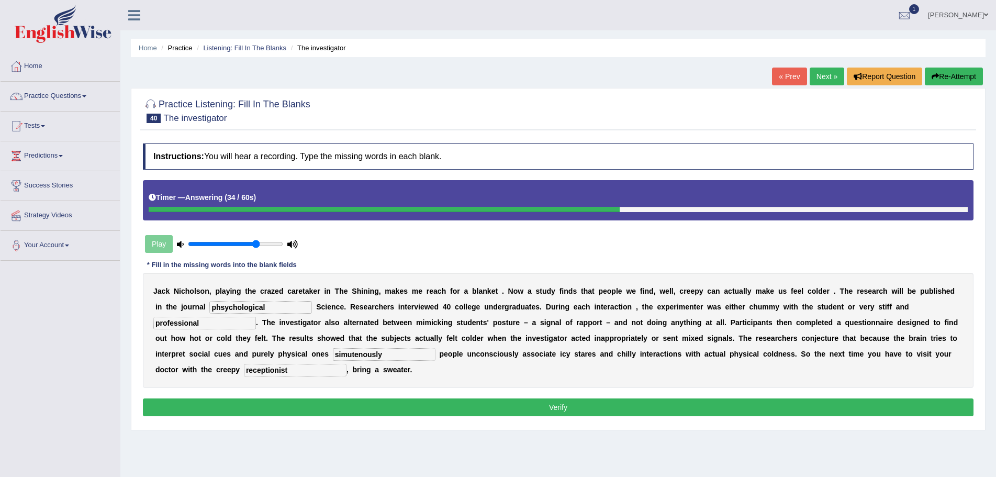
type input "simutenously"
click at [227, 308] on input "phsychological" at bounding box center [260, 307] width 103 height 13
click at [245, 307] on input "psychochological" at bounding box center [260, 307] width 103 height 13
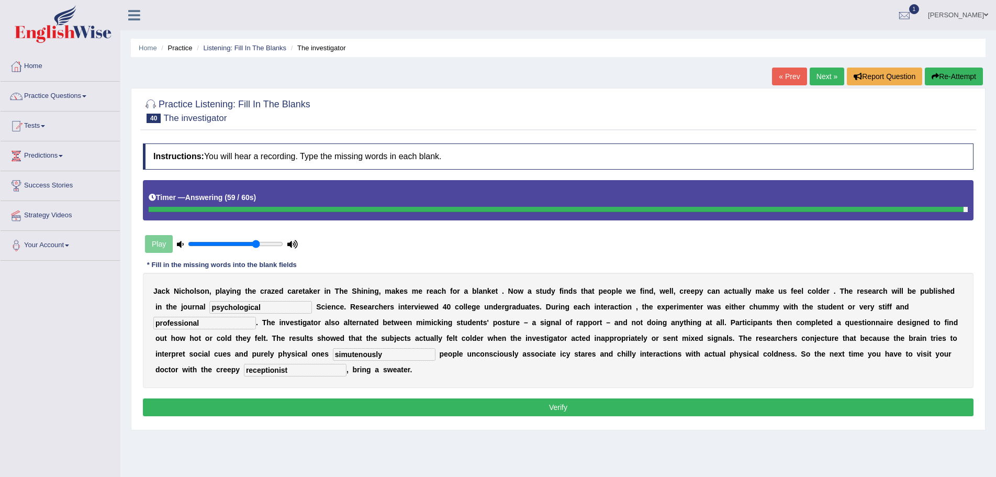
type input "psychological"
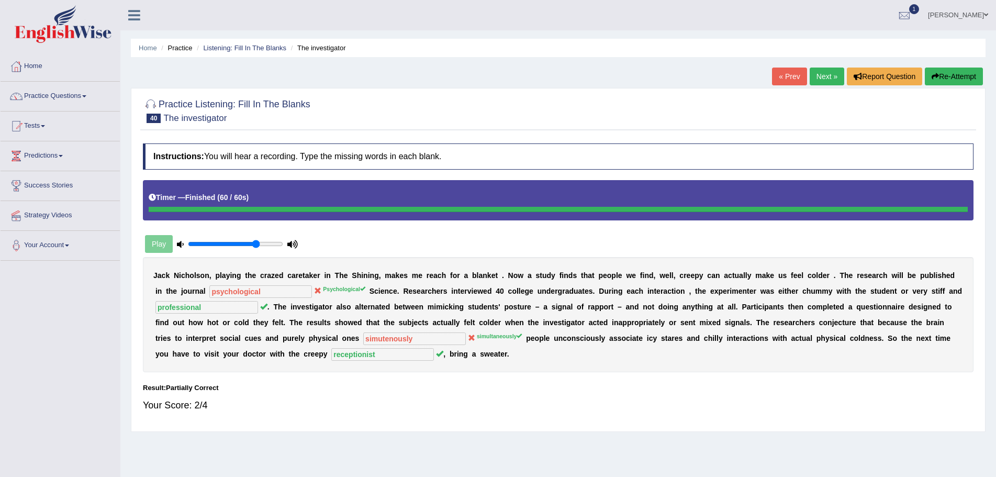
click at [952, 74] on button "Re-Attempt" at bounding box center [954, 77] width 58 height 18
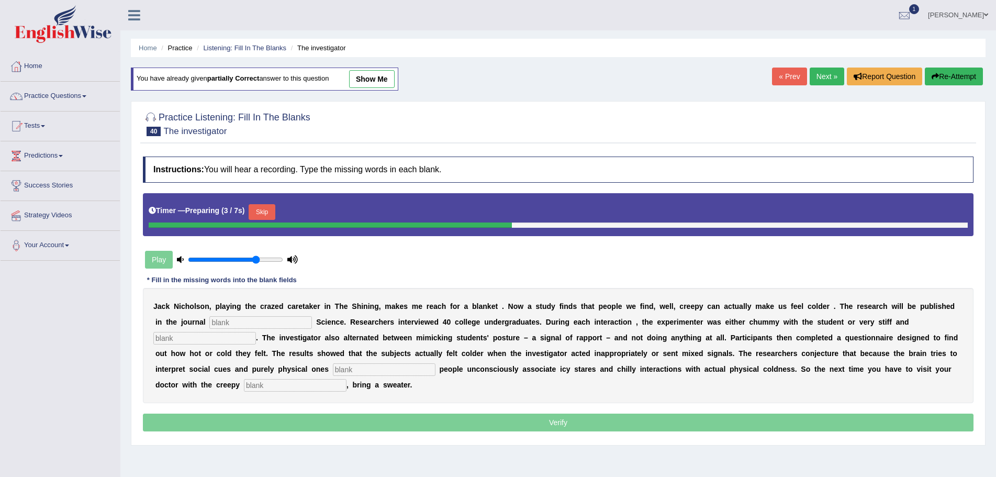
click at [297, 320] on input "text" at bounding box center [260, 322] width 103 height 13
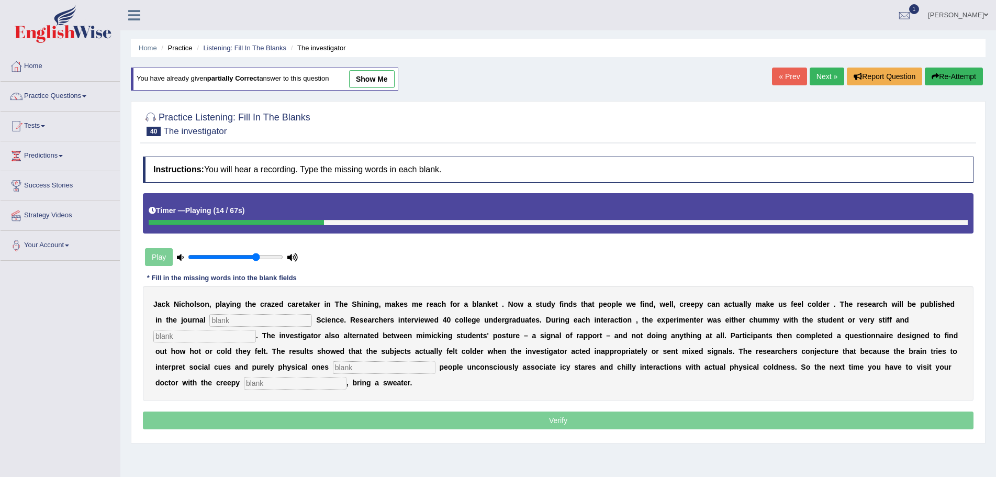
click at [264, 320] on input "text" at bounding box center [260, 320] width 103 height 13
type input "Psycholgical"
click at [229, 339] on input "text" at bounding box center [204, 336] width 103 height 13
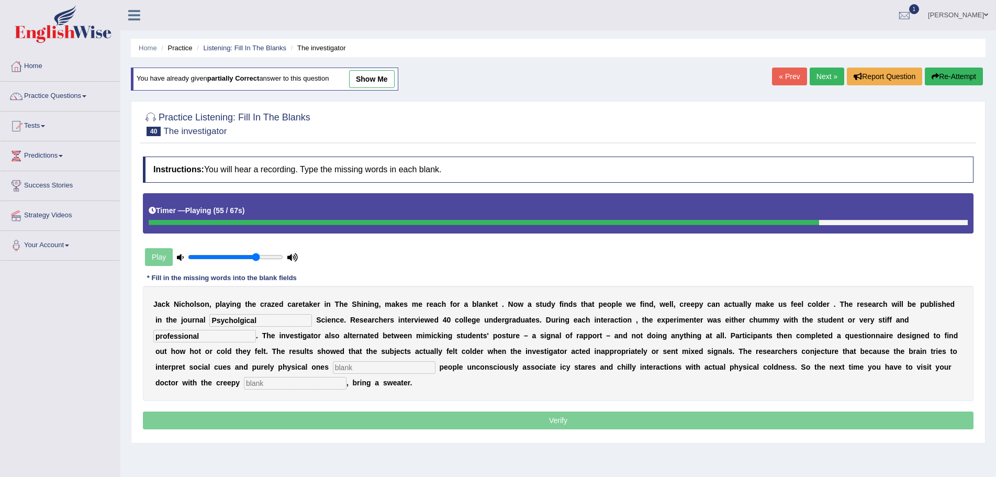
type input "professional"
click at [359, 367] on input "text" at bounding box center [384, 367] width 103 height 13
type input "simultan"
click at [286, 386] on input "text" at bounding box center [295, 383] width 103 height 13
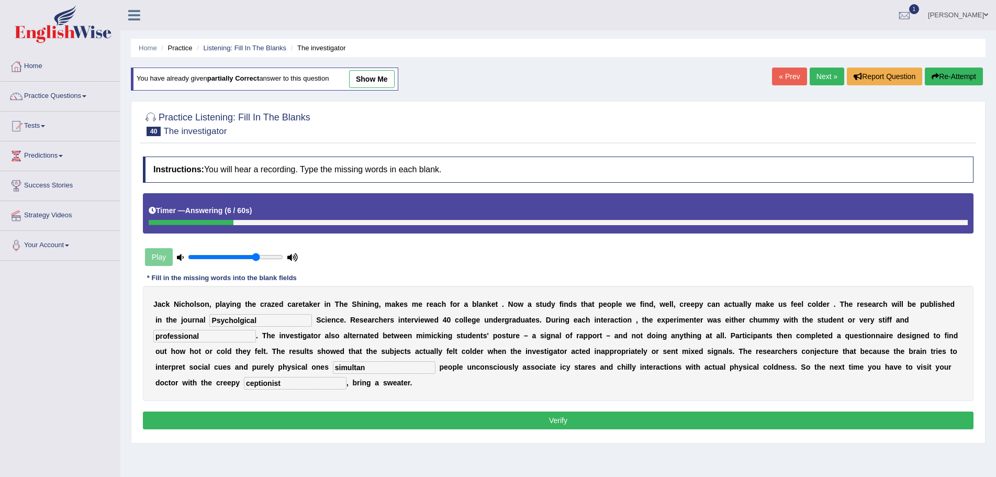
click at [248, 385] on input "ceptionist" at bounding box center [295, 383] width 103 height 13
click at [245, 381] on input "ceptionist" at bounding box center [295, 383] width 103 height 13
type input "receptionist"
click at [370, 367] on input "simultan" at bounding box center [384, 367] width 103 height 13
type input "simultaneously"
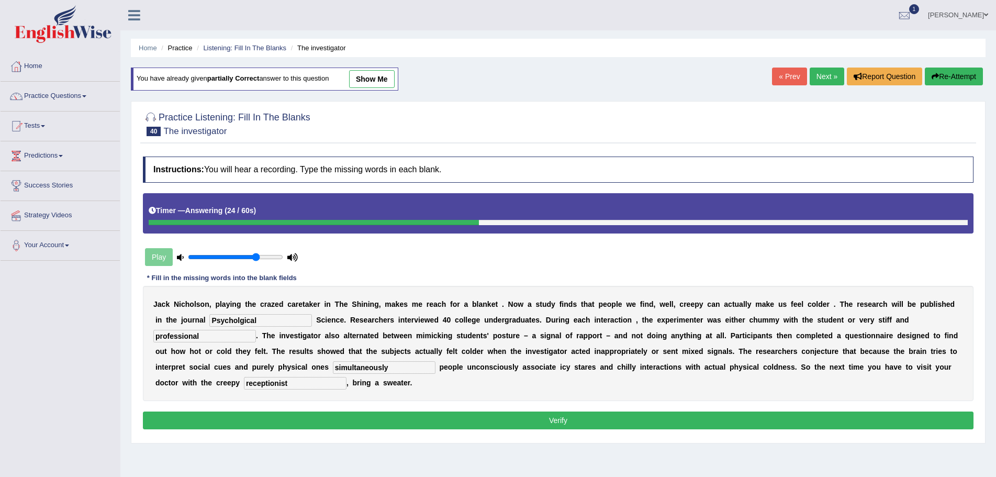
click at [241, 320] on input "Psycholgical" at bounding box center [260, 320] width 103 height 13
type input "Psychological"
click at [531, 422] on button "Verify" at bounding box center [558, 420] width 831 height 18
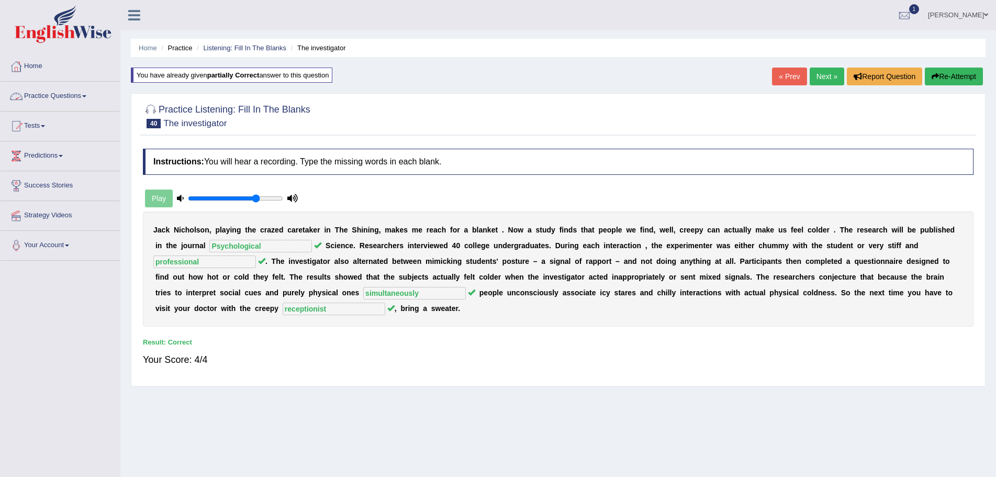
click at [86, 95] on span at bounding box center [84, 96] width 4 height 2
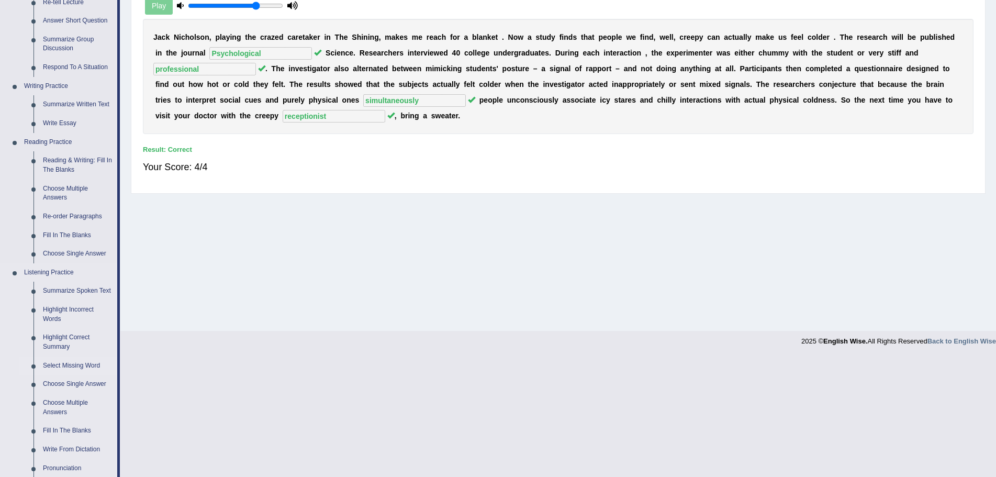
scroll to position [314, 0]
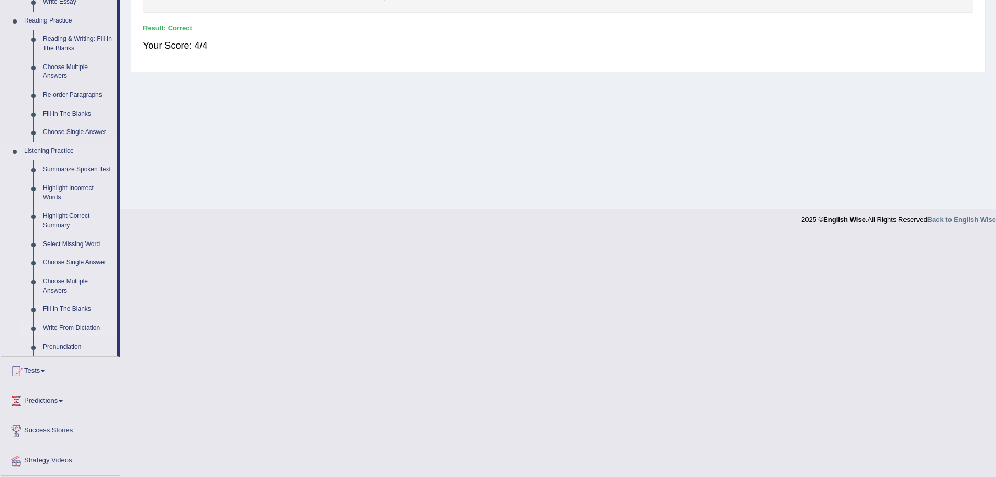
click at [70, 328] on link "Write From Dictation" at bounding box center [77, 328] width 79 height 19
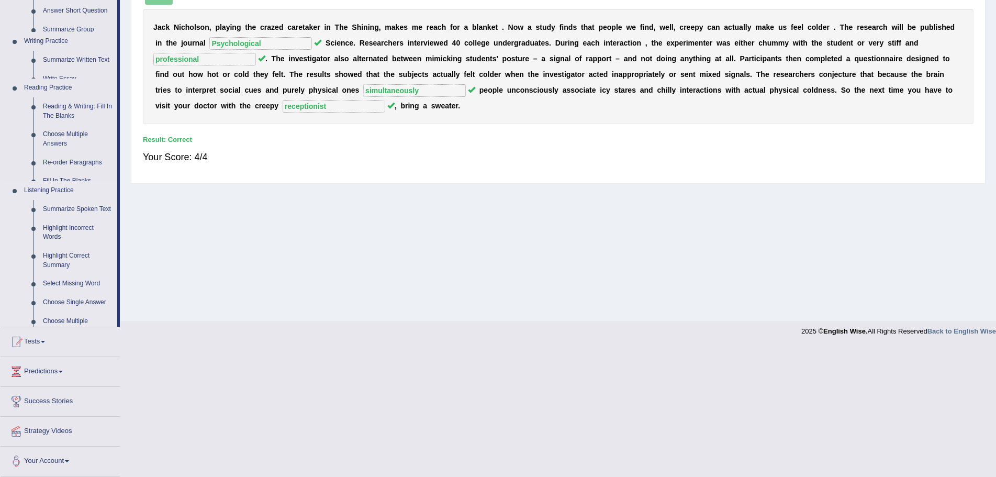
scroll to position [73, 0]
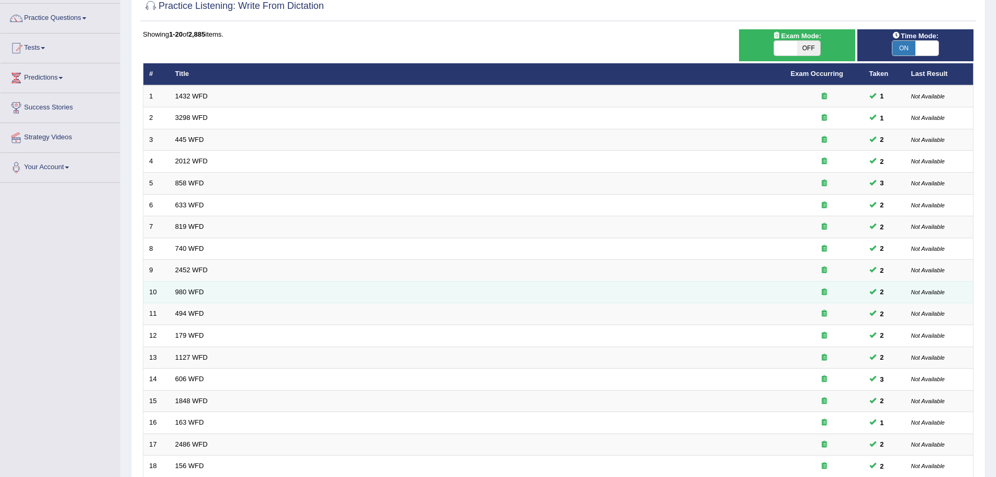
scroll to position [216, 0]
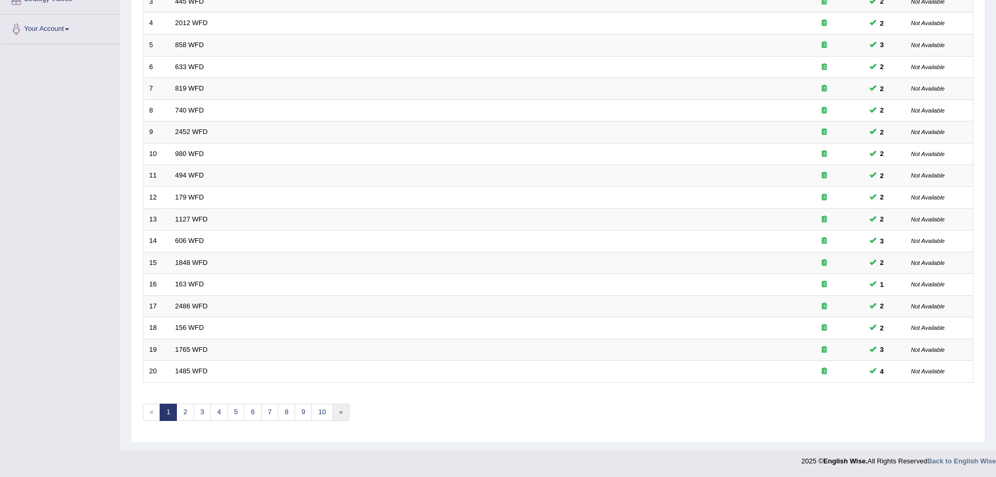
click at [344, 415] on link "»" at bounding box center [340, 412] width 17 height 17
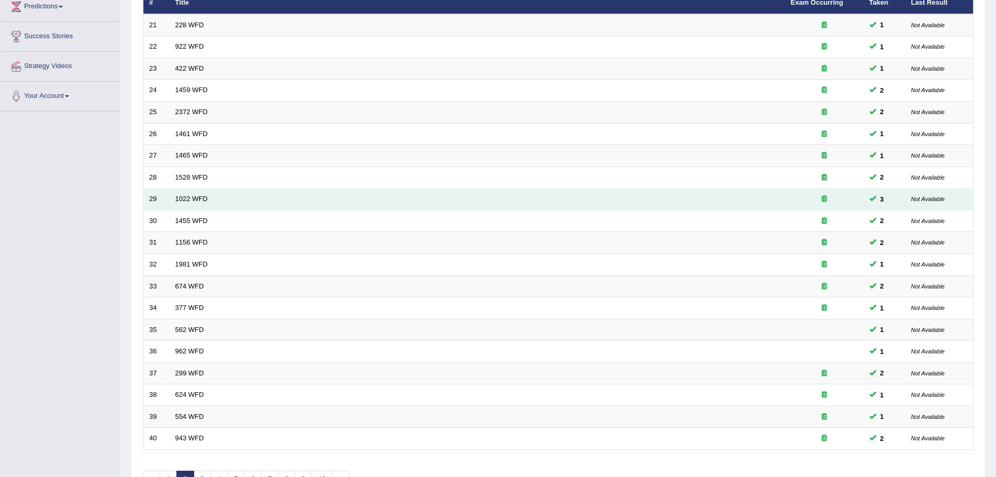
scroll to position [216, 0]
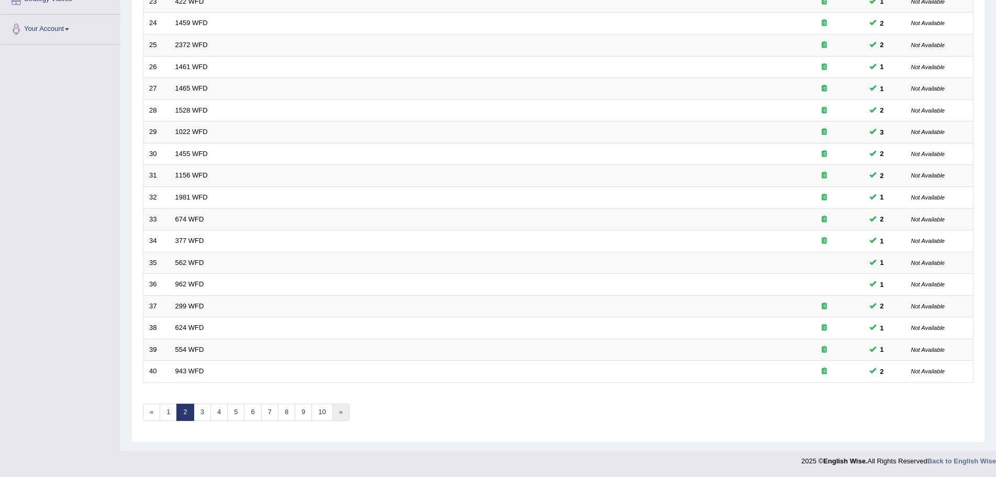
click at [339, 409] on link "»" at bounding box center [340, 412] width 17 height 17
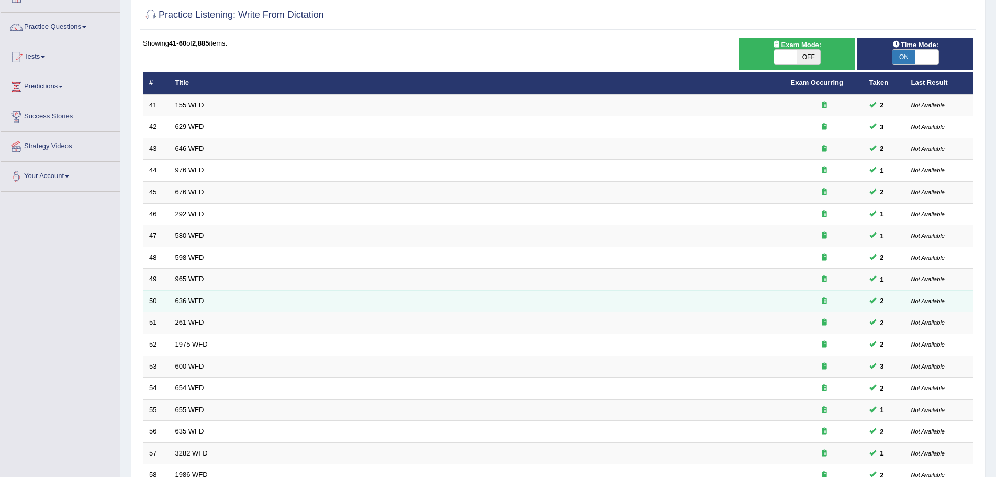
scroll to position [216, 0]
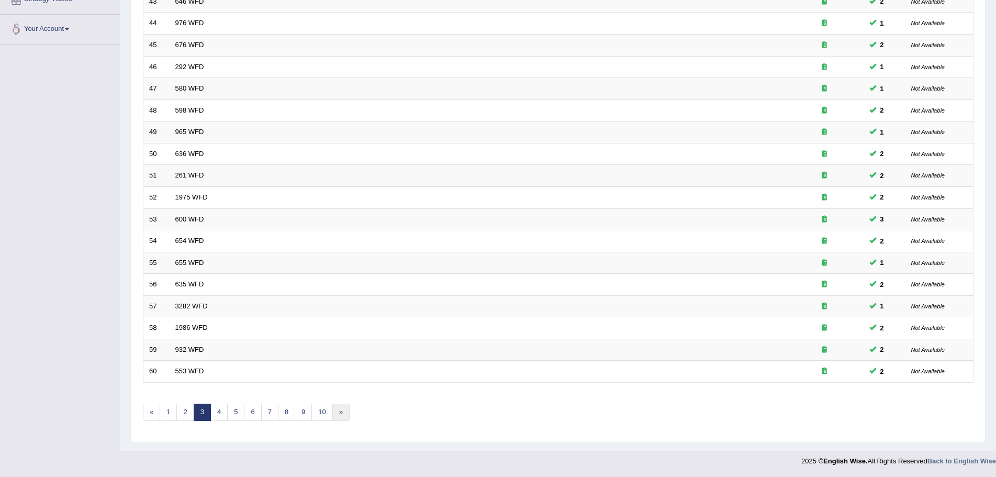
click at [341, 411] on link "»" at bounding box center [340, 412] width 17 height 17
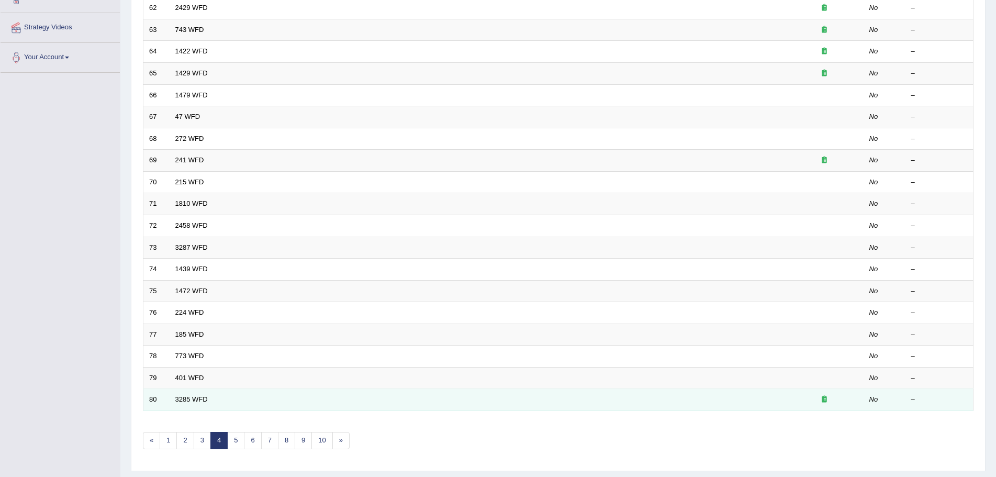
scroll to position [216, 0]
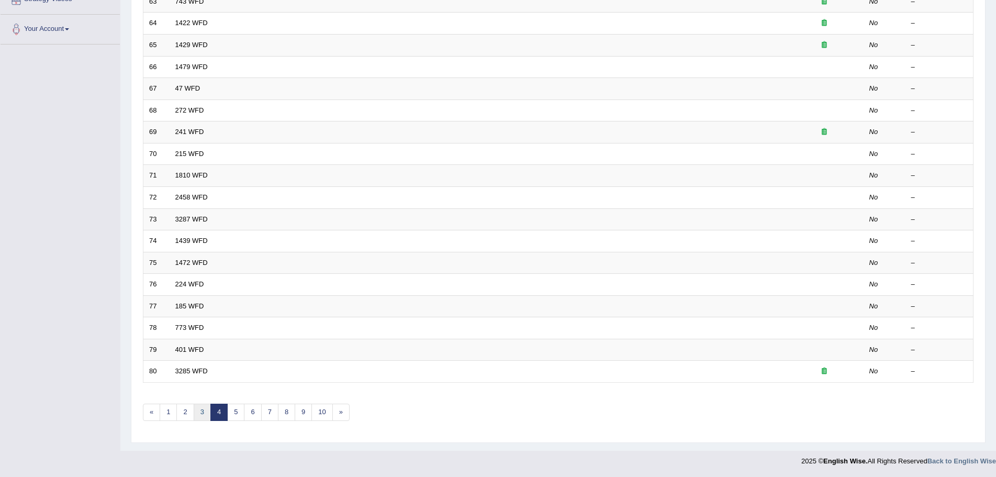
click at [199, 410] on link "3" at bounding box center [202, 412] width 17 height 17
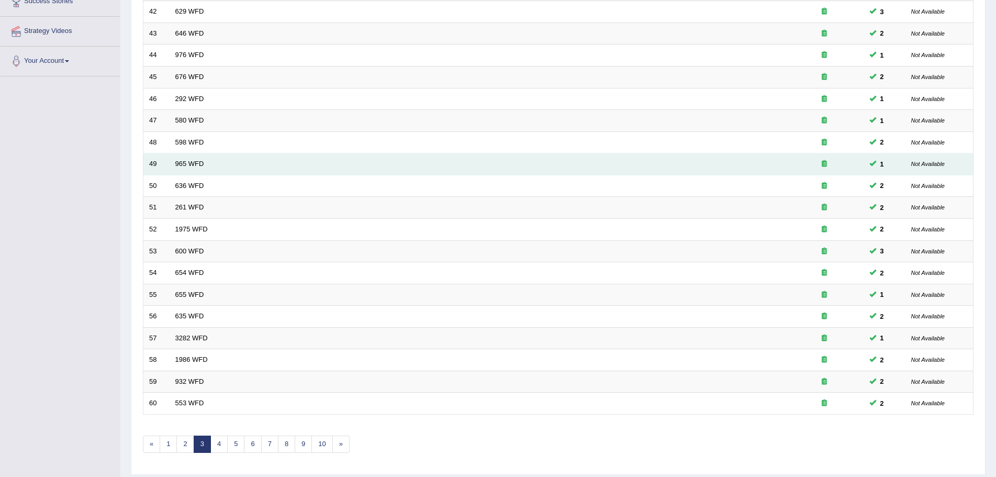
scroll to position [216, 0]
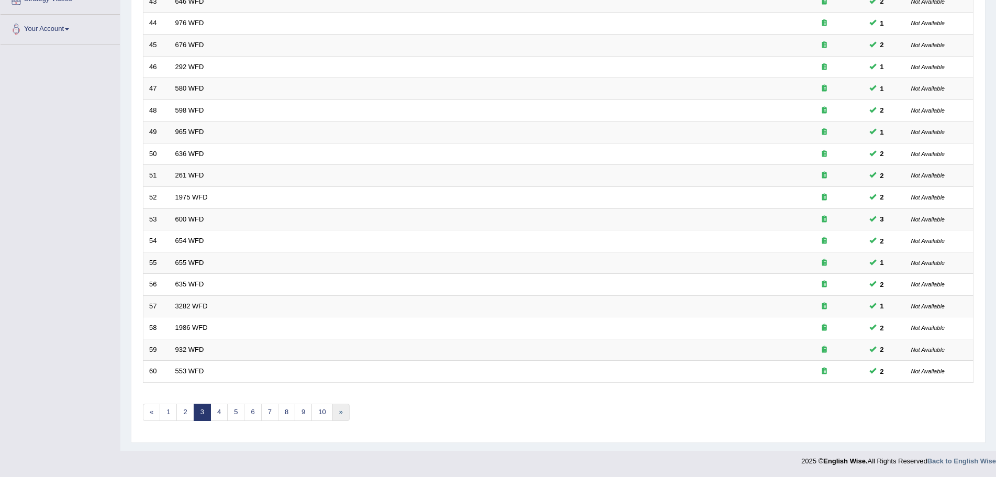
click at [341, 414] on link "»" at bounding box center [340, 412] width 17 height 17
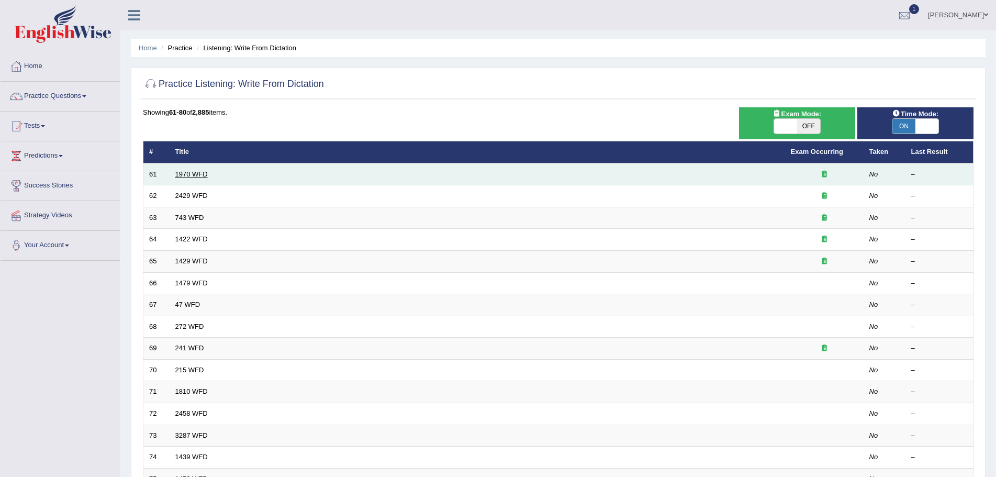
click at [189, 174] on link "1970 WFD" at bounding box center [191, 174] width 32 height 8
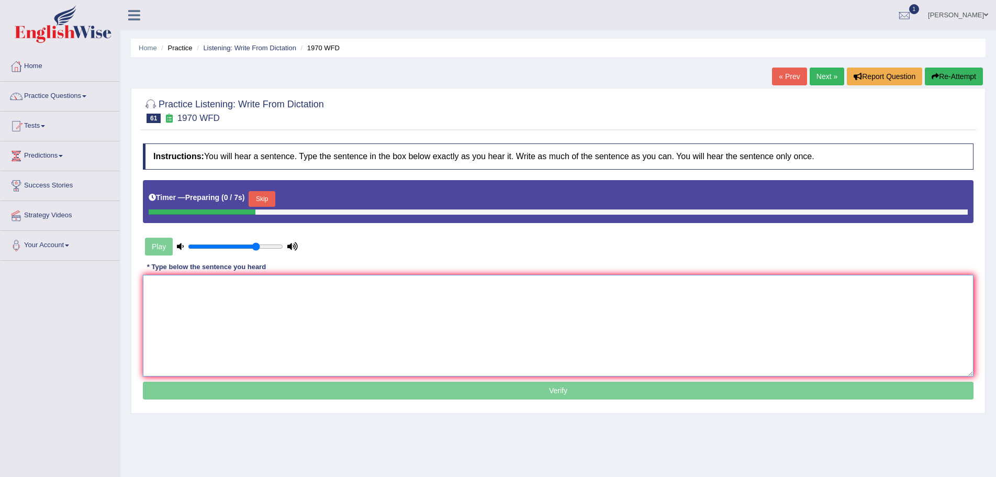
click at [253, 299] on textarea at bounding box center [558, 326] width 831 height 102
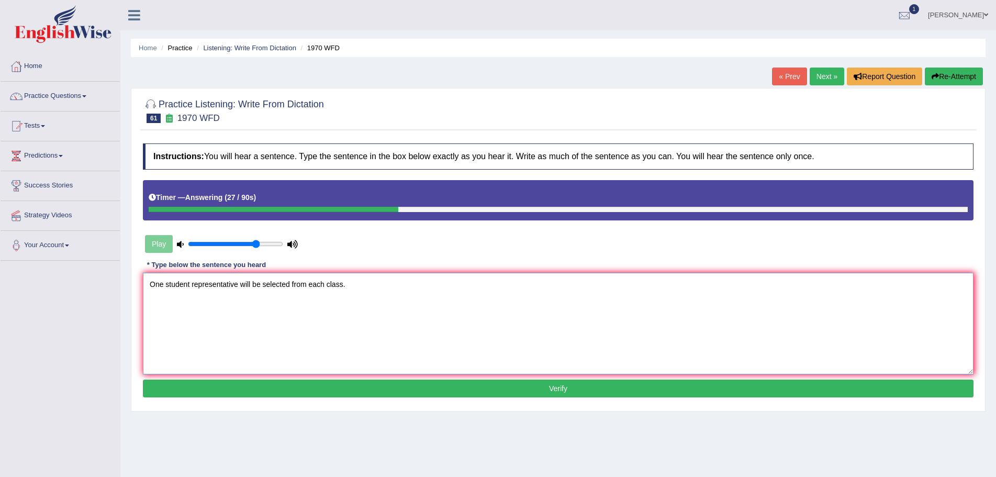
click at [241, 285] on textarea "One student representative will be selected from each class." at bounding box center [558, 324] width 831 height 102
click at [192, 285] on textarea "One student representative representatives will be selected from each class." at bounding box center [558, 324] width 831 height 102
type textarea "One student students representative representatives will be selected from each …"
click at [556, 387] on button "Verify" at bounding box center [558, 388] width 831 height 18
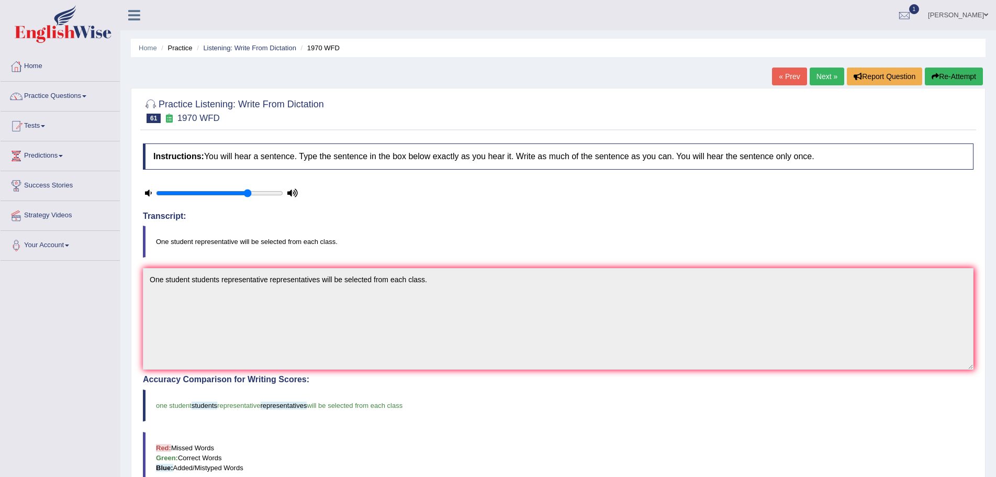
click at [821, 75] on link "Next »" at bounding box center [827, 77] width 35 height 18
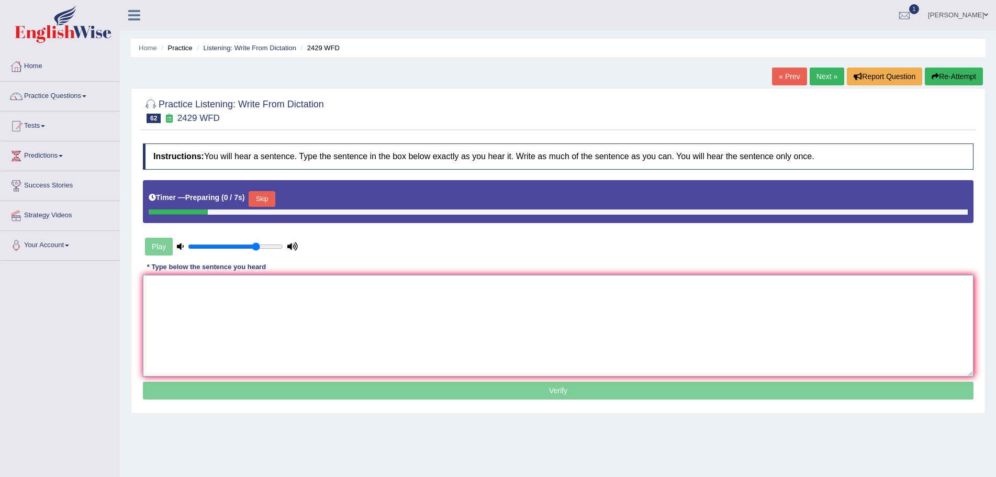
click at [391, 326] on textarea at bounding box center [558, 326] width 831 height 102
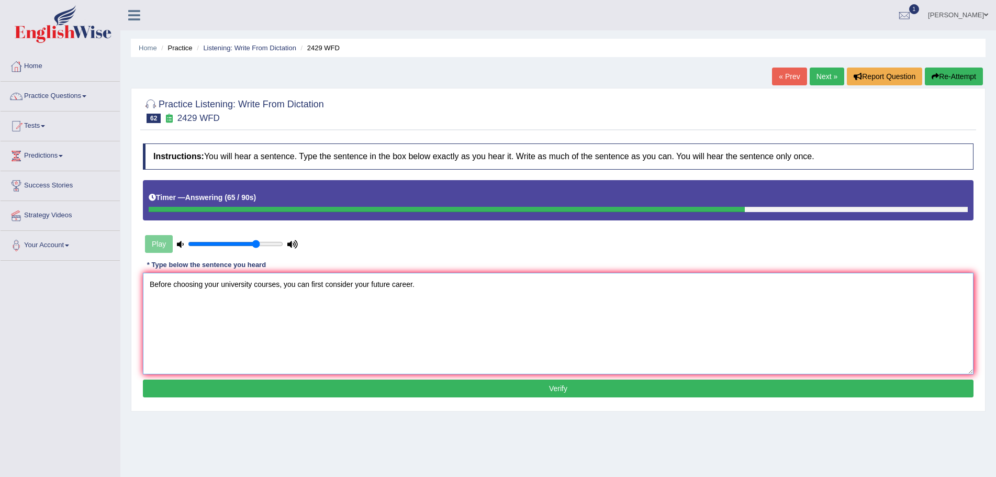
click at [309, 286] on textarea "Before choosing your university courses, you can first consider your future car…" at bounding box center [558, 324] width 831 height 102
type textarea "Before choosing your university courses, you can first consider your future car…"
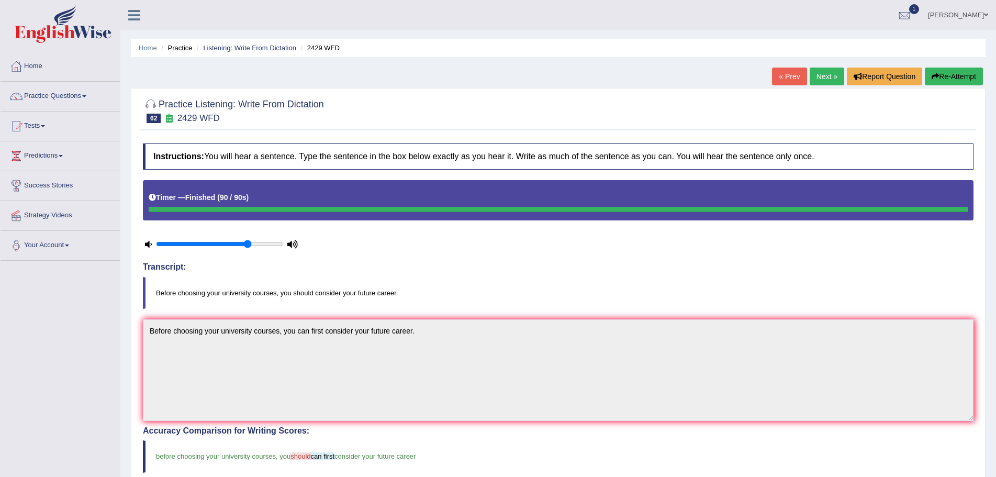
click at [825, 73] on link "Next »" at bounding box center [827, 77] width 35 height 18
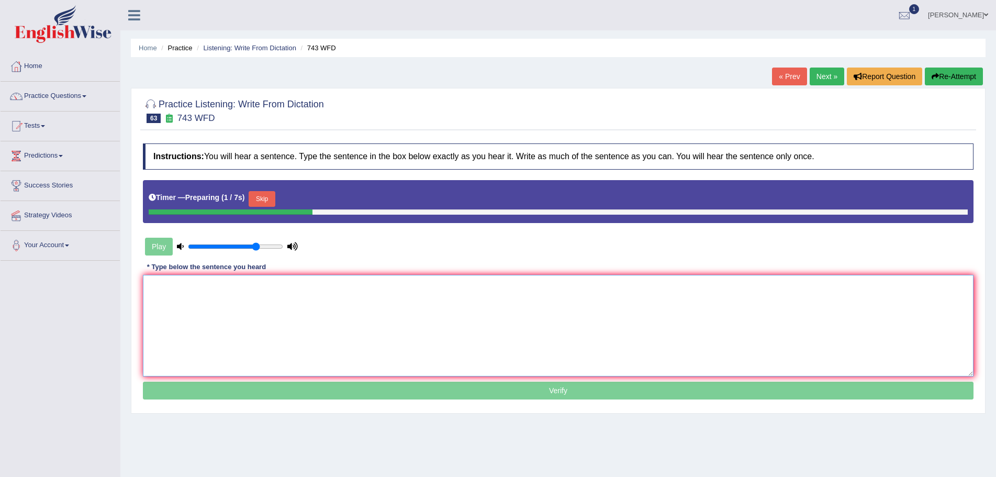
click at [299, 310] on textarea at bounding box center [558, 326] width 831 height 102
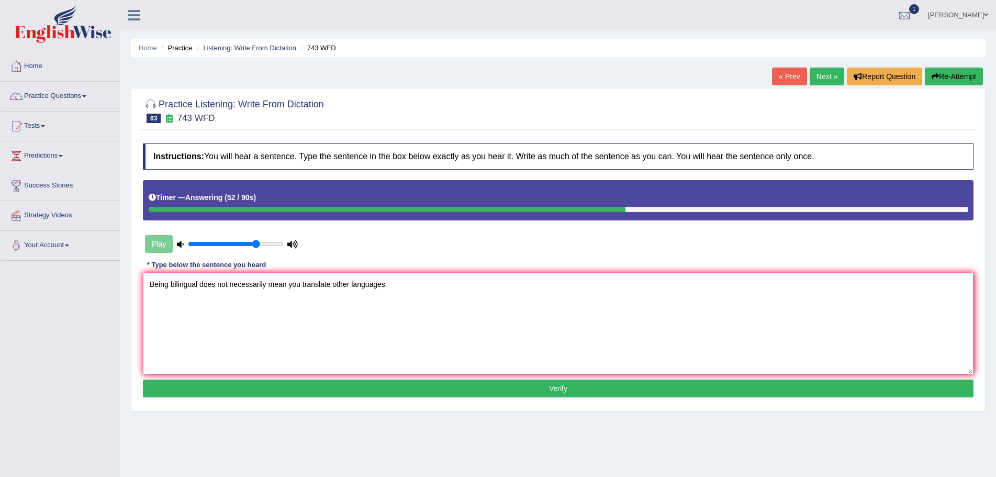
click at [301, 284] on textarea "Being bilingual does not necessarily mean you translate other languages." at bounding box center [558, 324] width 831 height 102
type textarea "Being bilingual does not necessarily mean you can translate other languages."
click at [565, 389] on button "Verify" at bounding box center [558, 388] width 831 height 18
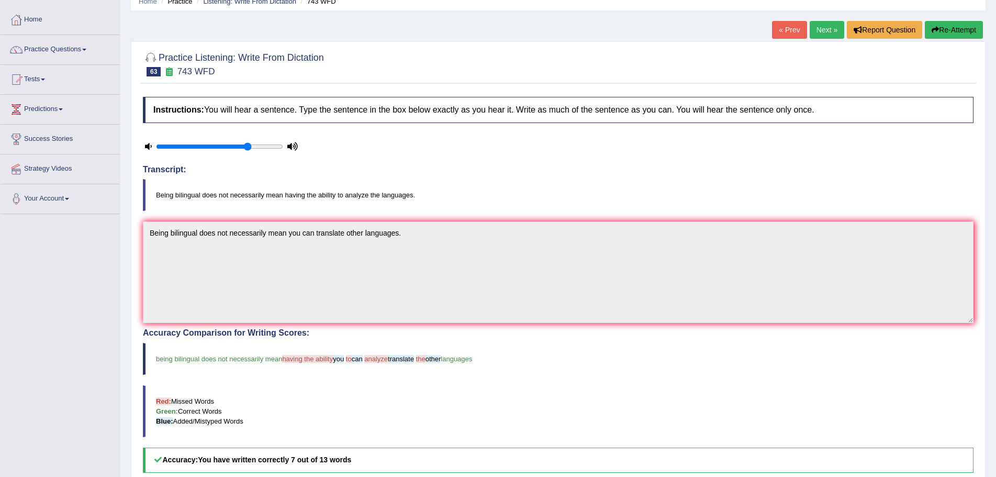
scroll to position [14, 0]
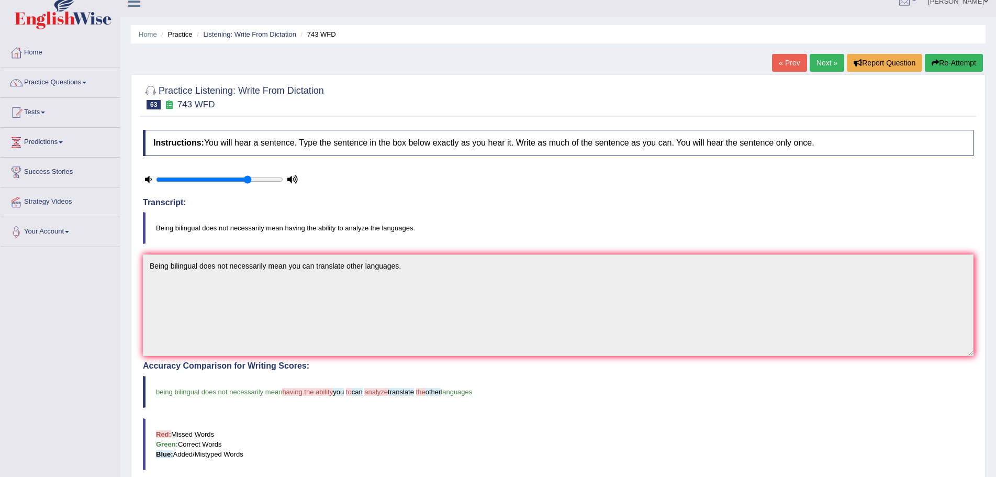
click at [957, 62] on button "Re-Attempt" at bounding box center [954, 63] width 58 height 18
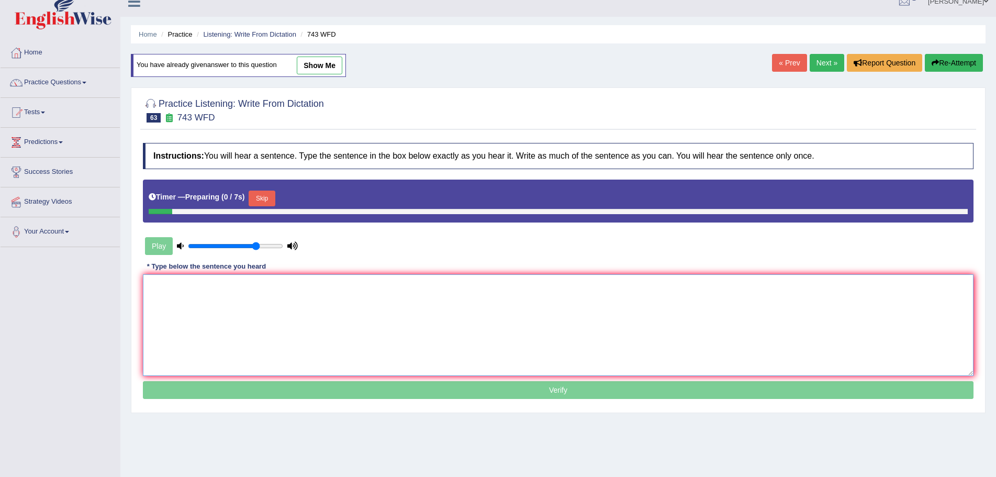
click at [395, 294] on textarea at bounding box center [558, 325] width 831 height 102
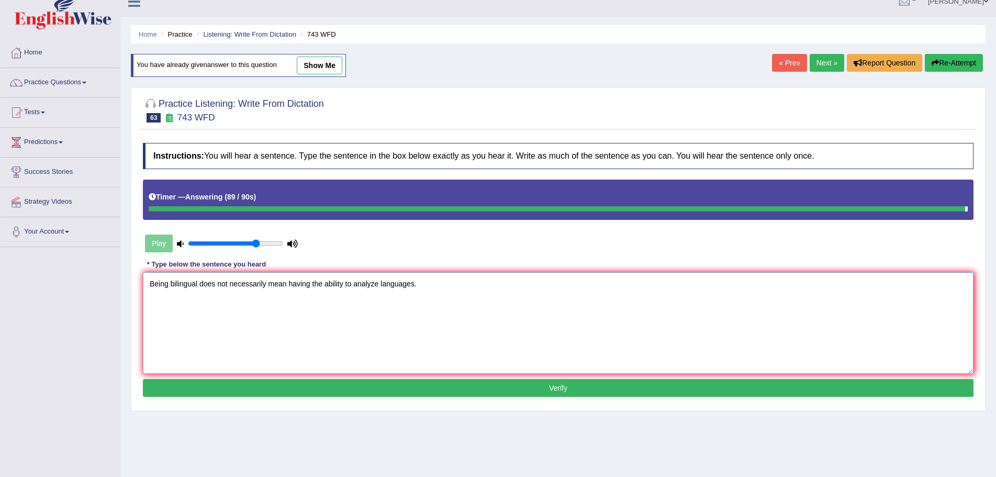
type textarea "Being bilingual does not necessarily mean having the ability to analyze languag…"
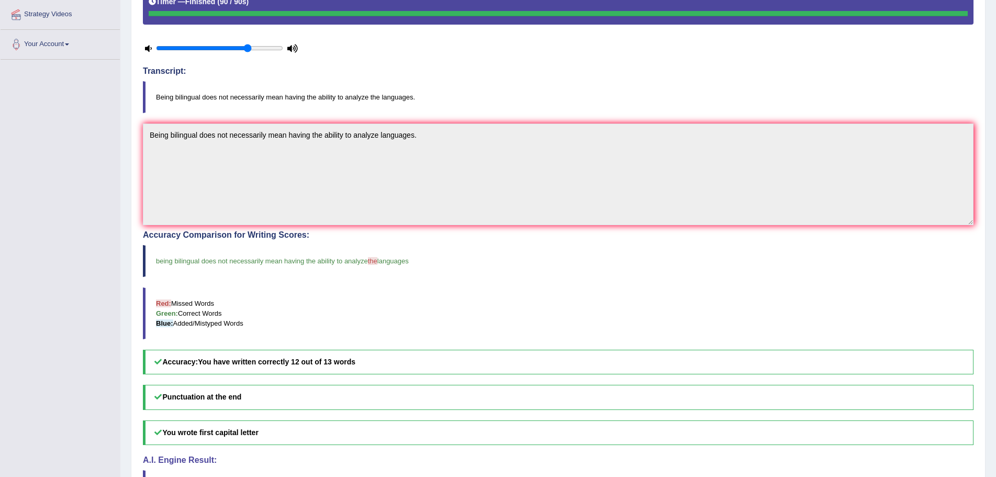
scroll to position [18, 0]
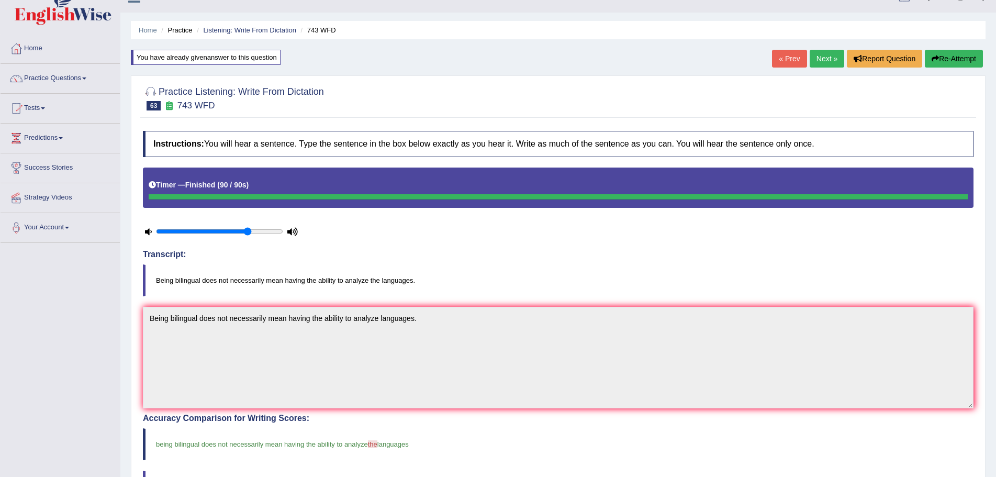
click at [826, 56] on link "Next »" at bounding box center [827, 59] width 35 height 18
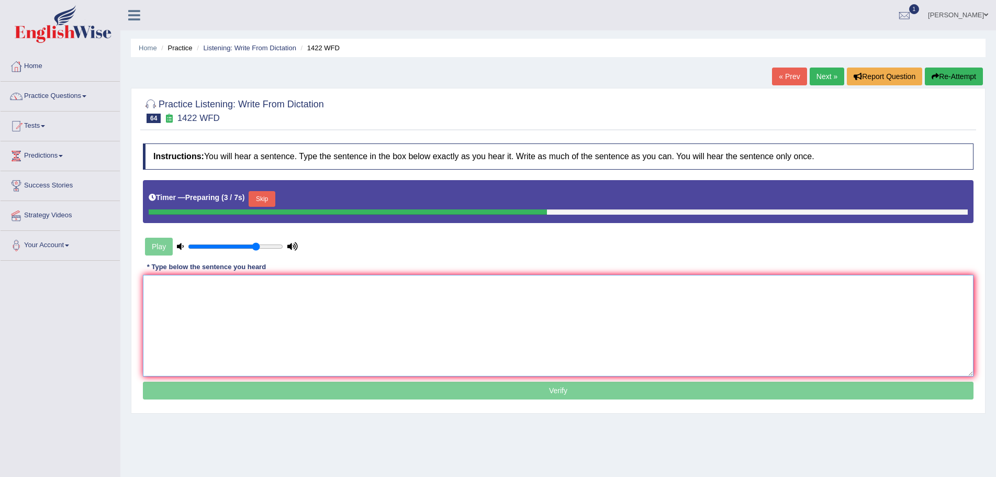
click at [335, 314] on textarea at bounding box center [558, 326] width 831 height 102
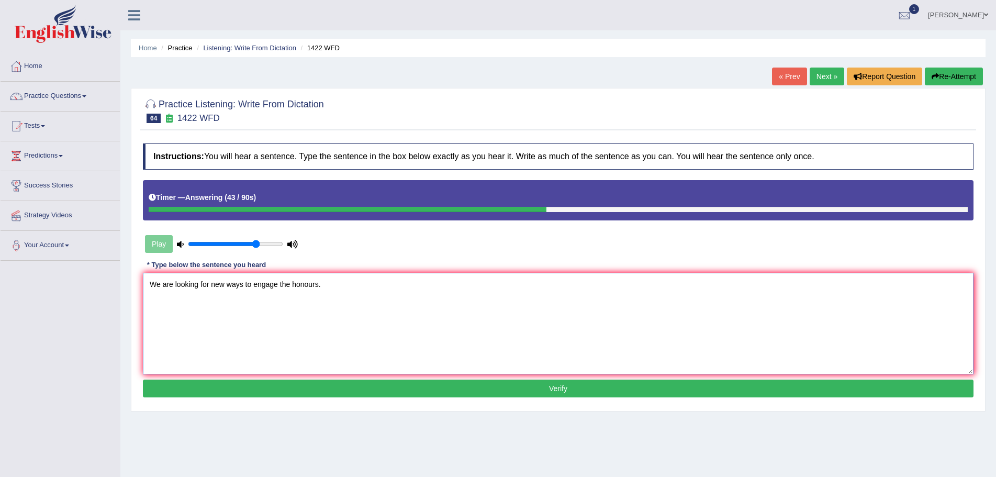
type textarea "We are looking for new ways to engage the honours."
click at [551, 387] on button "Verify" at bounding box center [558, 388] width 831 height 18
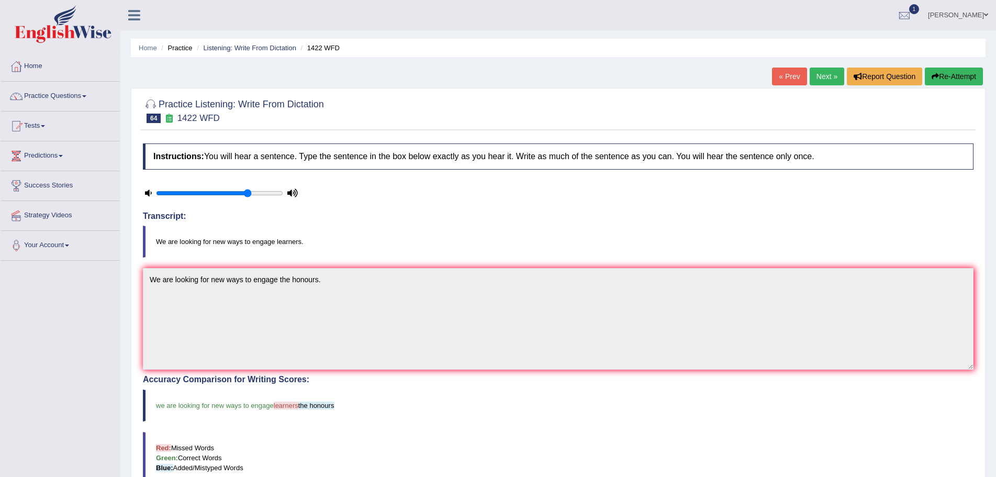
click at [948, 75] on button "Re-Attempt" at bounding box center [954, 77] width 58 height 18
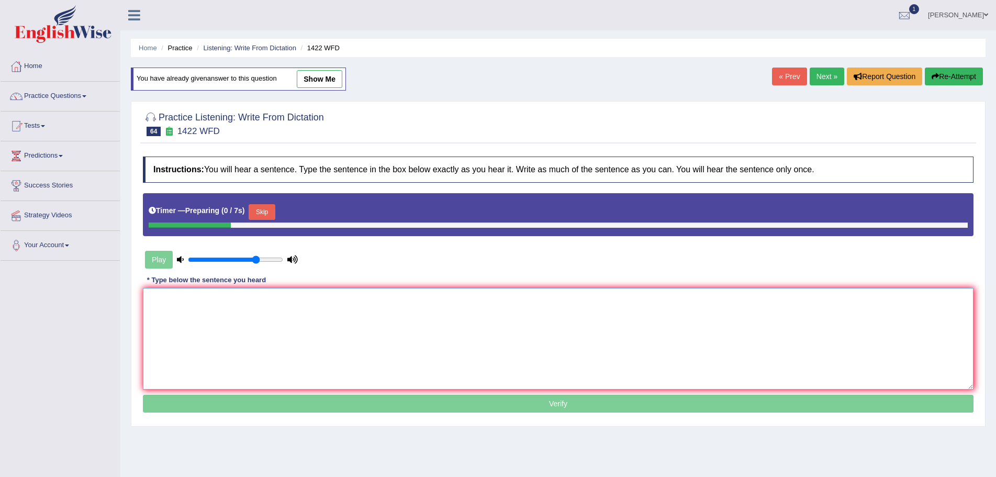
click at [342, 313] on textarea at bounding box center [558, 339] width 831 height 102
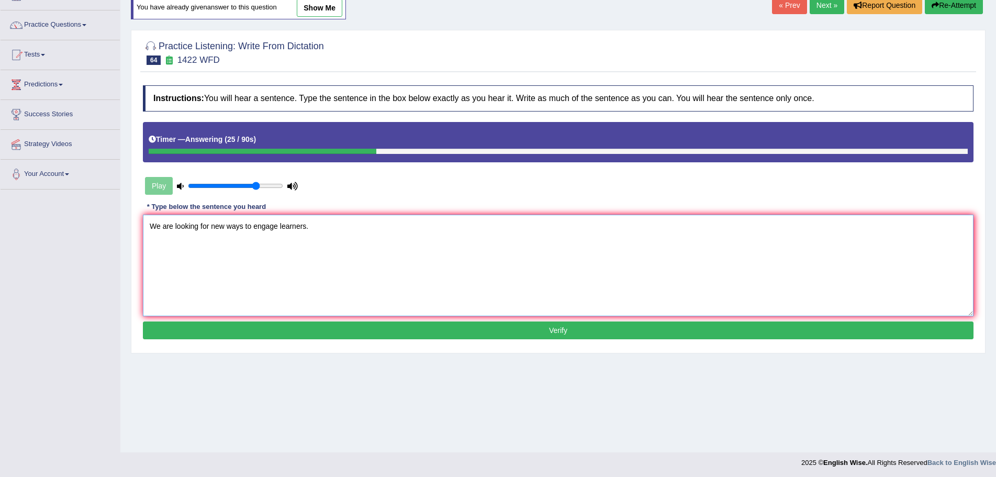
scroll to position [73, 0]
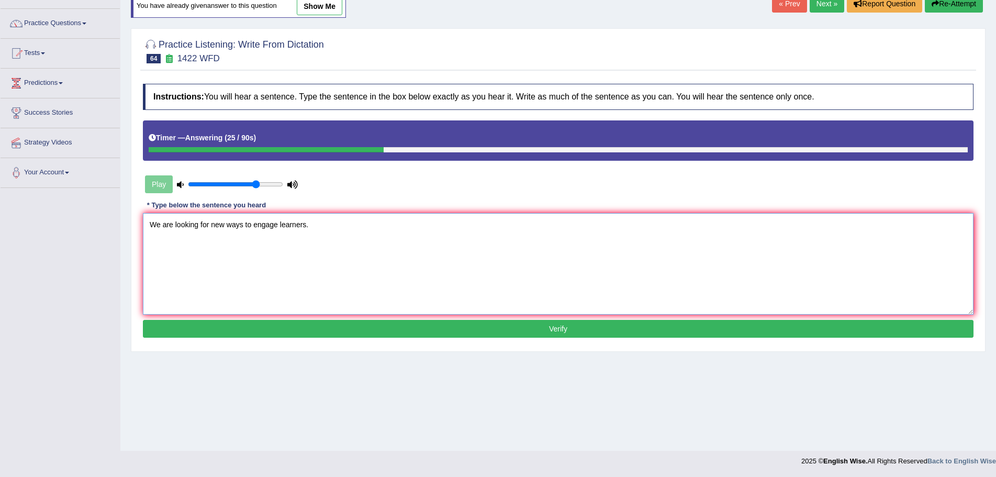
type textarea "We are looking for new ways to engage learners."
click at [546, 328] on button "Verify" at bounding box center [558, 329] width 831 height 18
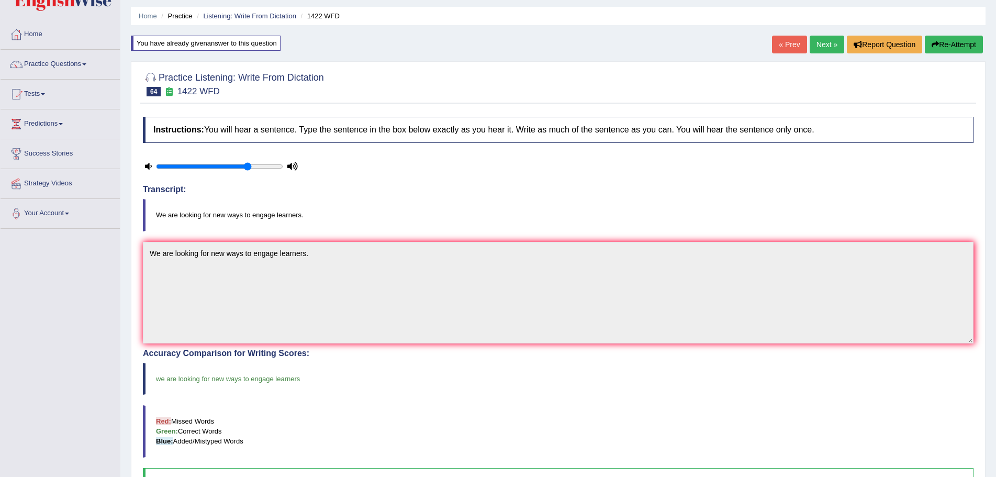
scroll to position [0, 0]
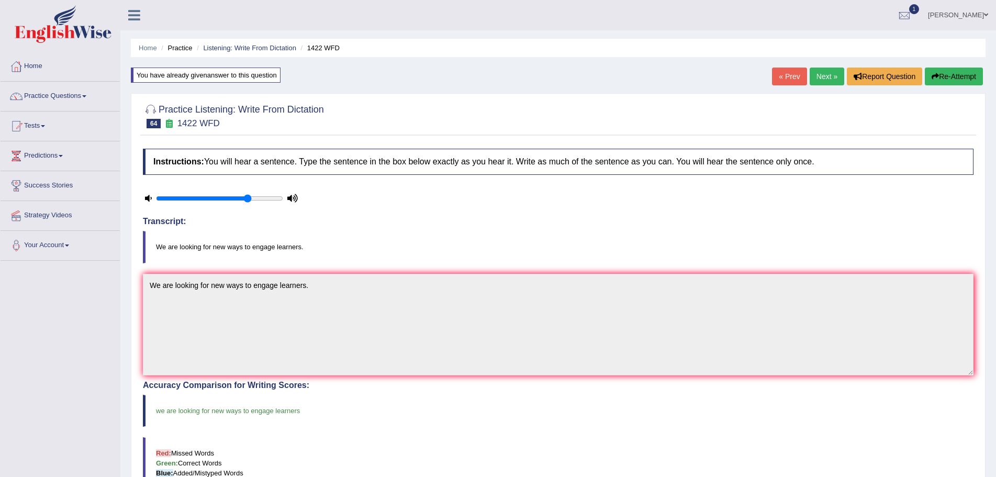
click at [823, 73] on link "Next »" at bounding box center [827, 77] width 35 height 18
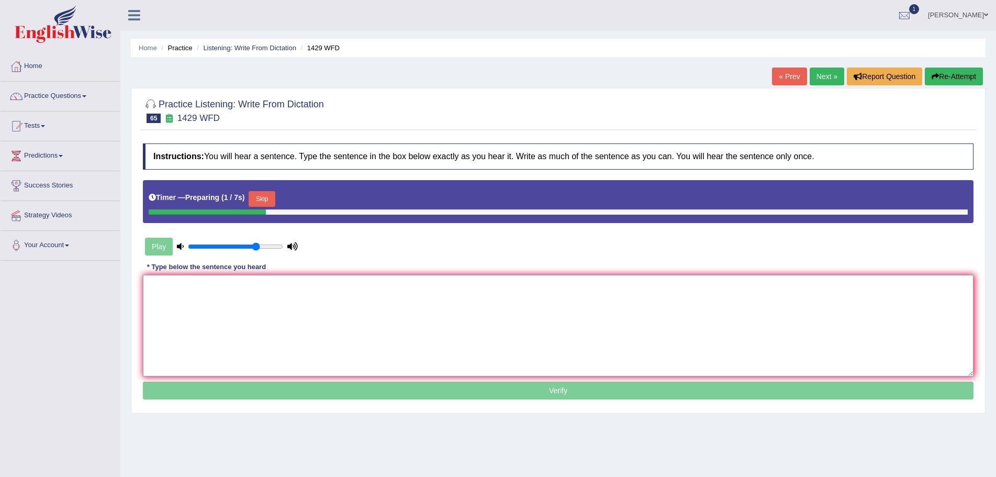
click at [256, 309] on textarea at bounding box center [558, 326] width 831 height 102
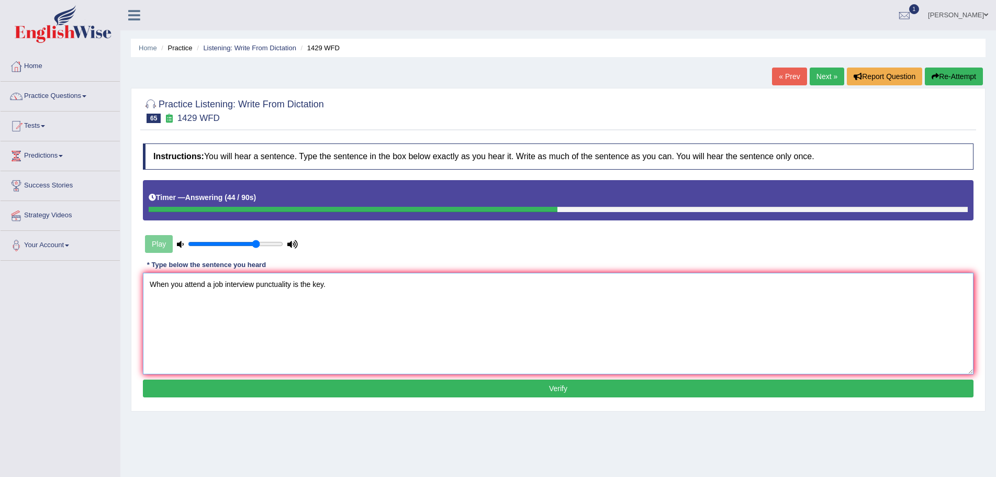
click at [205, 284] on textarea "When you attend a job interview punctuality is the key." at bounding box center [558, 324] width 831 height 102
type textarea "When you attended attend a job interview punctuality is the key."
click at [561, 385] on button "Verify" at bounding box center [558, 388] width 831 height 18
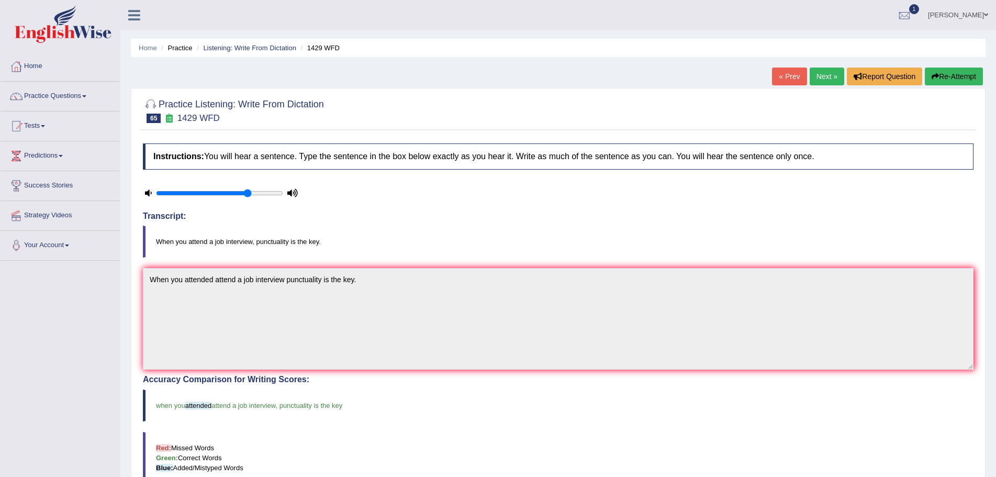
click at [821, 74] on link "Next »" at bounding box center [827, 77] width 35 height 18
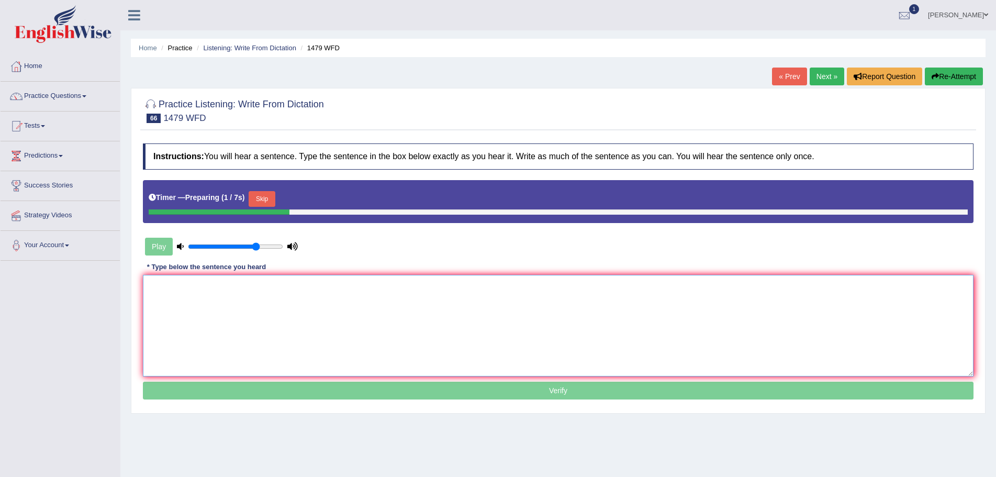
click at [360, 321] on textarea at bounding box center [558, 326] width 831 height 102
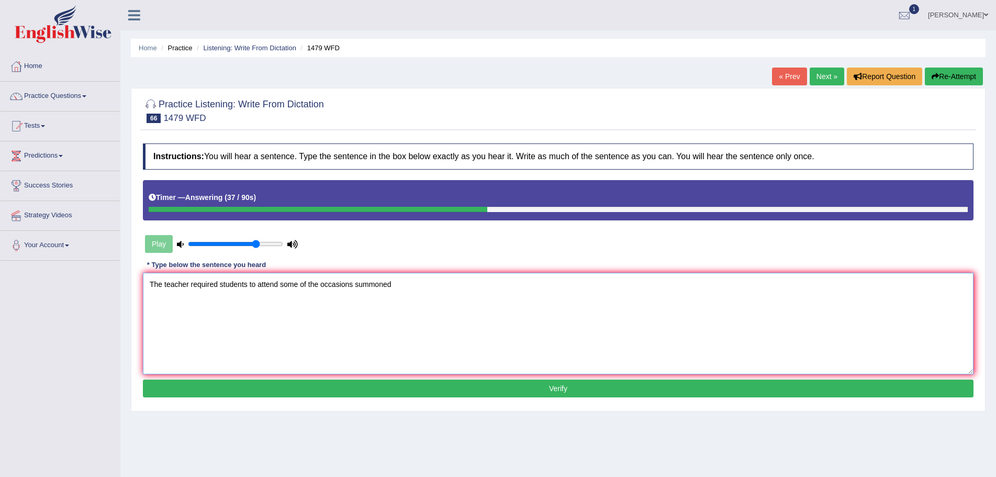
click at [398, 285] on textarea "The teacher required students to attend some of the occasions summoned" at bounding box center [558, 324] width 831 height 102
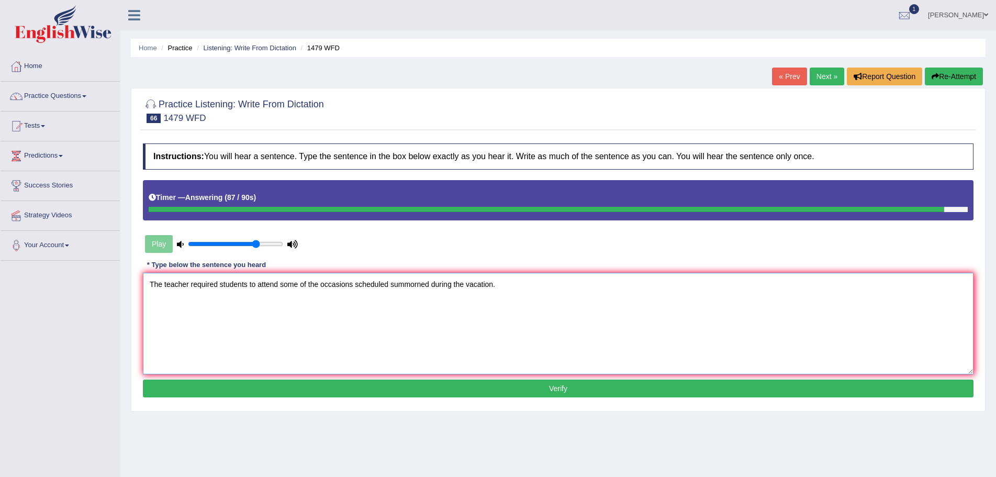
type textarea "The teacher required students to attend some of the occasions scheduled summorn…"
click at [561, 388] on button "Verify" at bounding box center [558, 388] width 831 height 18
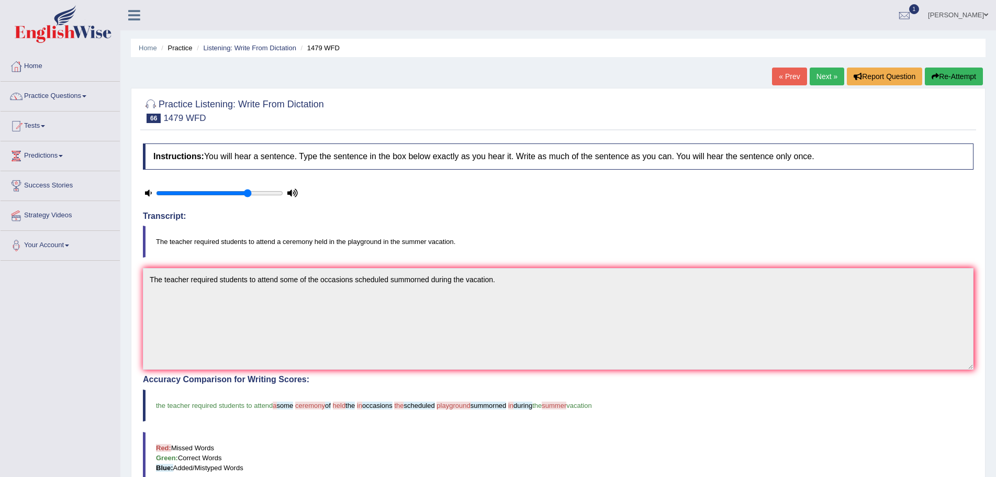
click at [943, 72] on button "Re-Attempt" at bounding box center [954, 77] width 58 height 18
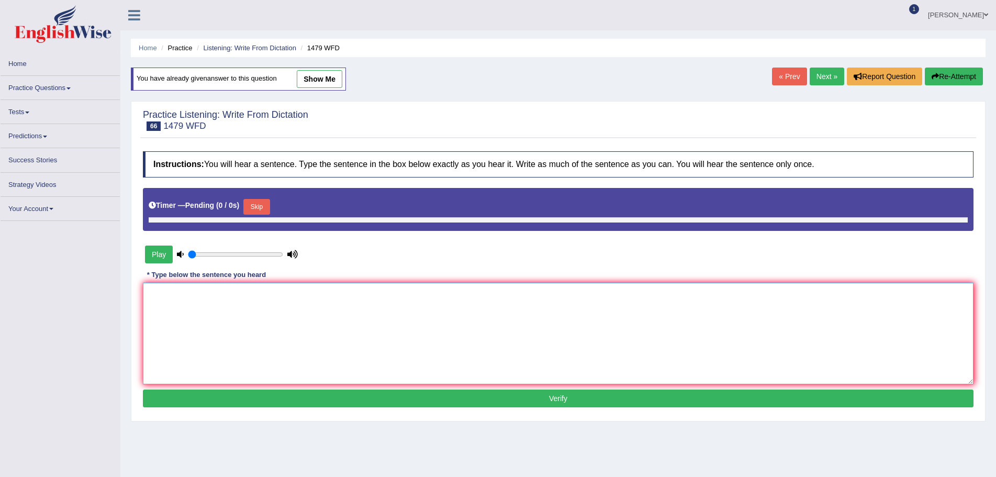
drag, startPoint x: 0, startPoint y: 0, endPoint x: 316, endPoint y: 308, distance: 441.6
click at [315, 311] on textarea at bounding box center [558, 334] width 831 height 102
type input "0.75"
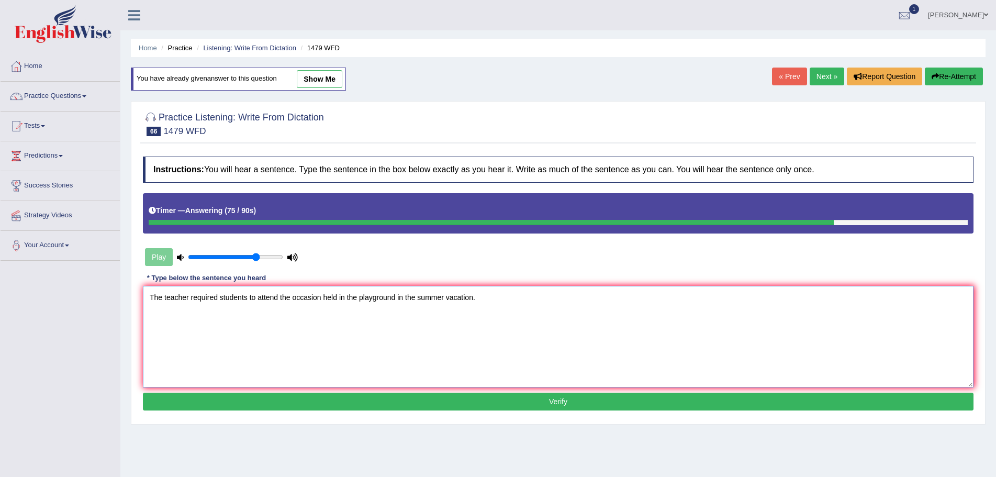
type textarea "The teacher required students to attend the occasion held in the playground in …"
click at [518, 401] on button "Verify" at bounding box center [558, 402] width 831 height 18
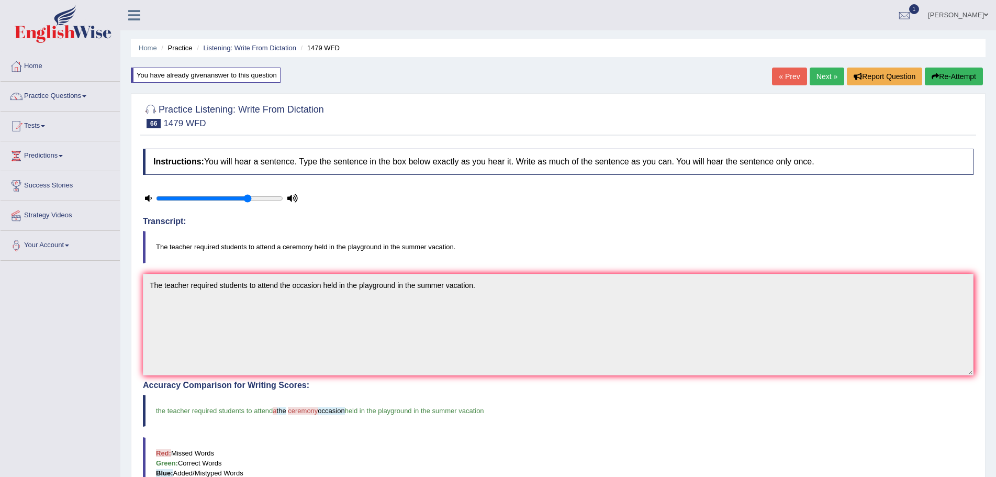
click at [822, 76] on link "Next »" at bounding box center [827, 77] width 35 height 18
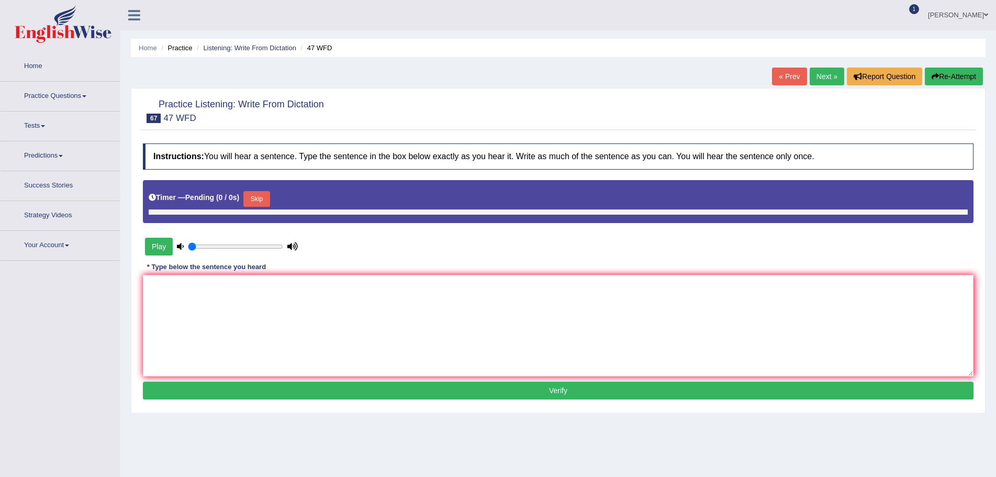
type input "0.75"
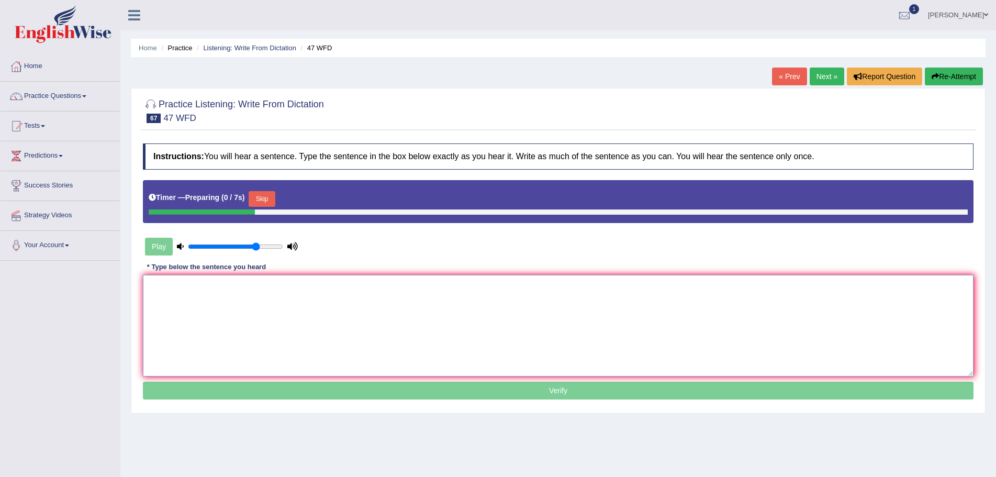
click at [281, 314] on textarea at bounding box center [558, 326] width 831 height 102
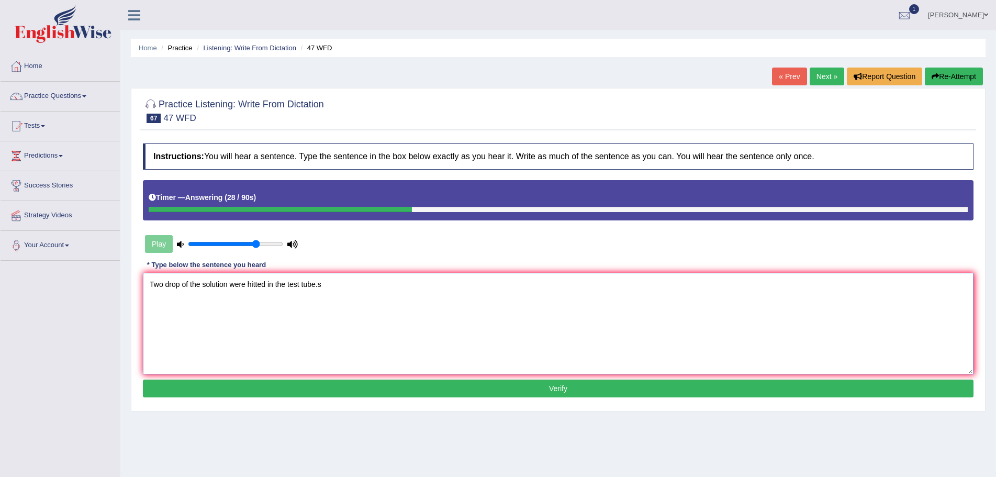
click at [179, 285] on textarea "Two drop of the solution were hitted in the test tube.s" at bounding box center [558, 324] width 831 height 102
click at [250, 285] on textarea "Two drops of the solution were hitted in the test tube.s" at bounding box center [558, 324] width 831 height 102
click at [367, 284] on textarea "Two drops of the solution were heated heat hitted in the test tube.s" at bounding box center [558, 324] width 831 height 102
type textarea "Two drops of the solution were heated heat hitted in the test tubes."
click at [531, 387] on button "Verify" at bounding box center [558, 388] width 831 height 18
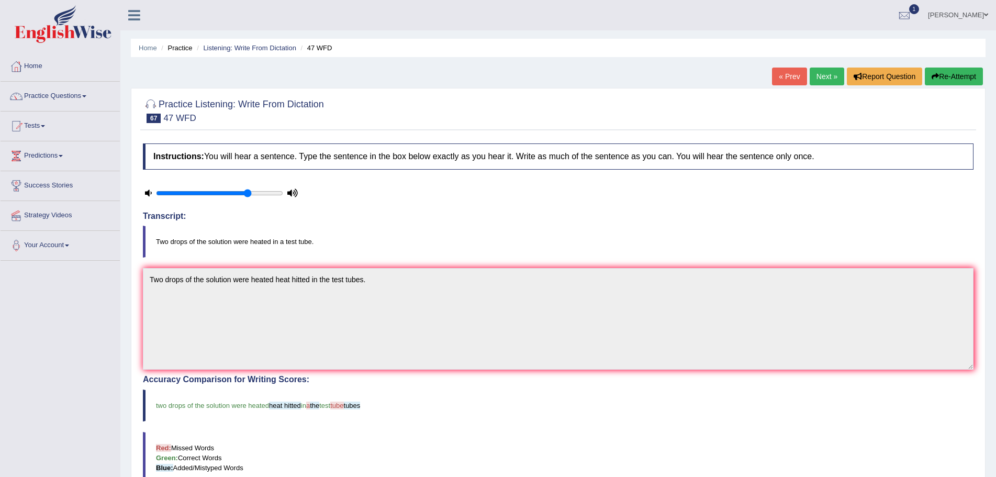
click at [948, 76] on button "Re-Attempt" at bounding box center [954, 77] width 58 height 18
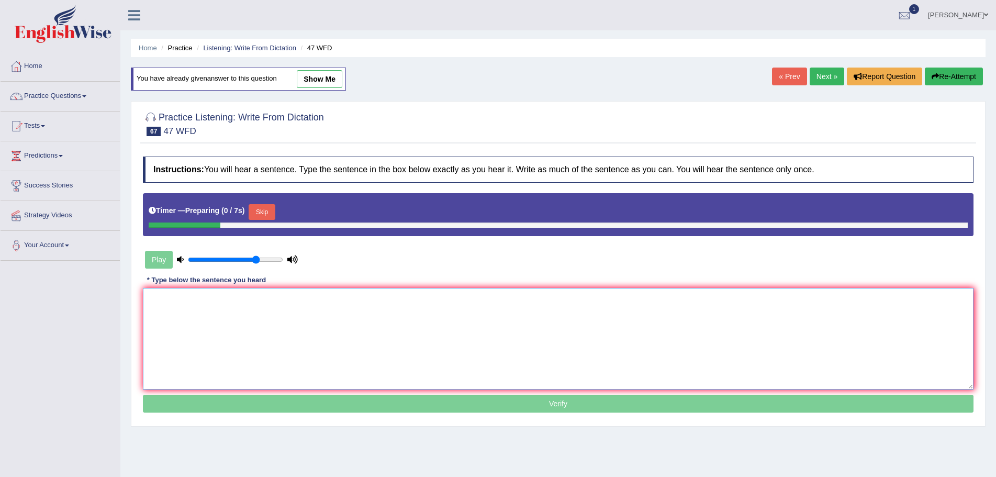
click at [370, 328] on textarea at bounding box center [558, 339] width 831 height 102
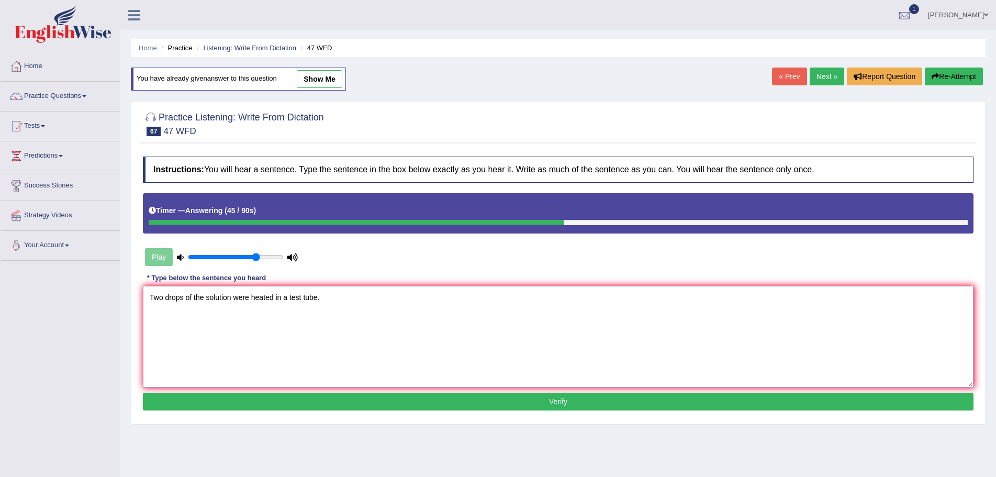
type textarea "Two drops of the solution were heated in a test tube."
click at [559, 400] on button "Verify" at bounding box center [558, 402] width 831 height 18
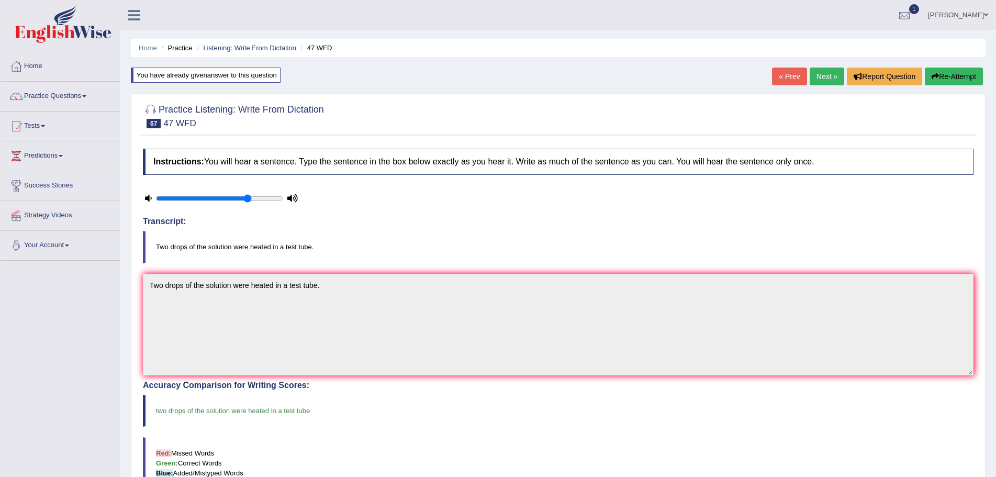
click at [816, 73] on link "Next »" at bounding box center [827, 77] width 35 height 18
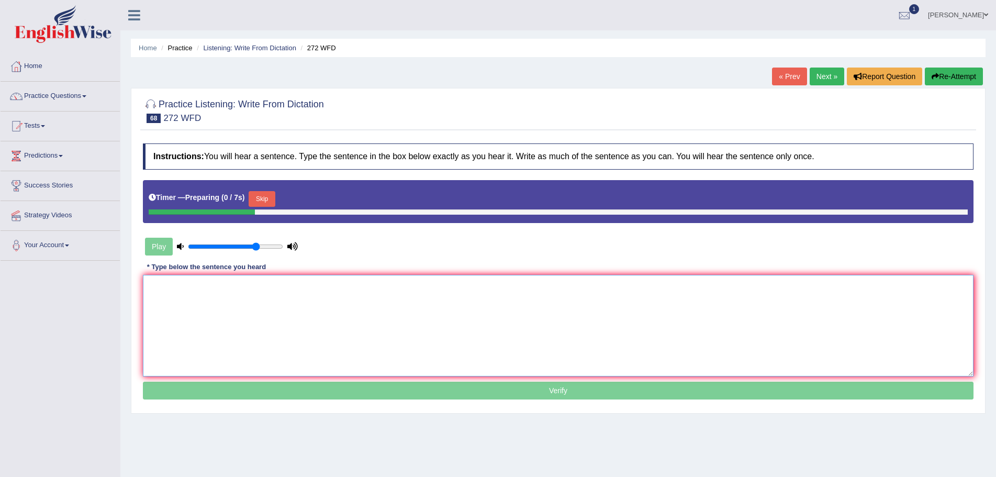
click at [349, 316] on textarea at bounding box center [558, 326] width 831 height 102
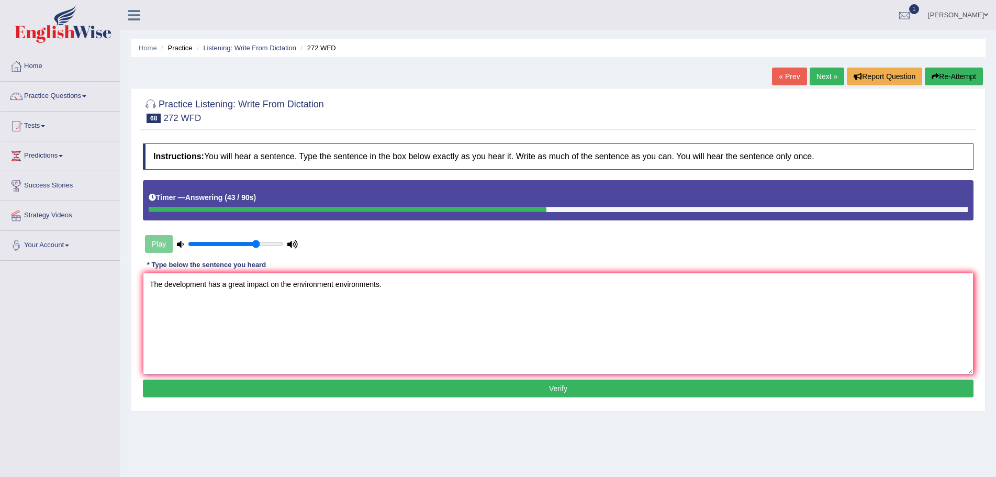
type textarea "The development has a great impact on the environment environments."
click at [562, 388] on button "Verify" at bounding box center [558, 388] width 831 height 18
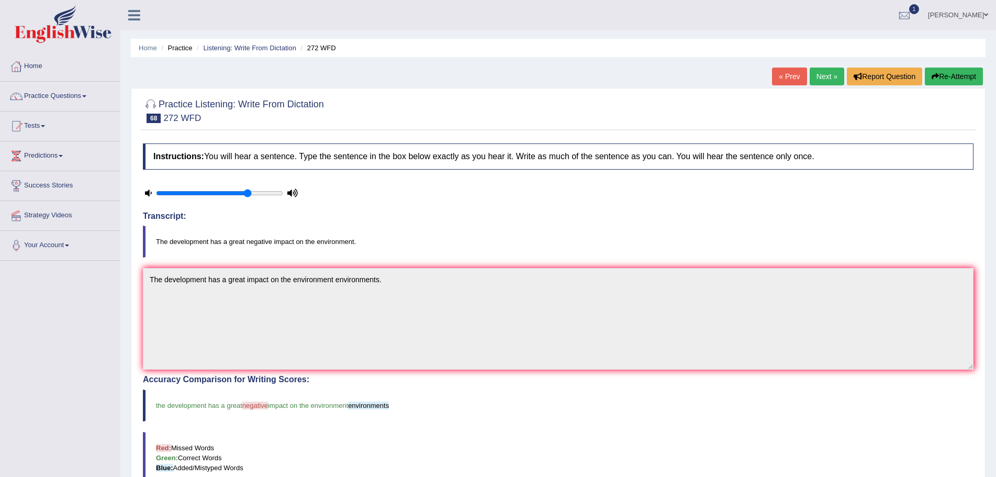
click at [943, 72] on button "Re-Attempt" at bounding box center [954, 77] width 58 height 18
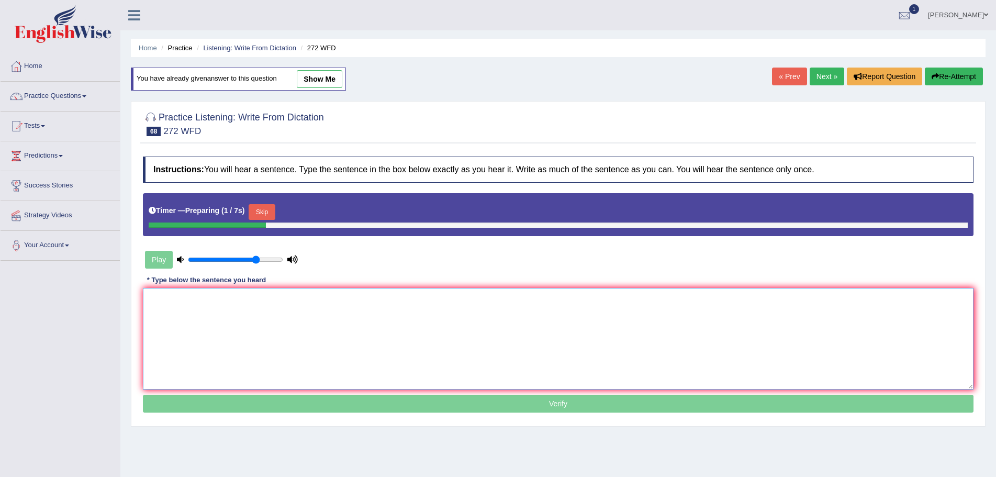
click at [245, 303] on textarea at bounding box center [558, 339] width 831 height 102
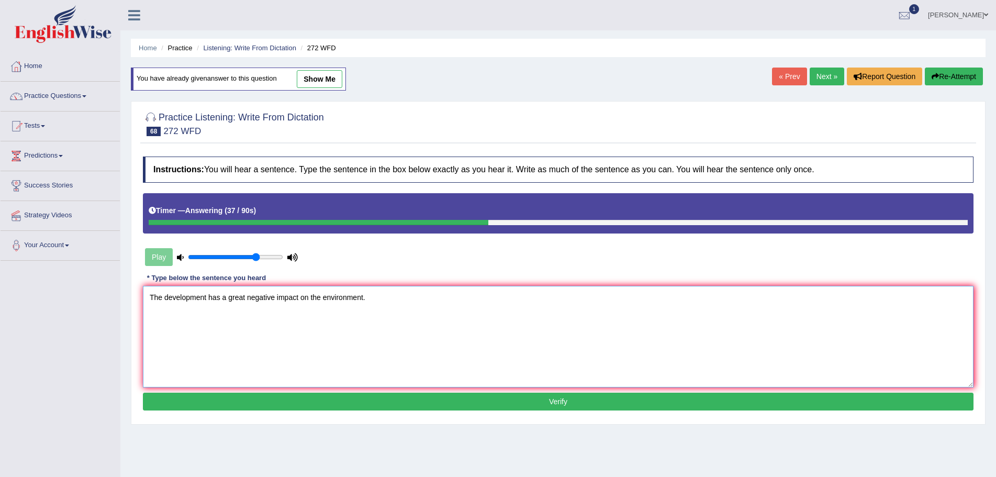
type textarea "The development has a great negative impact on the environment."
click at [543, 398] on button "Verify" at bounding box center [558, 402] width 831 height 18
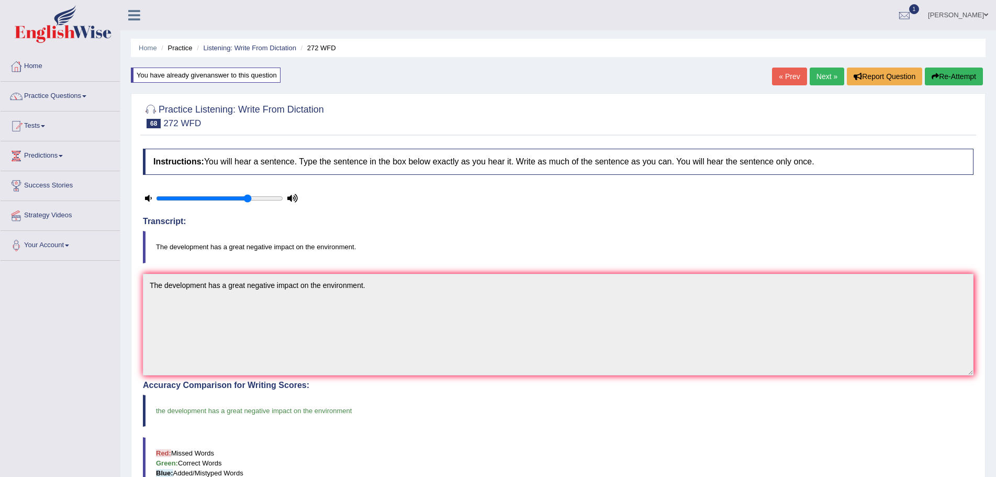
click at [822, 76] on link "Next »" at bounding box center [827, 77] width 35 height 18
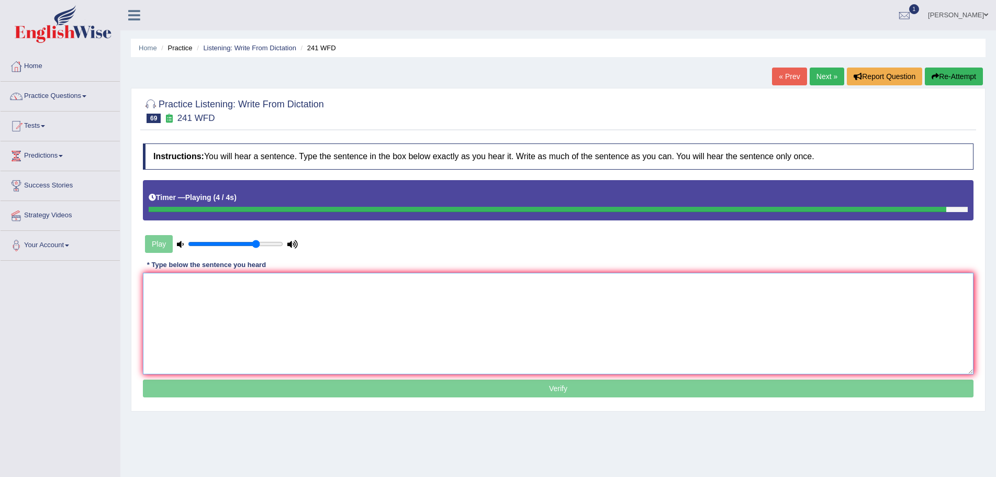
click at [230, 316] on textarea at bounding box center [558, 324] width 831 height 102
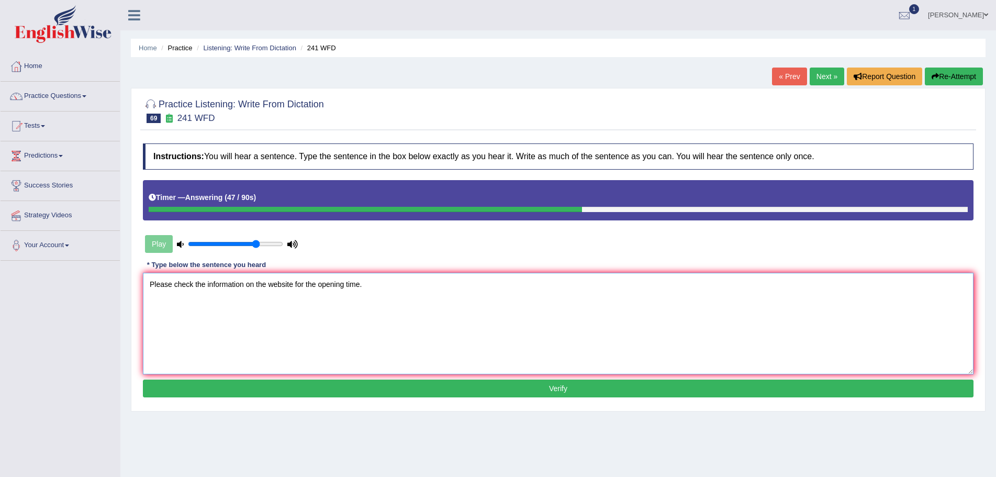
click at [245, 285] on textarea "Please check the information on the website for the opening time." at bounding box center [558, 324] width 831 height 102
type textarea "Please check the information informations on the website for the opening time."
click at [567, 387] on button "Verify" at bounding box center [558, 388] width 831 height 18
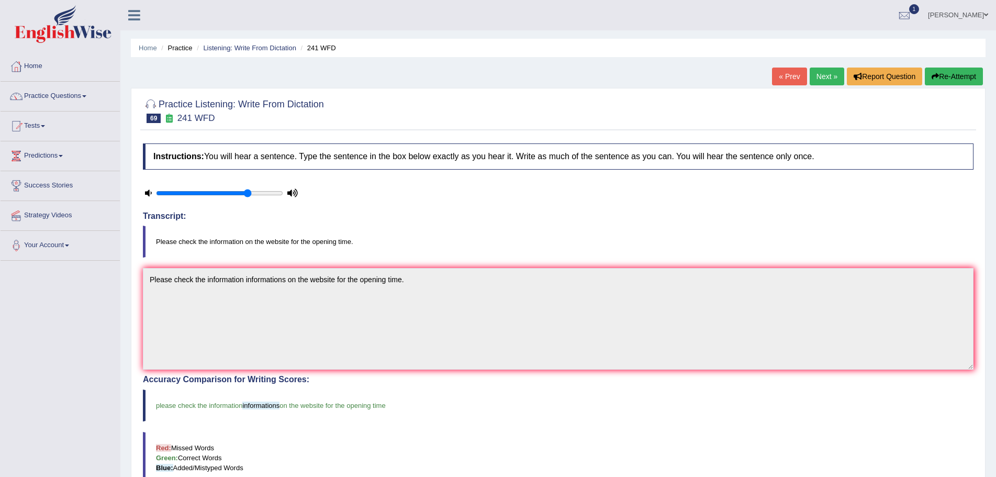
click at [824, 72] on link "Next »" at bounding box center [827, 77] width 35 height 18
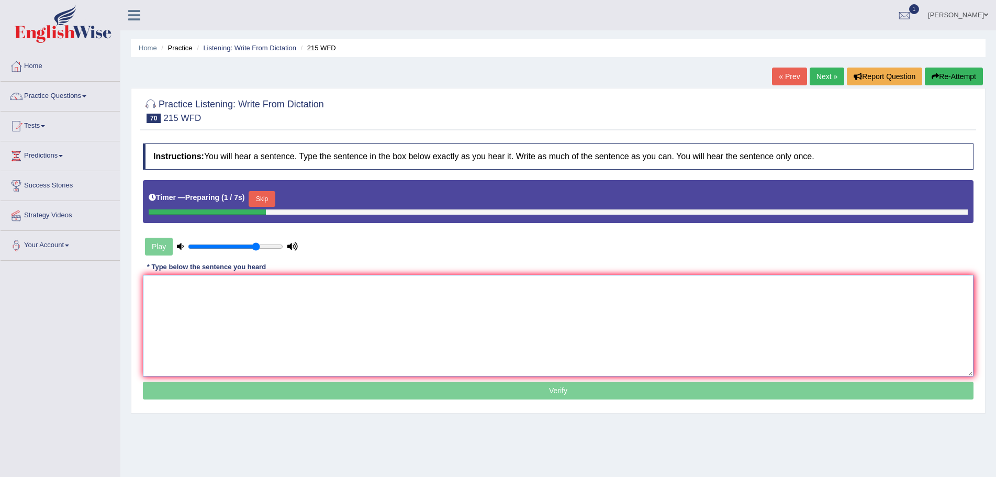
click at [293, 309] on textarea at bounding box center [558, 326] width 831 height 102
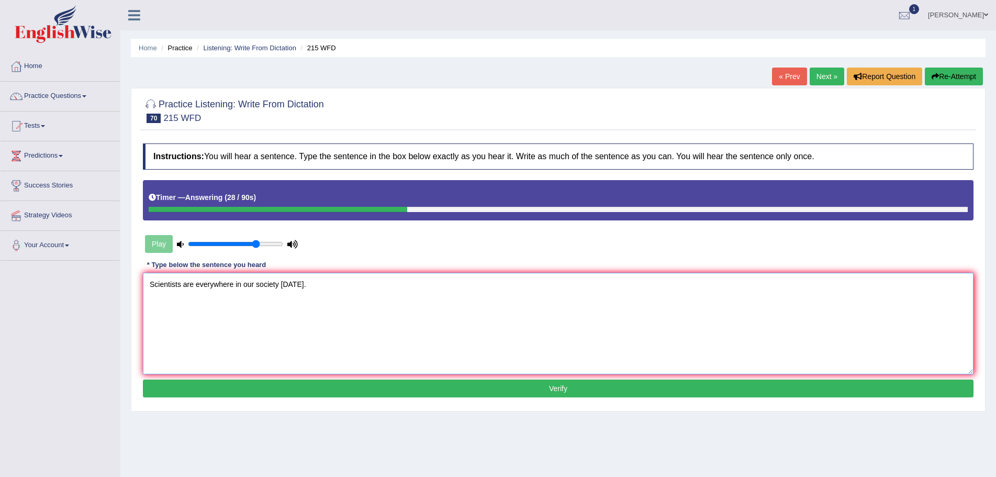
type textarea "Scientists are everywhere in our society [DATE]."
click at [578, 388] on button "Verify" at bounding box center [558, 388] width 831 height 18
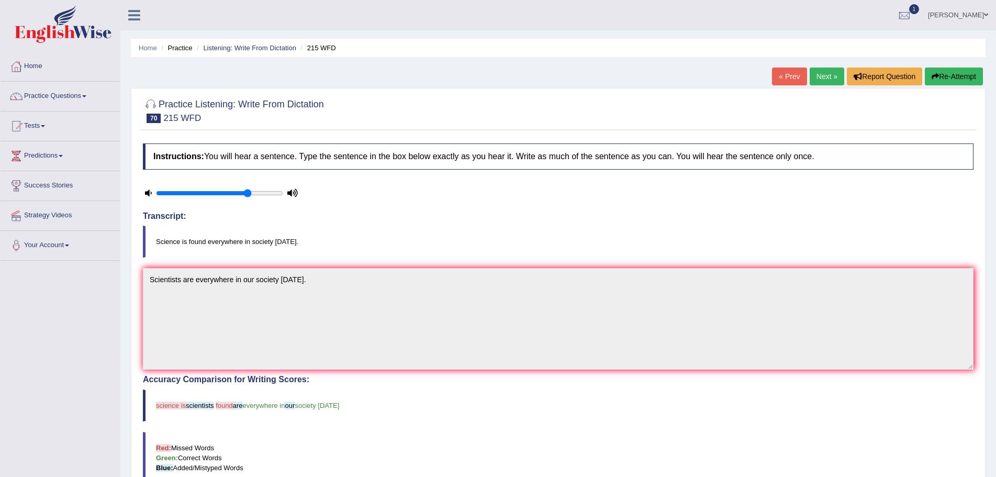
click at [954, 76] on button "Re-Attempt" at bounding box center [954, 77] width 58 height 18
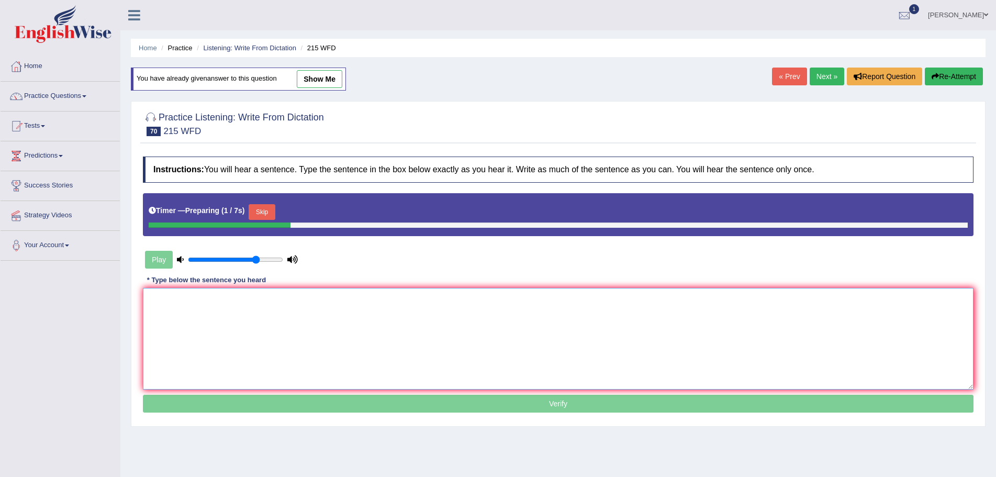
click at [262, 336] on textarea at bounding box center [558, 339] width 831 height 102
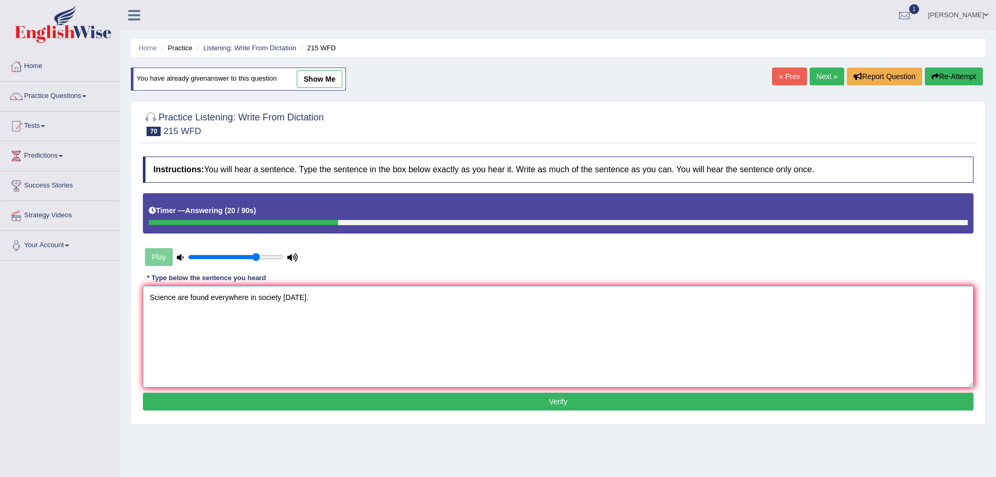
click at [188, 298] on textarea "Science are found everywhere in society today." at bounding box center [558, 337] width 831 height 102
type textarea "Science is found everywhere in society today."
click at [585, 404] on button "Verify" at bounding box center [558, 402] width 831 height 18
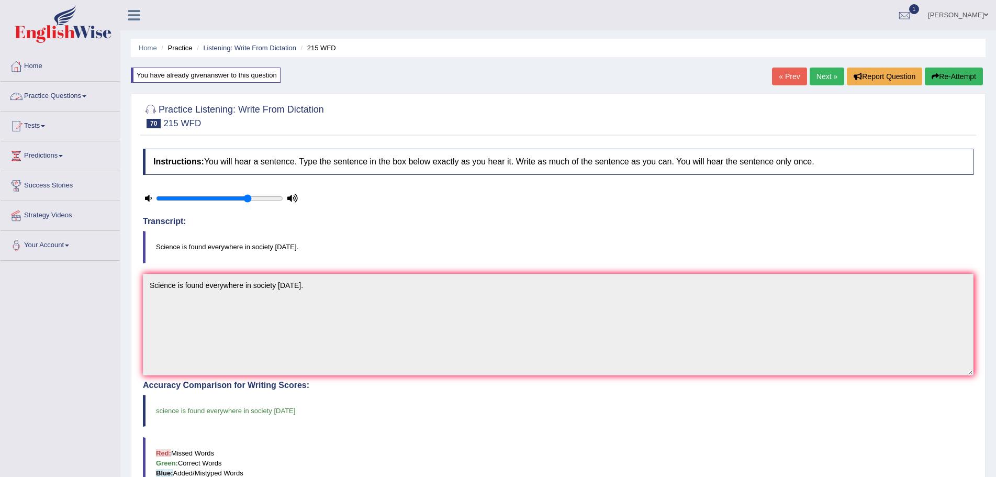
click at [86, 96] on span at bounding box center [84, 96] width 4 height 2
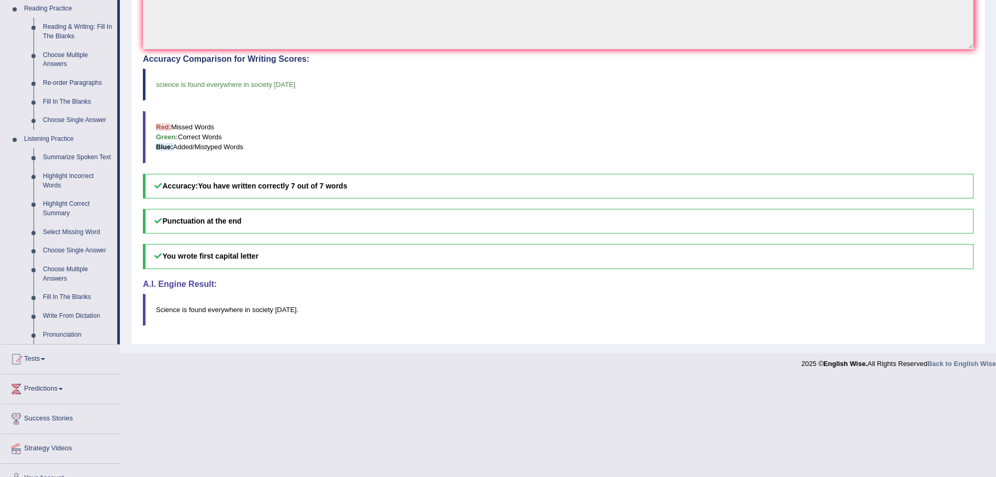
scroll to position [343, 0]
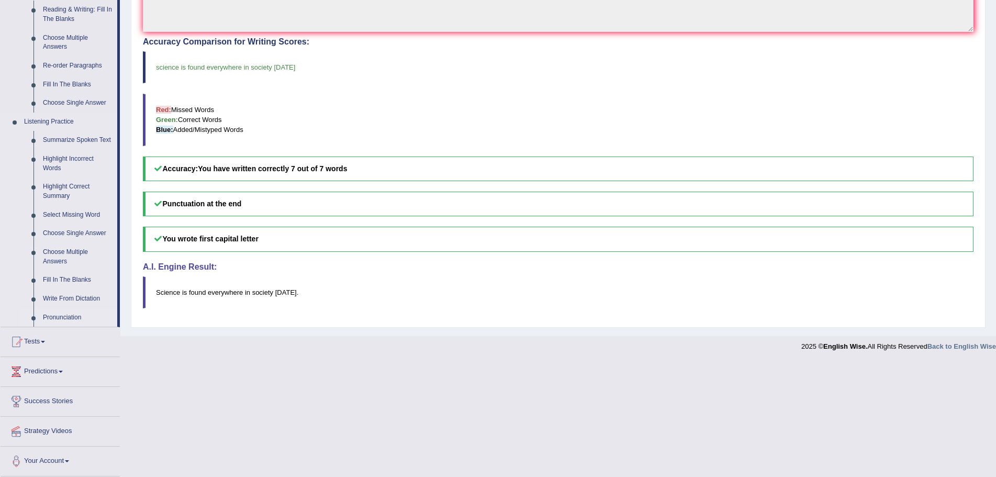
click at [66, 316] on link "Pronunciation" at bounding box center [77, 317] width 79 height 19
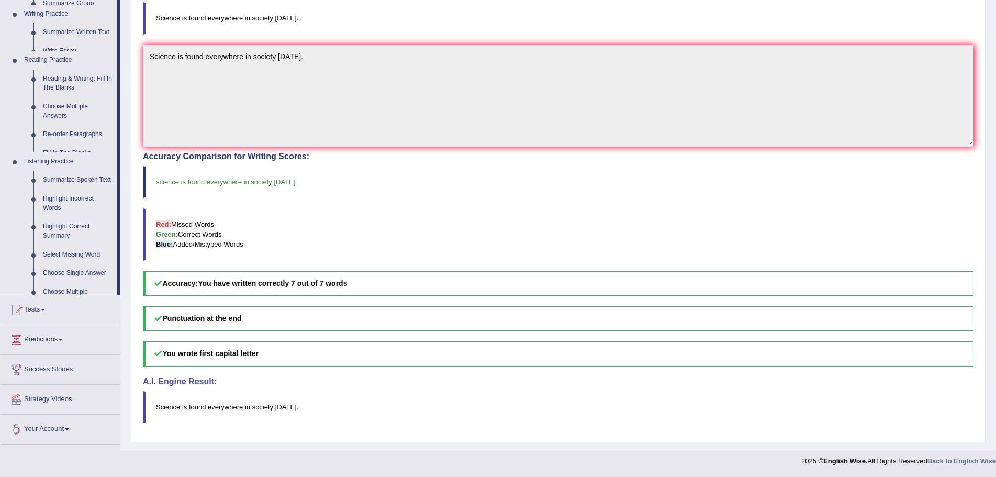
scroll to position [229, 0]
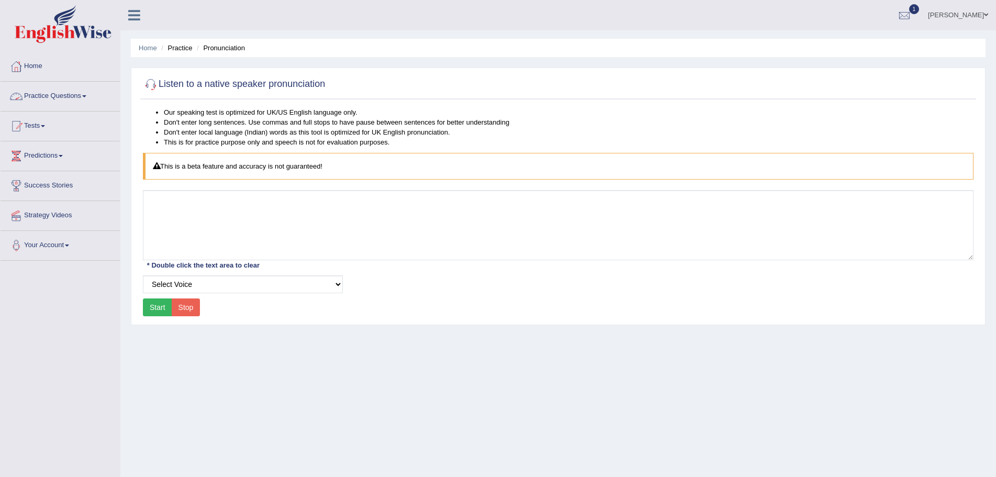
click at [86, 95] on span at bounding box center [84, 96] width 4 height 2
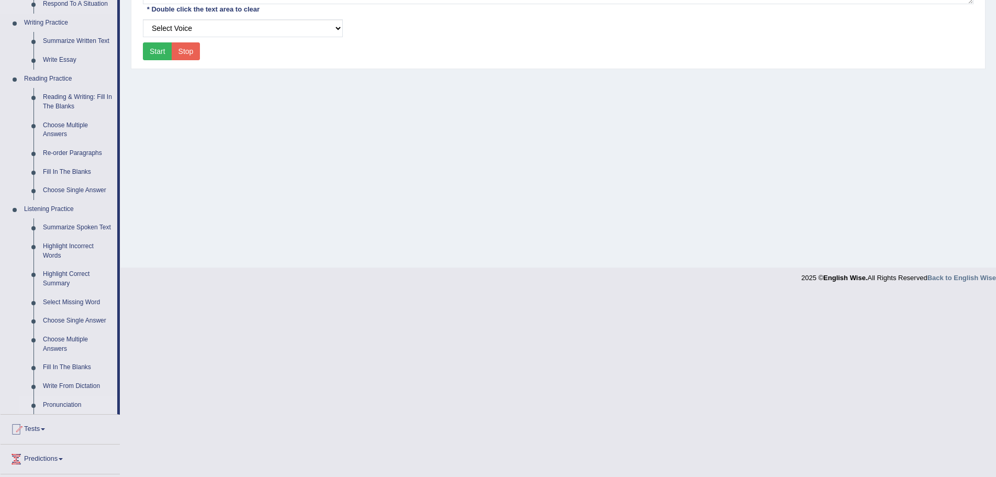
scroll to position [262, 0]
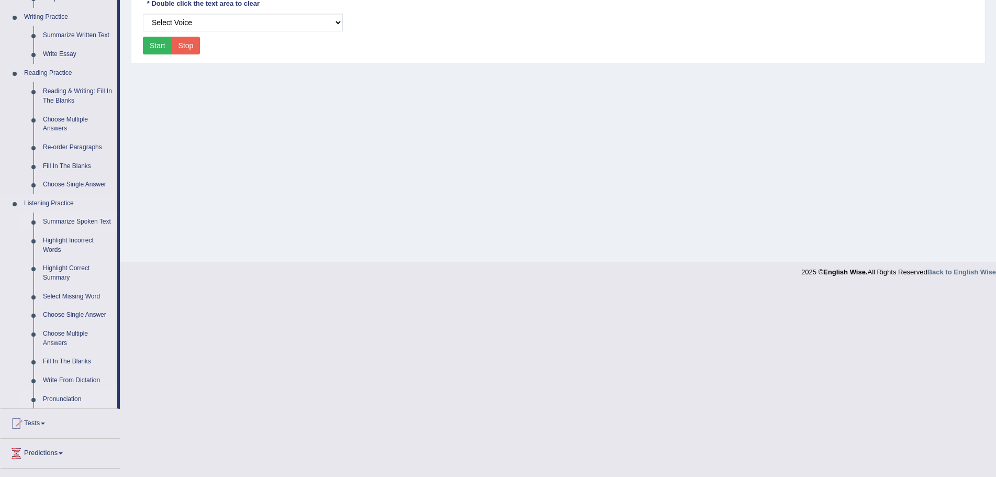
click at [69, 219] on link "Summarize Spoken Text" at bounding box center [77, 221] width 79 height 19
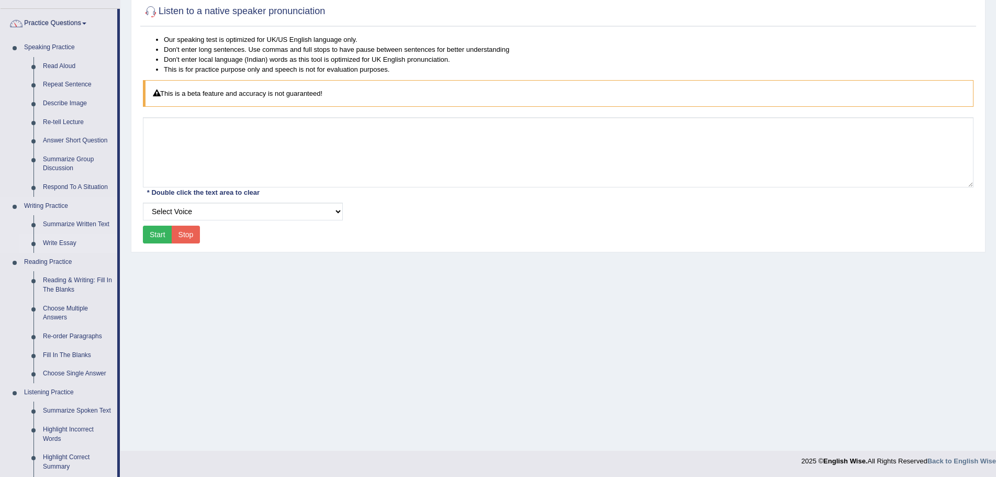
scroll to position [103, 0]
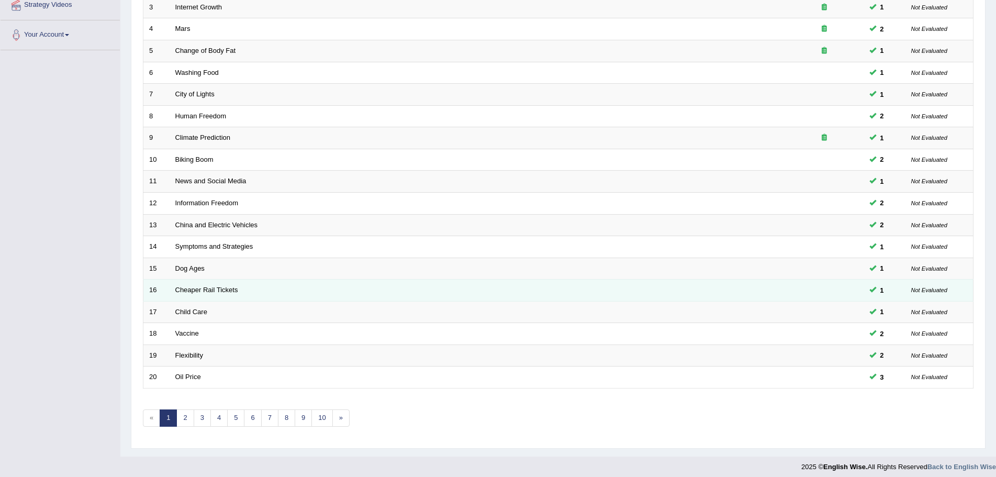
scroll to position [216, 0]
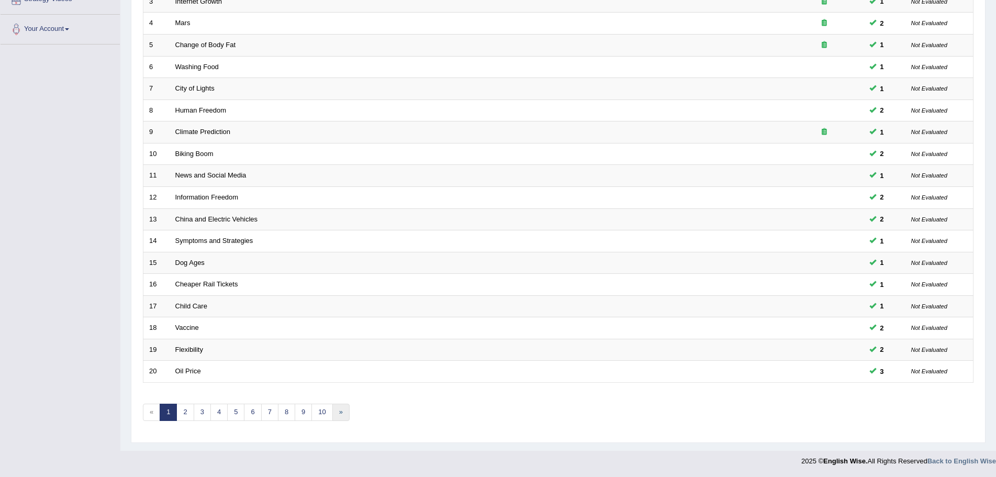
click at [342, 411] on link "»" at bounding box center [340, 412] width 17 height 17
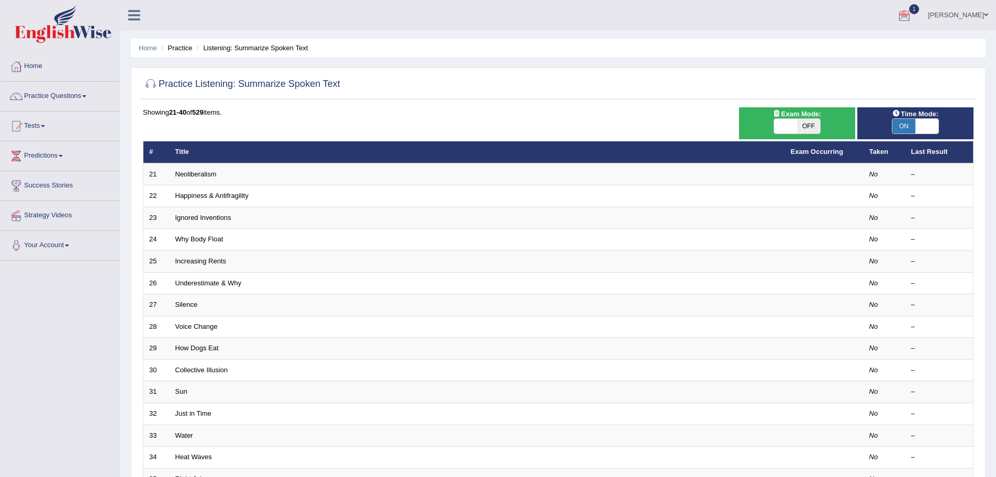
click at [986, 13] on span at bounding box center [986, 15] width 4 height 7
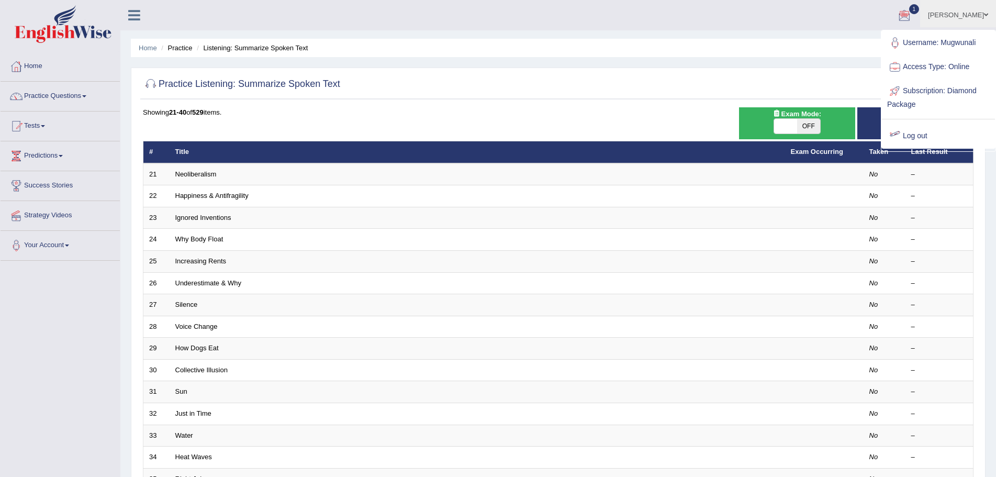
click at [922, 137] on link "Log out" at bounding box center [938, 136] width 113 height 24
